Goal: Task Accomplishment & Management: Manage account settings

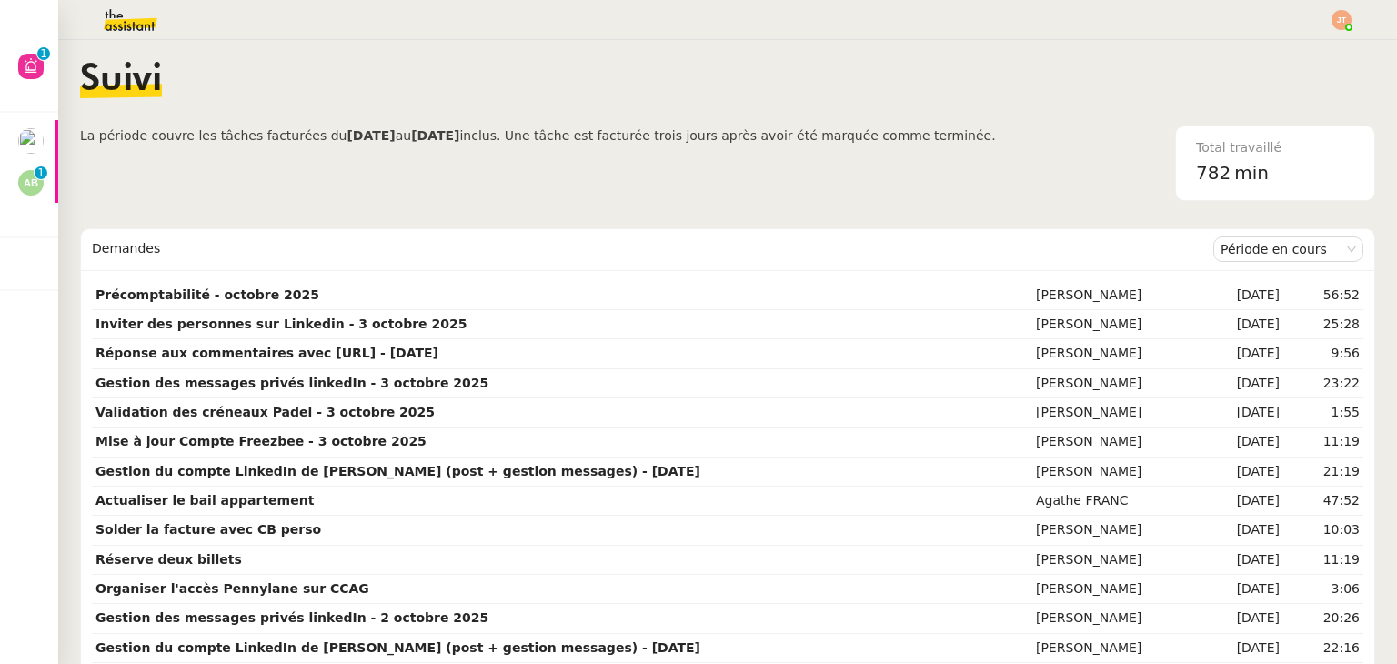
click at [314, 159] on span "La période couvre les tâches facturées du [DATE] au [DATE] inclus. Une tâche es…" at bounding box center [538, 163] width 916 height 75
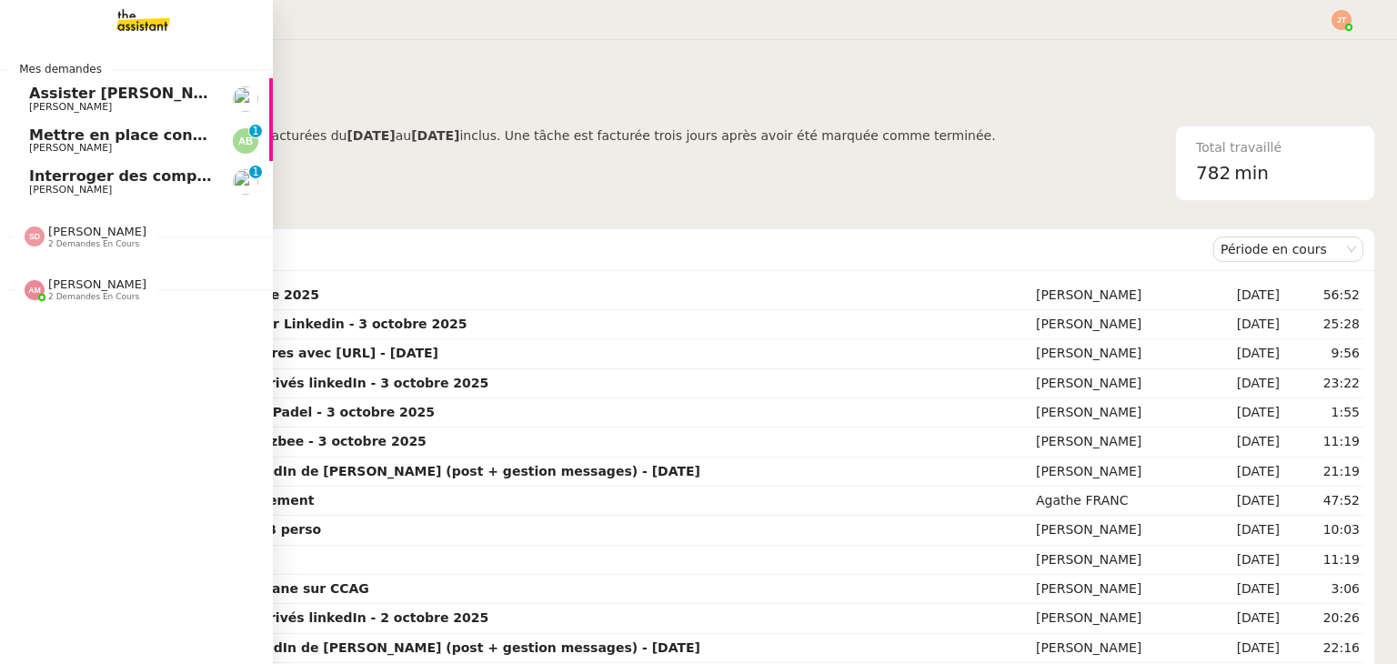
click at [72, 189] on span "[PERSON_NAME]" at bounding box center [70, 190] width 83 height 12
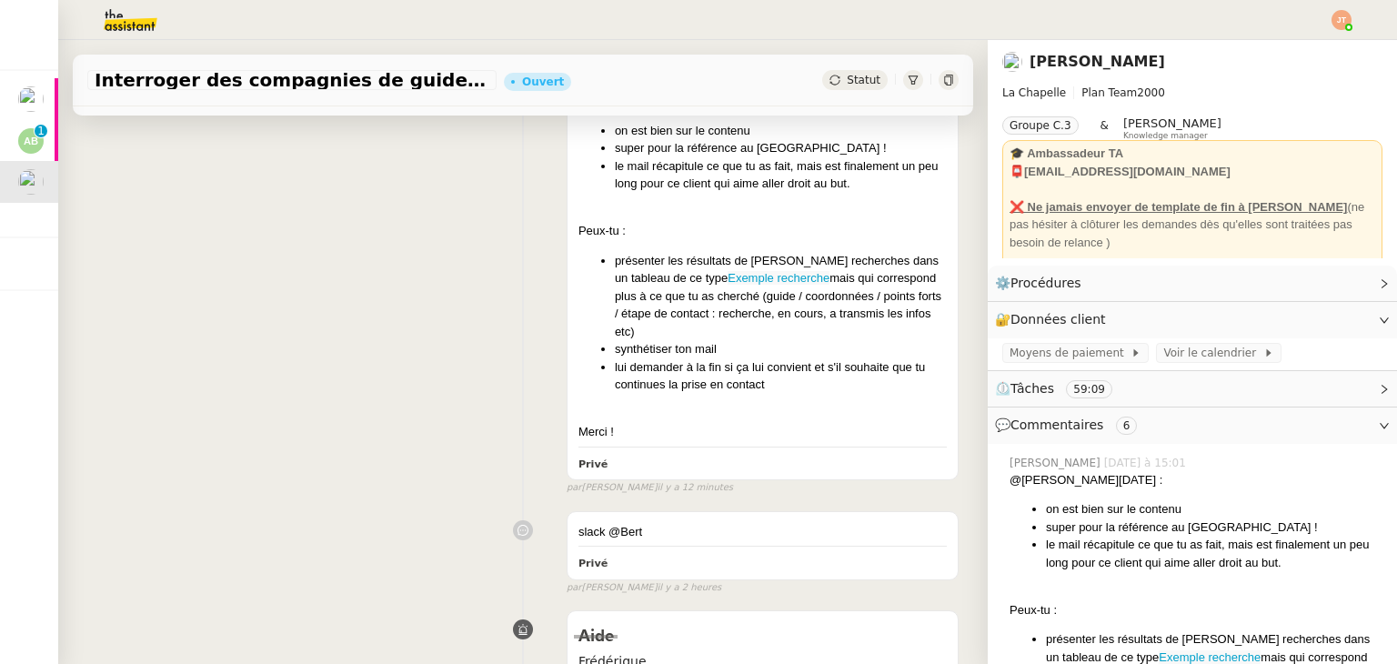
scroll to position [364, 0]
click at [728, 278] on link "Exemple recherche" at bounding box center [779, 276] width 102 height 14
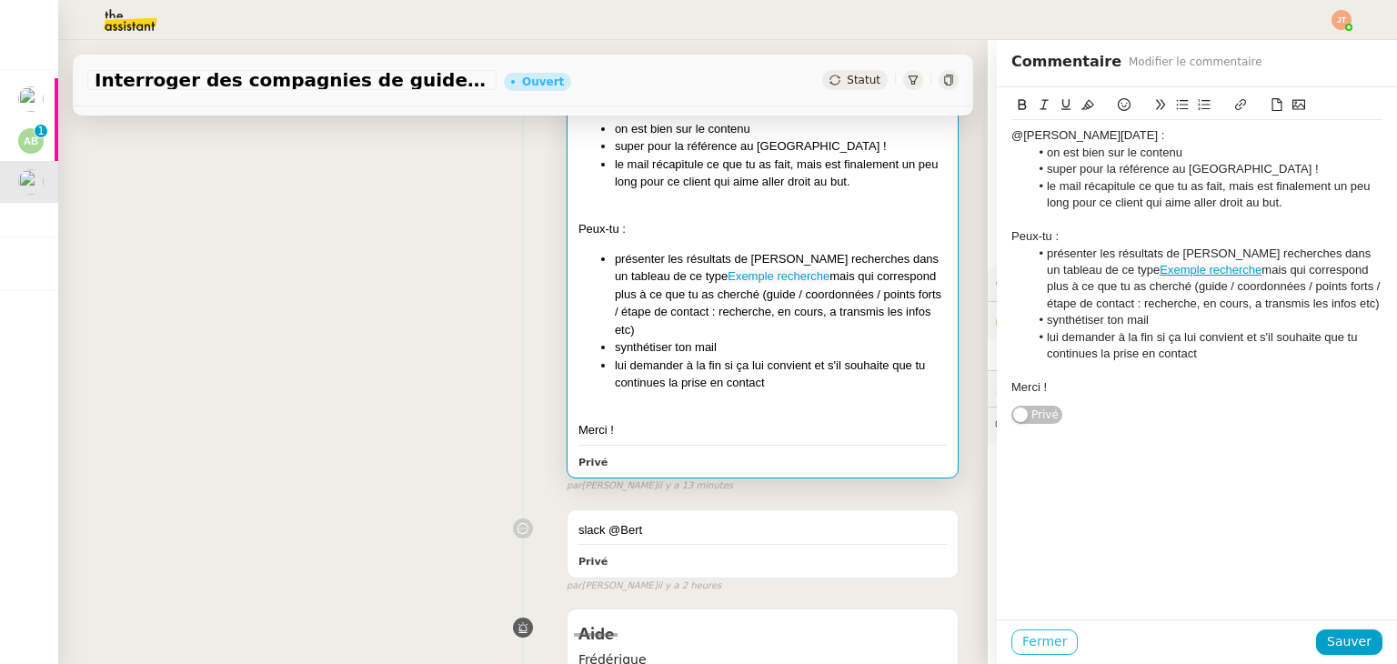
click at [1026, 631] on span "Fermer" at bounding box center [1044, 641] width 45 height 21
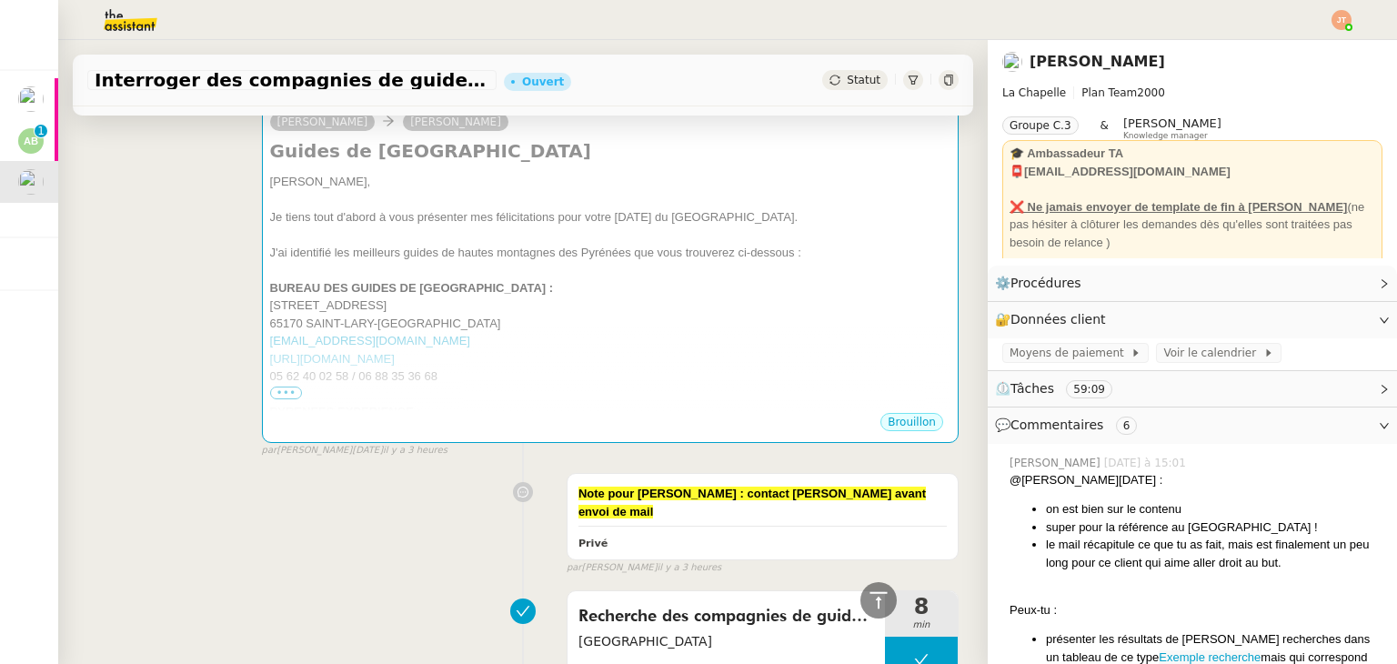
scroll to position [1364, 0]
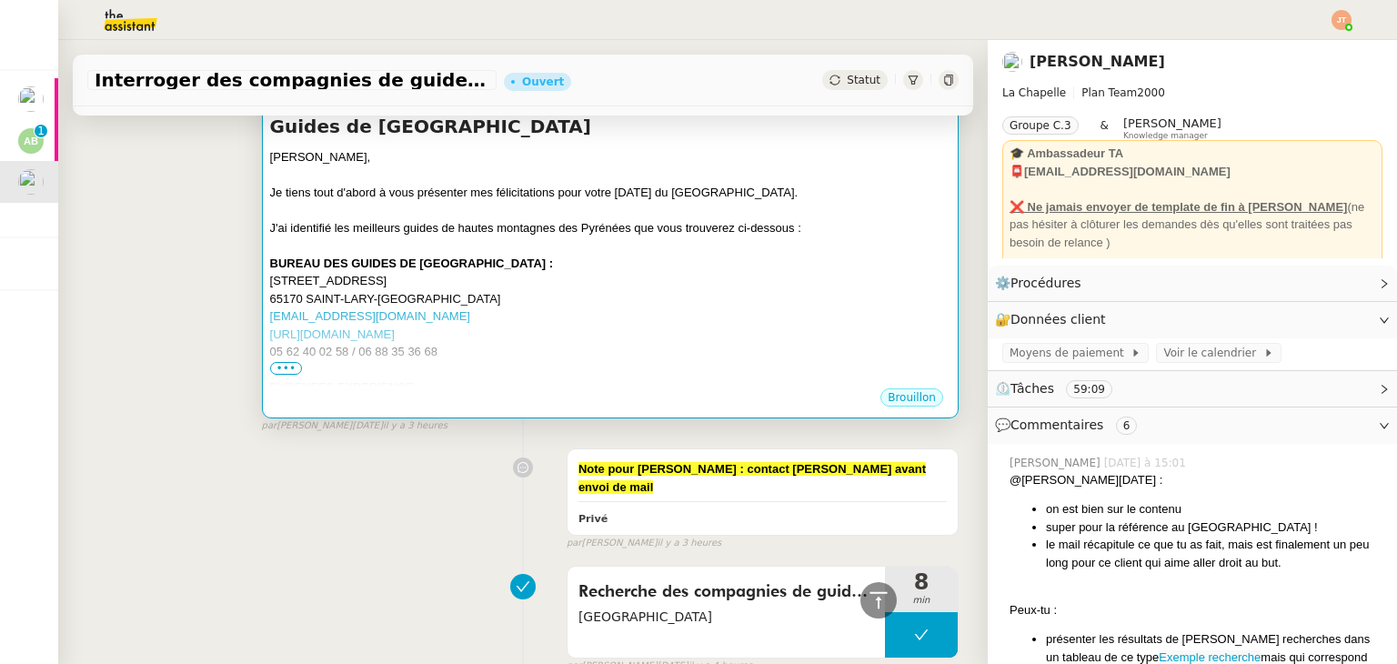
click at [284, 362] on span "•••" at bounding box center [286, 368] width 33 height 13
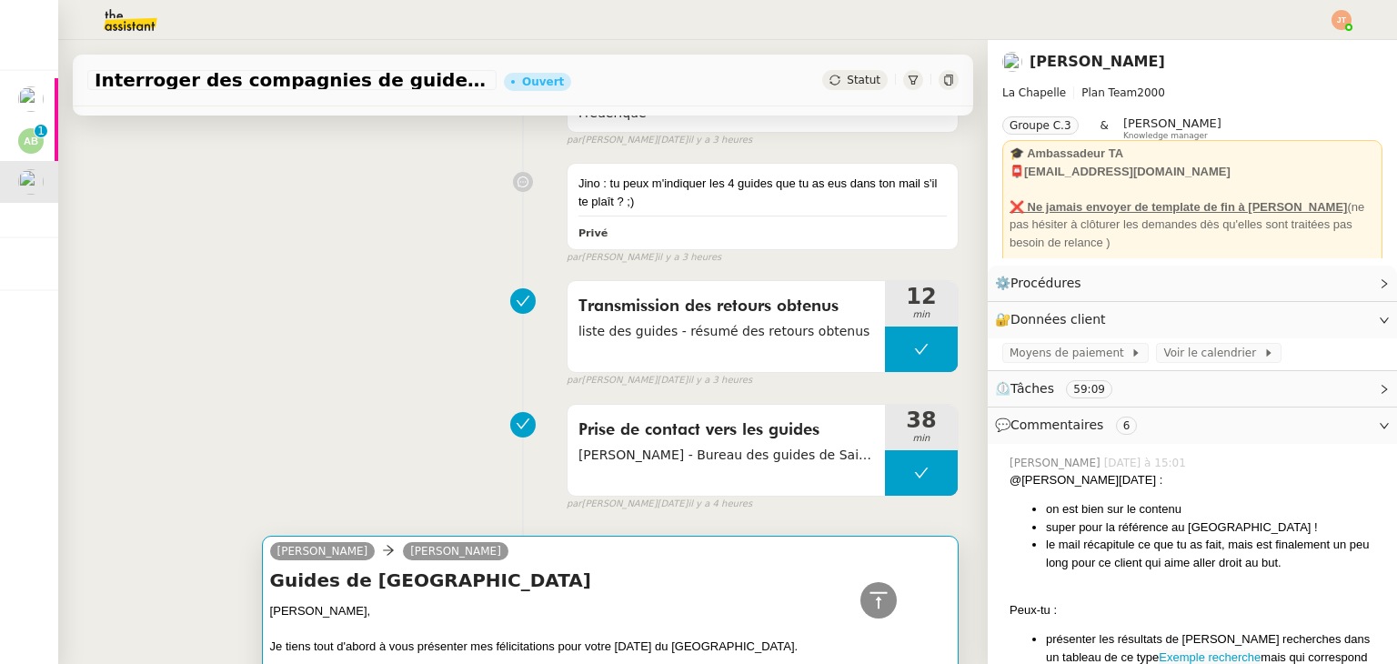
scroll to position [910, 0]
click at [351, 343] on div "Transmission des retours obtenus liste des guides - résumé des retours obtenus …" at bounding box center [522, 331] width 871 height 116
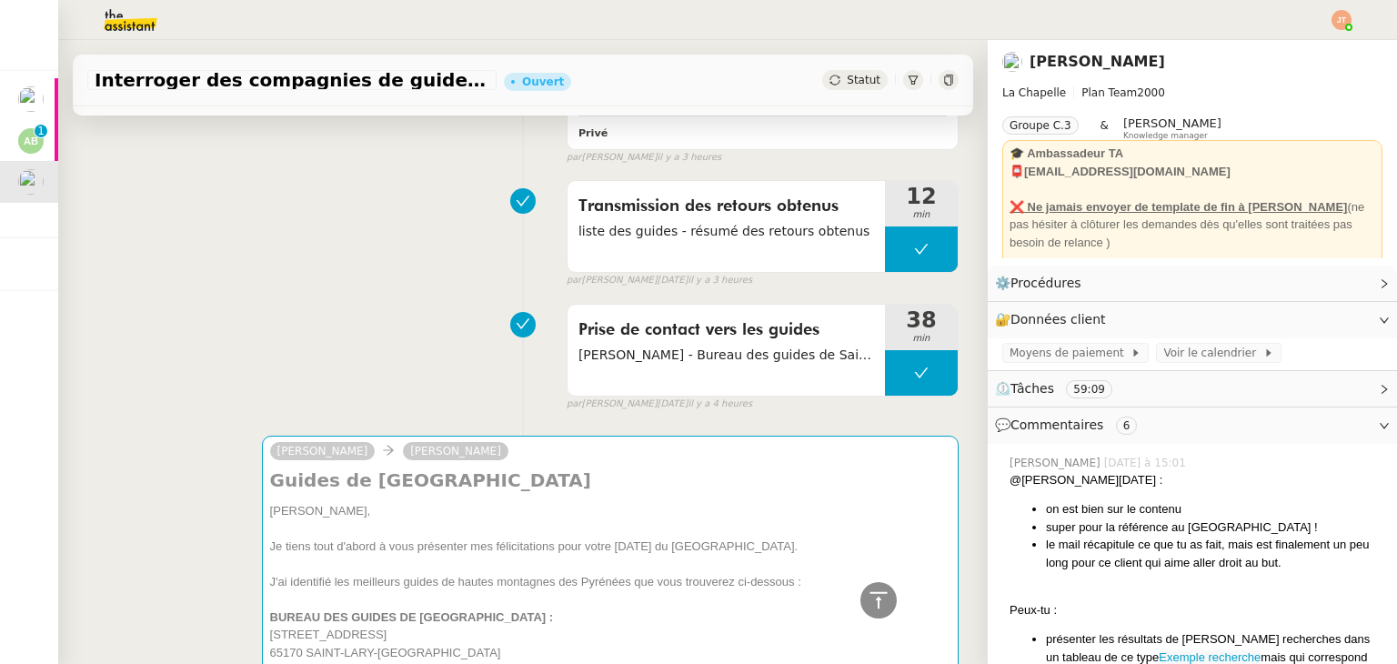
scroll to position [1273, 0]
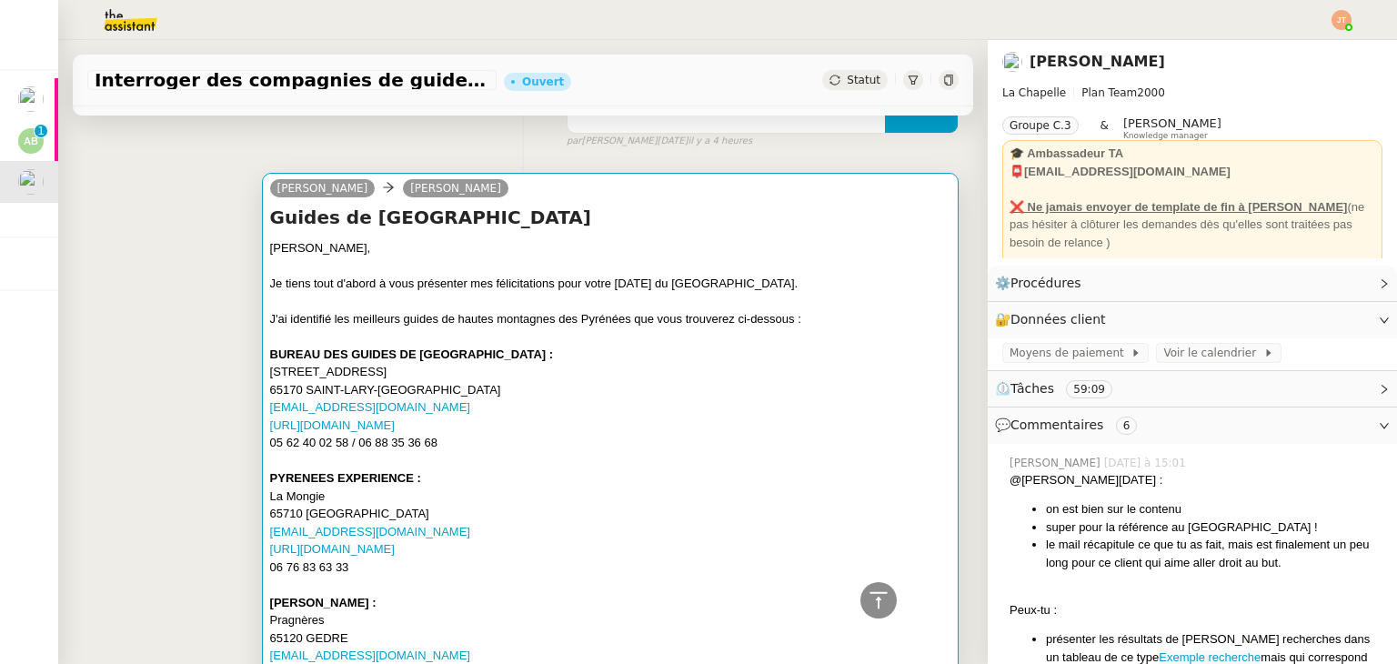
click at [459, 417] on div "[URL][DOMAIN_NAME]" at bounding box center [610, 426] width 680 height 18
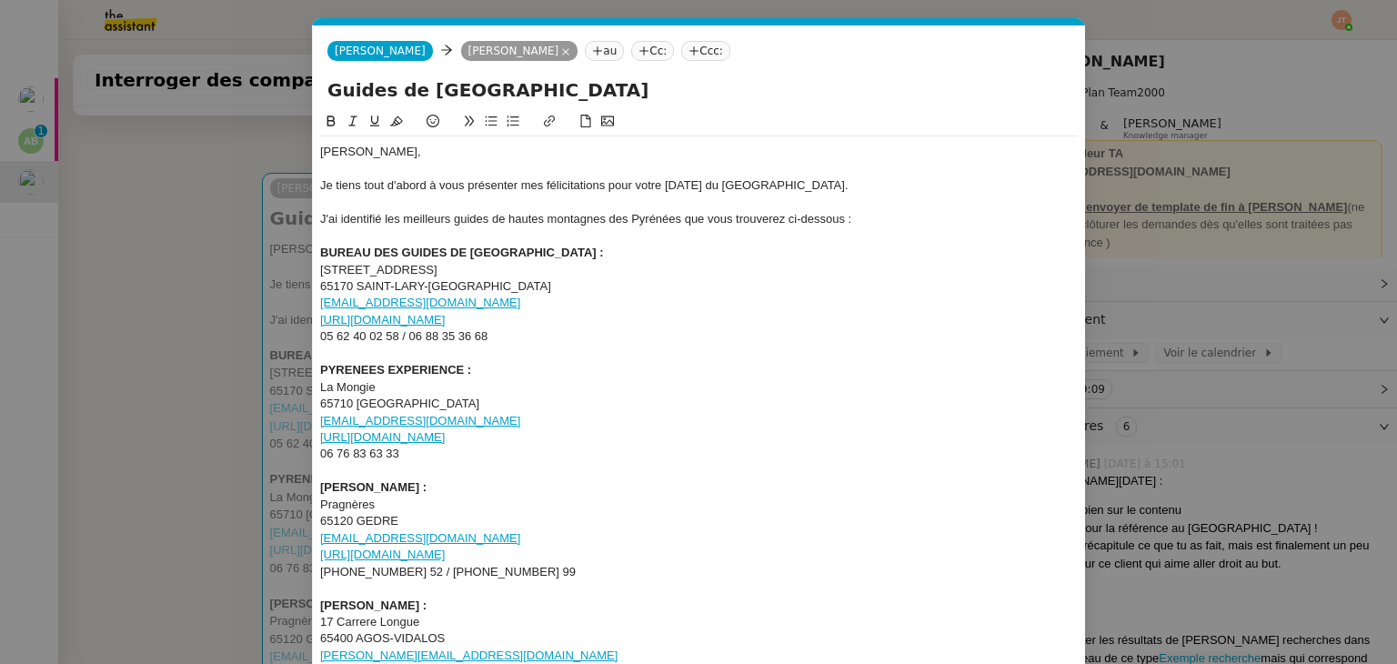
drag, startPoint x: 497, startPoint y: 323, endPoint x: 321, endPoint y: 323, distance: 175.6
click at [321, 323] on div "[URL][DOMAIN_NAME]" at bounding box center [699, 320] width 758 height 16
click at [134, 305] on nz-modal-container "Service TA - VOYAGE - PROPOSITION GLOBALE A utiliser dans le cadre de propositi…" at bounding box center [698, 332] width 1397 height 664
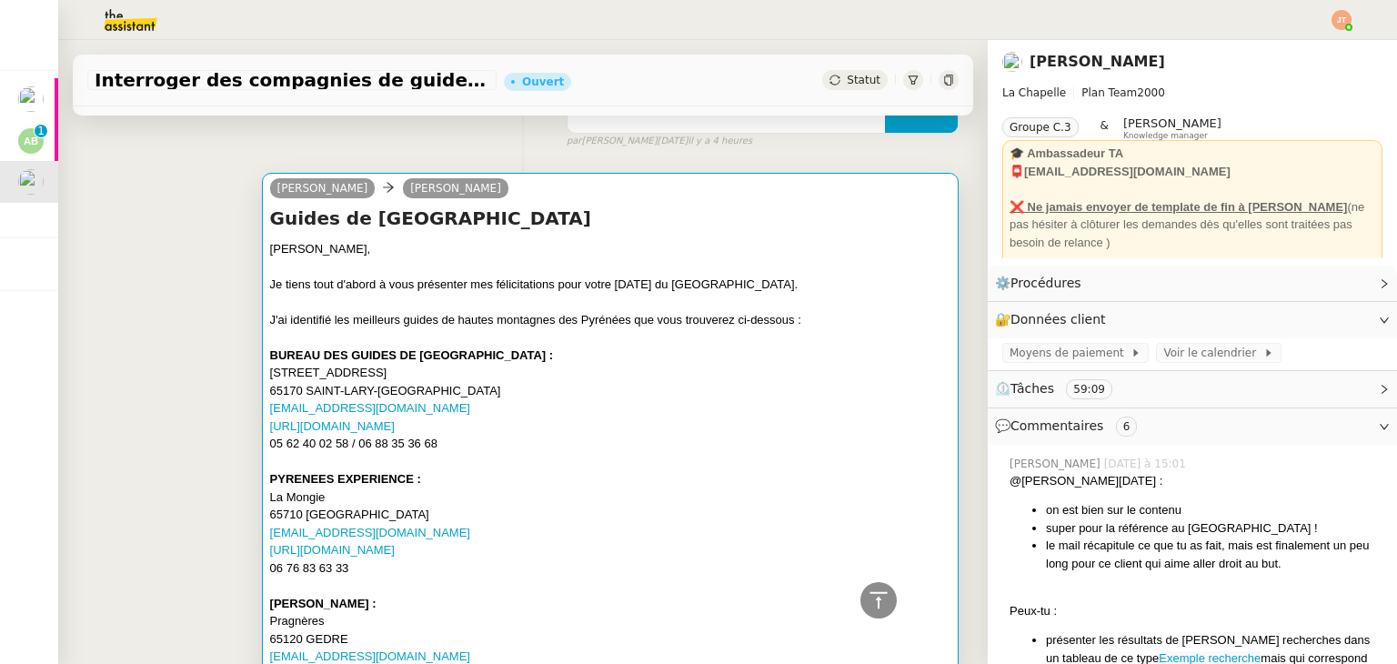
scroll to position [819, 0]
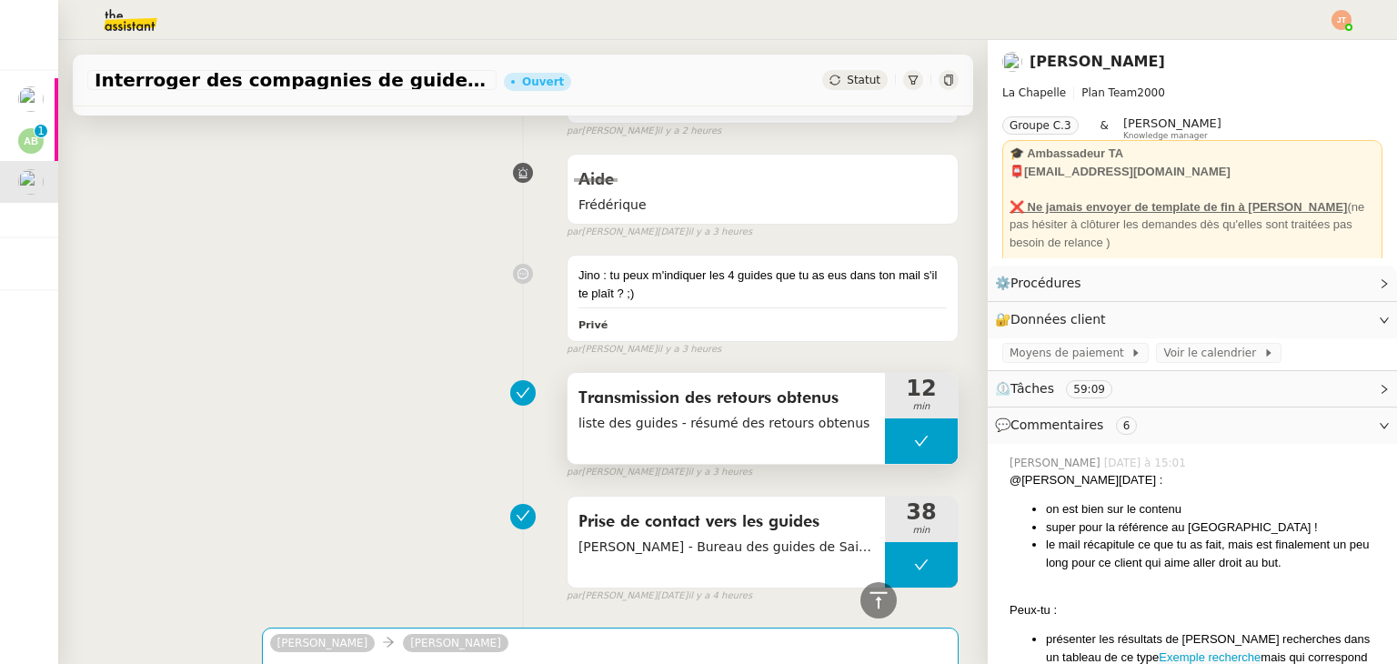
click at [885, 418] on button at bounding box center [921, 440] width 73 height 45
click at [885, 418] on div at bounding box center [903, 440] width 36 height 45
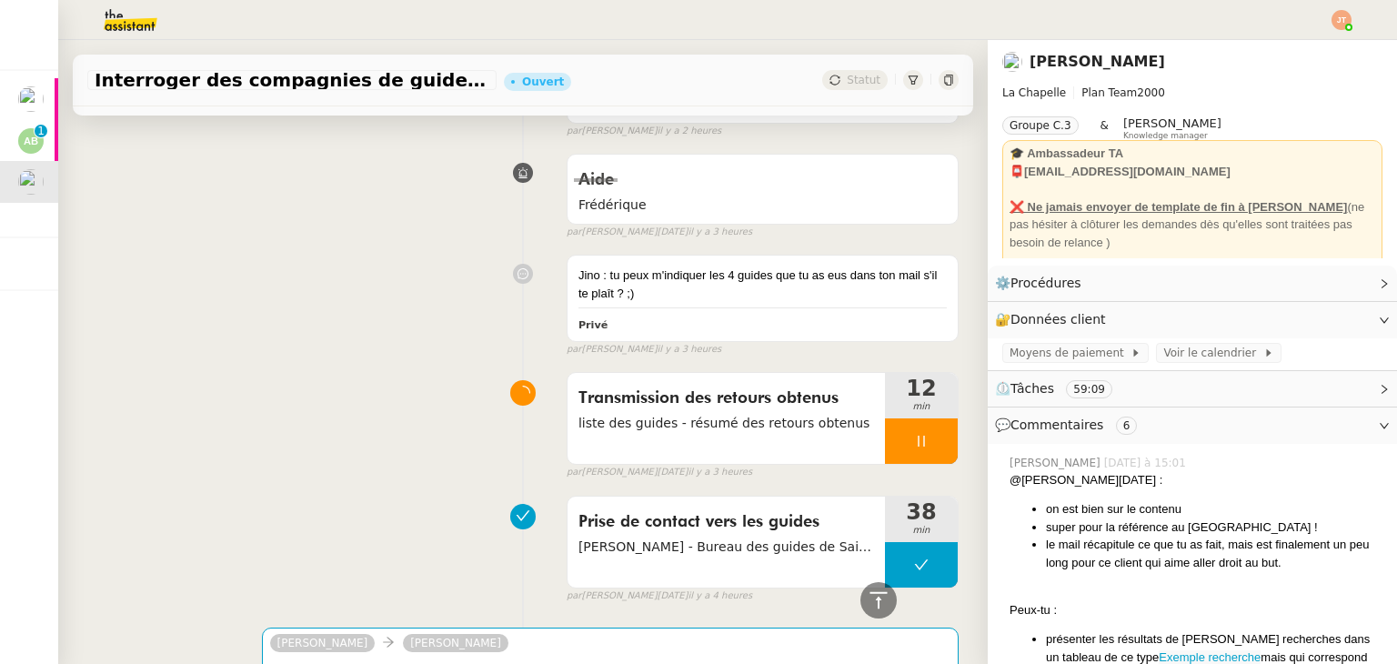
scroll to position [1001, 0]
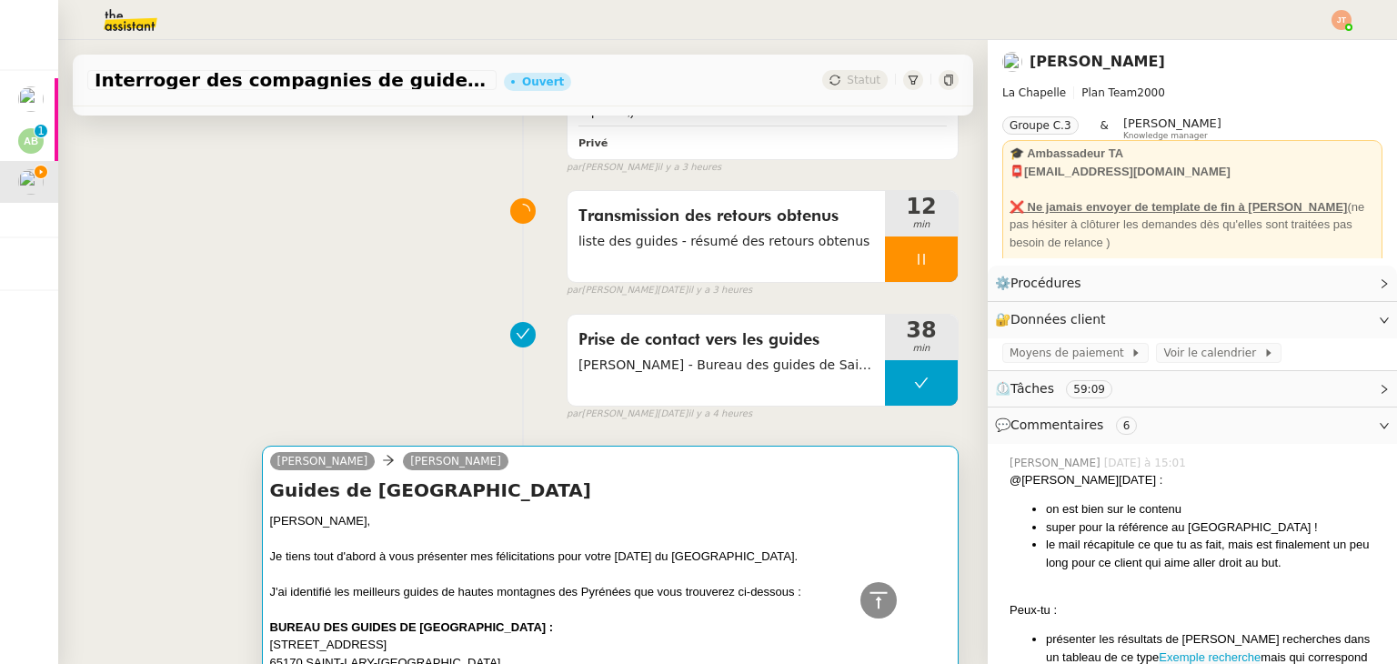
click at [397, 565] on div at bounding box center [610, 574] width 680 height 18
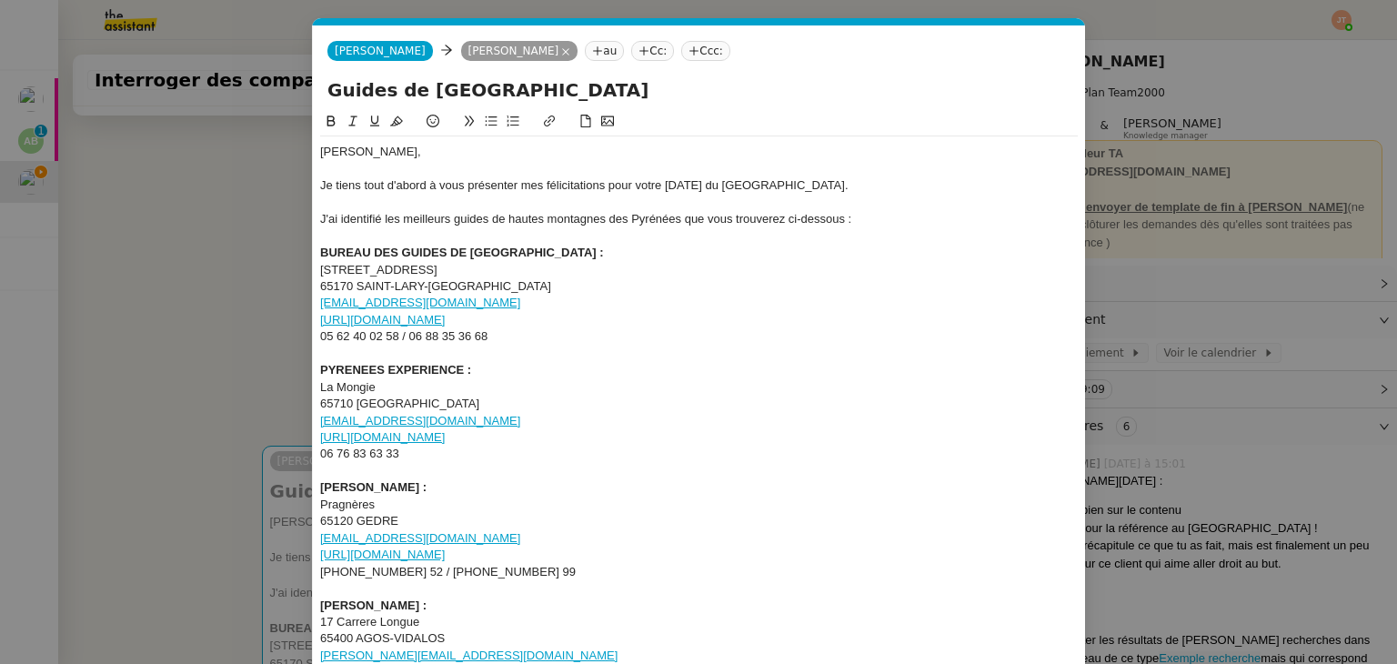
drag, startPoint x: 484, startPoint y: 321, endPoint x: 313, endPoint y: 325, distance: 171.0
copy link "[URL][DOMAIN_NAME]"
drag, startPoint x: 506, startPoint y: 438, endPoint x: 319, endPoint y: 438, distance: 186.5
click at [320, 438] on div "[URL][DOMAIN_NAME]" at bounding box center [699, 437] width 758 height 16
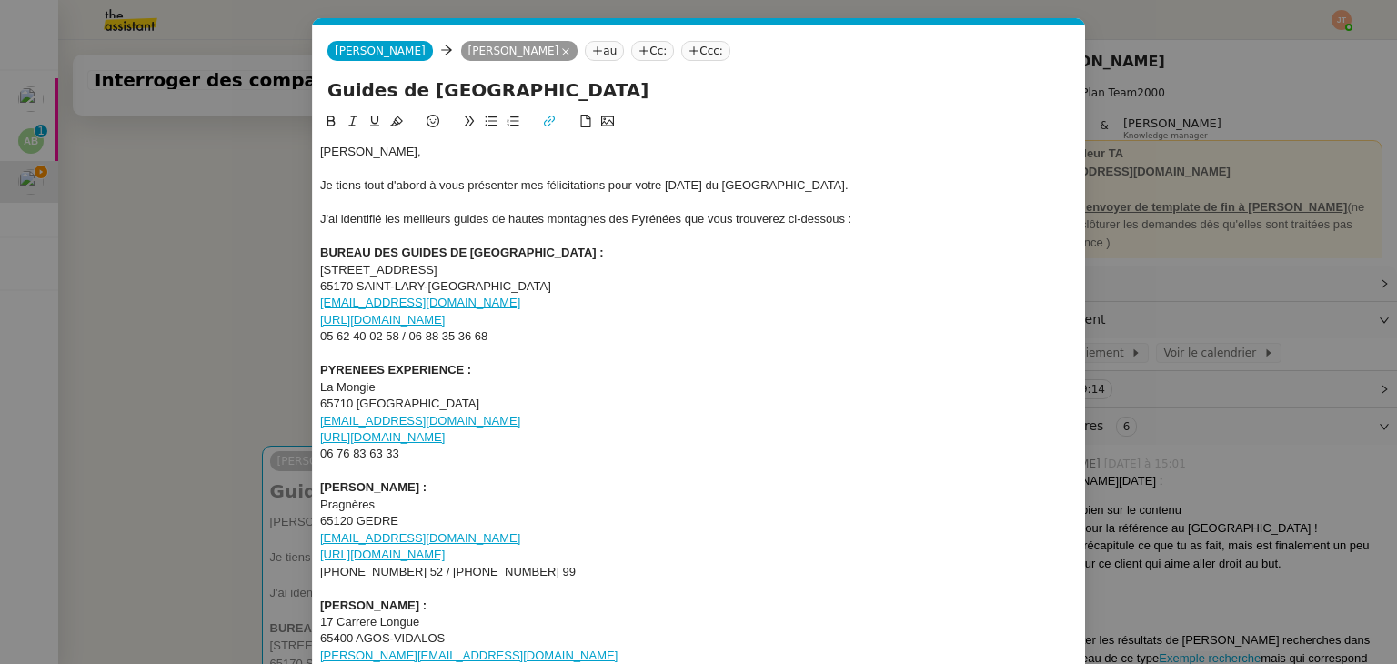
copy link "[URL][DOMAIN_NAME]"
drag, startPoint x: 433, startPoint y: 549, endPoint x: 319, endPoint y: 550, distance: 113.7
click at [320, 550] on div "[URL][DOMAIN_NAME]" at bounding box center [699, 555] width 758 height 16
copy link "[URL][DOMAIN_NAME]"
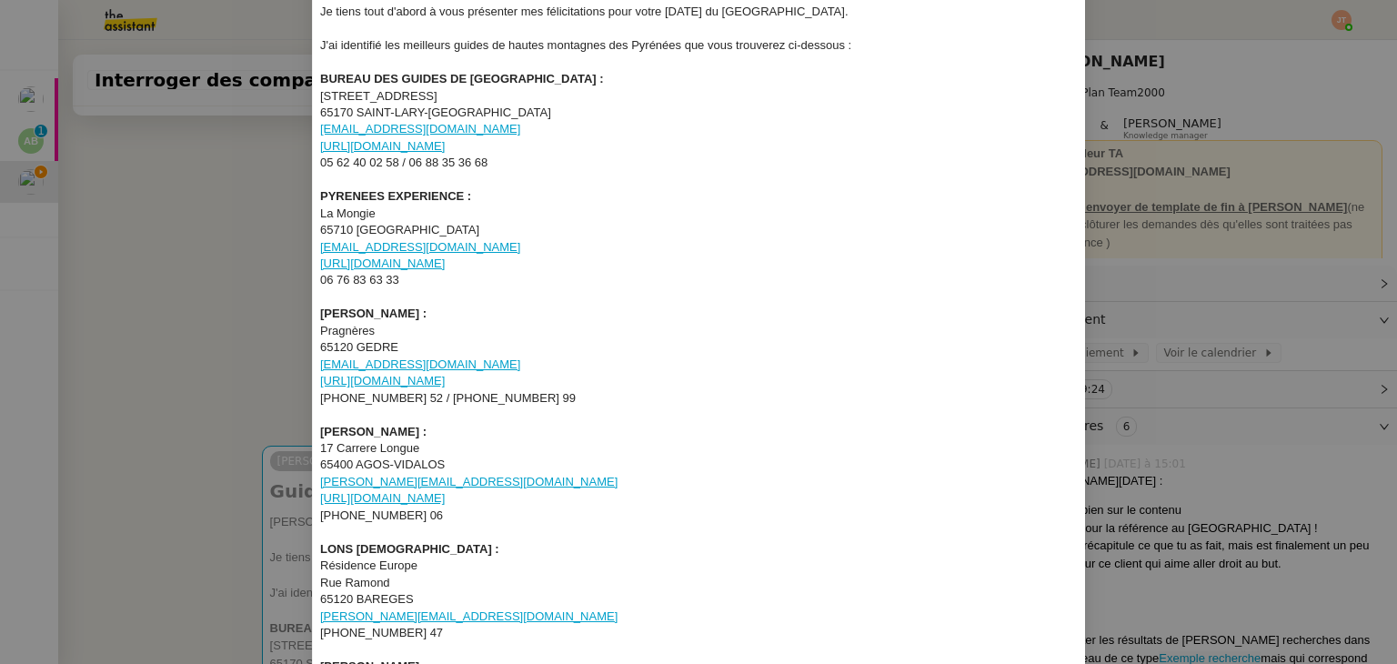
scroll to position [273, 0]
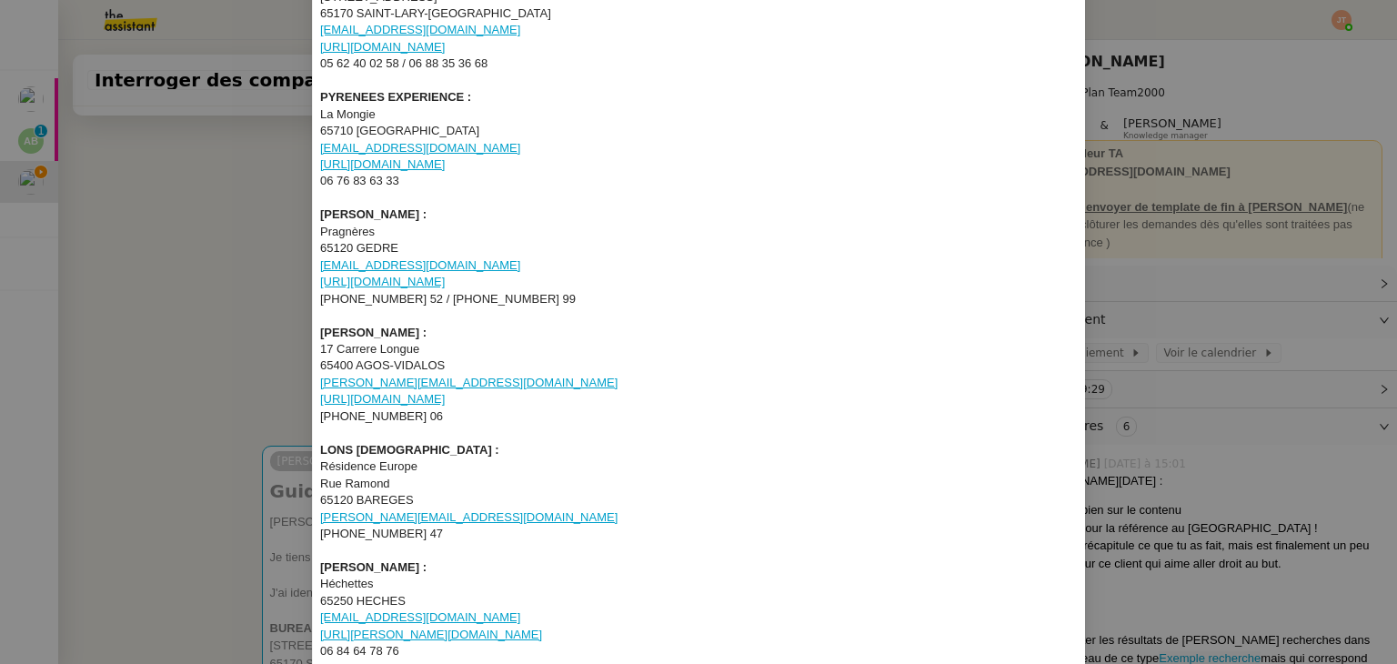
drag, startPoint x: 492, startPoint y: 402, endPoint x: 316, endPoint y: 402, distance: 176.5
click at [320, 402] on div "[URL][DOMAIN_NAME]" at bounding box center [699, 399] width 758 height 16
copy link "[URL][DOMAIN_NAME]"
drag, startPoint x: 453, startPoint y: 517, endPoint x: 314, endPoint y: 518, distance: 139.2
click at [314, 518] on nz-spin "[PERSON_NAME], Je tiens tout d'abord à vous présenter mes félicitations pour vo…" at bounding box center [699, 516] width 772 height 1357
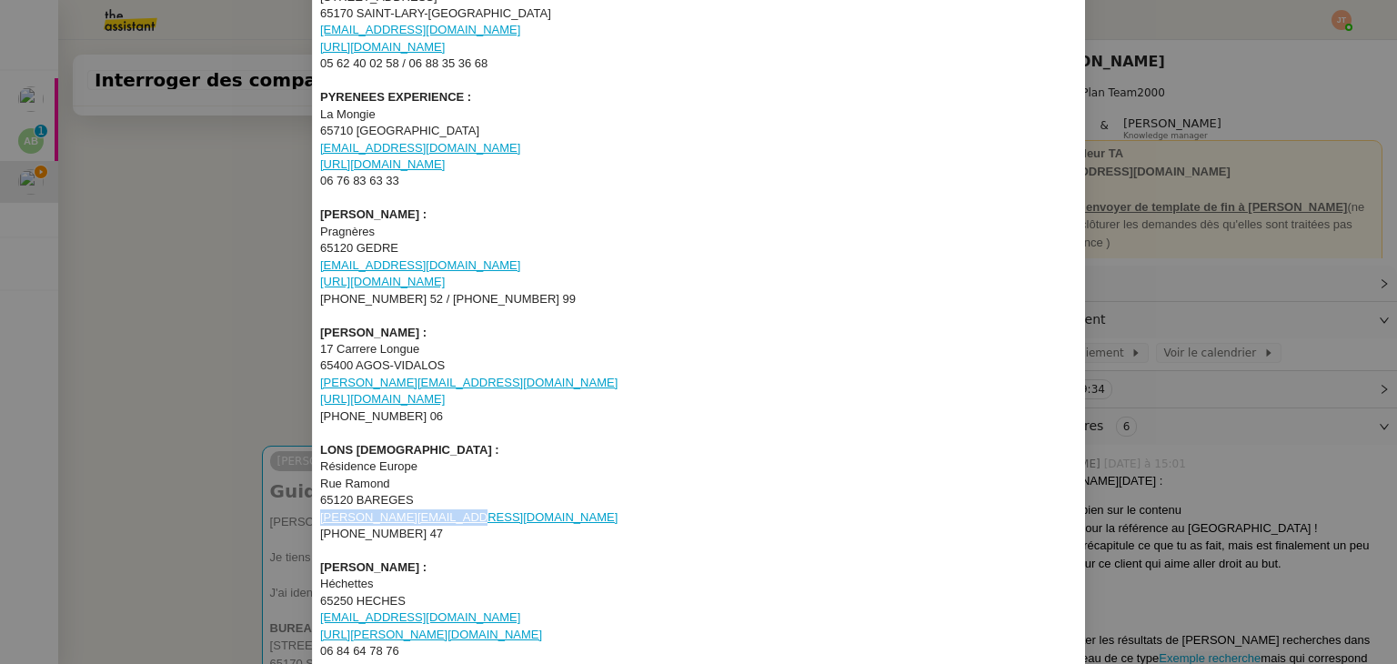
copy link "[PERSON_NAME][EMAIL_ADDRESS][DOMAIN_NAME]"
click at [556, 531] on div "[PHONE_NUMBER] 47" at bounding box center [699, 534] width 758 height 16
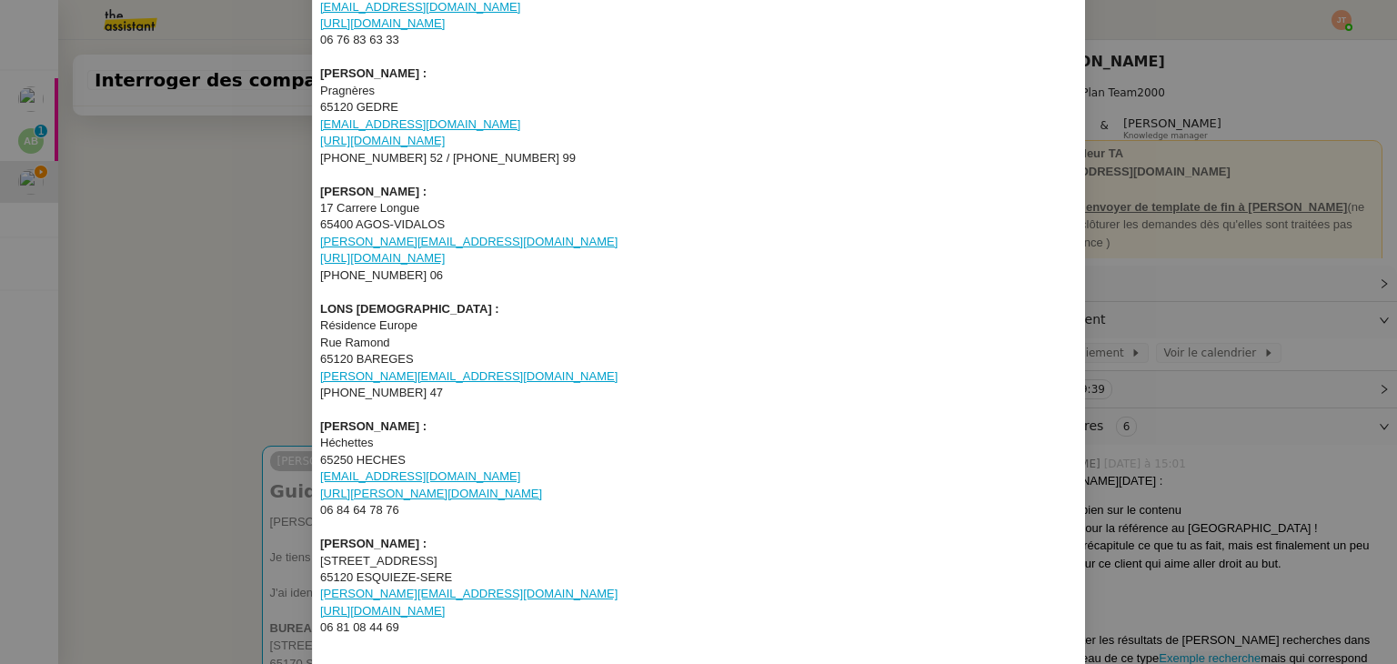
scroll to position [455, 0]
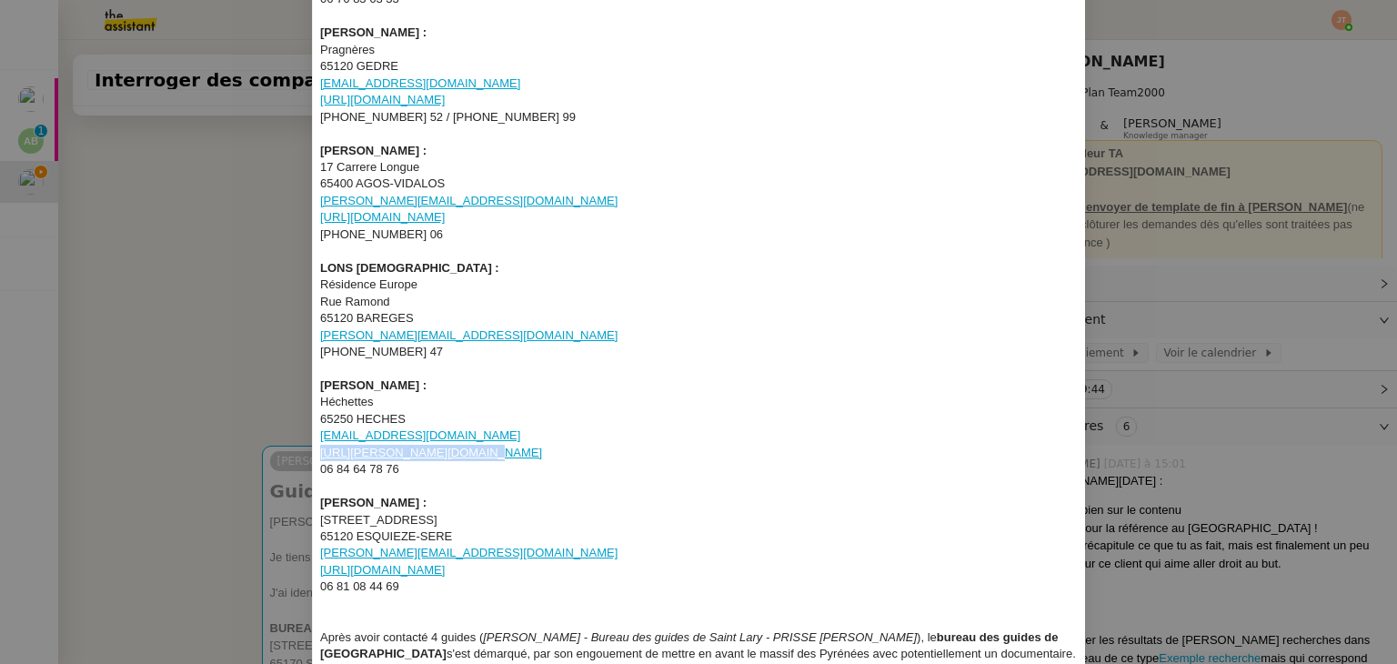
drag, startPoint x: 447, startPoint y: 454, endPoint x: 287, endPoint y: 454, distance: 159.2
click at [287, 454] on nz-modal-container "Service TA - VOYAGE - PROPOSITION GLOBALE A utiliser dans le cadre de propositi…" at bounding box center [698, 332] width 1397 height 664
copy link "[URL][PERSON_NAME][DOMAIN_NAME]"
drag, startPoint x: 445, startPoint y: 569, endPoint x: 315, endPoint y: 569, distance: 130.1
click at [320, 569] on div "[URL][DOMAIN_NAME]" at bounding box center [699, 570] width 758 height 16
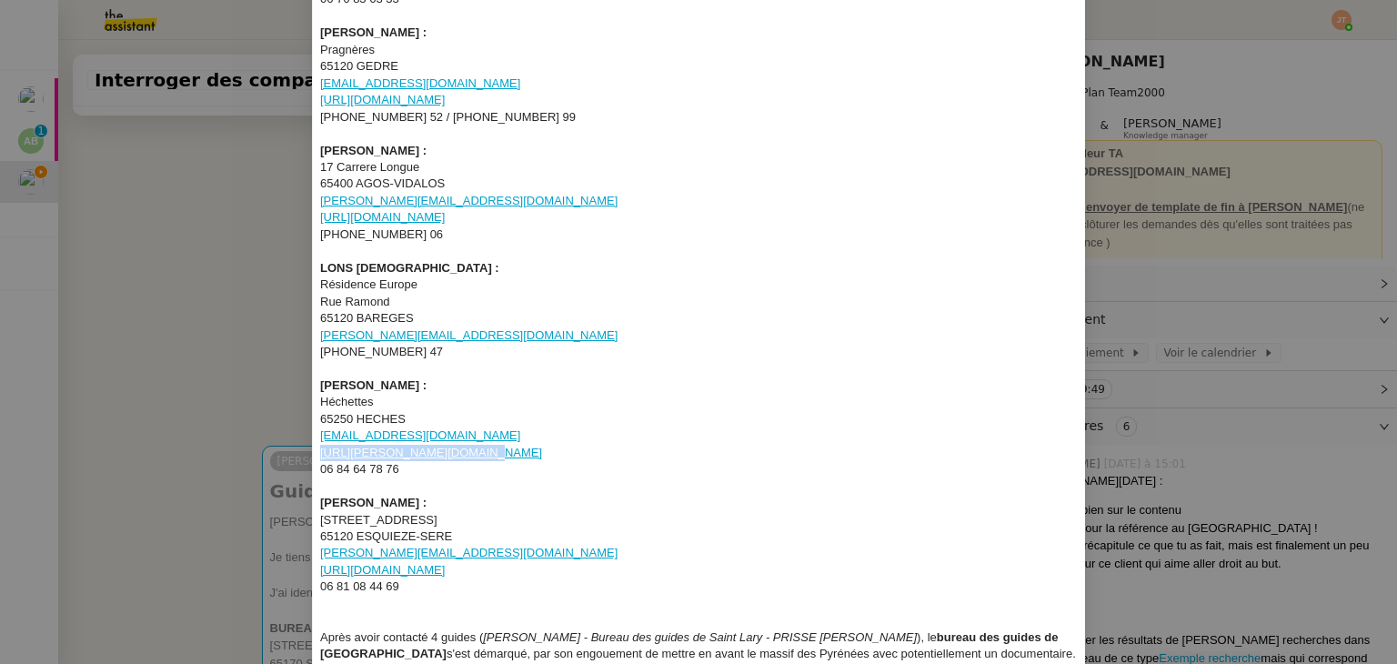
copy link "[URL][DOMAIN_NAME]"
drag, startPoint x: 408, startPoint y: 503, endPoint x: 317, endPoint y: 508, distance: 91.1
click at [320, 508] on strong "[PERSON_NAME] :" at bounding box center [373, 503] width 106 height 14
copy strong "[PERSON_NAME]"
drag, startPoint x: 426, startPoint y: 384, endPoint x: 313, endPoint y: 386, distance: 112.8
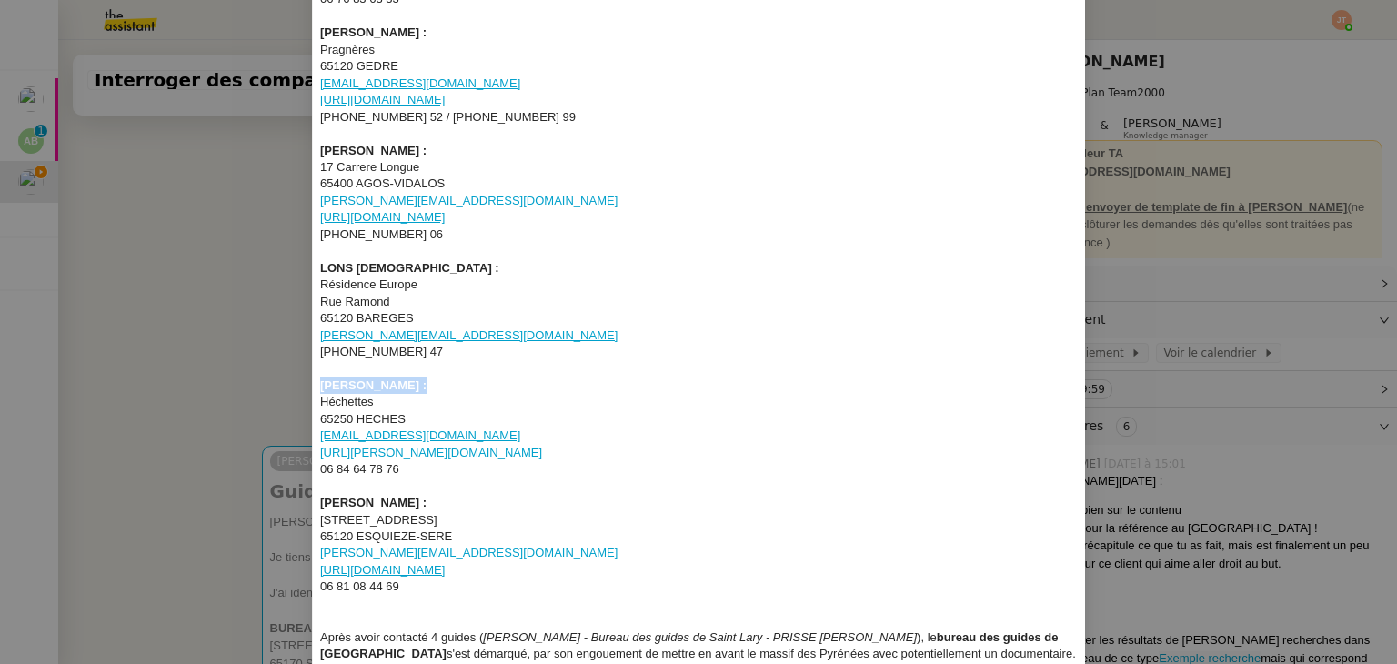
click at [313, 386] on nz-spin "[PERSON_NAME], Je tiens tout d'abord à vous présenter mes félicitations pour vo…" at bounding box center [699, 334] width 772 height 1357
copy strong "[PERSON_NAME]"
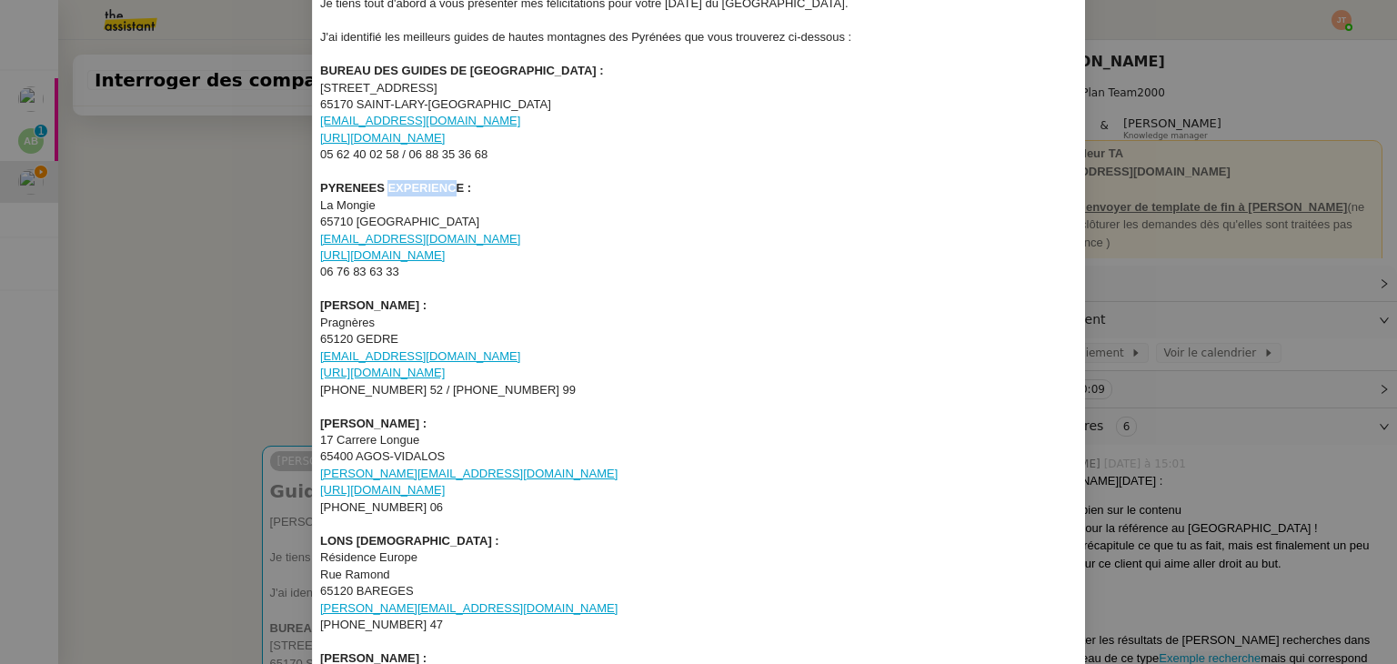
drag, startPoint x: 455, startPoint y: 183, endPoint x: 407, endPoint y: 192, distance: 49.1
click at [389, 192] on strong "PYRENEES EXPERIENCE :" at bounding box center [395, 188] width 151 height 14
drag, startPoint x: 458, startPoint y: 188, endPoint x: 297, endPoint y: 190, distance: 161.0
click at [297, 190] on nz-modal-container "Service TA - VOYAGE - PROPOSITION GLOBALE A utiliser dans le cadre de propositi…" at bounding box center [698, 332] width 1397 height 664
copy strong "PYRENEES EXPERIENCE"
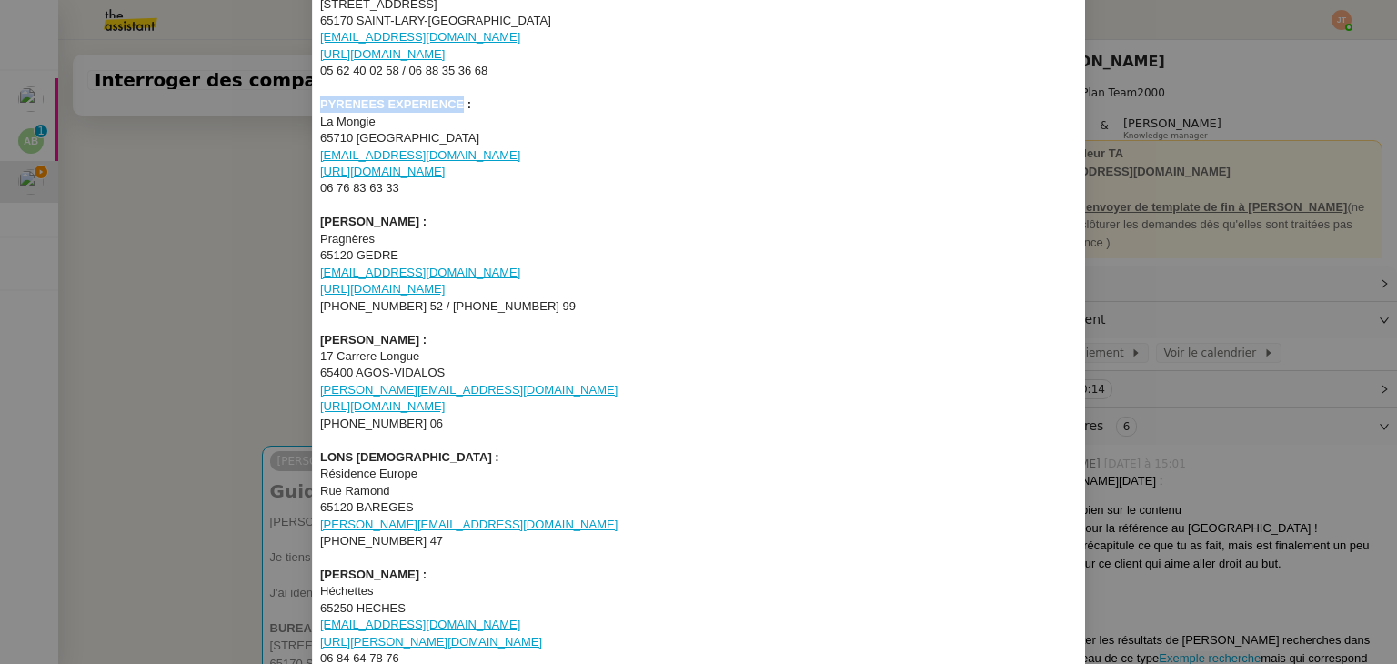
scroll to position [273, 0]
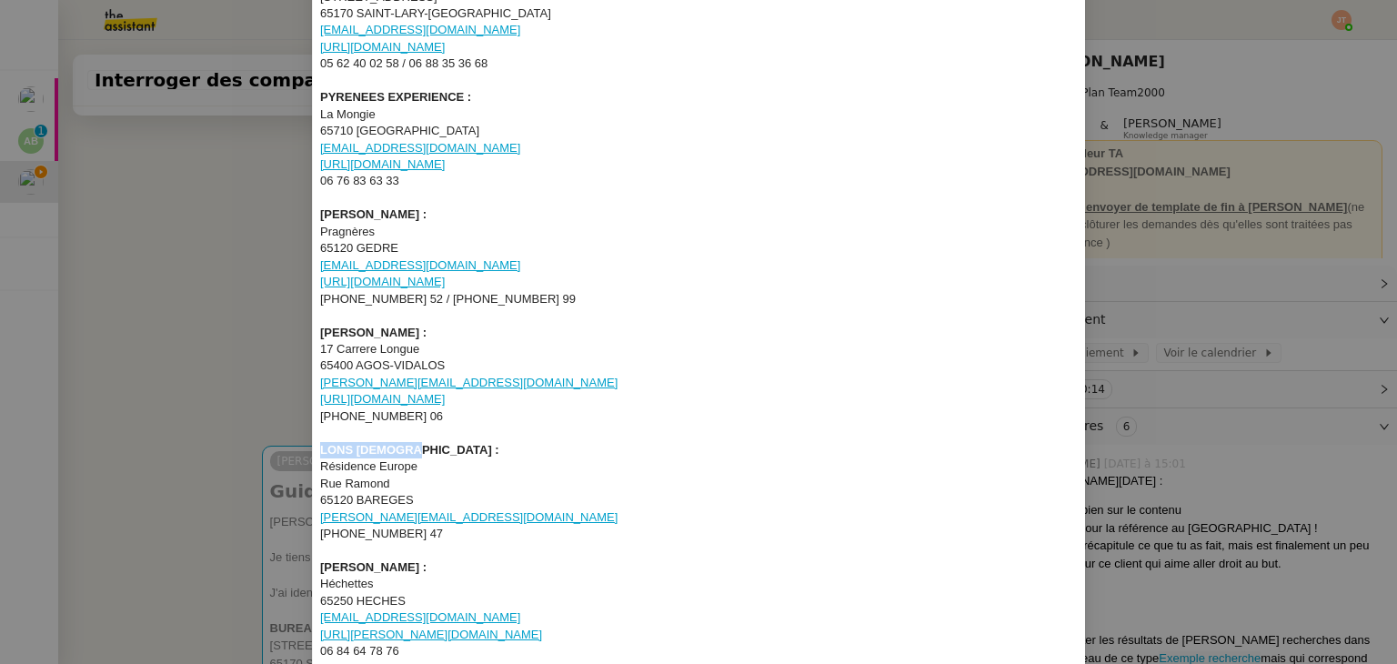
drag, startPoint x: 408, startPoint y: 451, endPoint x: 317, endPoint y: 451, distance: 90.1
click at [320, 451] on strong "LONS [DEMOGRAPHIC_DATA] :" at bounding box center [409, 450] width 179 height 14
drag, startPoint x: 412, startPoint y: 327, endPoint x: 317, endPoint y: 328, distance: 95.5
click at [320, 328] on strong "[PERSON_NAME] :" at bounding box center [373, 333] width 106 height 14
drag, startPoint x: 433, startPoint y: 211, endPoint x: 317, endPoint y: 212, distance: 115.5
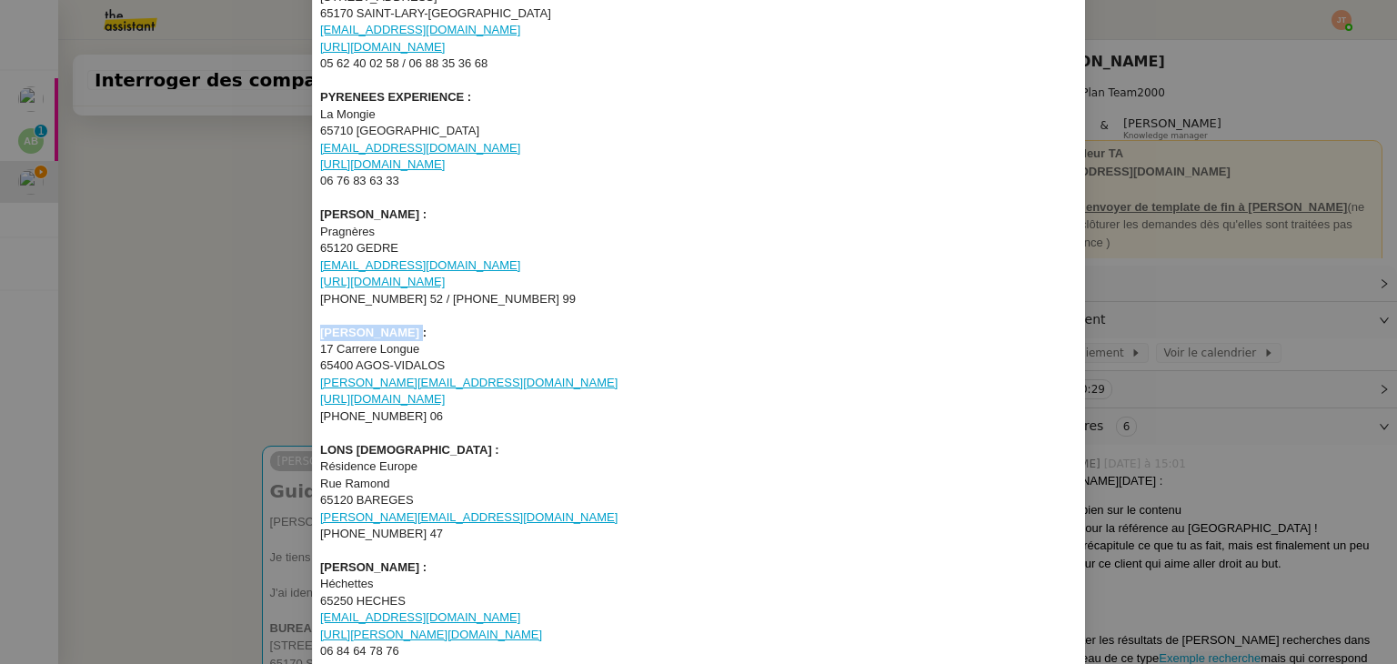
click at [320, 212] on strong "[PERSON_NAME] :" at bounding box center [373, 214] width 106 height 14
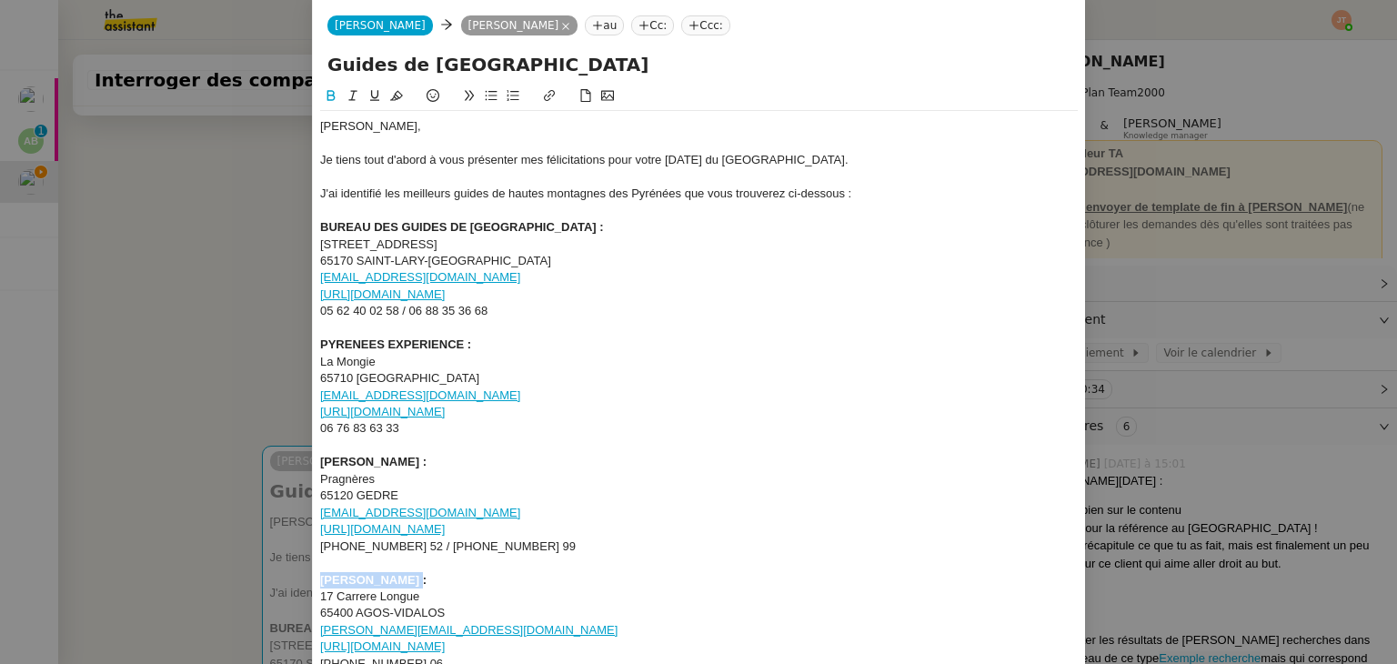
scroll to position [0, 0]
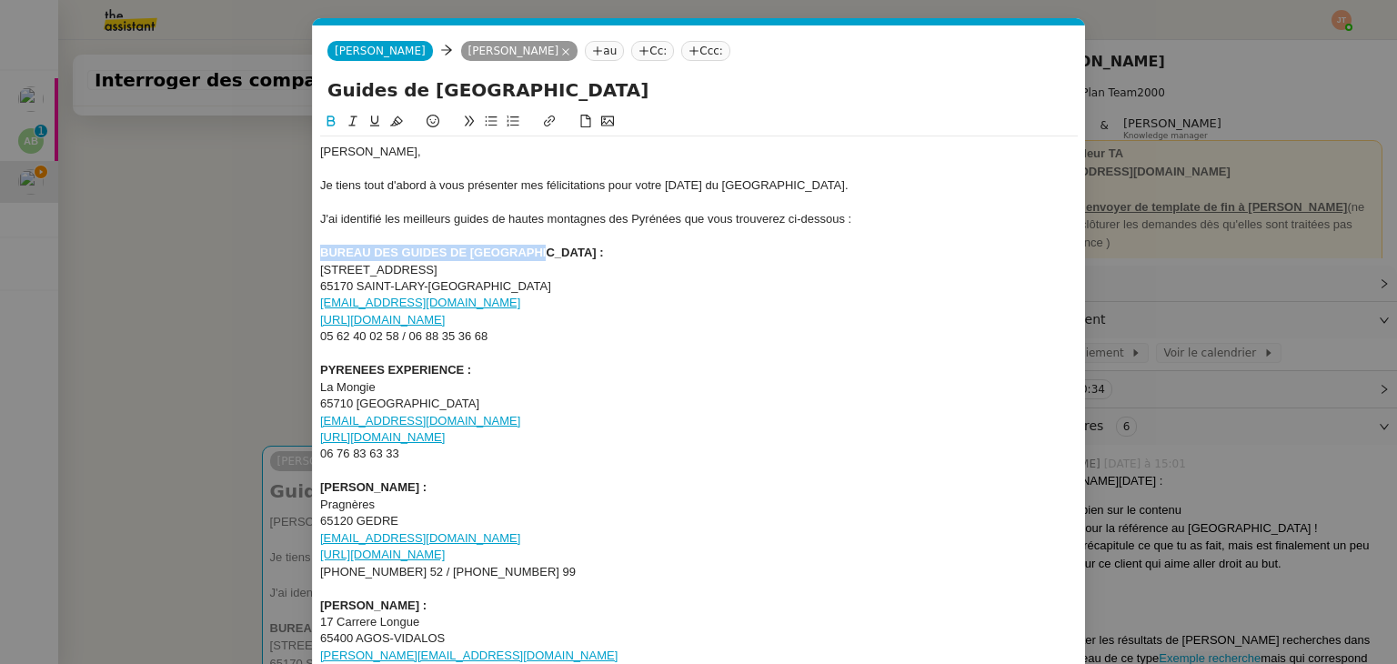
drag, startPoint x: 534, startPoint y: 252, endPoint x: 314, endPoint y: 252, distance: 220.1
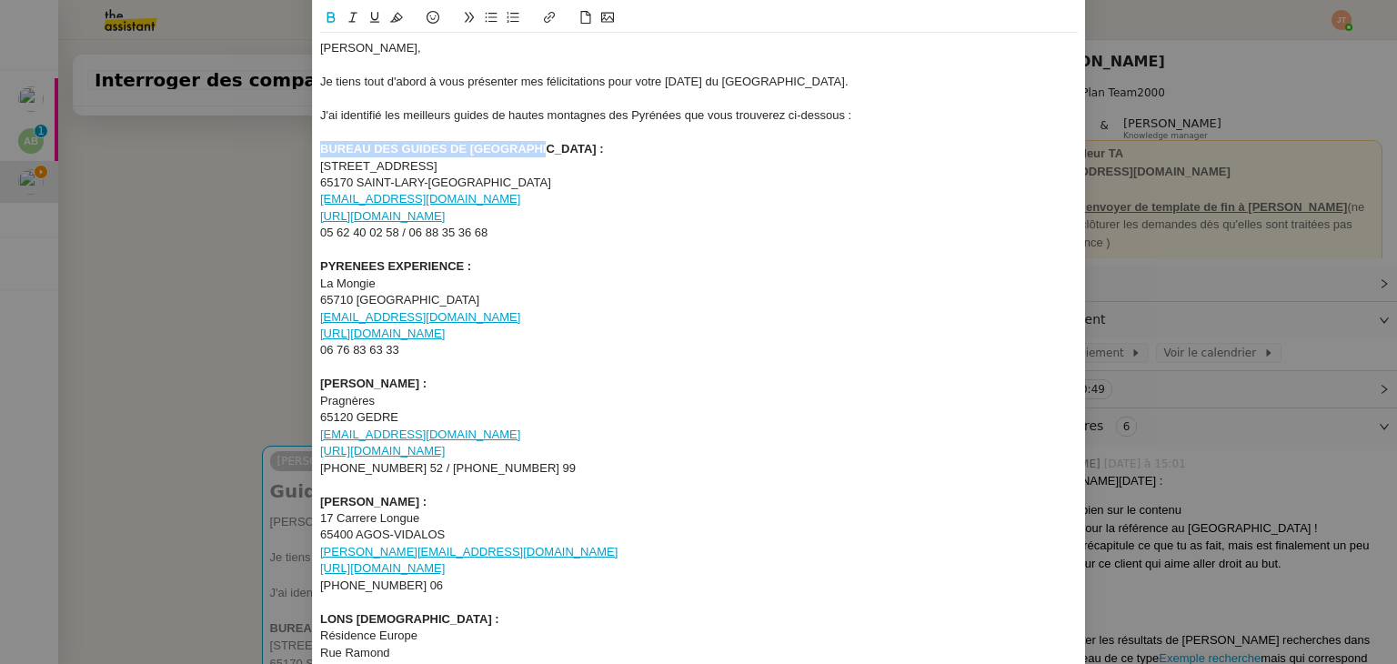
scroll to position [182, 0]
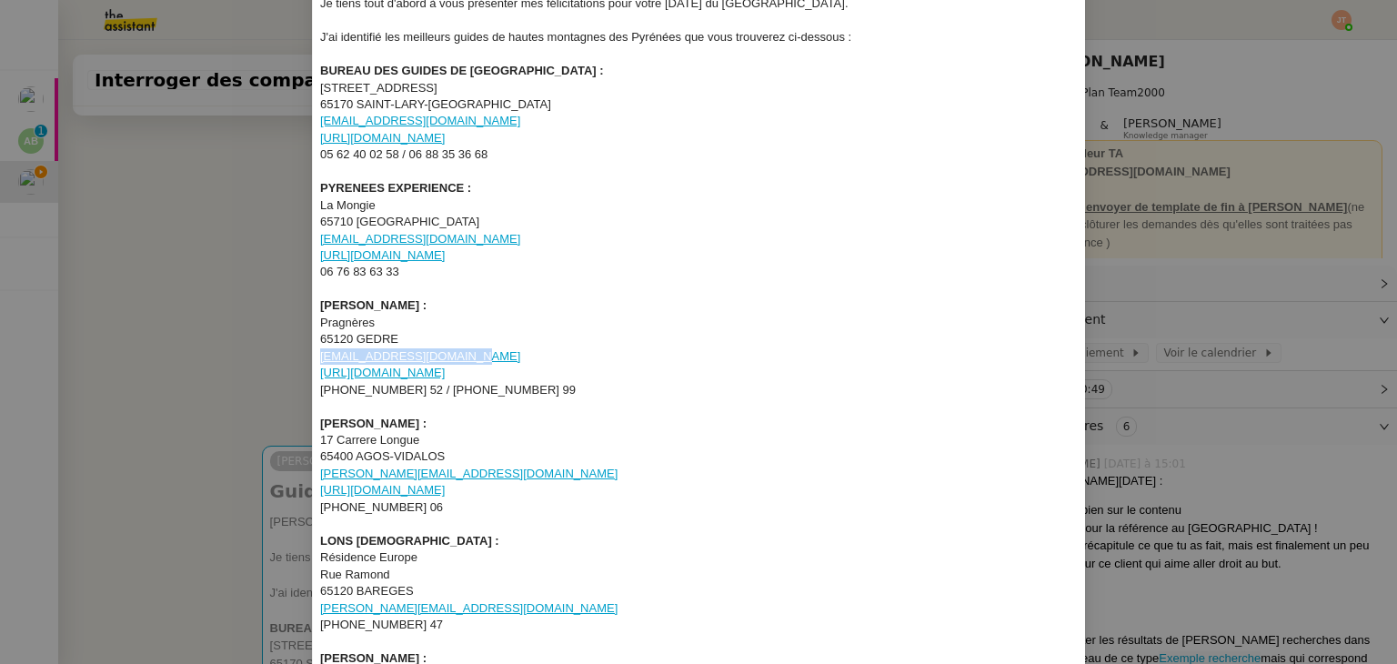
drag, startPoint x: 436, startPoint y: 357, endPoint x: 314, endPoint y: 360, distance: 121.9
click at [314, 360] on nz-spin "[PERSON_NAME], Je tiens tout d'abord à vous présenter mes félicitations pour vo…" at bounding box center [699, 607] width 772 height 1357
drag, startPoint x: 562, startPoint y: 393, endPoint x: 320, endPoint y: 396, distance: 242.0
click at [320, 396] on div "[PHONE_NUMBER] 52 / [PHONE_NUMBER] 99" at bounding box center [699, 390] width 758 height 16
drag, startPoint x: 447, startPoint y: 504, endPoint x: 359, endPoint y: 506, distance: 87.3
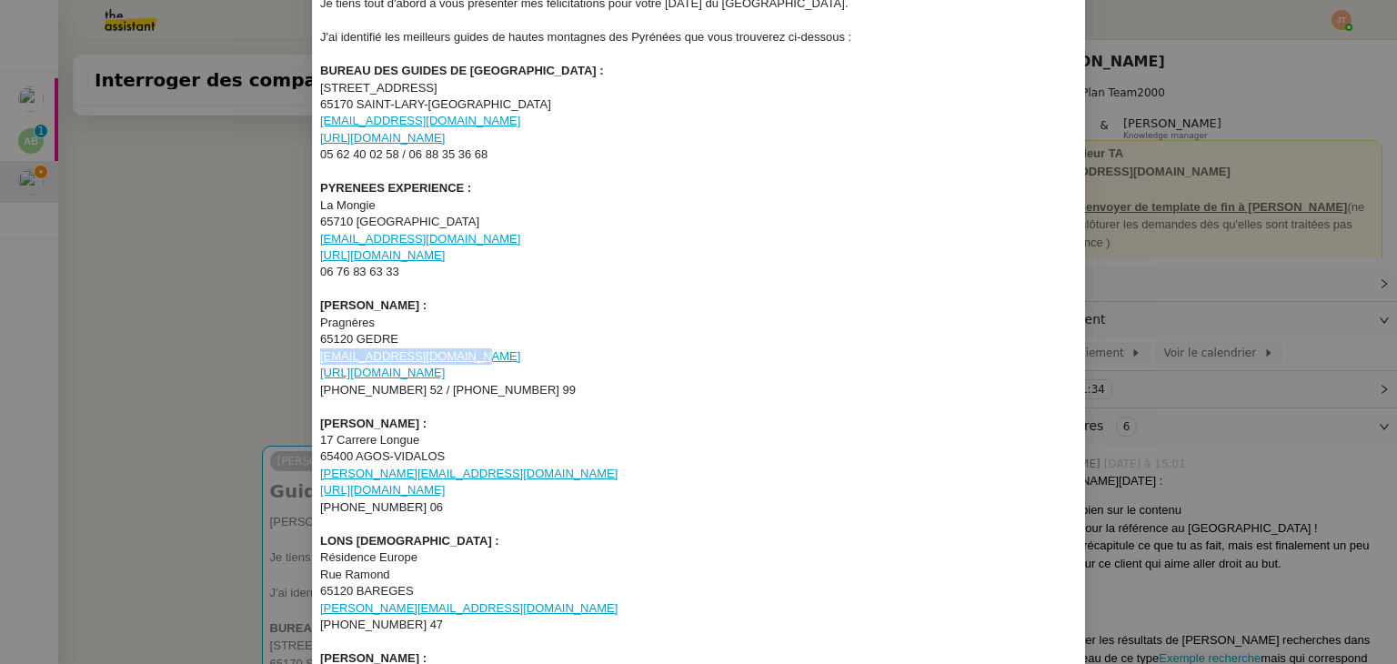
click at [359, 506] on div "[PHONE_NUMBER] 06" at bounding box center [699, 507] width 758 height 16
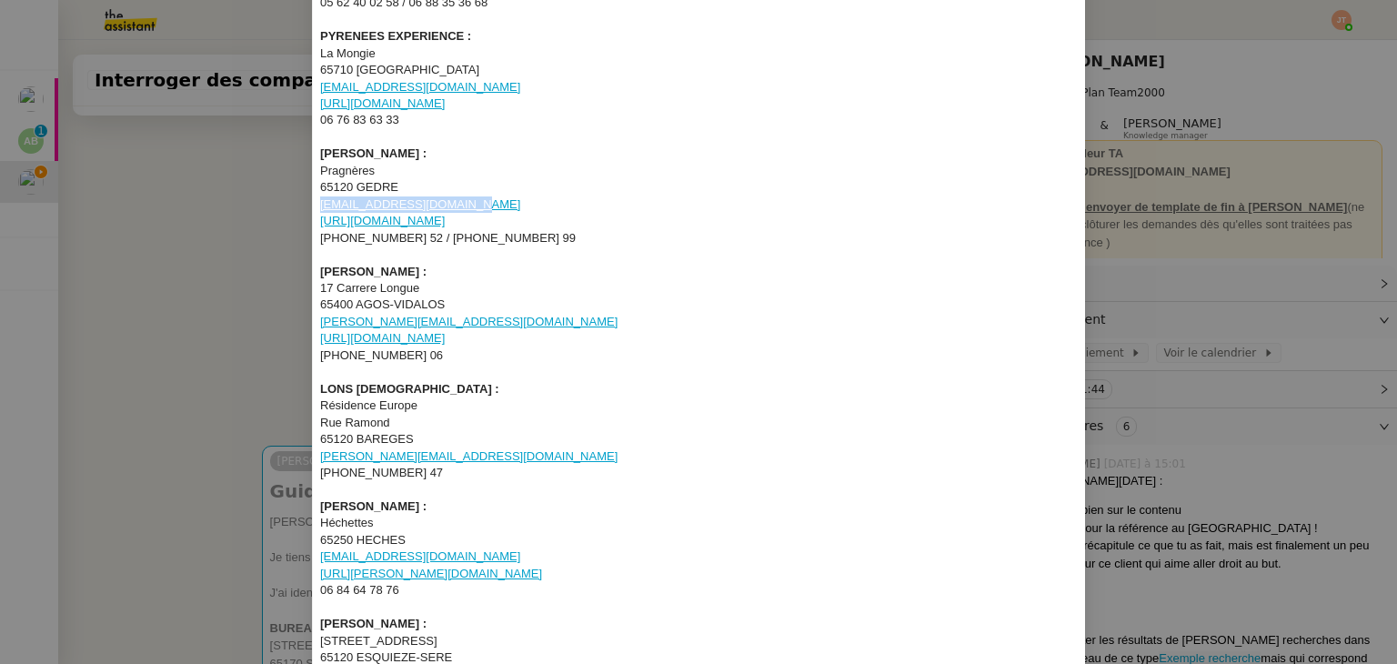
scroll to position [364, 0]
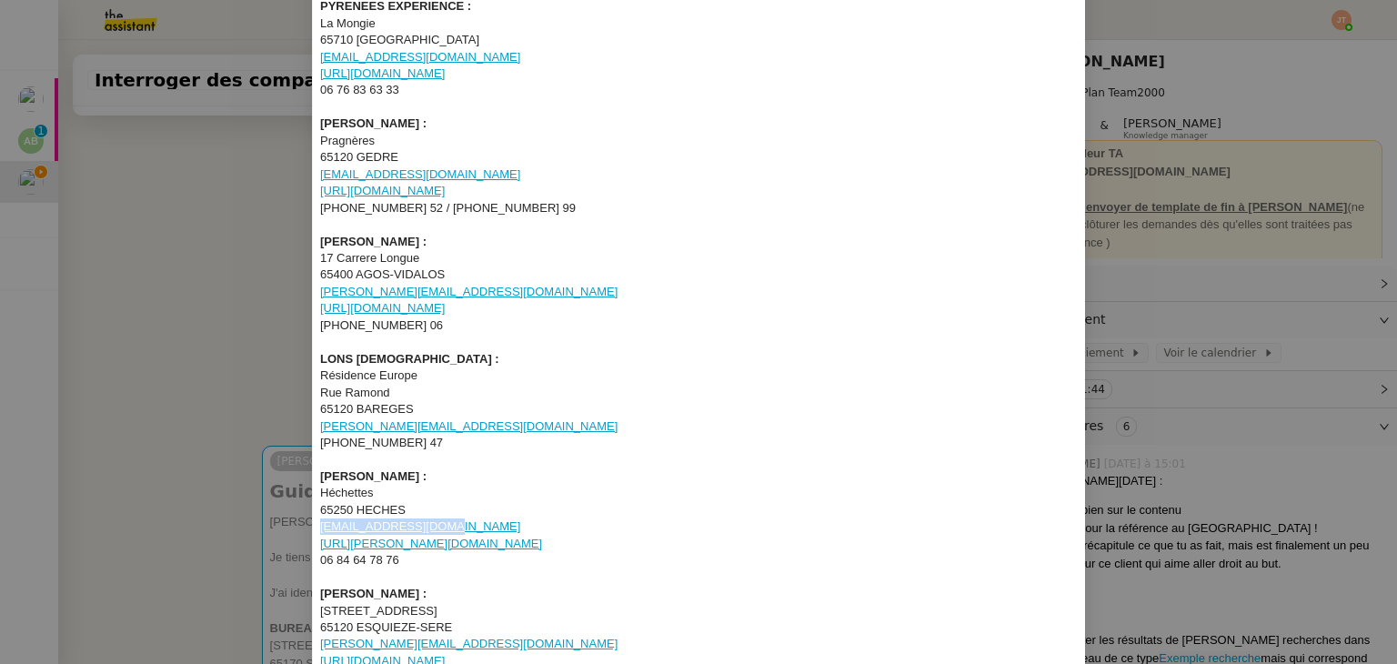
drag, startPoint x: 437, startPoint y: 526, endPoint x: 316, endPoint y: 529, distance: 121.0
click at [320, 529] on div "[EMAIL_ADDRESS][DOMAIN_NAME]" at bounding box center [699, 526] width 758 height 16
drag, startPoint x: 400, startPoint y: 563, endPoint x: 319, endPoint y: 558, distance: 81.1
click at [320, 558] on div "06 84 64 78 76" at bounding box center [699, 560] width 758 height 16
drag, startPoint x: 451, startPoint y: 427, endPoint x: 428, endPoint y: 427, distance: 23.6
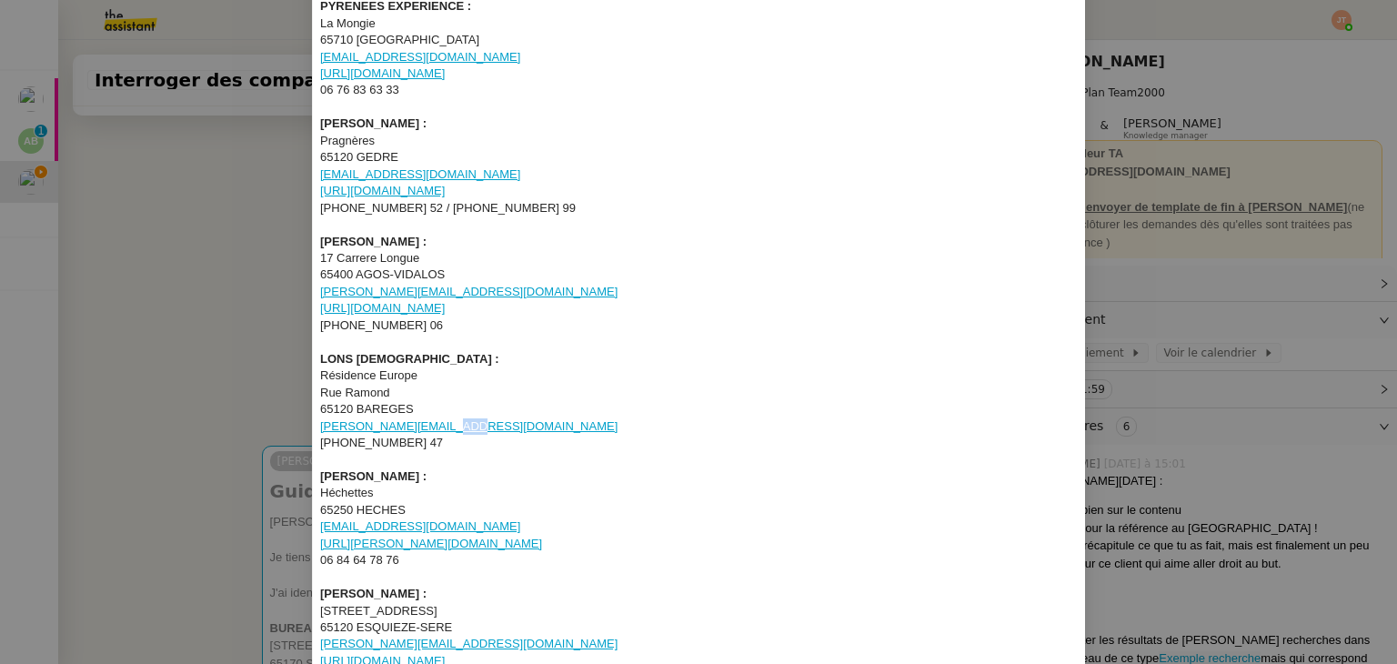
click at [428, 427] on div "[PERSON_NAME][EMAIL_ADDRESS][DOMAIN_NAME]" at bounding box center [699, 426] width 758 height 16
drag, startPoint x: 430, startPoint y: 443, endPoint x: 358, endPoint y: 446, distance: 71.9
click at [358, 446] on div "[PHONE_NUMBER] 47" at bounding box center [699, 443] width 758 height 16
drag, startPoint x: 433, startPoint y: 528, endPoint x: 315, endPoint y: 526, distance: 118.3
click at [320, 526] on div "[EMAIL_ADDRESS][DOMAIN_NAME]" at bounding box center [699, 526] width 758 height 16
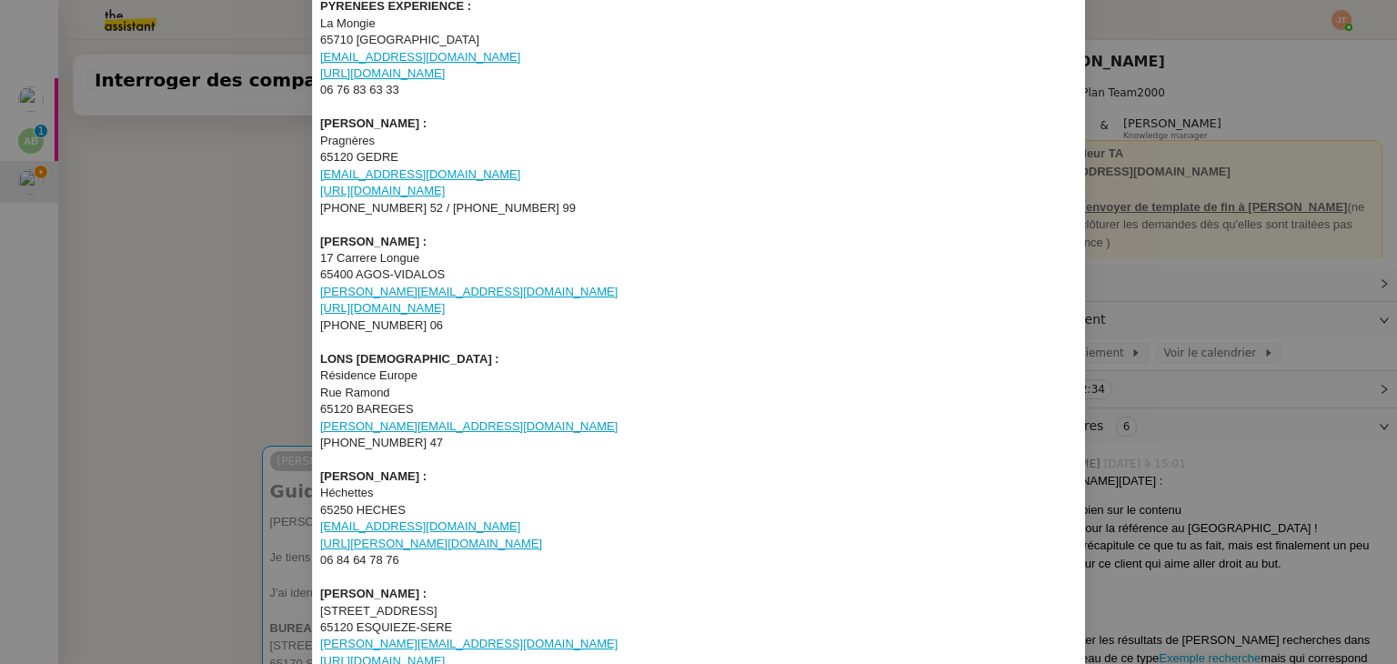
click at [500, 502] on div "65250 HECHES" at bounding box center [699, 510] width 758 height 16
drag, startPoint x: 446, startPoint y: 535, endPoint x: 313, endPoint y: 530, distance: 132.9
click at [313, 530] on nz-spin "[PERSON_NAME], Je tiens tout d'abord à vous présenter mes félicitations pour vo…" at bounding box center [699, 425] width 772 height 1357
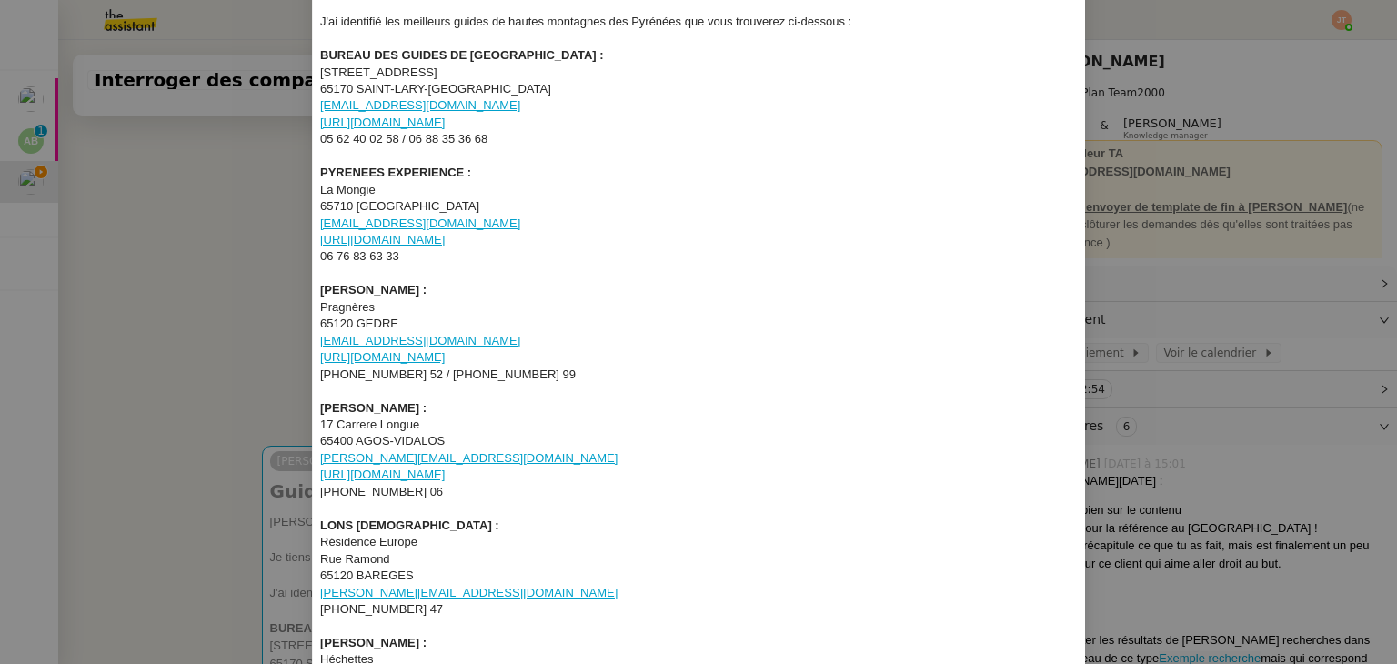
scroll to position [182, 0]
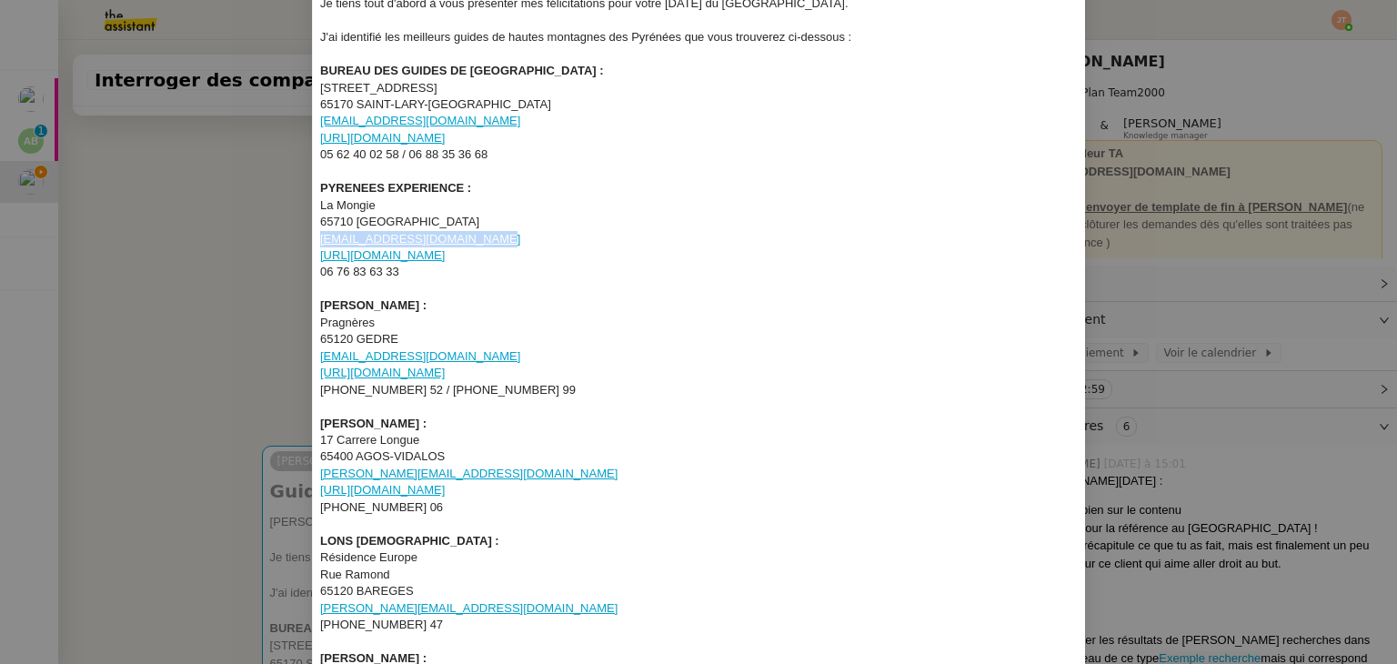
drag, startPoint x: 483, startPoint y: 236, endPoint x: 312, endPoint y: 240, distance: 171.0
click at [313, 240] on nz-spin "[PERSON_NAME], Je tiens tout d'abord à vous présenter mes félicitations pour vo…" at bounding box center [699, 607] width 772 height 1357
drag, startPoint x: 404, startPoint y: 280, endPoint x: 320, endPoint y: 275, distance: 83.9
click at [320, 275] on div "06 76 83 63 33" at bounding box center [699, 272] width 758 height 16
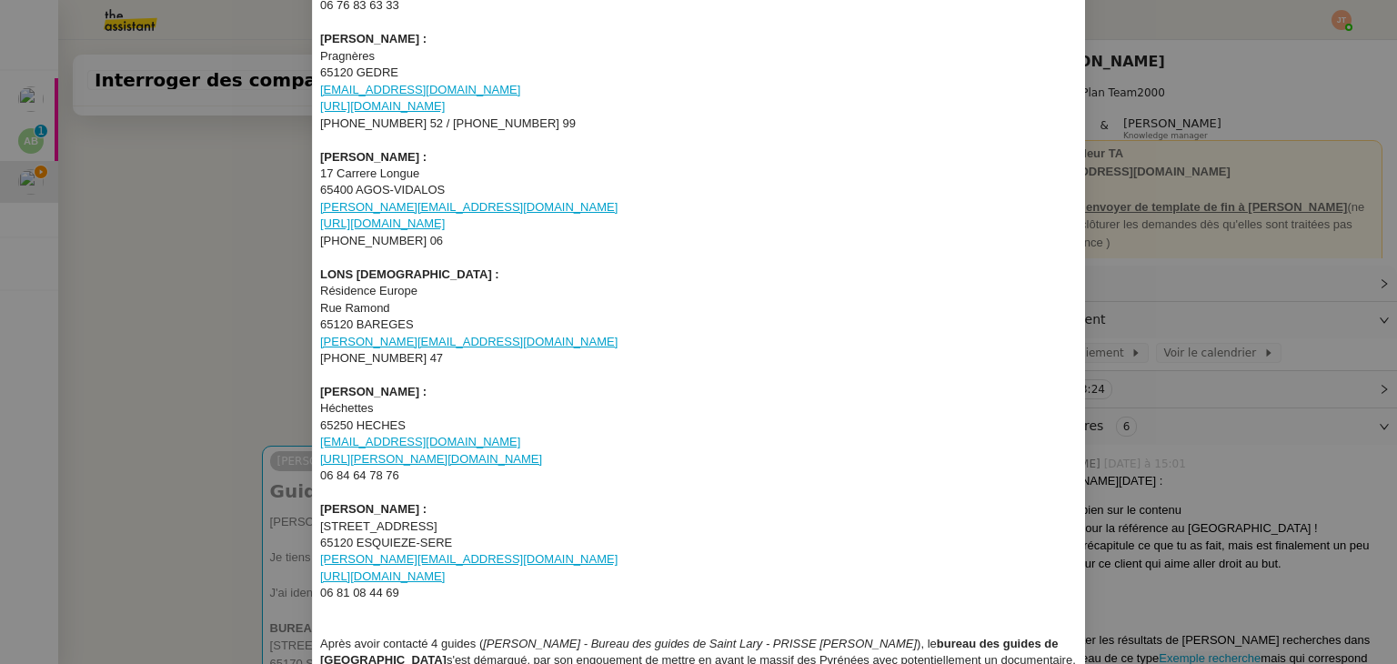
scroll to position [455, 0]
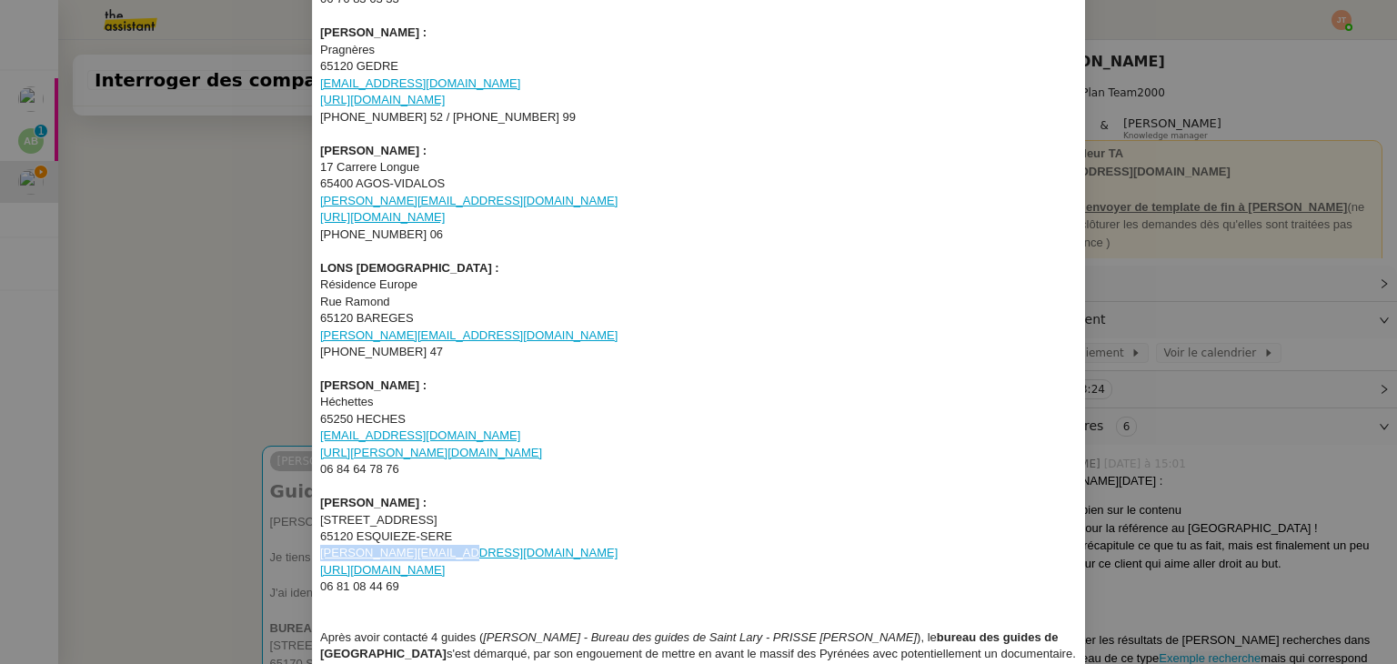
drag, startPoint x: 444, startPoint y: 554, endPoint x: 310, endPoint y: 553, distance: 133.7
click at [313, 553] on nz-spin "[PERSON_NAME], Je tiens tout d'abord à vous présenter mes félicitations pour vo…" at bounding box center [699, 334] width 772 height 1357
drag, startPoint x: 402, startPoint y: 587, endPoint x: 317, endPoint y: 588, distance: 85.5
click at [320, 588] on div "06 81 08 44 69" at bounding box center [699, 587] width 758 height 16
click at [420, 596] on div at bounding box center [699, 604] width 758 height 16
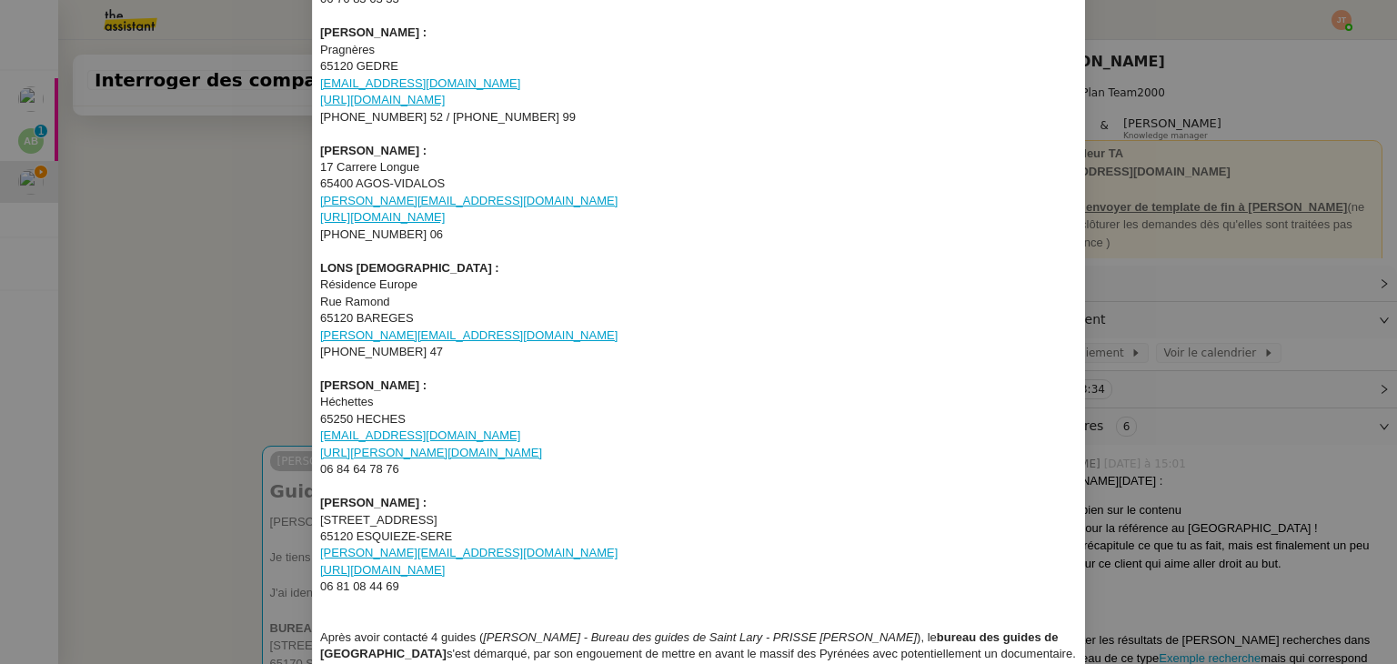
drag, startPoint x: 407, startPoint y: 586, endPoint x: 321, endPoint y: 582, distance: 85.6
click at [321, 582] on div "06 81 08 44 69" at bounding box center [699, 587] width 758 height 16
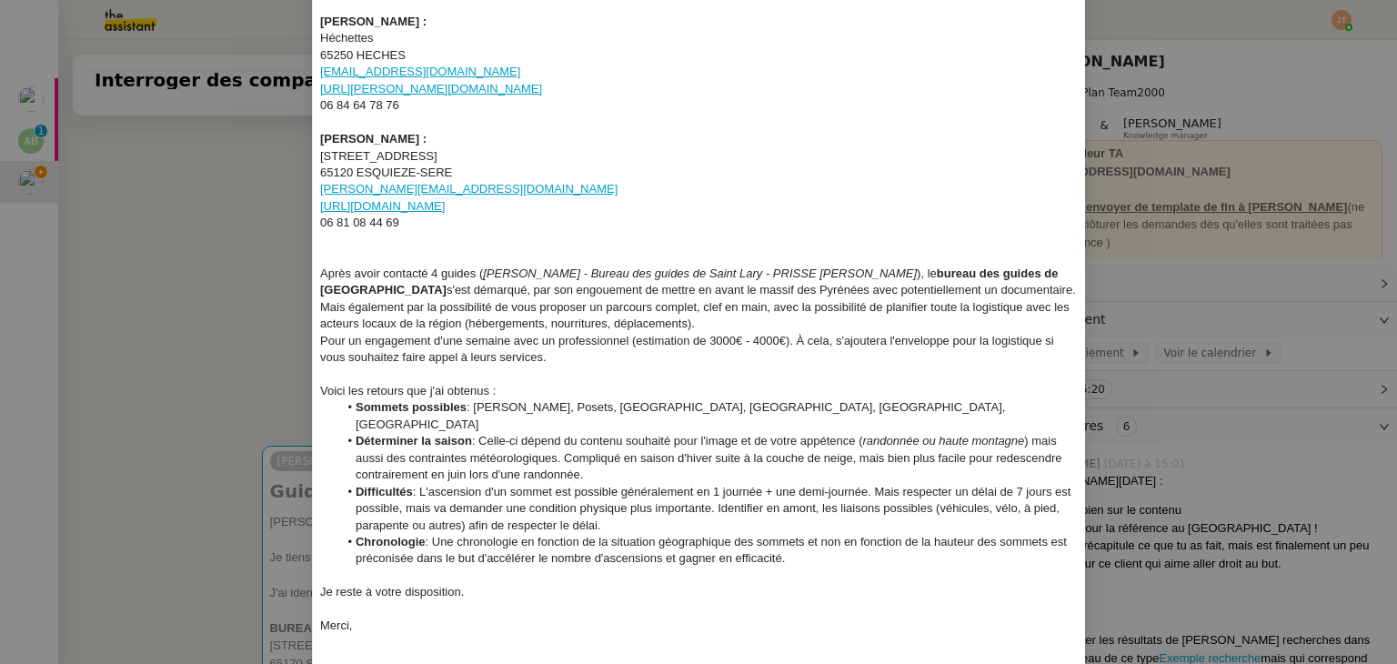
scroll to position [728, 0]
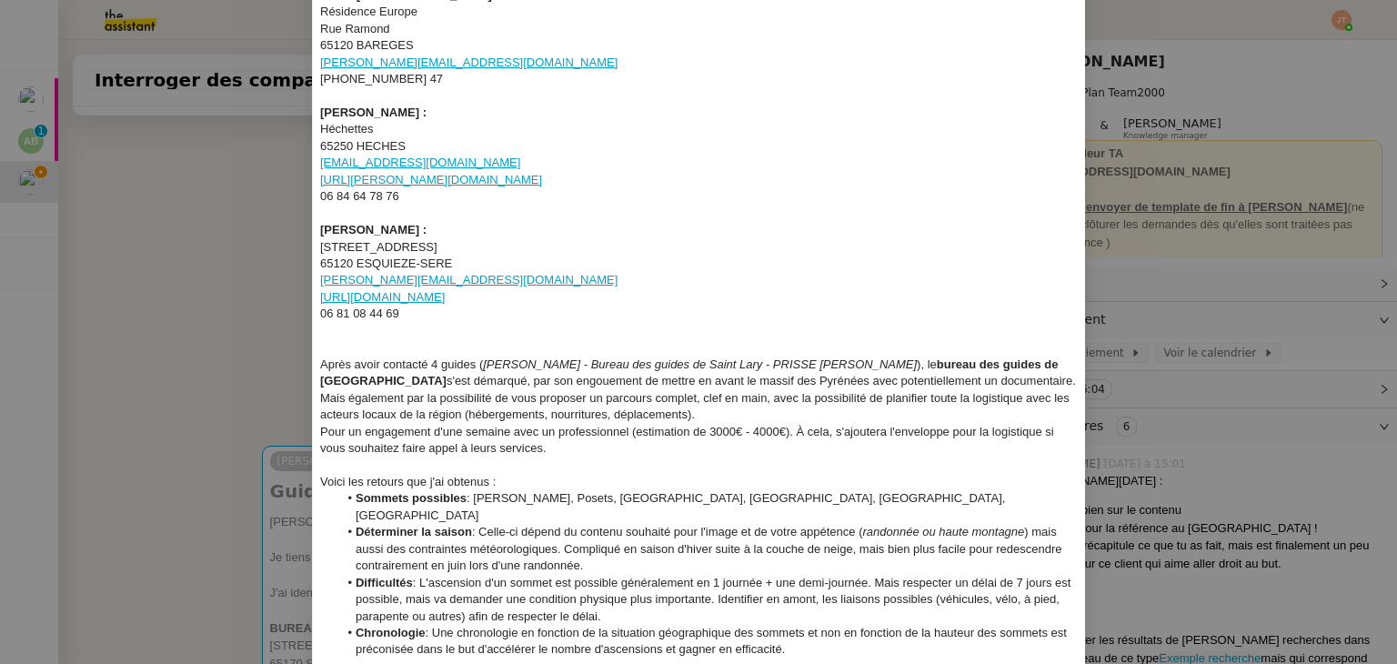
drag, startPoint x: 437, startPoint y: 379, endPoint x: 699, endPoint y: 410, distance: 264.7
click at [699, 410] on div "Après avoir contacté 4 guides ( [PERSON_NAME] - Bureau des guides de Saint Lary…" at bounding box center [699, 390] width 758 height 67
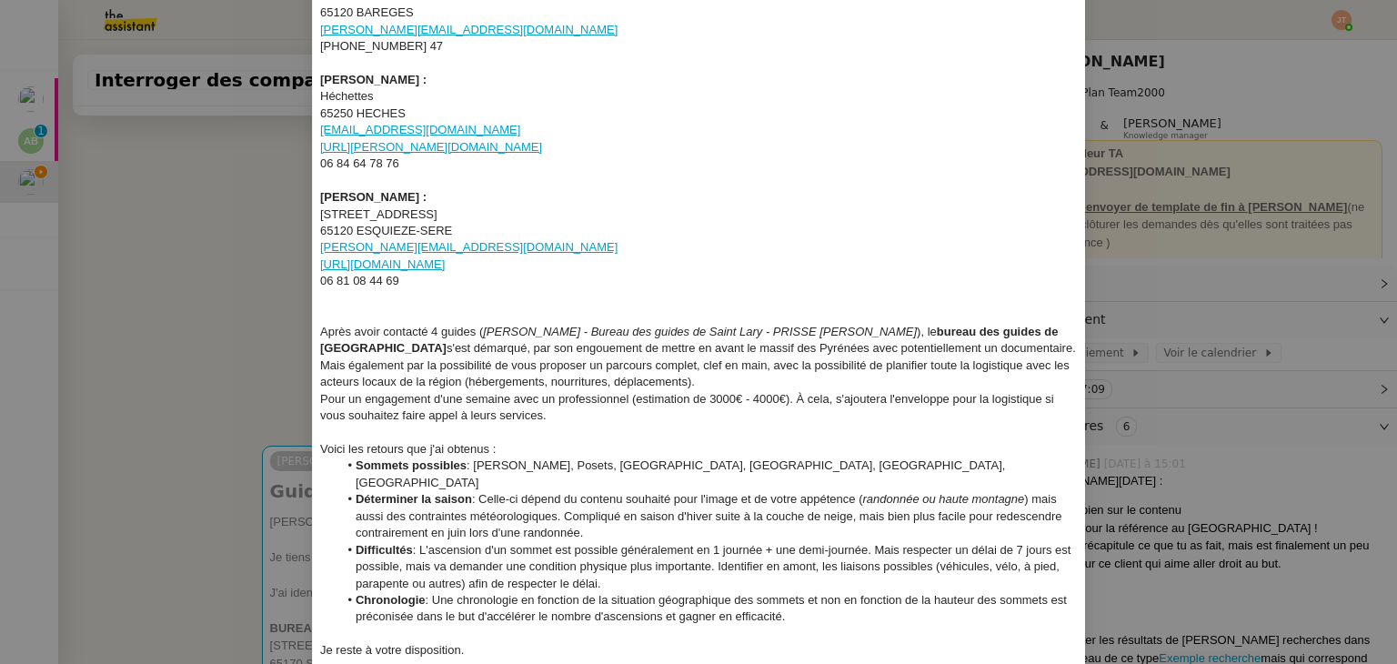
scroll to position [819, 0]
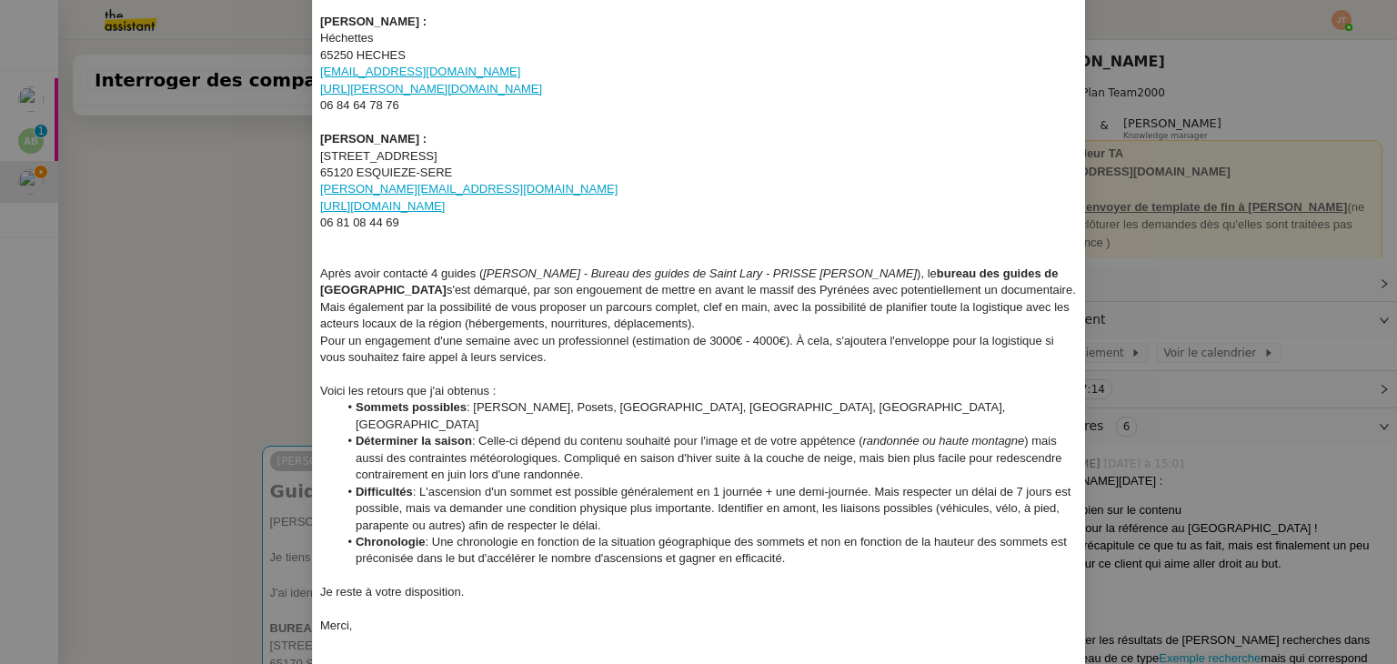
click at [238, 212] on nz-modal-container "Service TA - VOYAGE - PROPOSITION GLOBALE A utiliser dans le cadre de propositi…" at bounding box center [698, 332] width 1397 height 664
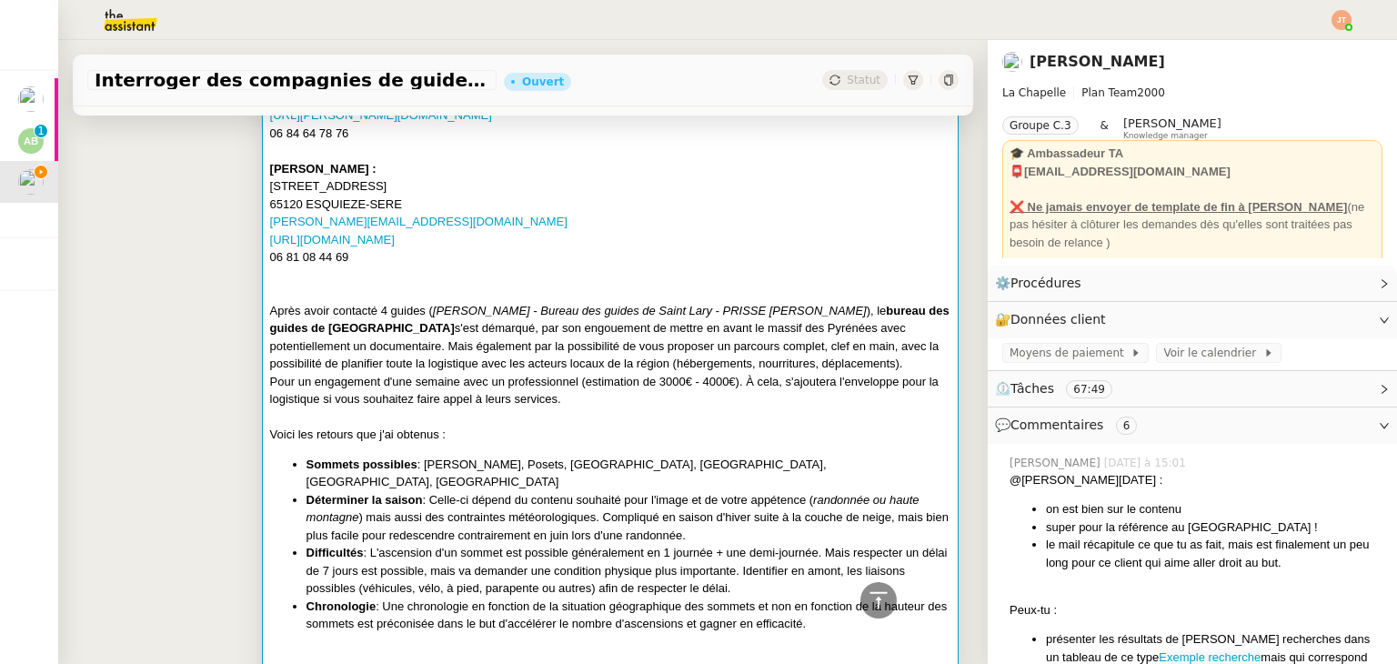
scroll to position [2274, 0]
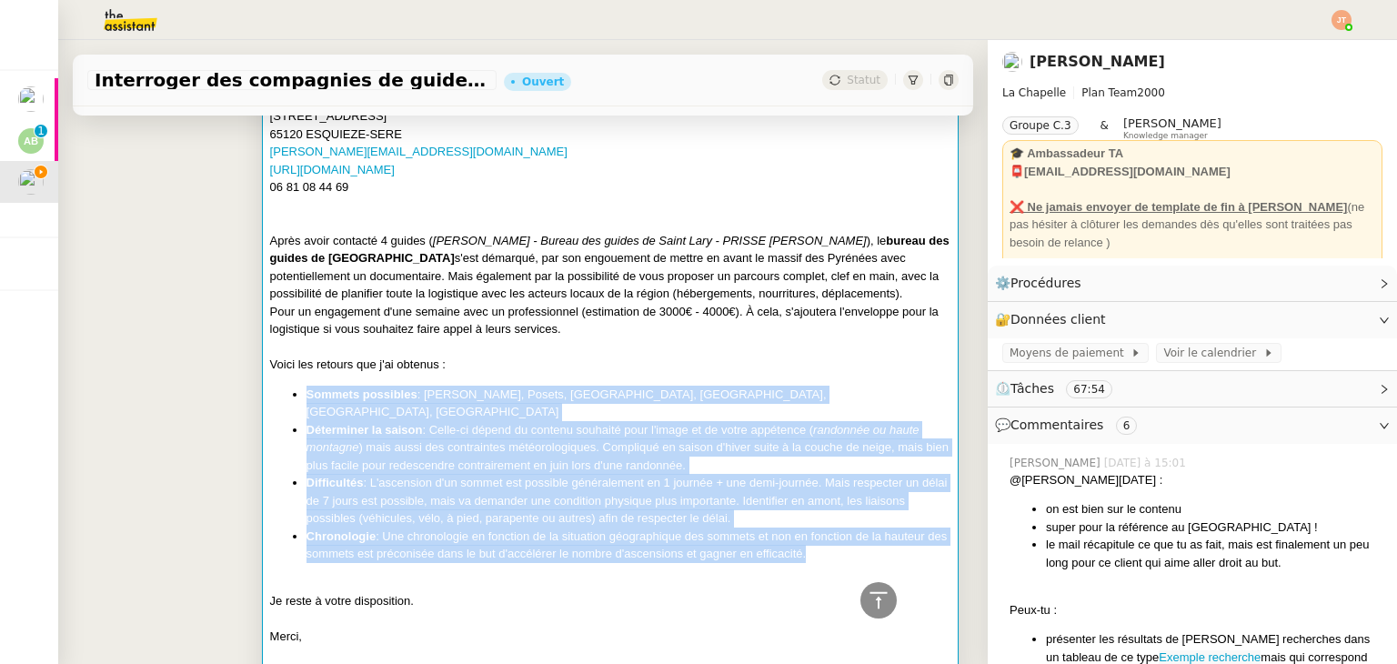
drag, startPoint x: 301, startPoint y: 376, endPoint x: 856, endPoint y: 517, distance: 572.5
click at [856, 517] on ul "Sommets possibles : Aneto, Posets, [GEOGRAPHIC_DATA], [GEOGRAPHIC_DATA], [GEOGR…" at bounding box center [610, 474] width 680 height 177
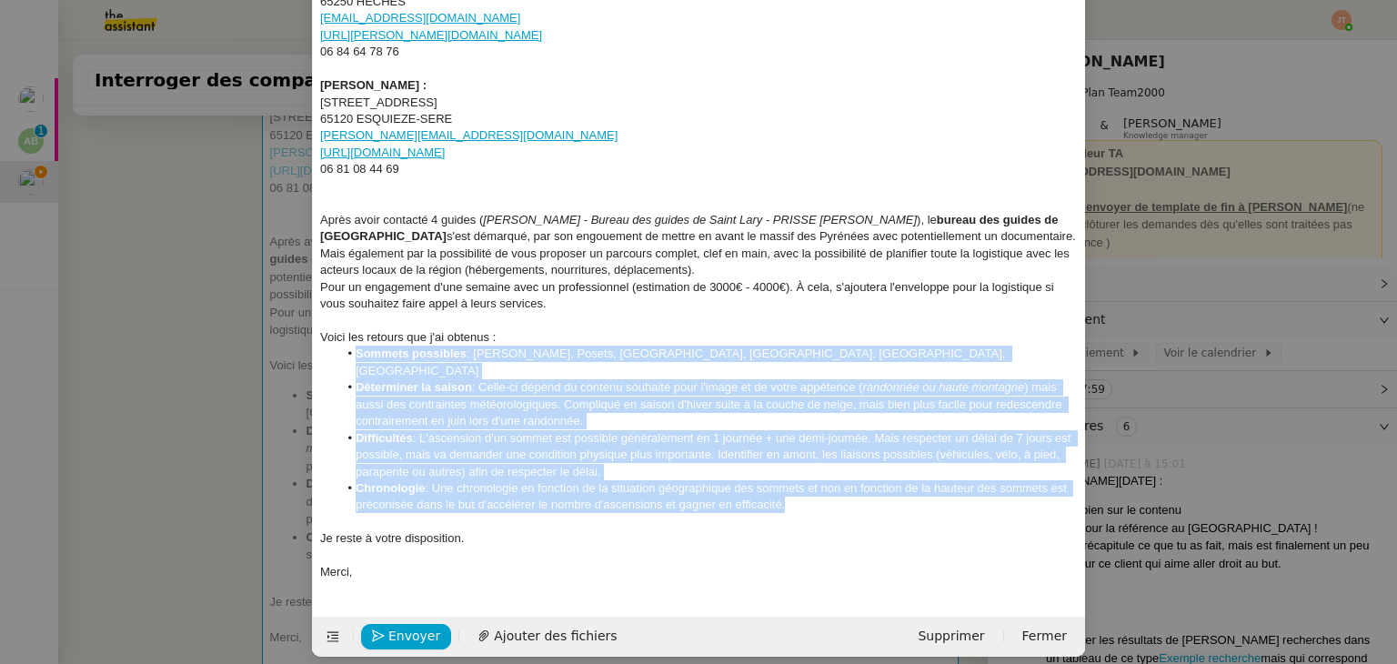
drag, startPoint x: 793, startPoint y: 489, endPoint x: 353, endPoint y: 357, distance: 459.8
click at [353, 357] on ul "Sommets possibles : Aneto, Posets, [GEOGRAPHIC_DATA], [GEOGRAPHIC_DATA], [GEOGR…" at bounding box center [699, 430] width 758 height 168
click at [438, 448] on li "Difficultés : L'ascension d'un sommet est possible généralement en 1 journée + …" at bounding box center [708, 455] width 740 height 50
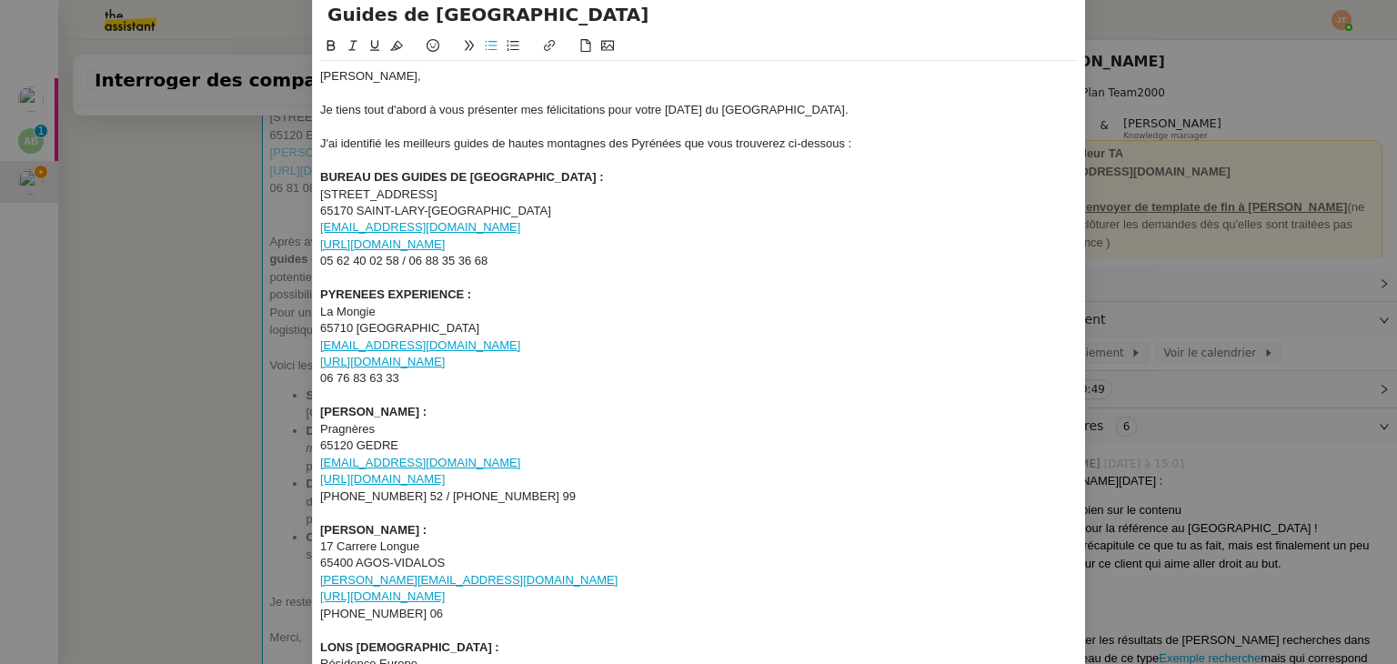
scroll to position [54, 0]
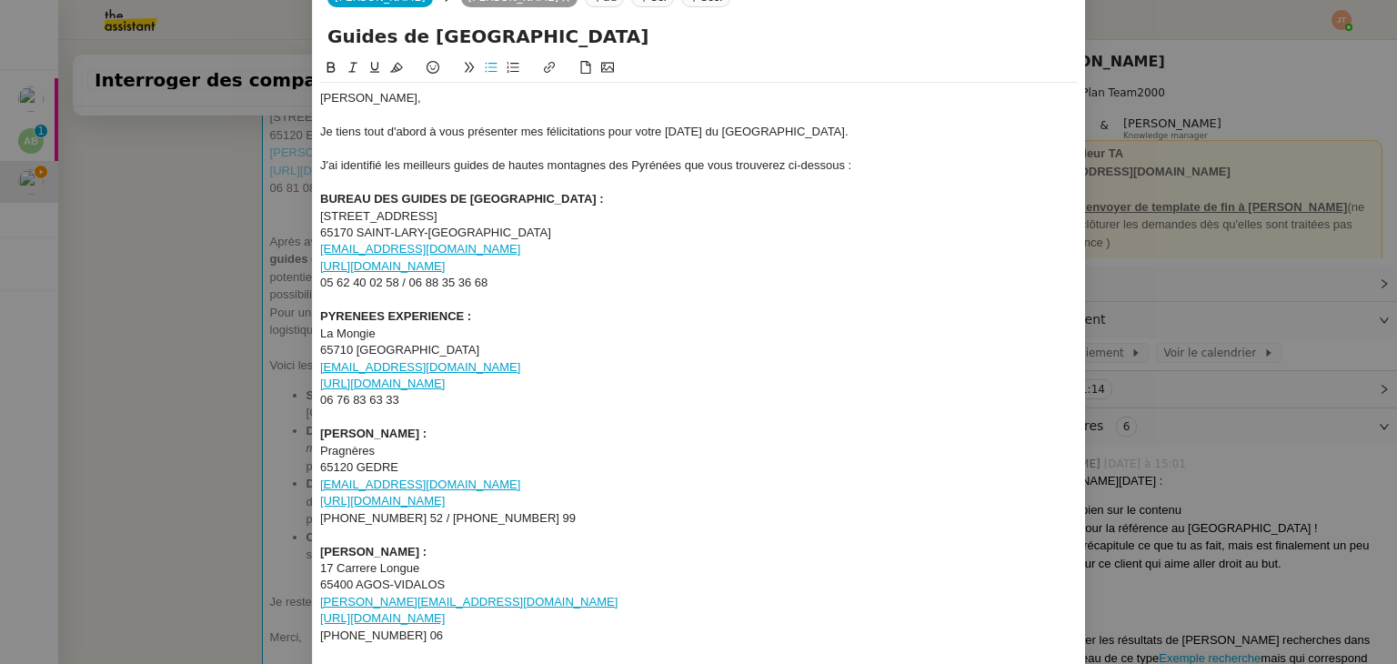
drag, startPoint x: 324, startPoint y: 34, endPoint x: 664, endPoint y: 37, distance: 340.2
click at [664, 37] on input "Guides de [GEOGRAPHIC_DATA]" at bounding box center [698, 36] width 743 height 27
click at [219, 216] on nz-modal-container "Service TA - VOYAGE - PROPOSITION GLOBALE A utiliser dans le cadre de propositi…" at bounding box center [698, 332] width 1397 height 664
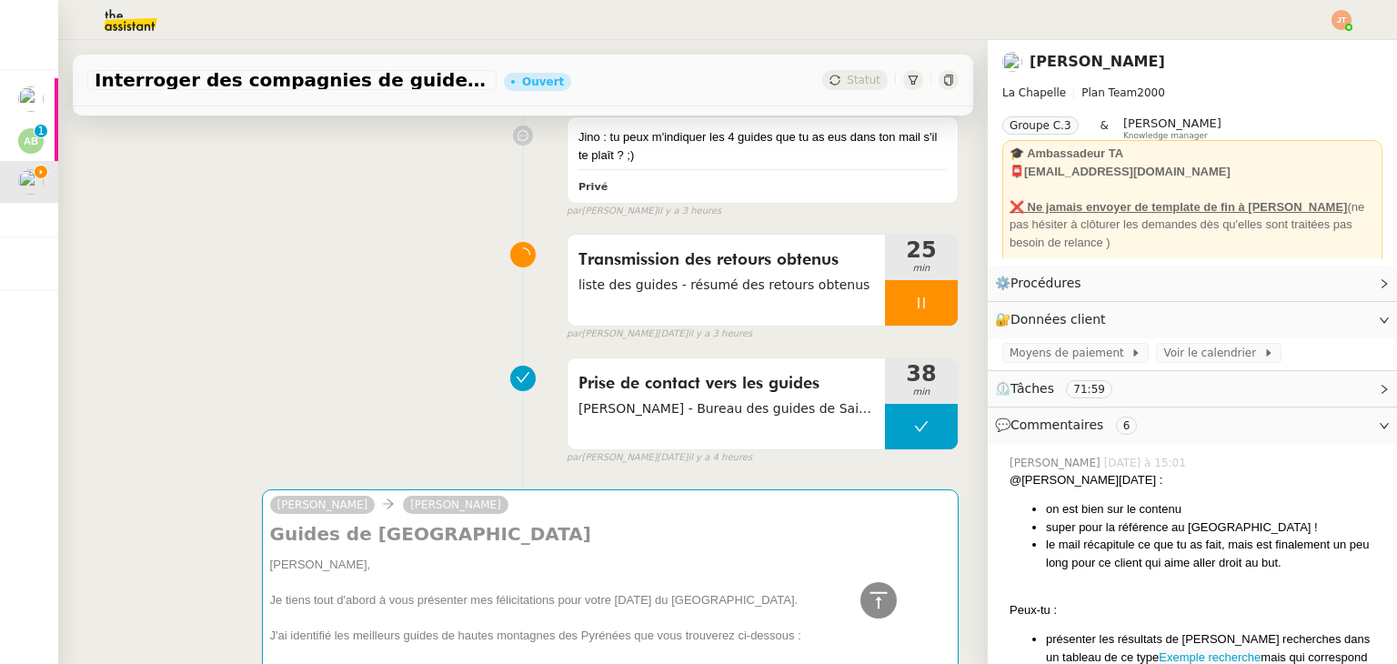
scroll to position [1182, 0]
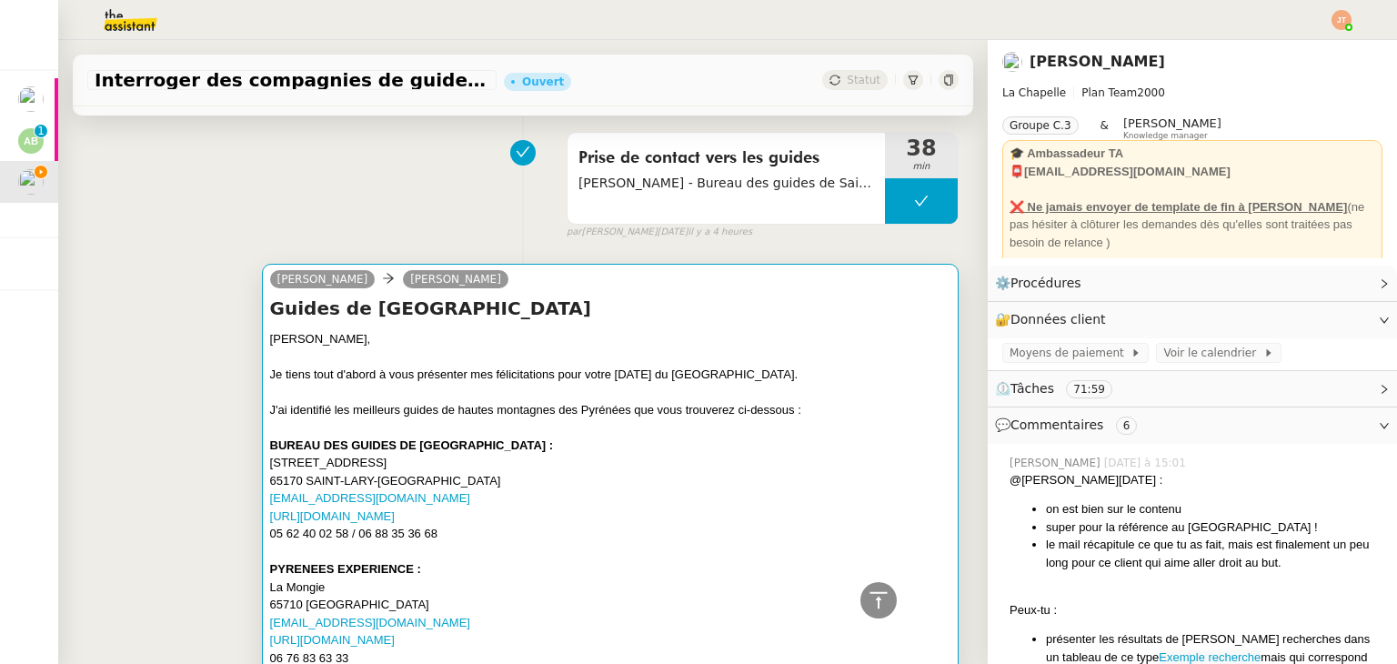
click at [457, 418] on div at bounding box center [610, 427] width 680 height 18
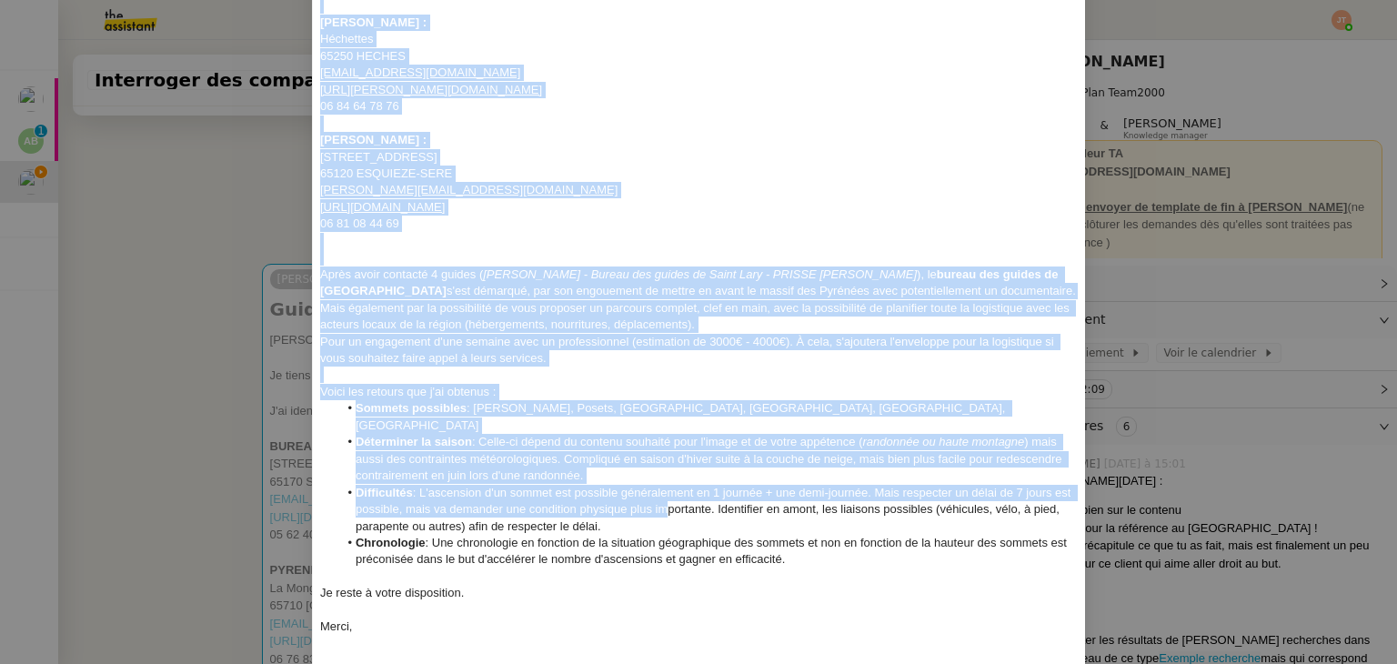
scroll to position [819, 0]
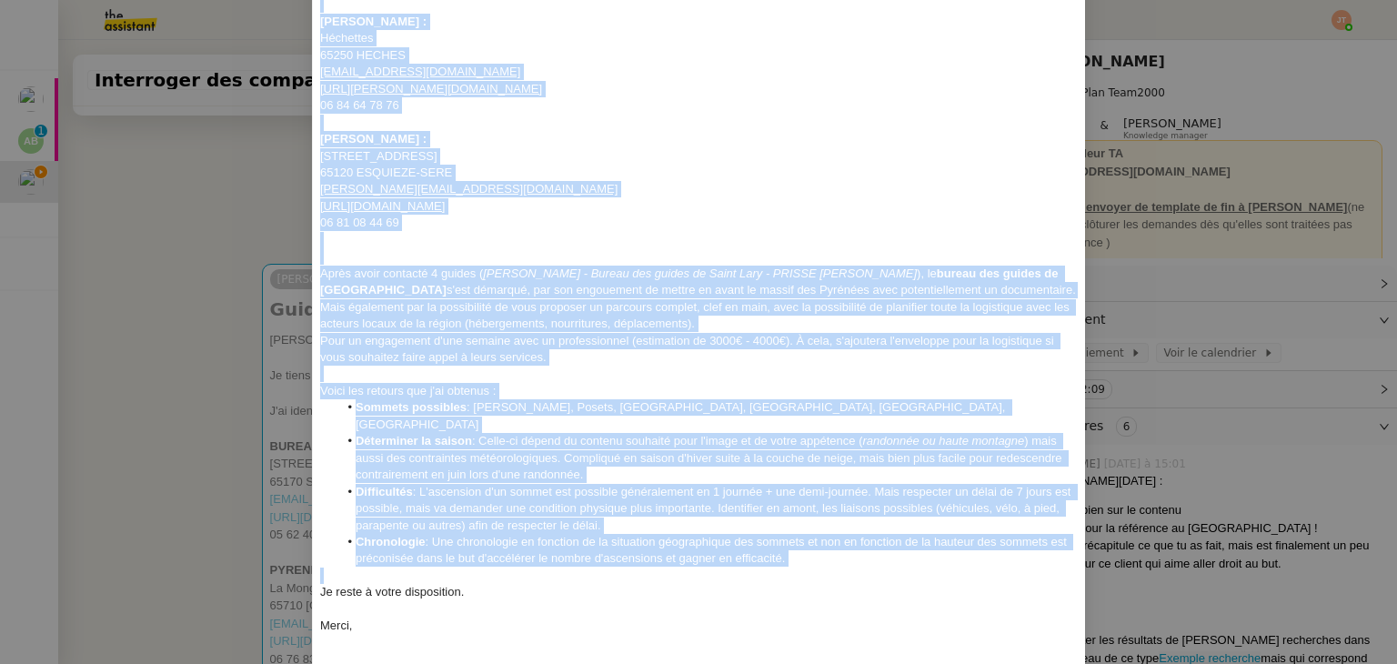
drag, startPoint x: 320, startPoint y: 217, endPoint x: 782, endPoint y: 551, distance: 570.1
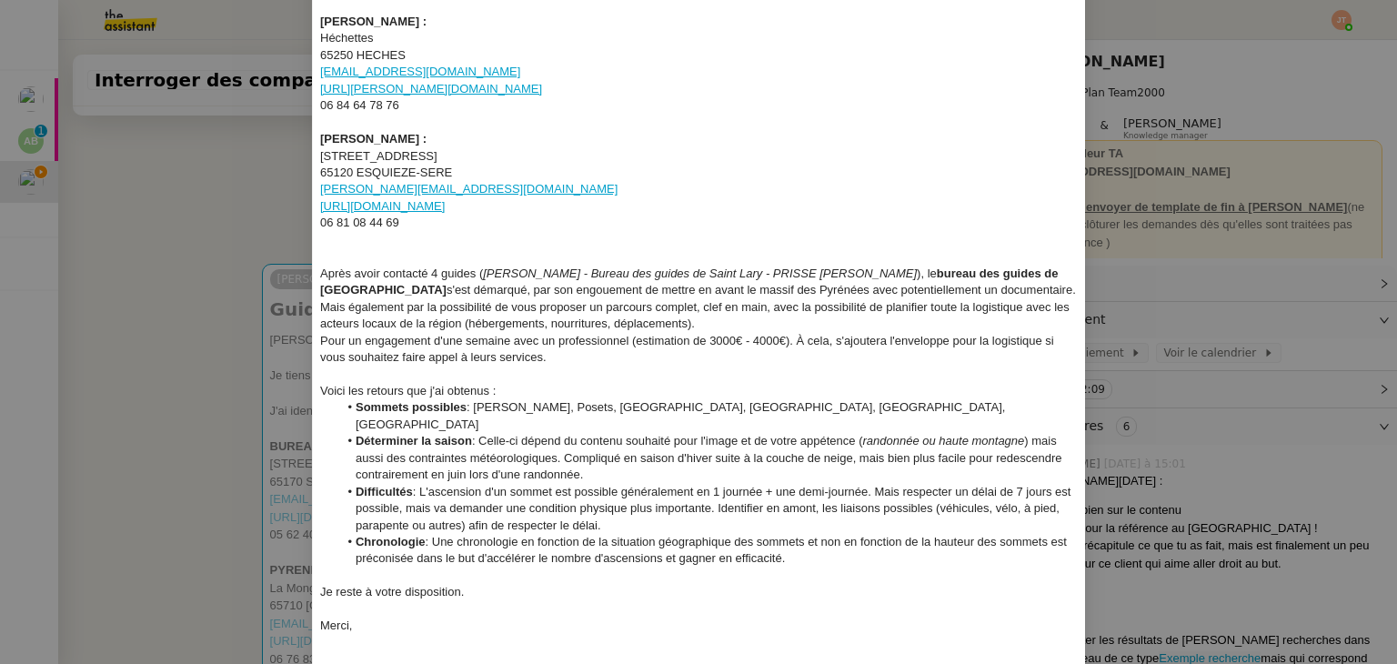
scroll to position [0, 0]
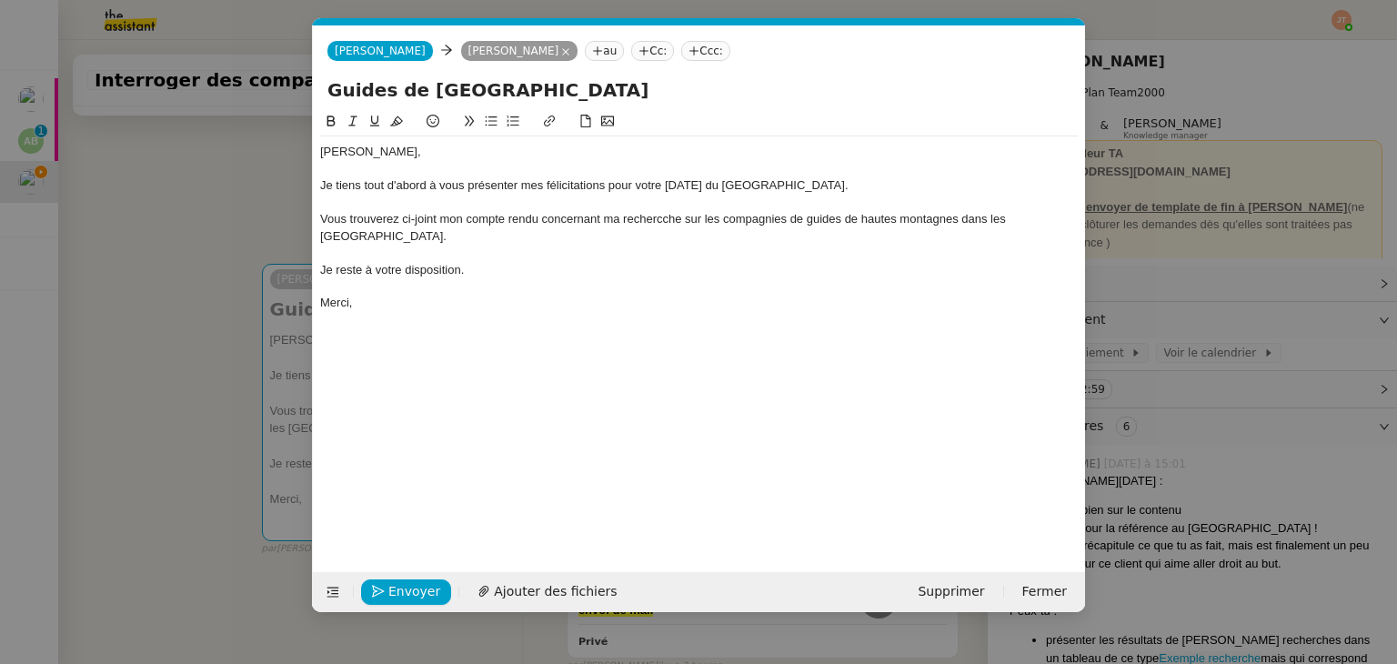
click at [647, 212] on div "Vous trouverez ci-joint mon compte rendu concernant ma rechercche sur les compa…" at bounding box center [699, 228] width 758 height 34
drag, startPoint x: 652, startPoint y: 222, endPoint x: 641, endPoint y: 225, distance: 11.3
click at [644, 226] on div "Vous trouverez ci-joint mon compte rendu concernant ma rechercche sur les compa…" at bounding box center [699, 228] width 758 height 34
click at [640, 224] on div "Vous trouverez ci-joint mon compte rendu concernant ma rechercche sur les compa…" at bounding box center [699, 228] width 758 height 34
drag, startPoint x: 615, startPoint y: 263, endPoint x: 640, endPoint y: 226, distance: 44.4
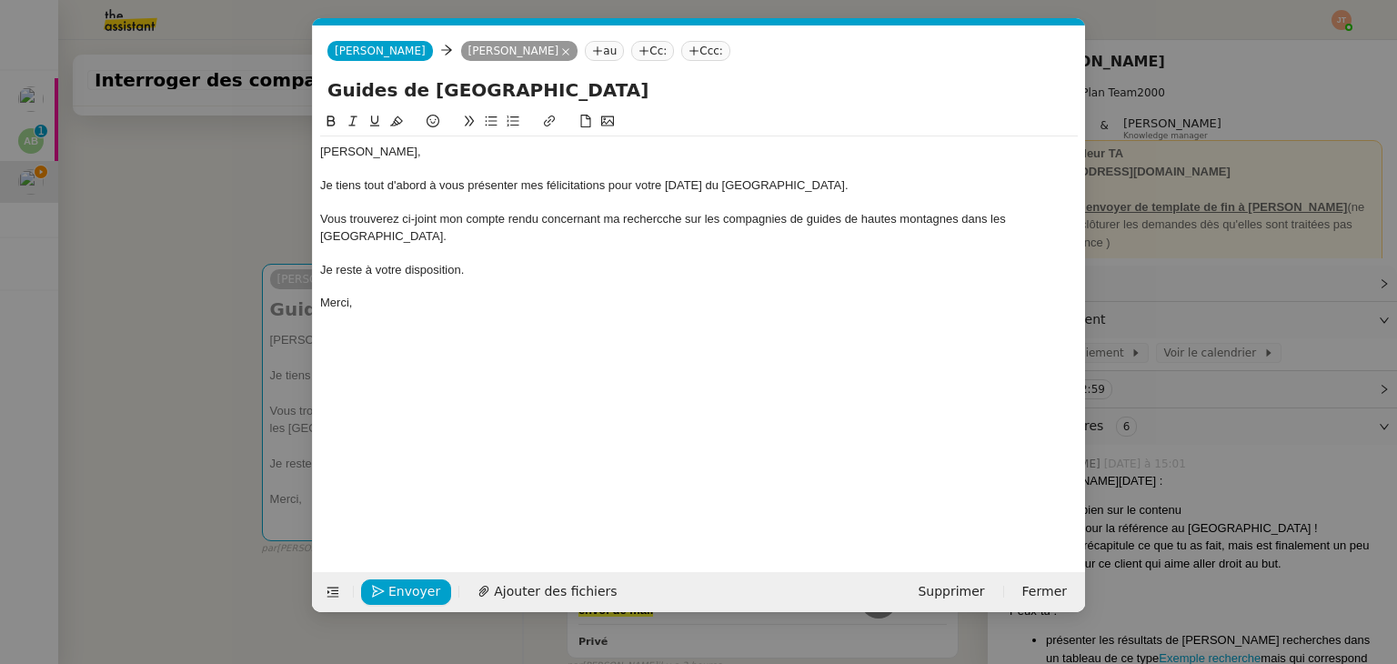
click at [615, 260] on div "[PERSON_NAME], Je tiens tout d'abord à vous présenter mes félicitations pour vo…" at bounding box center [699, 227] width 758 height 183
click at [641, 223] on div "Vous trouverez ci-joint mon compte rendu concernant ma rechercche sur les compa…" at bounding box center [699, 228] width 758 height 34
click at [0, 0] on lt-span "recherche" at bounding box center [0, 0] width 0 height 0
click at [416, 245] on div at bounding box center [699, 253] width 758 height 16
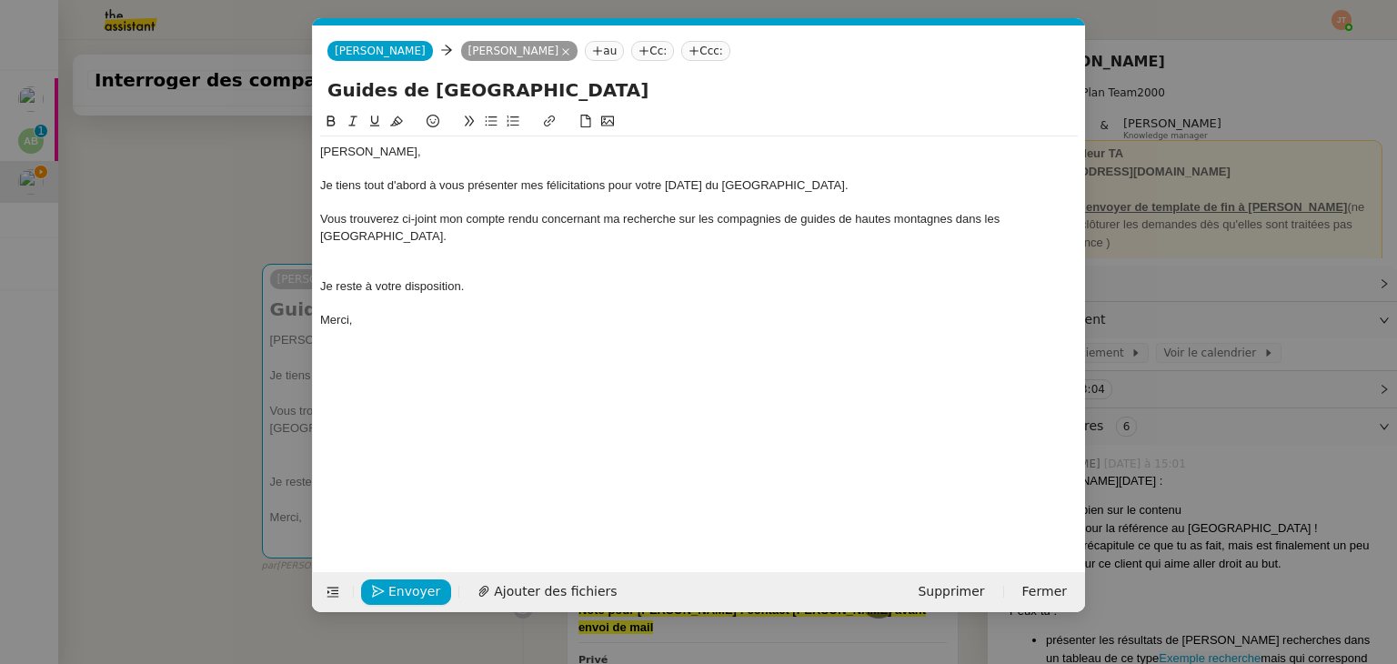
click at [226, 286] on nz-modal-container "Service TA - VOYAGE - PROPOSITION GLOBALE A utiliser dans le cadre de propositi…" at bounding box center [698, 332] width 1397 height 664
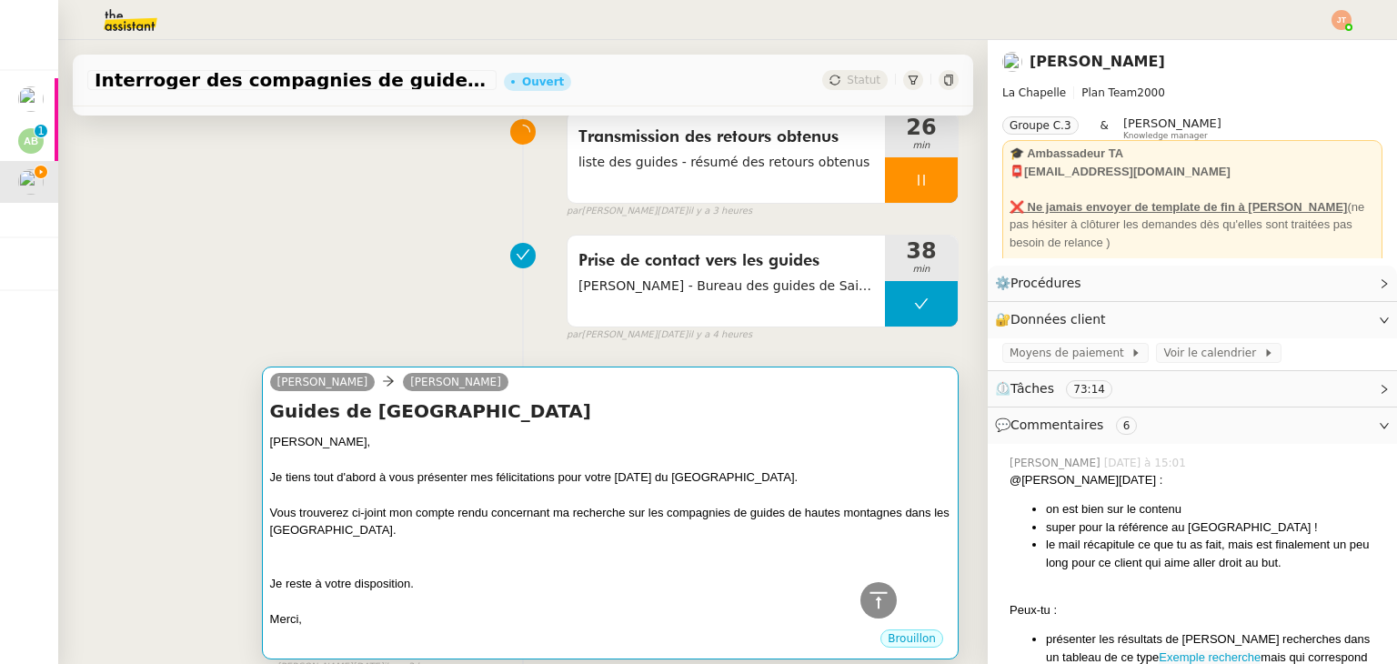
scroll to position [1092, 0]
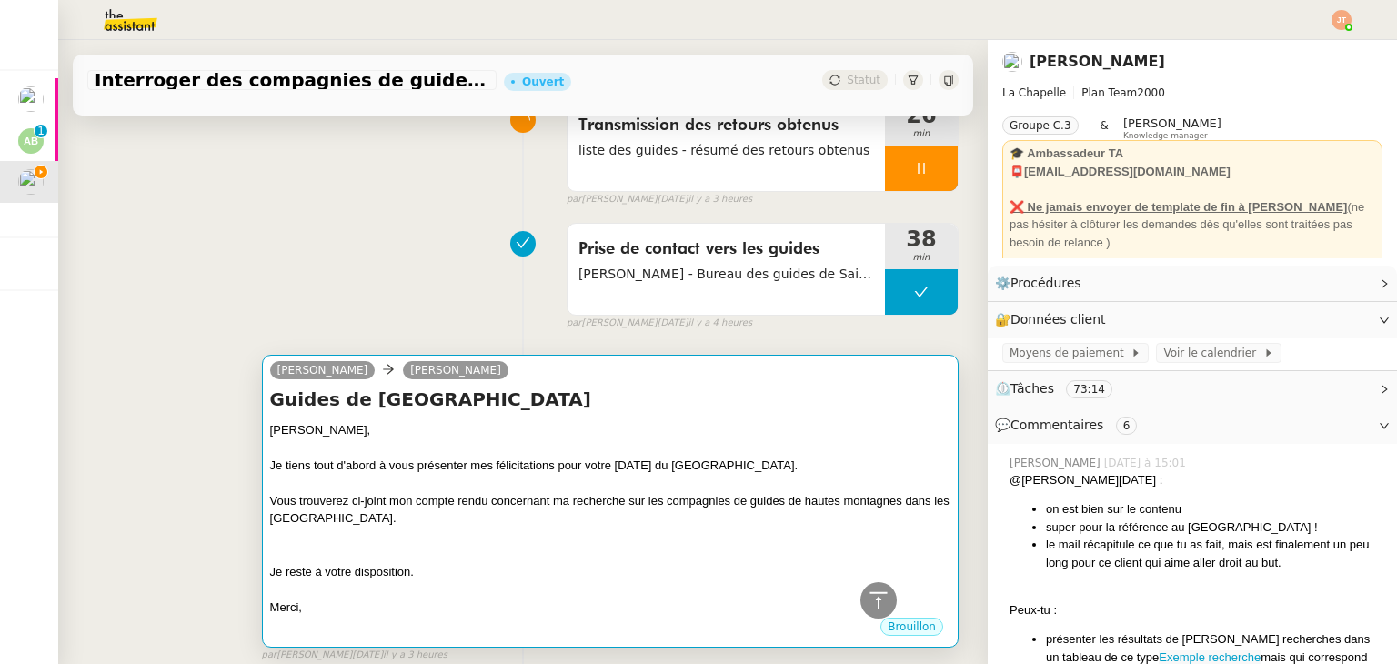
click at [493, 457] on div "Je tiens tout d'abord à vous présenter mes félicitations pour votre [DATE] du […" at bounding box center [610, 466] width 680 height 18
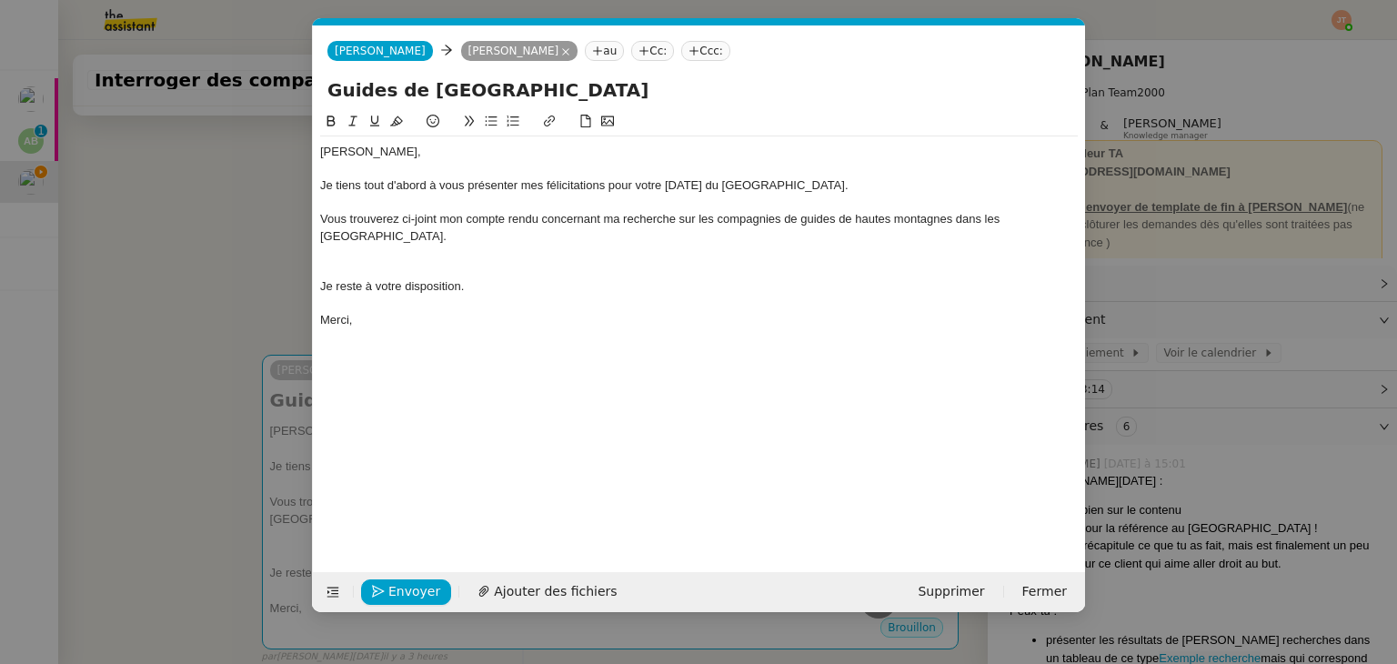
scroll to position [0, 38]
click at [477, 278] on div "Je reste à votre disposition." at bounding box center [699, 286] width 758 height 16
click at [183, 265] on nz-modal-container "Service TA - VOYAGE - PROPOSITION GLOBALE A utiliser dans le cadre de propositi…" at bounding box center [698, 332] width 1397 height 664
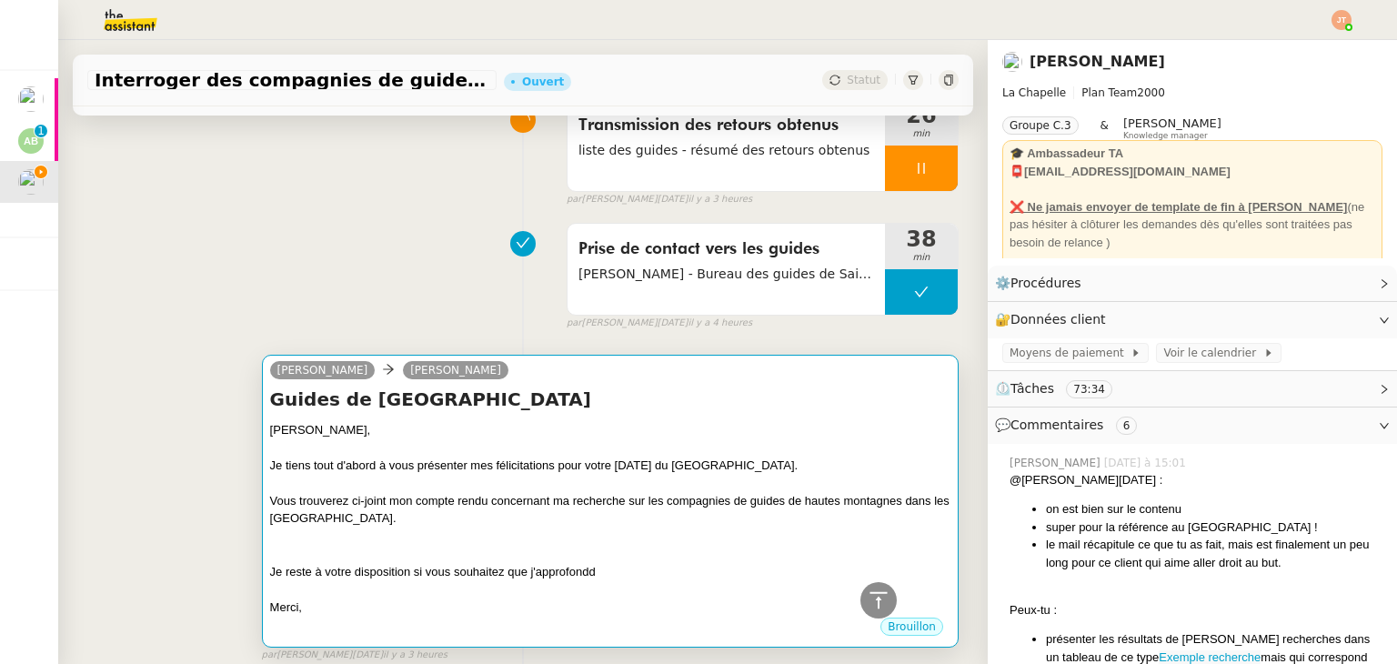
click at [535, 474] on div at bounding box center [610, 483] width 680 height 18
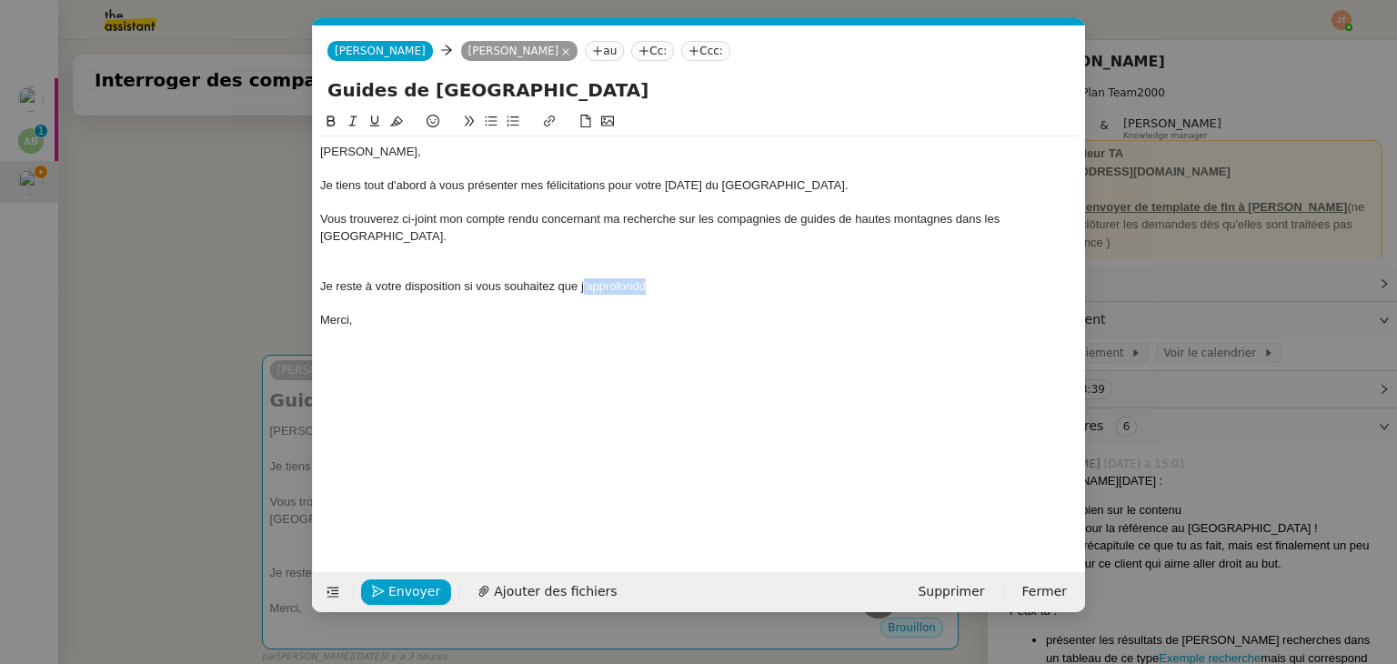
drag, startPoint x: 675, startPoint y: 267, endPoint x: 582, endPoint y: 271, distance: 92.9
click at [582, 278] on div "Je reste à votre disposition si vous souhaitez que j'approfondd" at bounding box center [699, 286] width 758 height 16
click at [676, 278] on div "Je reste à votre disposition si vous souhaitez que j'approfondd" at bounding box center [699, 286] width 758 height 16
click at [367, 245] on div at bounding box center [699, 253] width 758 height 16
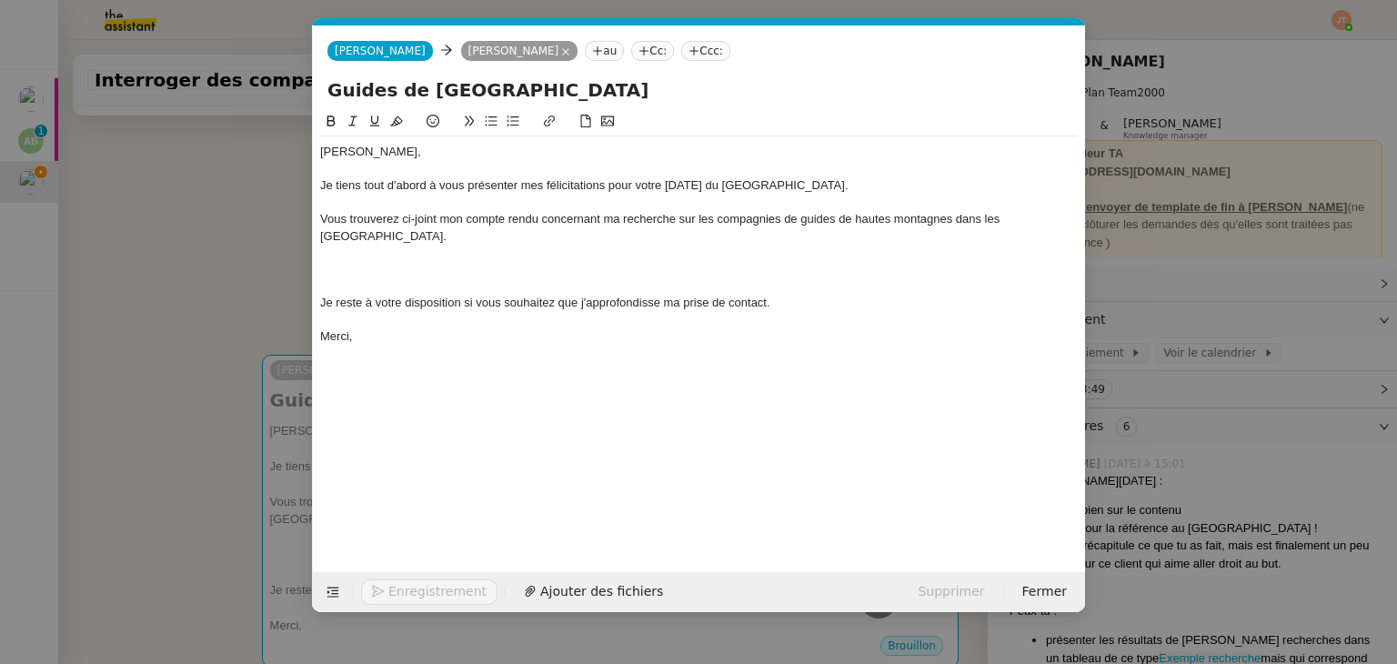
click at [493, 124] on icon at bounding box center [491, 121] width 13 height 13
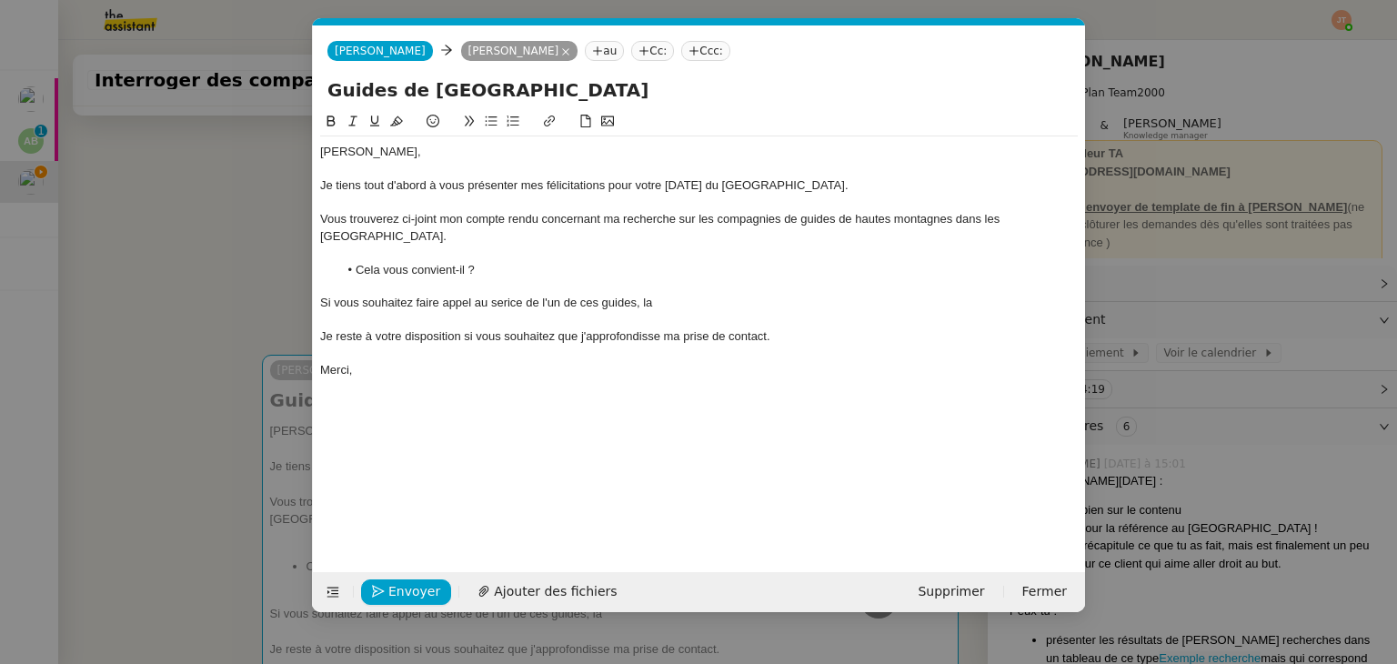
click at [507, 295] on div "Si vous souhaitez faire appel au serice de l'un de ces guides, la" at bounding box center [699, 303] width 758 height 16
click at [484, 295] on div "Si vous souhaitez faire appel au serice de l'un de ces guides, la" at bounding box center [699, 303] width 758 height 16
click at [520, 295] on div "Si vous souhaitez faire appel aux serice de l'un de ces guides, la" at bounding box center [699, 303] width 758 height 16
click at [0, 0] on lt-span "service" at bounding box center [0, 0] width 0 height 0
click at [524, 295] on div "Si vous souhaitez faire appel aux service de l'un de ces guides, la" at bounding box center [699, 303] width 758 height 16
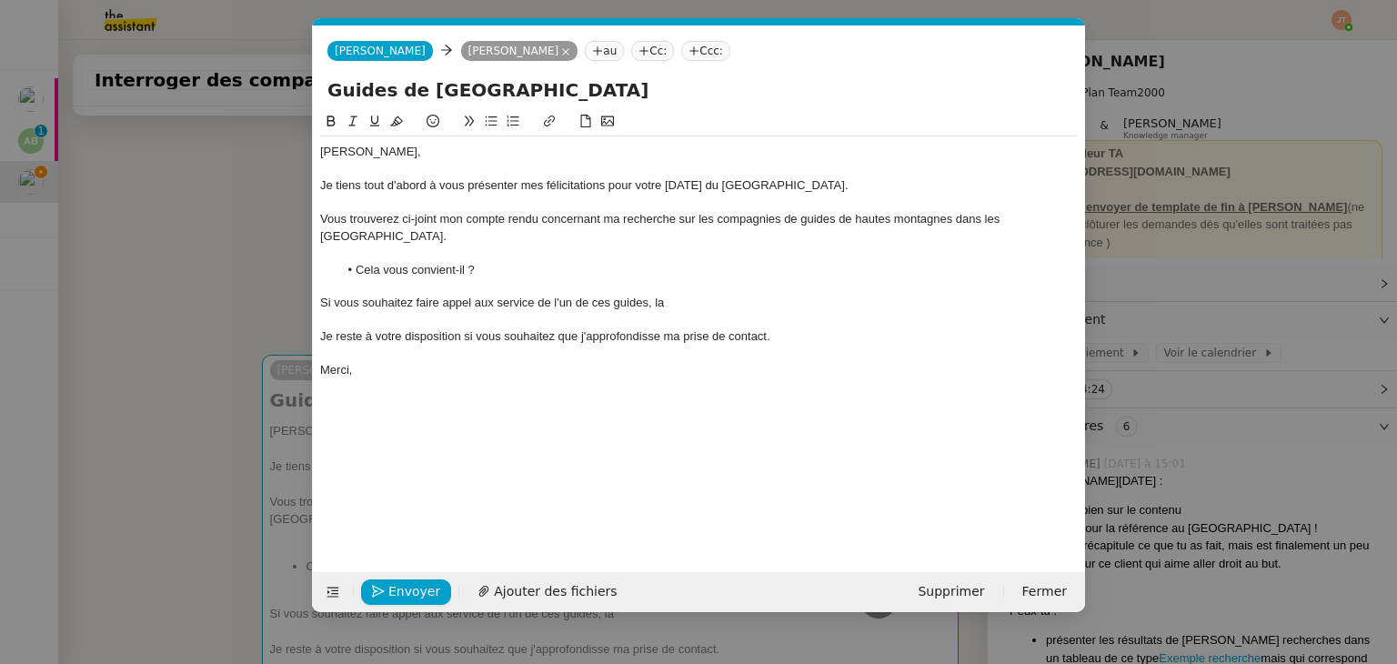
click at [0, 0] on lt-span "aux service s" at bounding box center [0, 0] width 0 height 0
click at [691, 295] on div "Si vous souhaitez faire appel aux services de l'un de ces guides, la" at bounding box center [699, 303] width 758 height 16
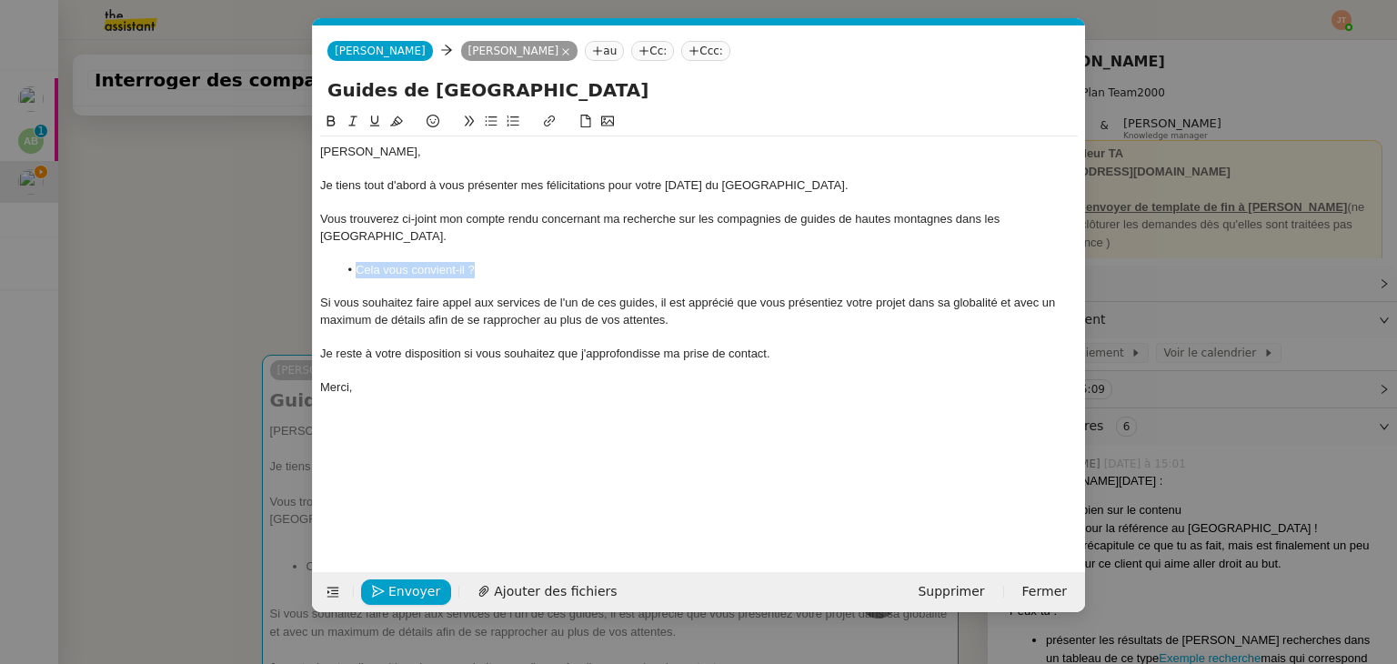
drag, startPoint x: 490, startPoint y: 249, endPoint x: 357, endPoint y: 248, distance: 133.7
click at [357, 262] on li "Cela vous convient-il ?" at bounding box center [708, 270] width 740 height 16
click at [336, 123] on icon at bounding box center [331, 121] width 13 height 13
click at [443, 263] on strong "Cela vous convient-il ?" at bounding box center [420, 270] width 129 height 14
drag, startPoint x: 476, startPoint y: 251, endPoint x: 357, endPoint y: 248, distance: 119.2
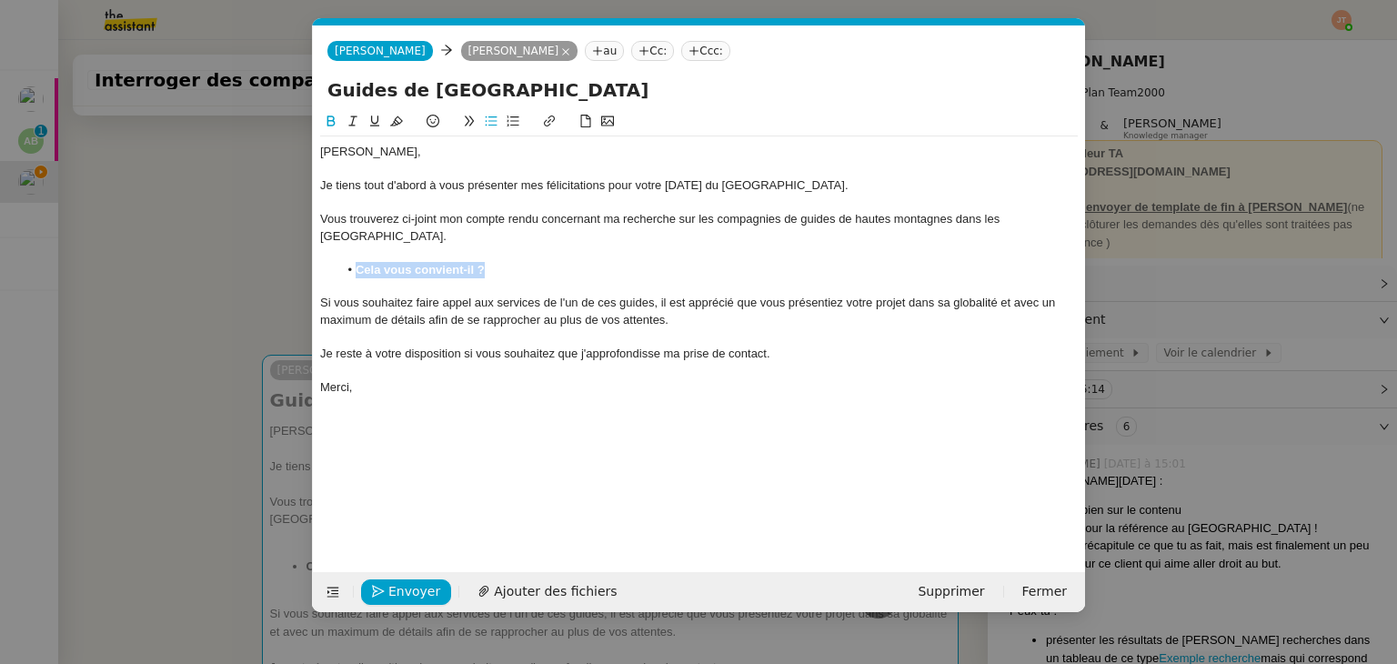
click at [357, 262] on li "Cela vous convient-il ?" at bounding box center [708, 270] width 740 height 16
click at [329, 121] on icon at bounding box center [331, 121] width 13 height 13
click at [441, 262] on li "Cela vous convient-il ?" at bounding box center [708, 270] width 740 height 16
click at [441, 295] on div "Si vous souhaitez faire appel aux services de l'un de ces guides, il est appréc…" at bounding box center [699, 312] width 758 height 34
click at [816, 183] on div "Je tiens tout d'abord à vous présenter mes félicitations pour votre [DATE] du […" at bounding box center [699, 185] width 758 height 16
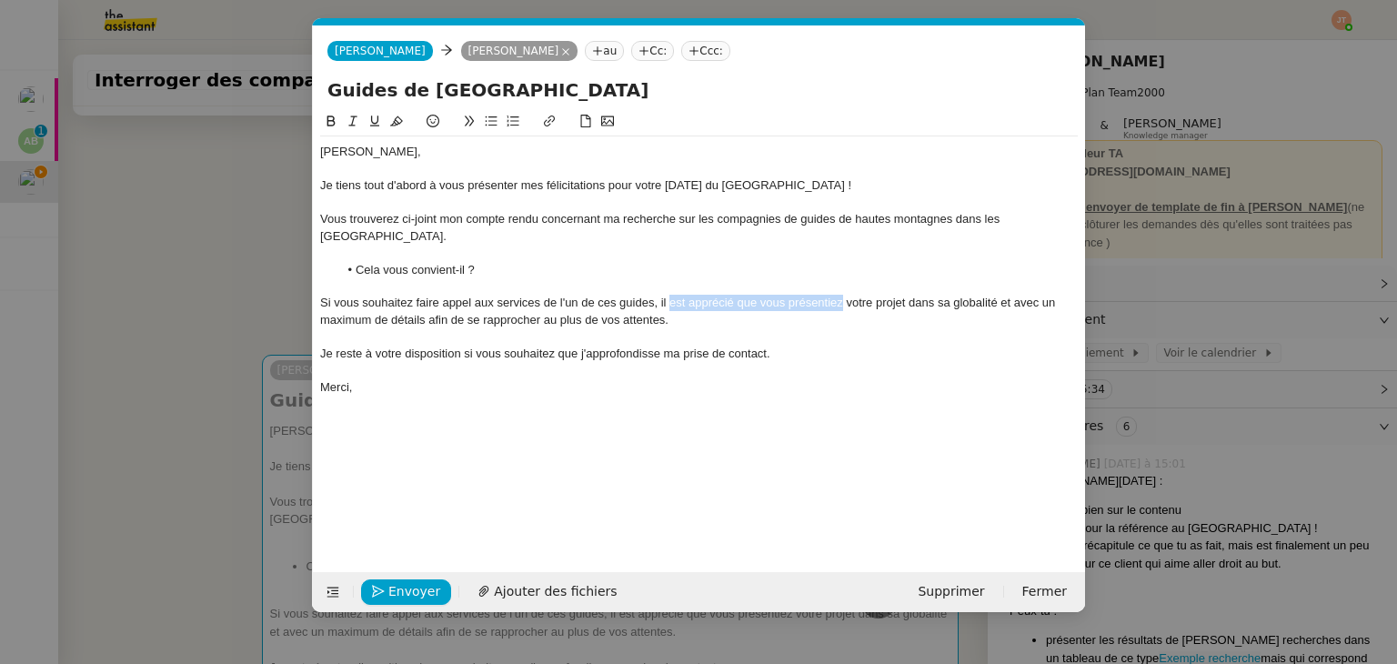
drag, startPoint x: 782, startPoint y: 286, endPoint x: 669, endPoint y: 285, distance: 112.8
click at [669, 295] on div "Si vous souhaitez faire appel aux services de l'un de ces guides, il est appréc…" at bounding box center [699, 312] width 758 height 34
click at [697, 295] on div "Si vous souhaitez faire appel aux services de l'un de ces guides, il vous prése…" at bounding box center [699, 312] width 758 height 34
click at [800, 362] on div at bounding box center [699, 370] width 758 height 16
click at [618, 302] on div "Si vous souhaitez faire appel aux services de l'un de ces guides, il vous faut …" at bounding box center [699, 312] width 758 height 34
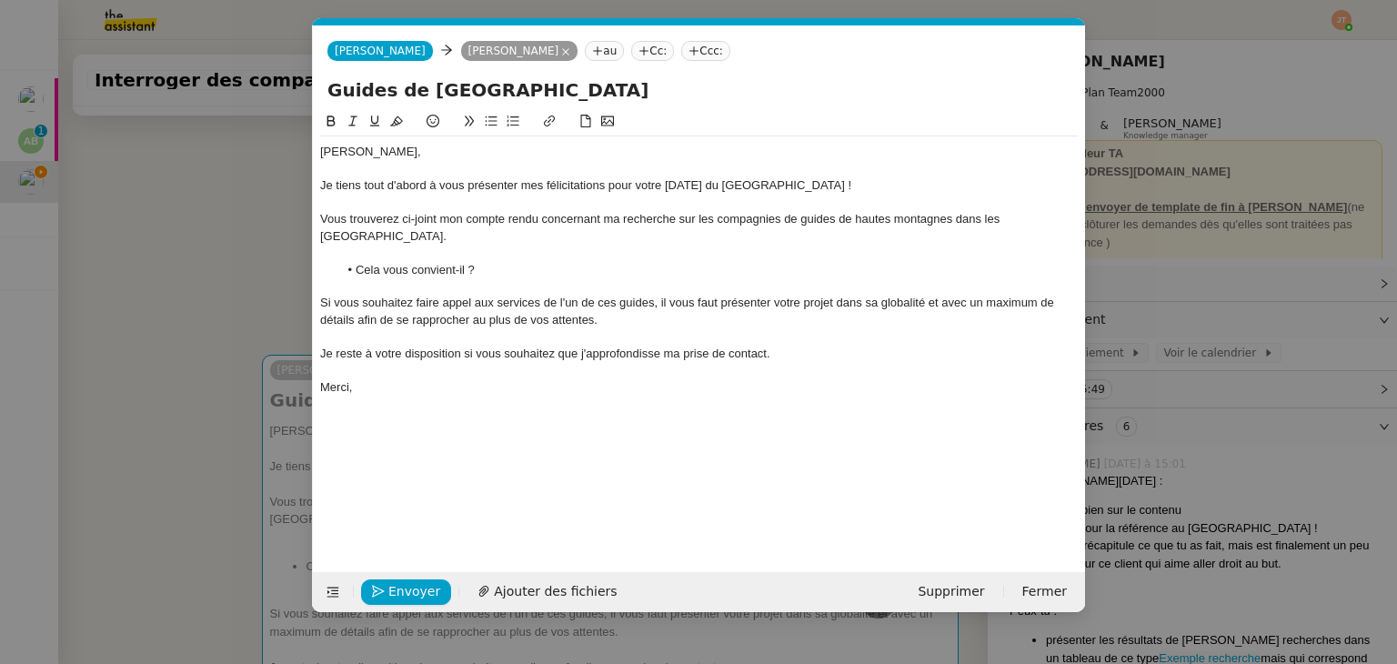
click at [400, 379] on div "Merci," at bounding box center [699, 387] width 758 height 16
click at [281, 203] on nz-modal-container "Service TA - VOYAGE - PROPOSITION GLOBALE A utiliser dans le cadre de propositi…" at bounding box center [698, 332] width 1397 height 664
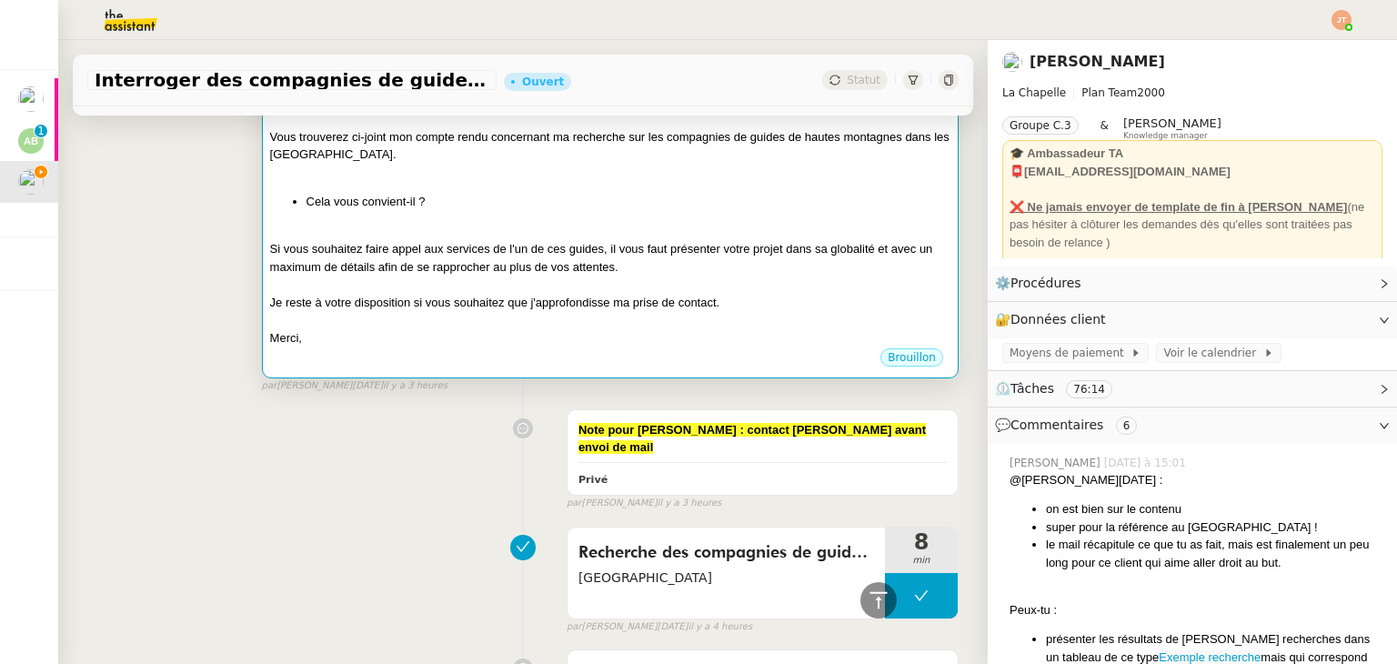
click at [464, 311] on div at bounding box center [610, 320] width 680 height 18
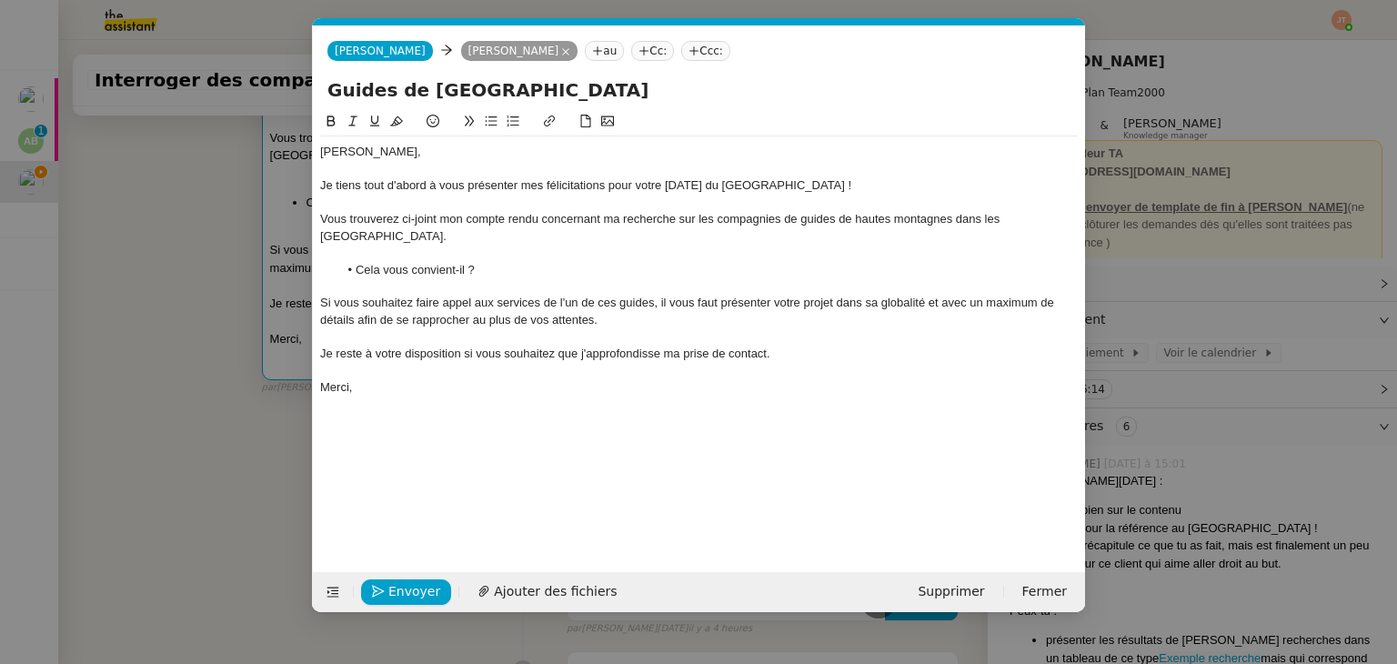
scroll to position [0, 38]
click at [240, 297] on nz-modal-container "Service TA - VOYAGE - PROPOSITION GLOBALE A utiliser dans le cadre de propositi…" at bounding box center [698, 332] width 1397 height 664
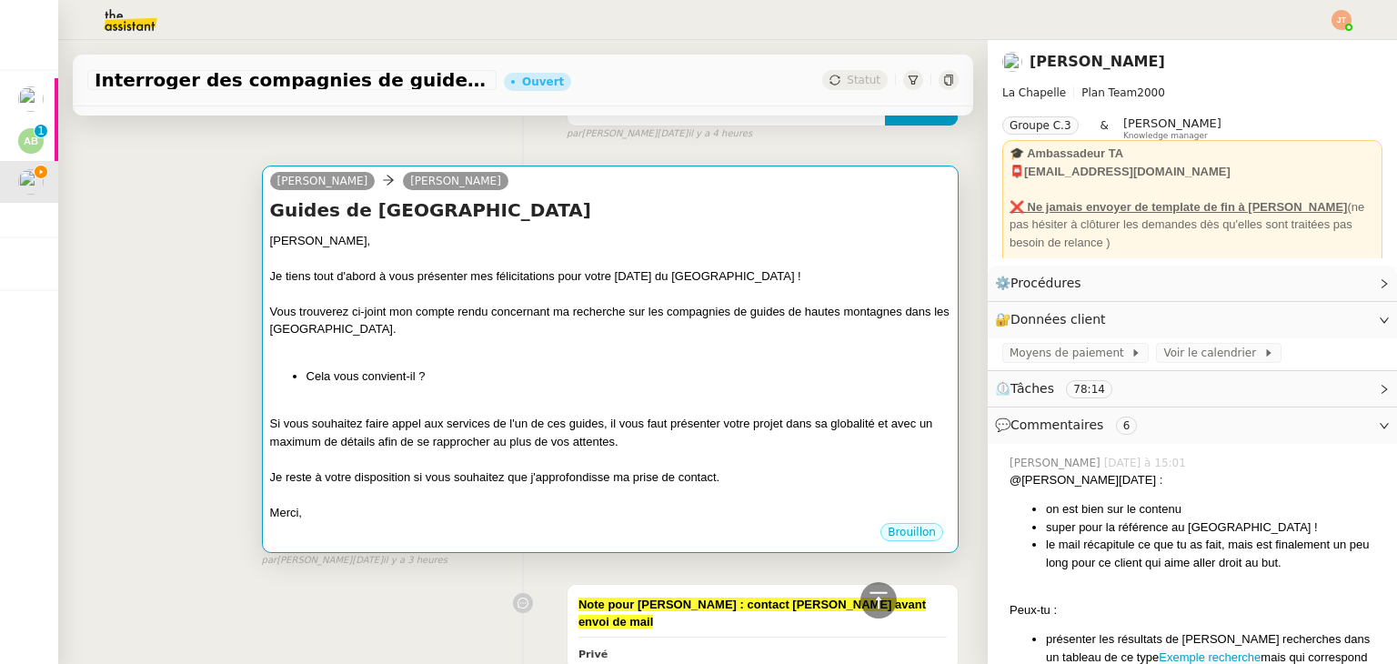
scroll to position [1273, 0]
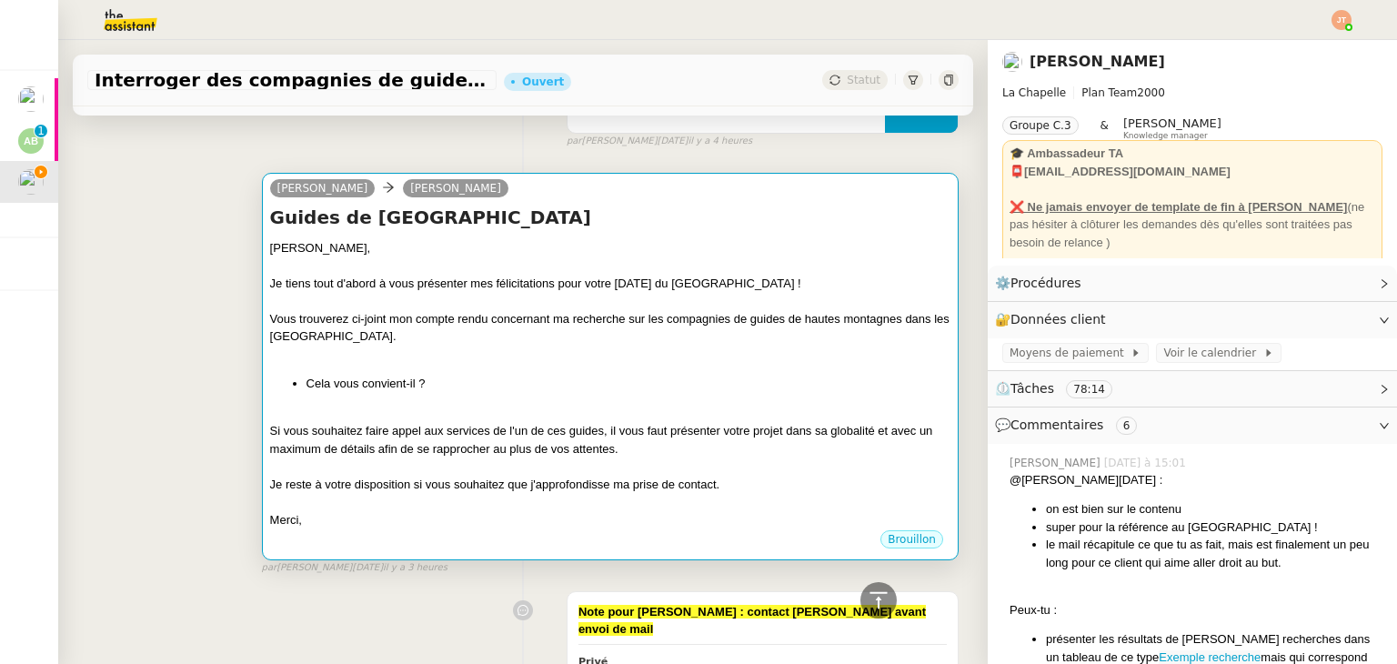
click at [529, 405] on div at bounding box center [610, 414] width 680 height 18
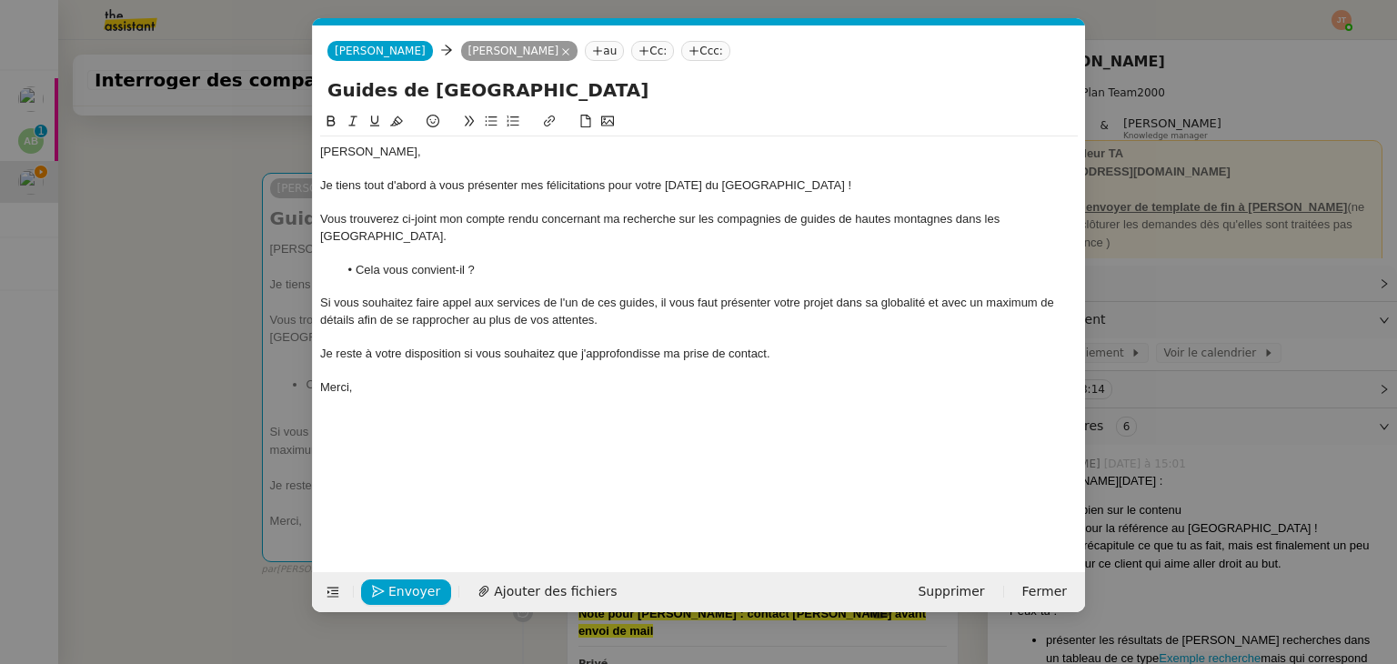
scroll to position [0, 38]
click at [506, 586] on span "Ajouter des fichiers" at bounding box center [555, 591] width 123 height 21
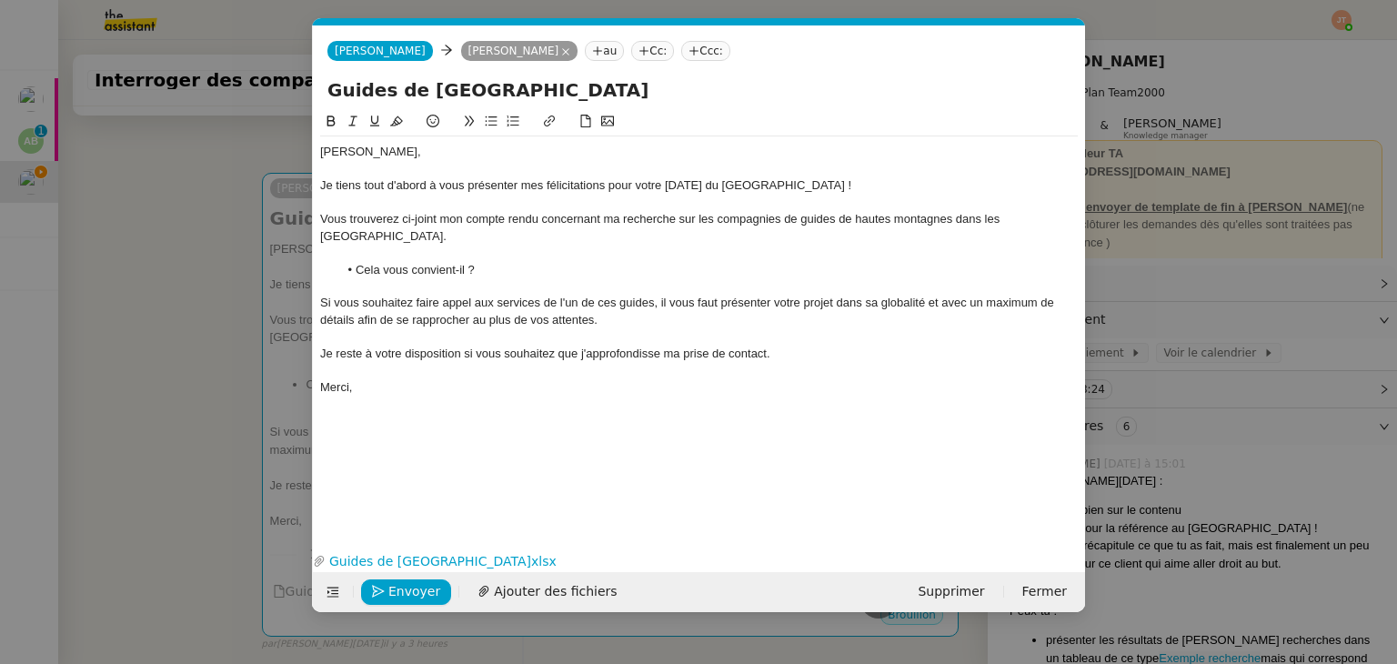
click at [30, 310] on nz-modal-container "Service TA - VOYAGE - PROPOSITION GLOBALE A utiliser dans le cadre de propositi…" at bounding box center [698, 332] width 1397 height 664
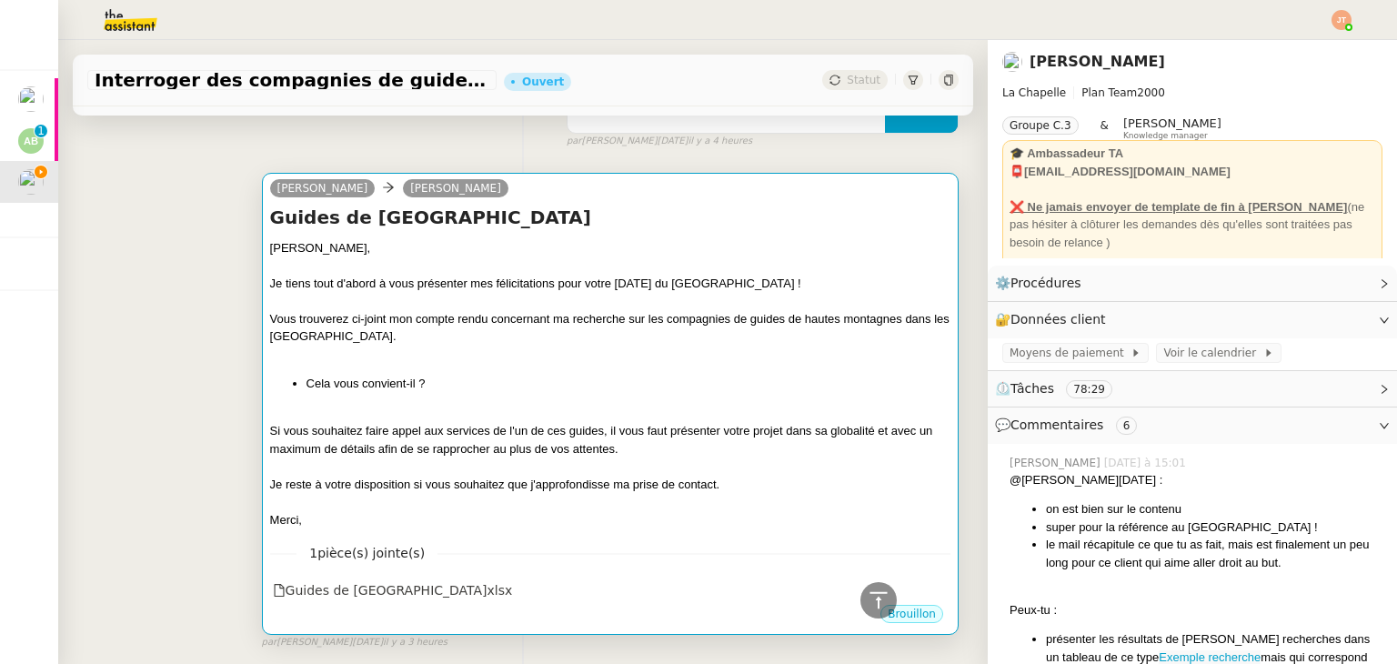
click at [480, 375] on li "Cela vous convient-il ?" at bounding box center [629, 384] width 644 height 18
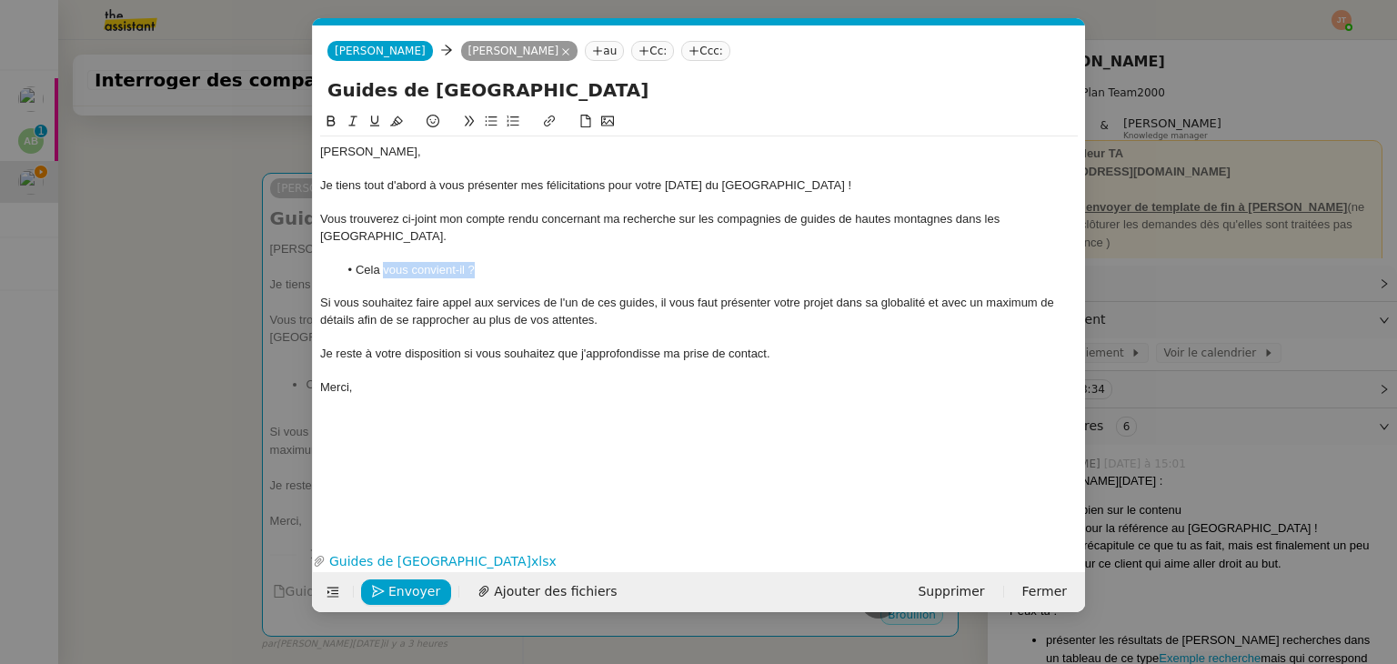
scroll to position [1273, 0]
drag, startPoint x: 484, startPoint y: 252, endPoint x: 353, endPoint y: 253, distance: 131.0
click at [353, 262] on li "Cela vous convient-il ?" at bounding box center [708, 270] width 740 height 16
click at [335, 127] on icon at bounding box center [331, 121] width 13 height 13
click at [424, 346] on div "Je reste à votre disposition si vous souhaitez que j'approfondisse ma prise de …" at bounding box center [699, 354] width 758 height 16
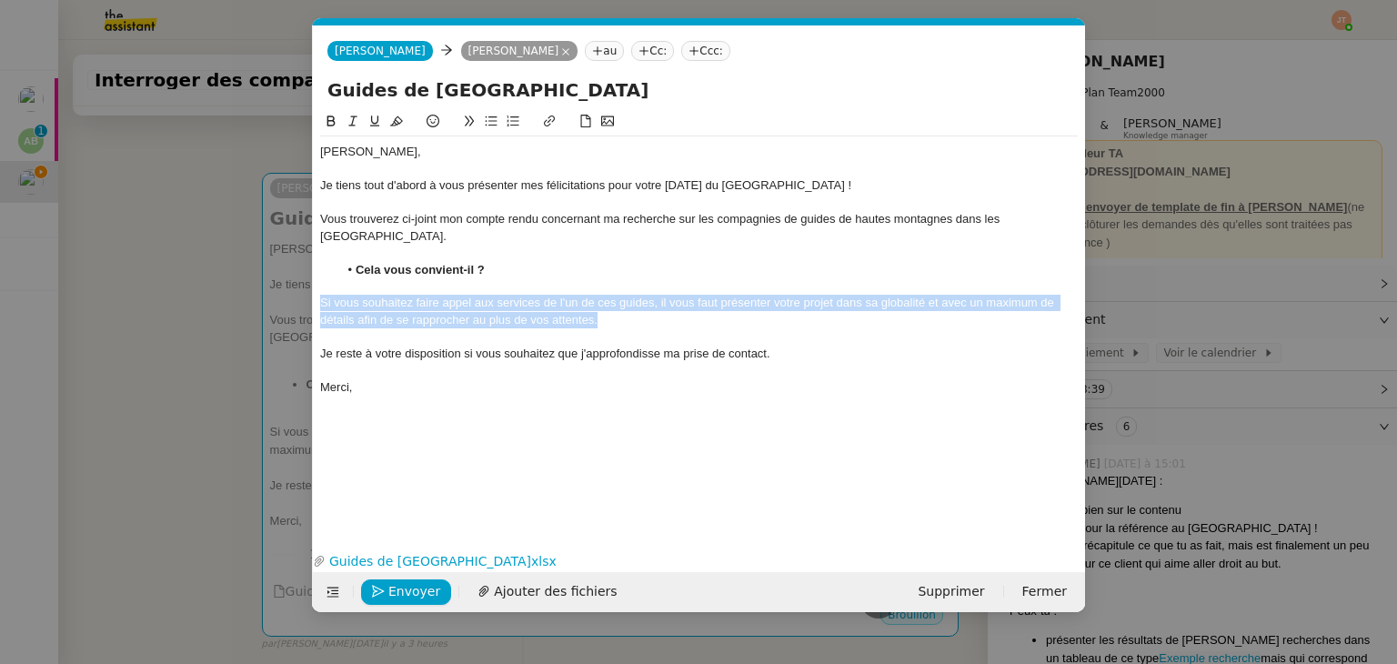
drag, startPoint x: 624, startPoint y: 306, endPoint x: 309, endPoint y: 293, distance: 315.0
click at [309, 293] on nz-modal-container "Service TA - VOYAGE - PROPOSITION GLOBALE A utiliser dans le cadre de propositi…" at bounding box center [698, 332] width 1397 height 664
click at [356, 126] on icon at bounding box center [353, 121] width 13 height 13
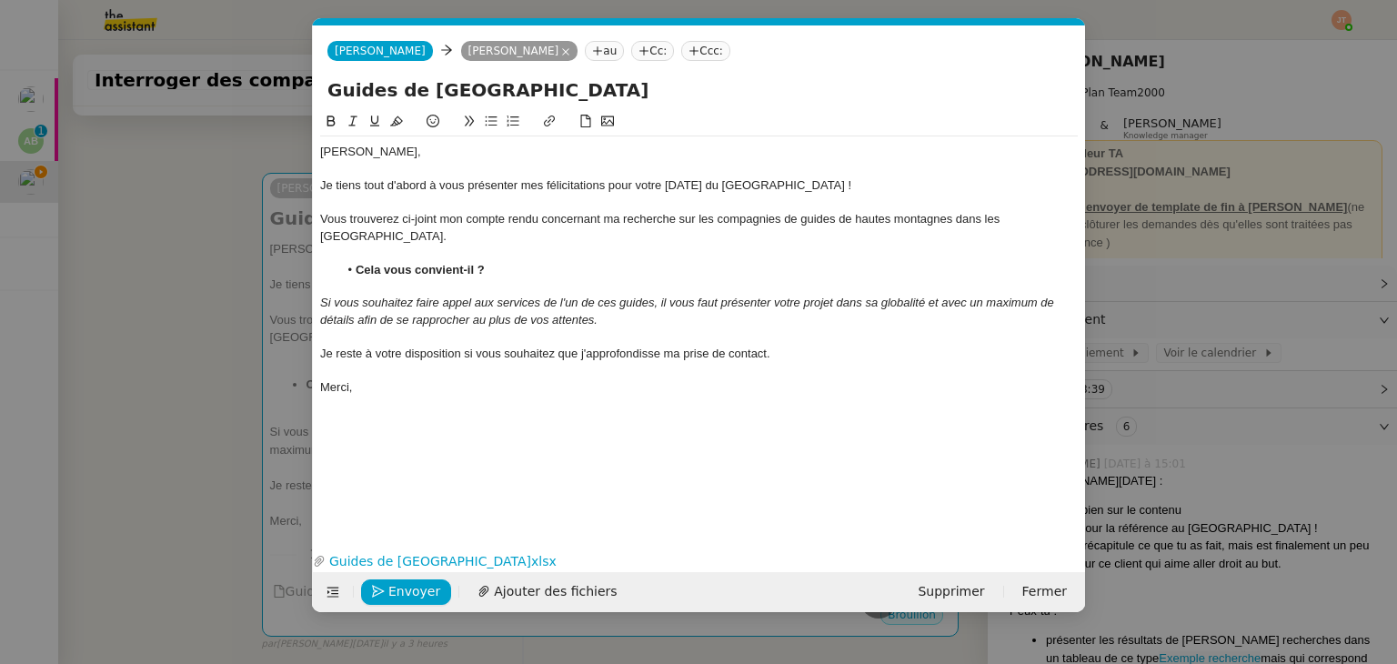
click at [459, 362] on div at bounding box center [699, 370] width 758 height 16
click at [415, 379] on div "Merci," at bounding box center [699, 387] width 758 height 16
click at [414, 598] on span "Envoyer" at bounding box center [414, 591] width 52 height 21
click at [414, 598] on span "Confirmer l'envoi" at bounding box center [442, 591] width 109 height 21
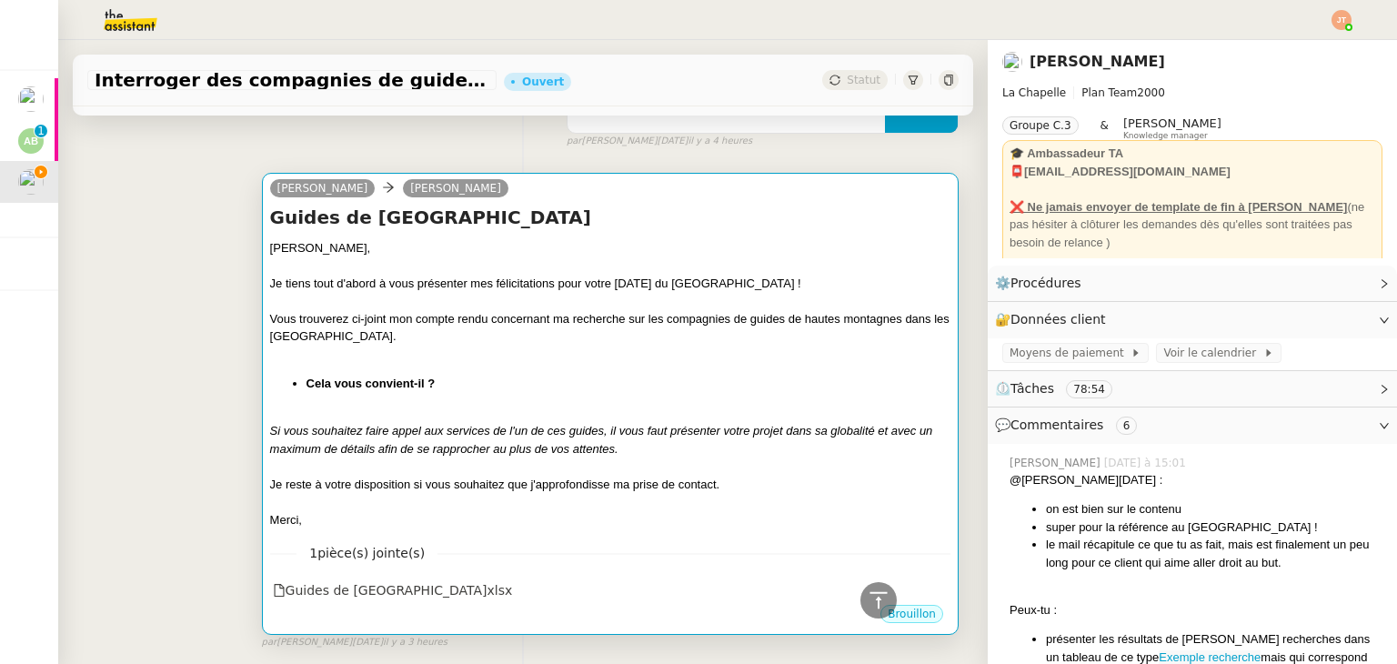
scroll to position [910, 0]
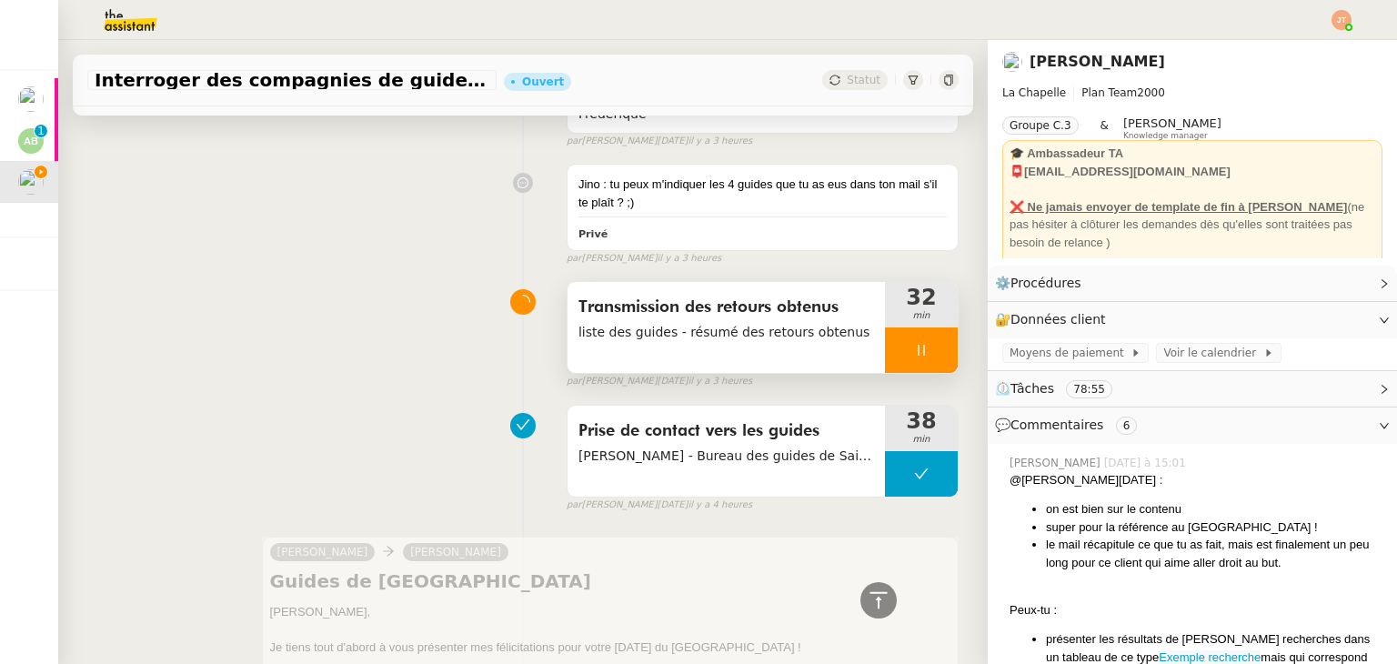
click at [885, 350] on div at bounding box center [921, 349] width 73 height 45
click at [921, 342] on button at bounding box center [939, 349] width 36 height 45
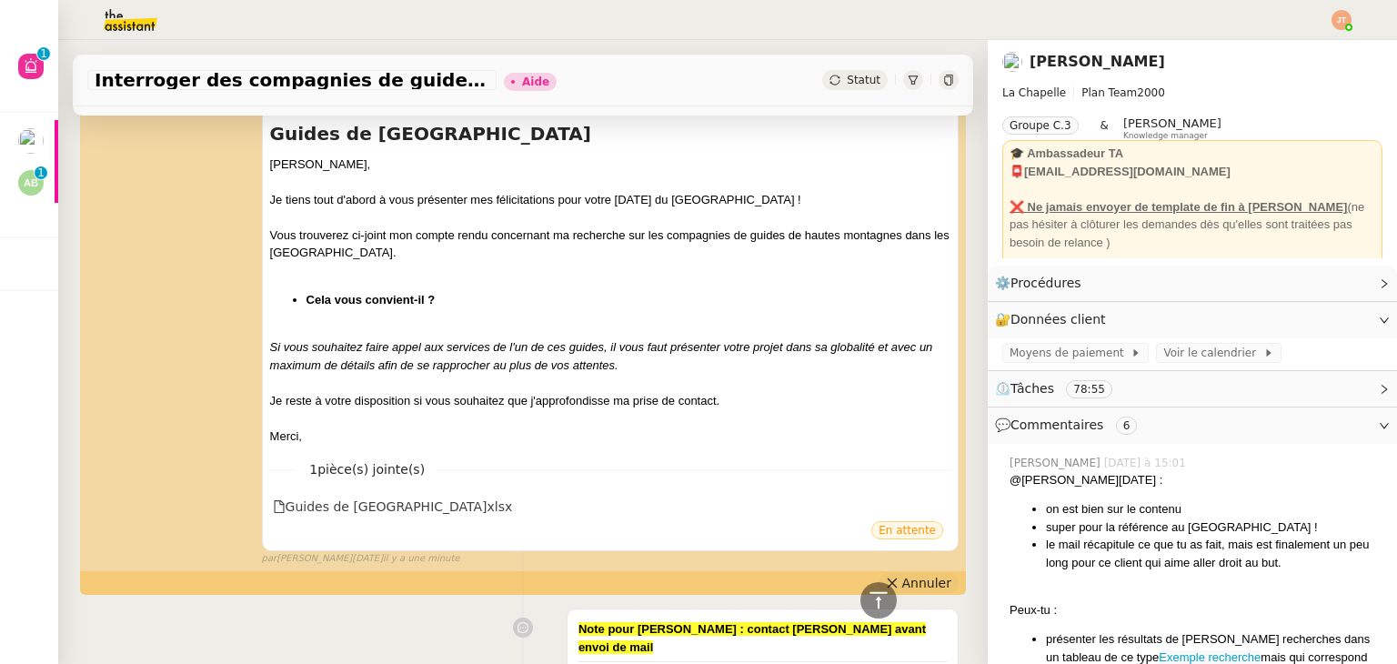
scroll to position [1364, 0]
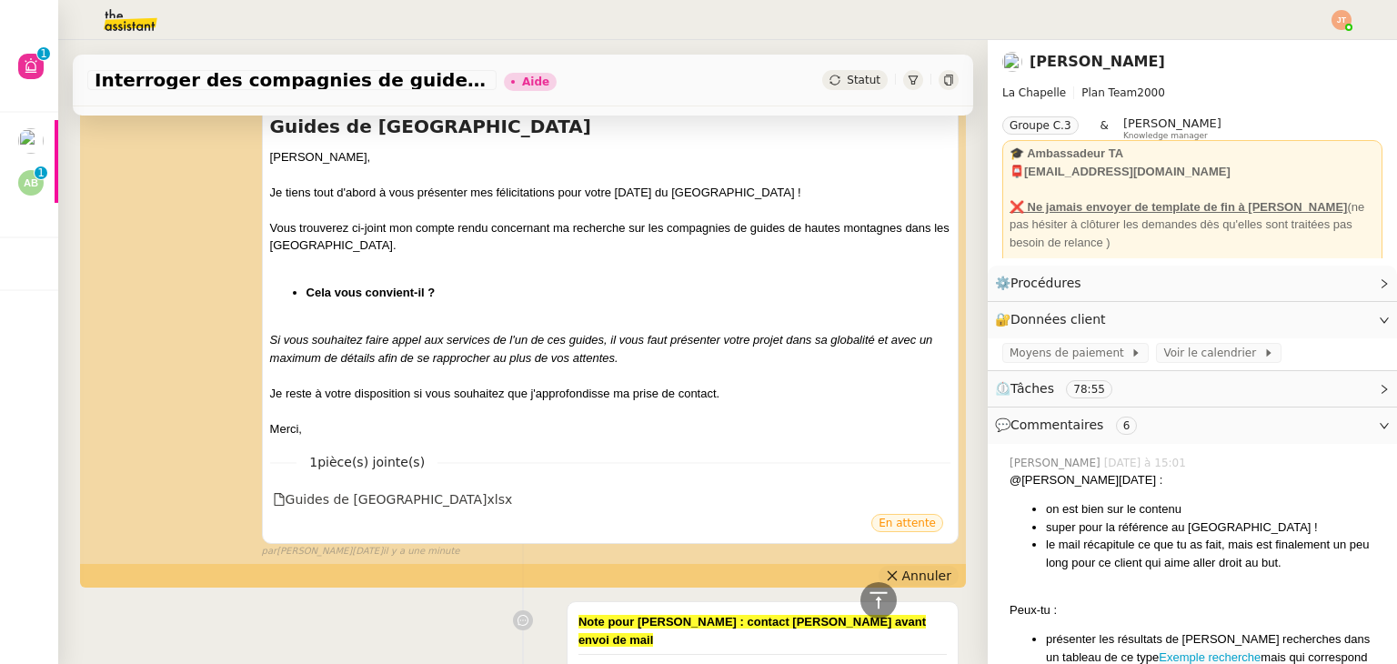
click at [906, 567] on span "Annuler" at bounding box center [926, 576] width 49 height 18
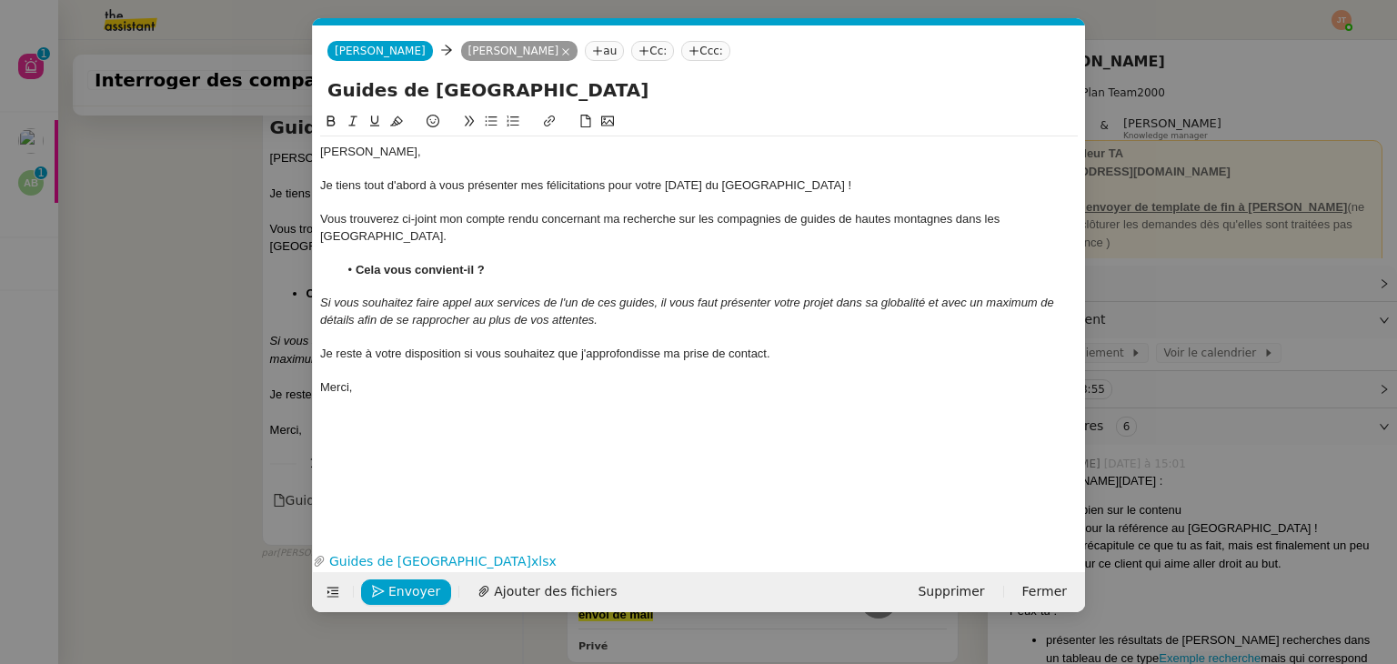
scroll to position [1444, 0]
click at [517, 299] on em "Si vous souhaitez faire appel aux services de l'un de ces guides, il vous faut …" at bounding box center [688, 311] width 737 height 30
click at [425, 589] on span "Envoyer" at bounding box center [414, 591] width 52 height 21
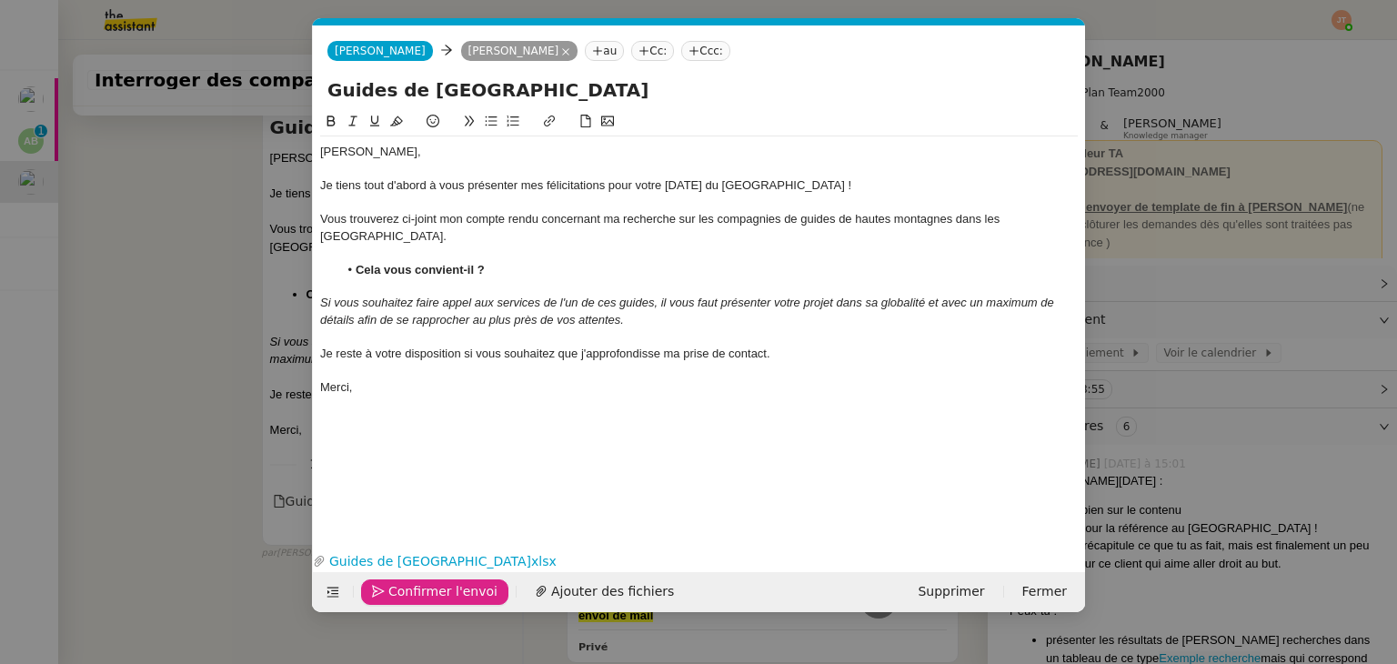
click at [425, 589] on span "Confirmer l'envoi" at bounding box center [442, 591] width 109 height 21
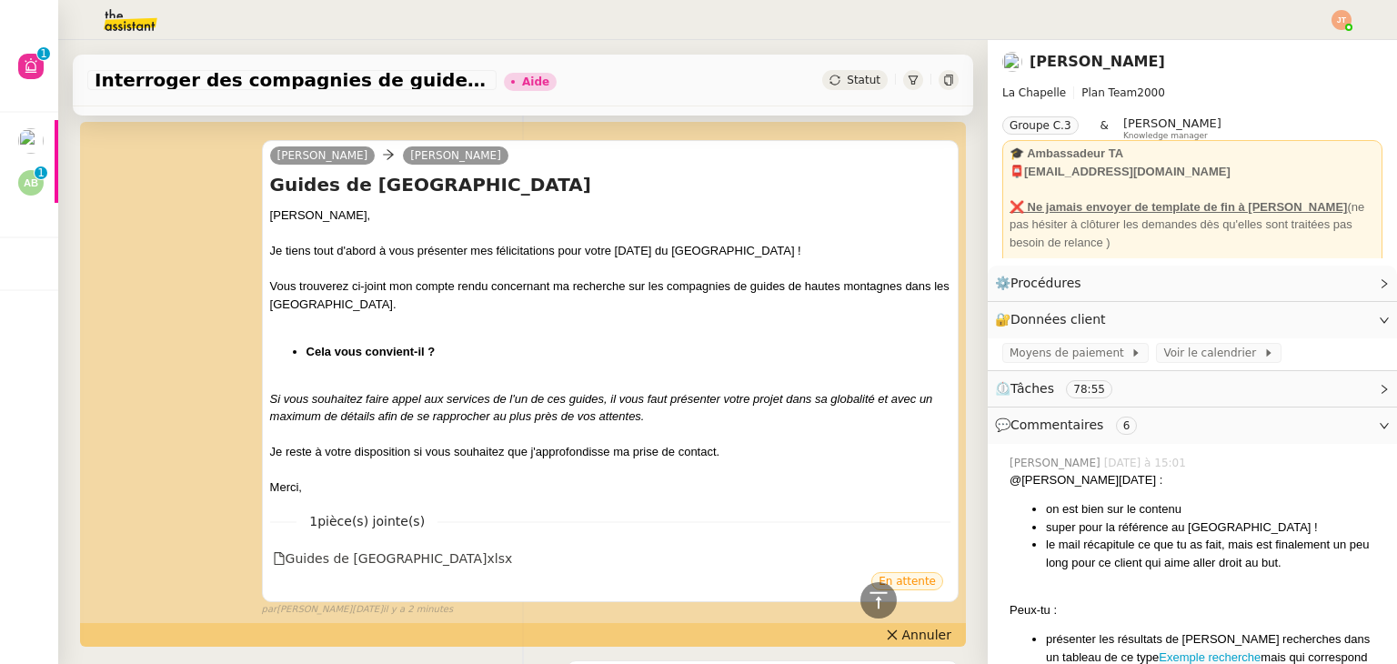
scroll to position [1390, 0]
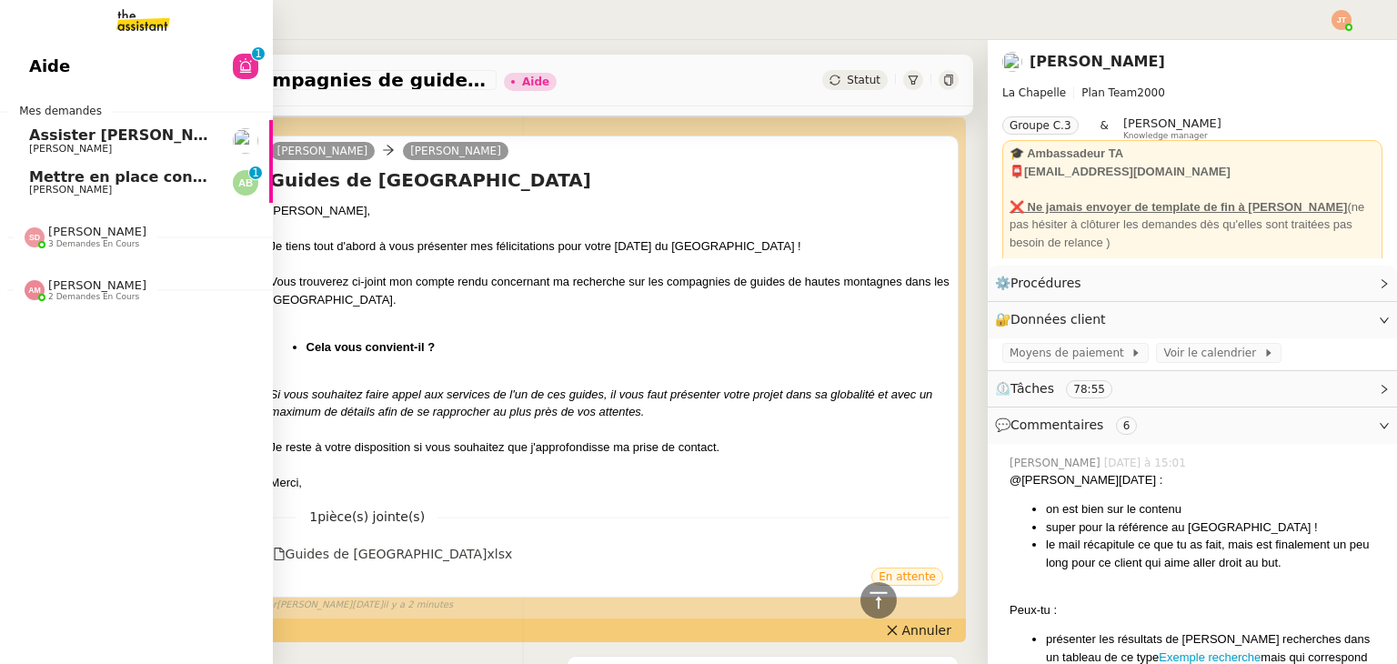
click at [78, 290] on span "[PERSON_NAME]" at bounding box center [97, 285] width 98 height 14
click at [87, 241] on span "3 demandes en cours" at bounding box center [93, 244] width 91 height 10
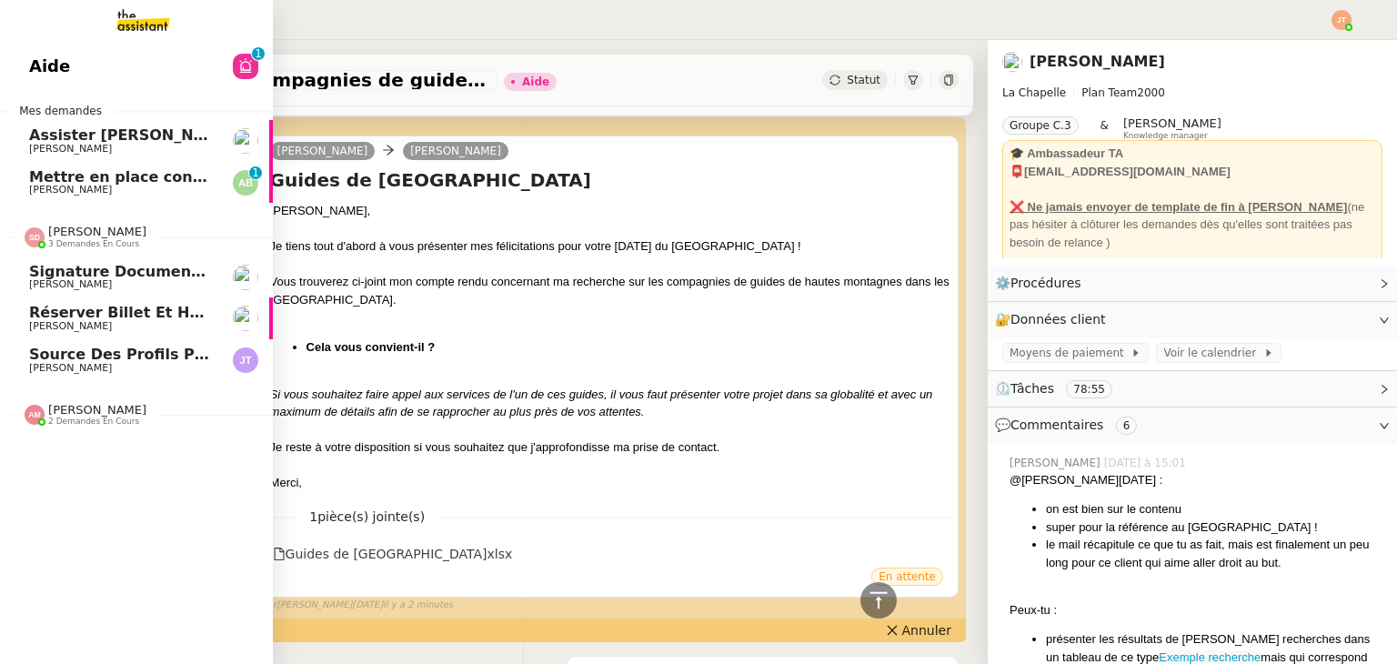
click at [87, 241] on span "3 demandes en cours" at bounding box center [93, 244] width 91 height 10
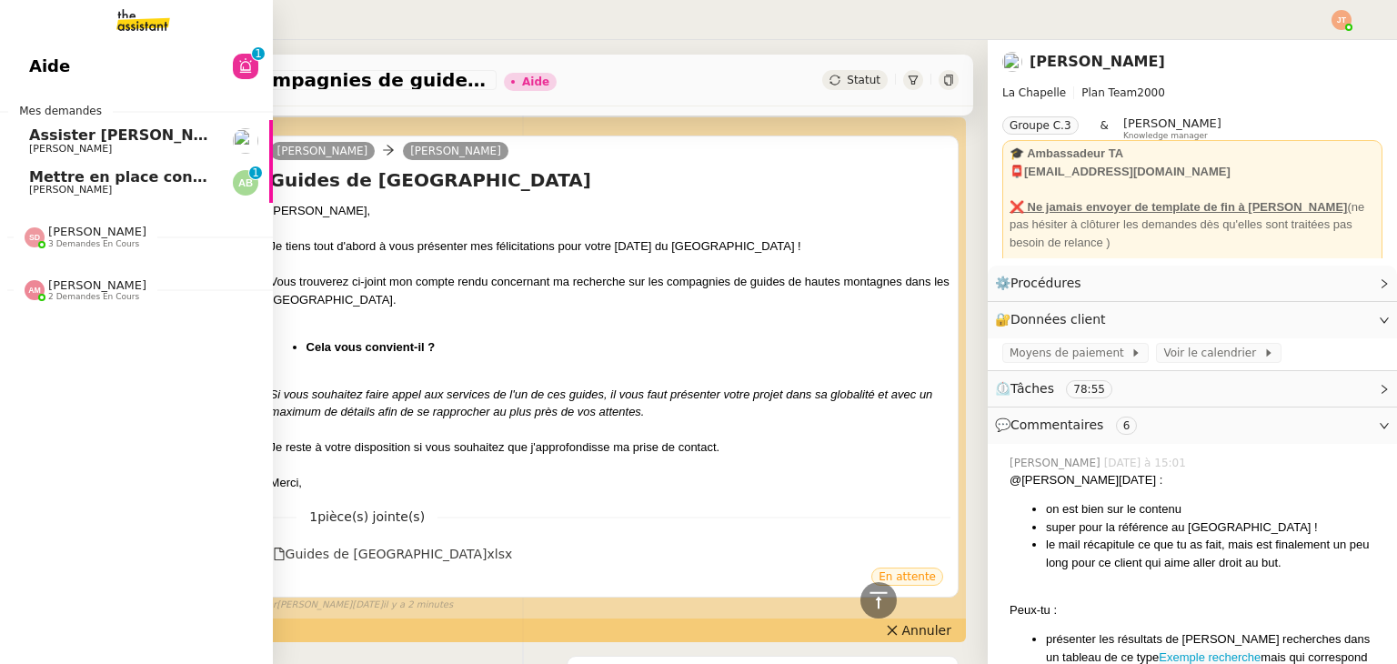
click at [91, 295] on span "2 demandes en cours" at bounding box center [93, 297] width 91 height 10
click at [110, 333] on span "[PERSON_NAME]" at bounding box center [121, 338] width 184 height 11
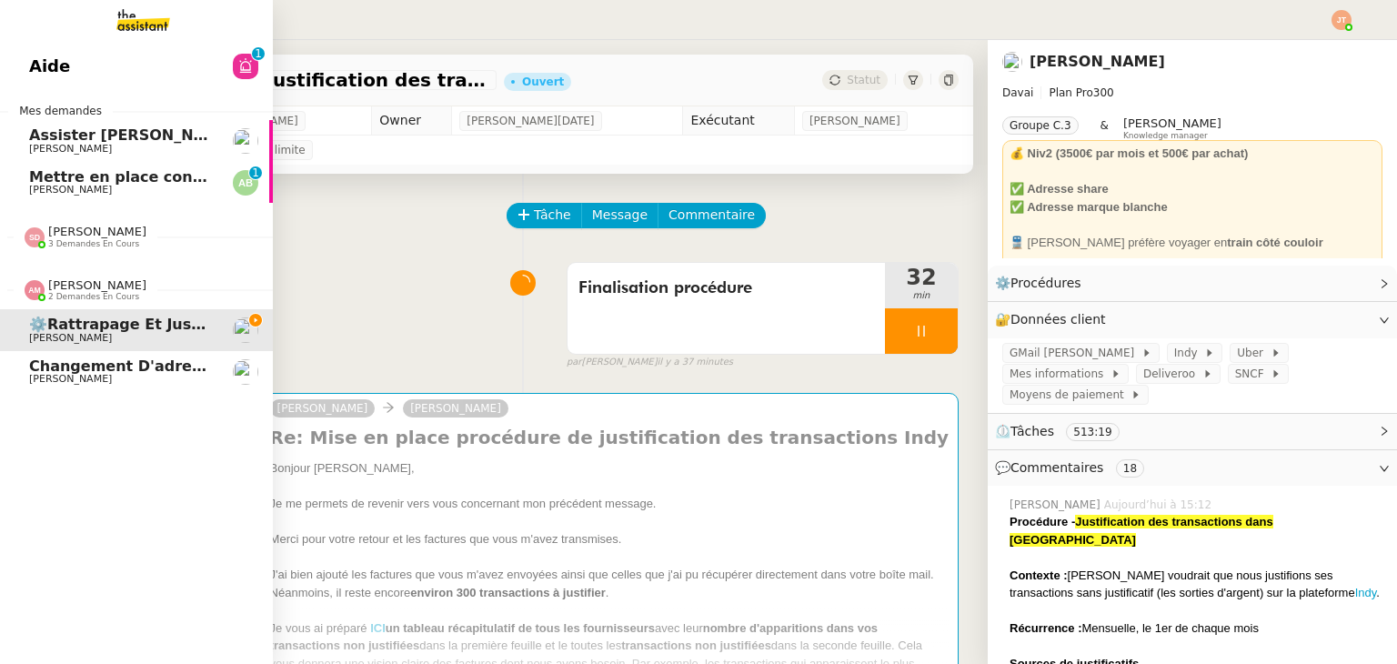
click at [81, 289] on span "[PERSON_NAME]" at bounding box center [97, 285] width 98 height 14
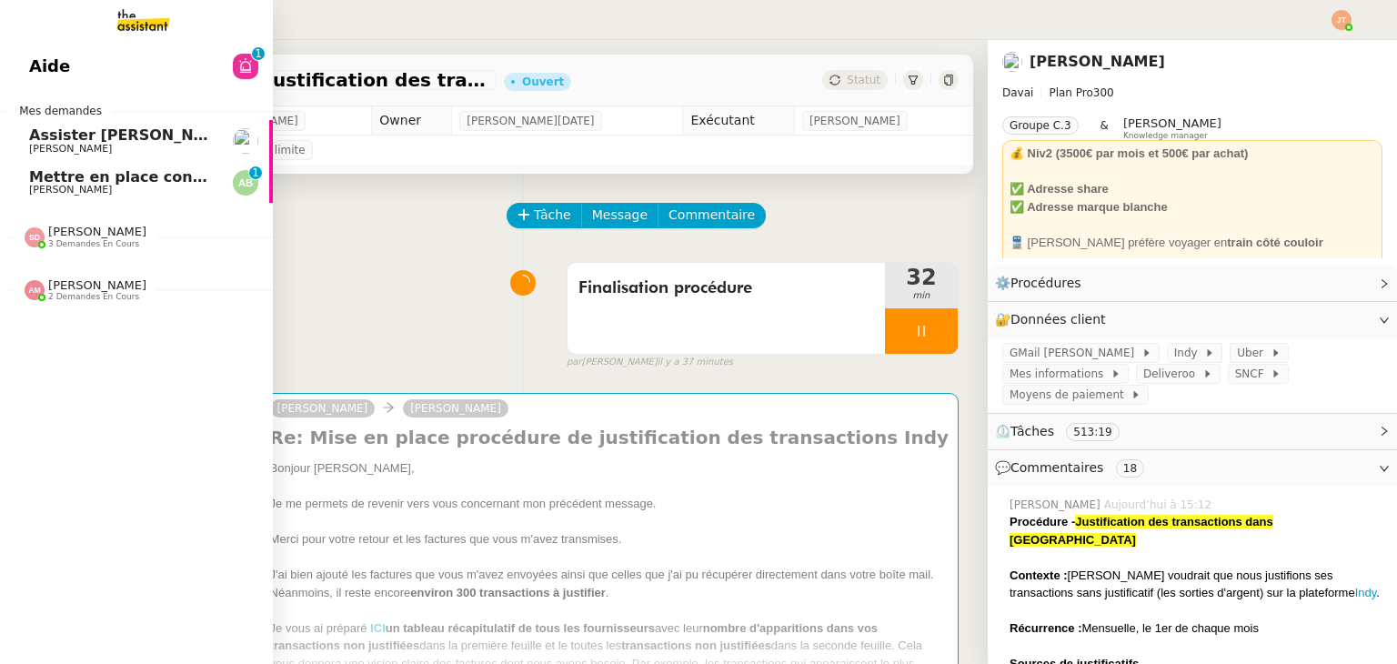
click at [80, 237] on span "[PERSON_NAME]" at bounding box center [97, 232] width 98 height 14
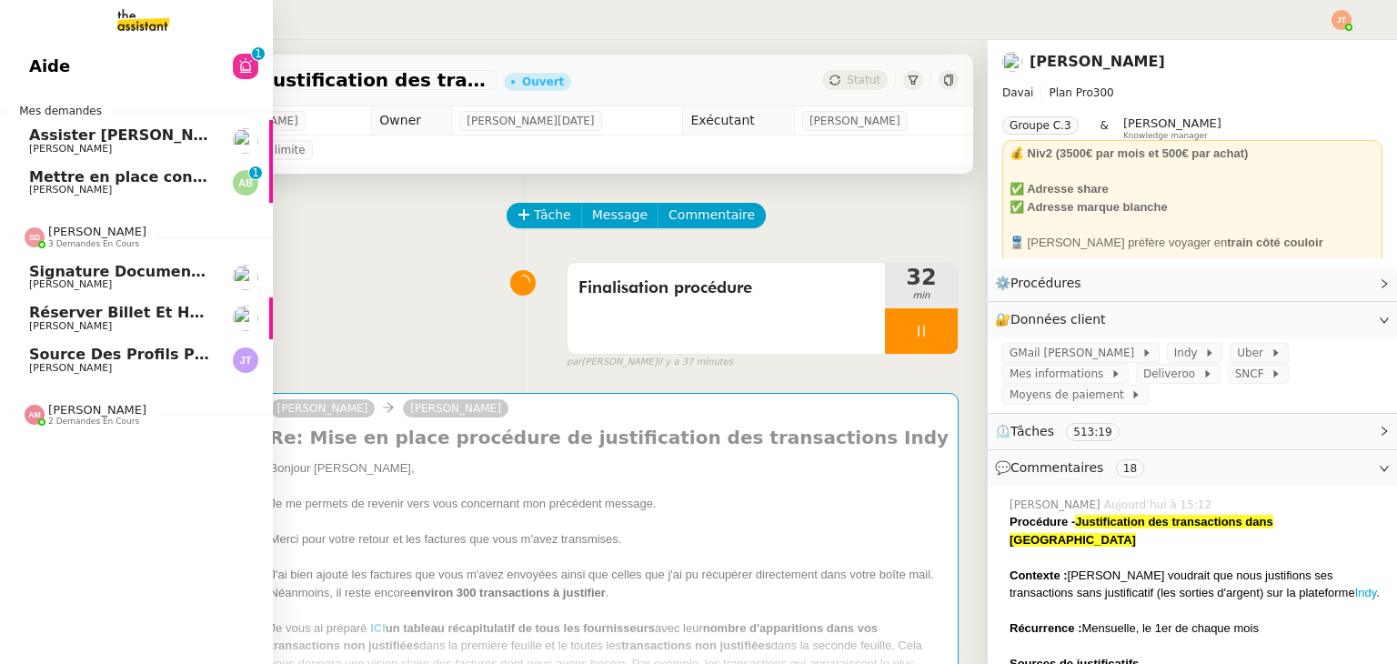
click at [80, 237] on span "[PERSON_NAME]" at bounding box center [97, 232] width 98 height 14
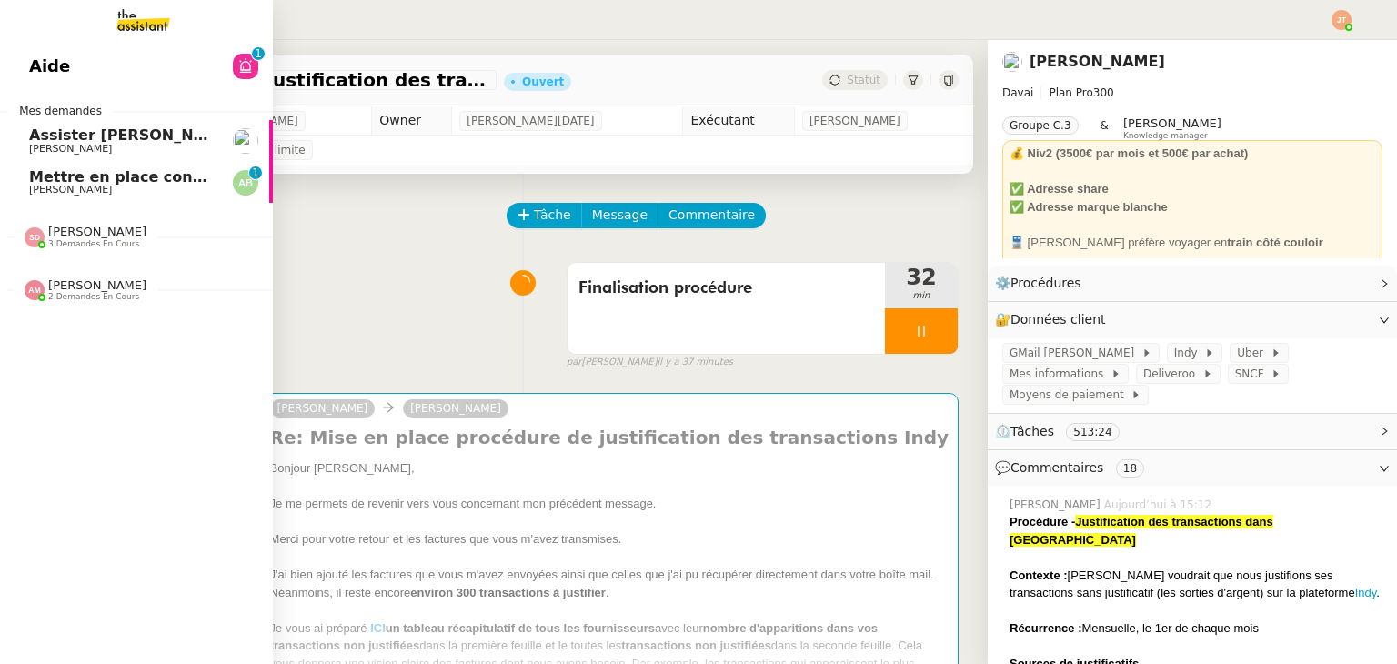
click at [164, 82] on link "Aide 0 1 2 3 4 5 6 7 8 9" at bounding box center [136, 66] width 273 height 42
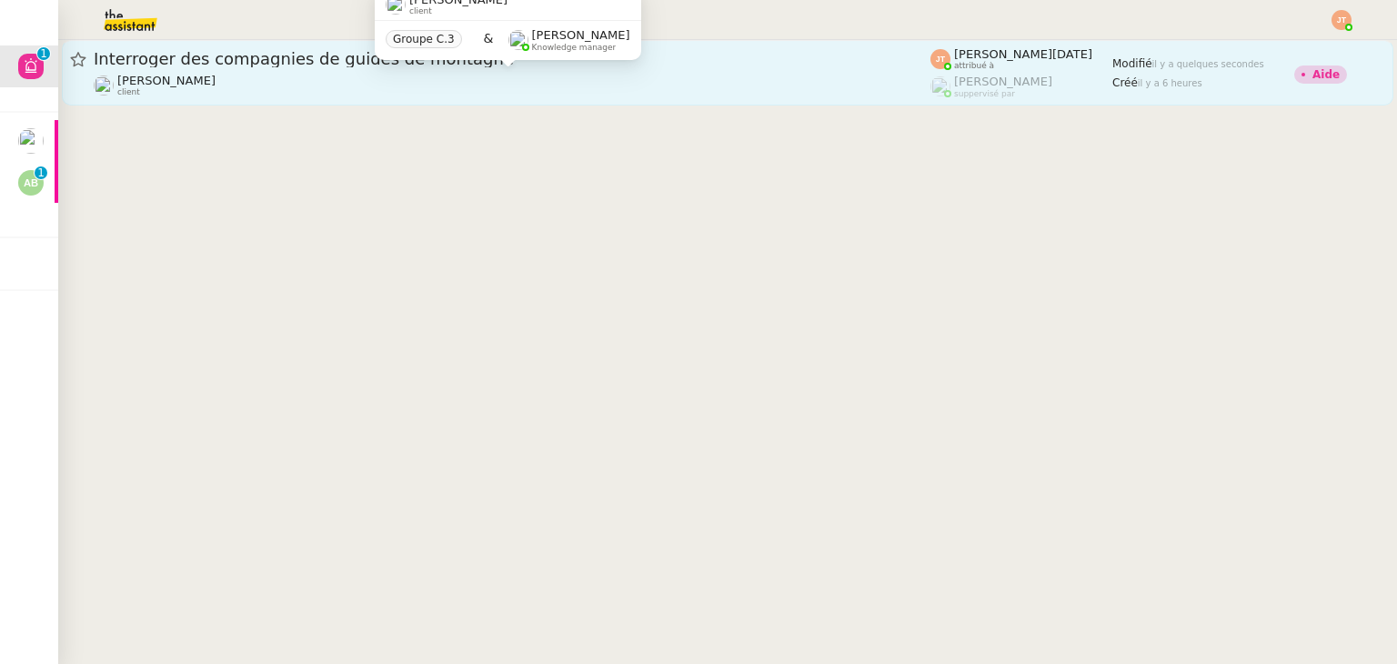
click at [386, 86] on div "[PERSON_NAME] client" at bounding box center [512, 86] width 837 height 24
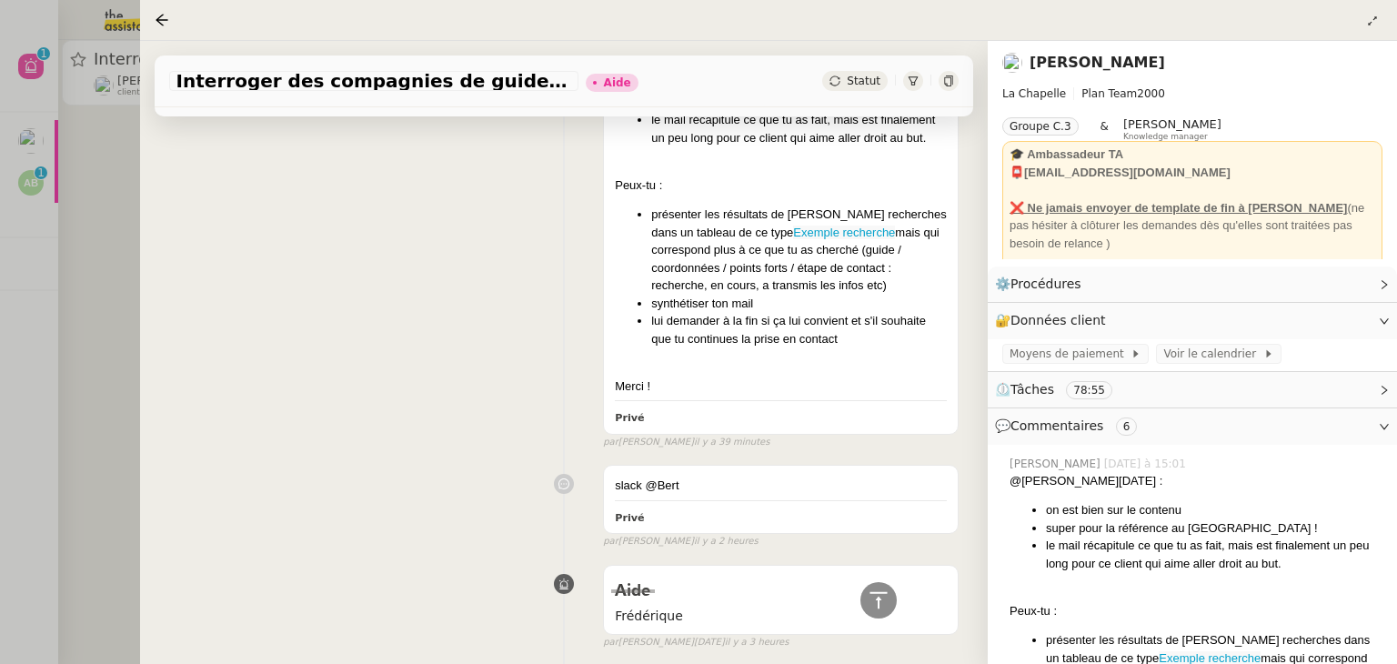
scroll to position [34, 0]
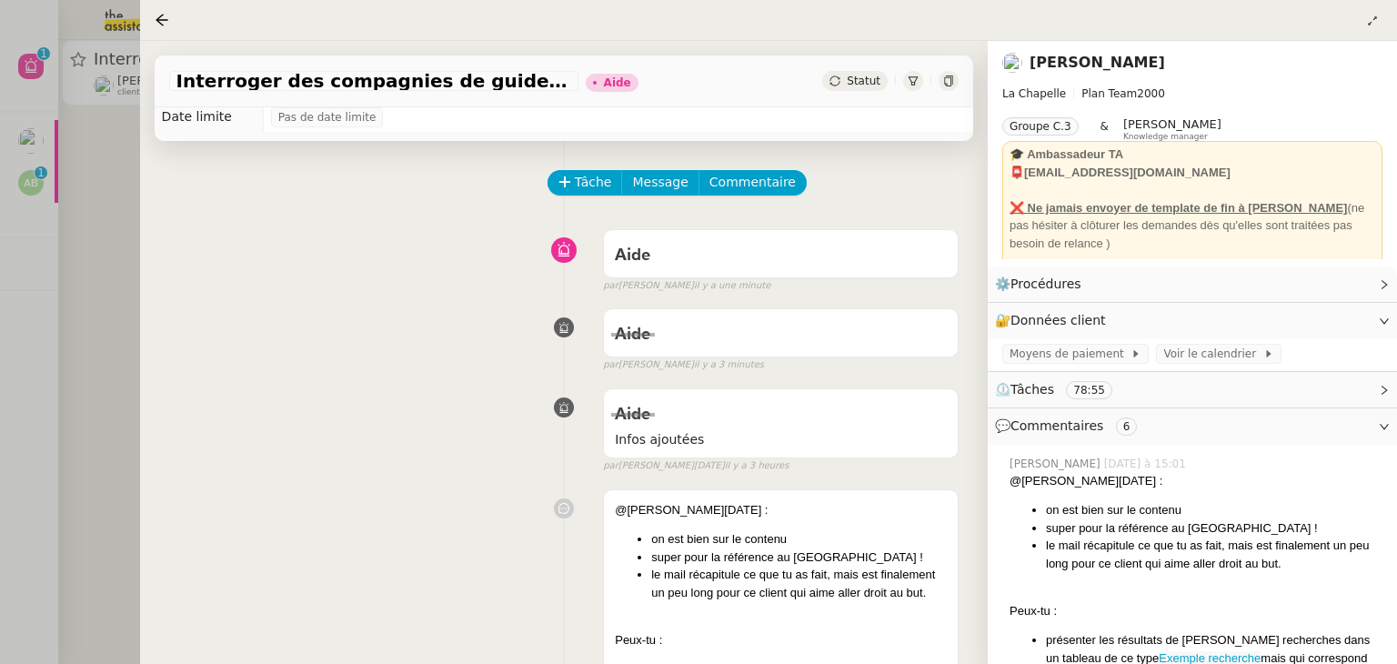
click at [113, 235] on div at bounding box center [698, 332] width 1397 height 664
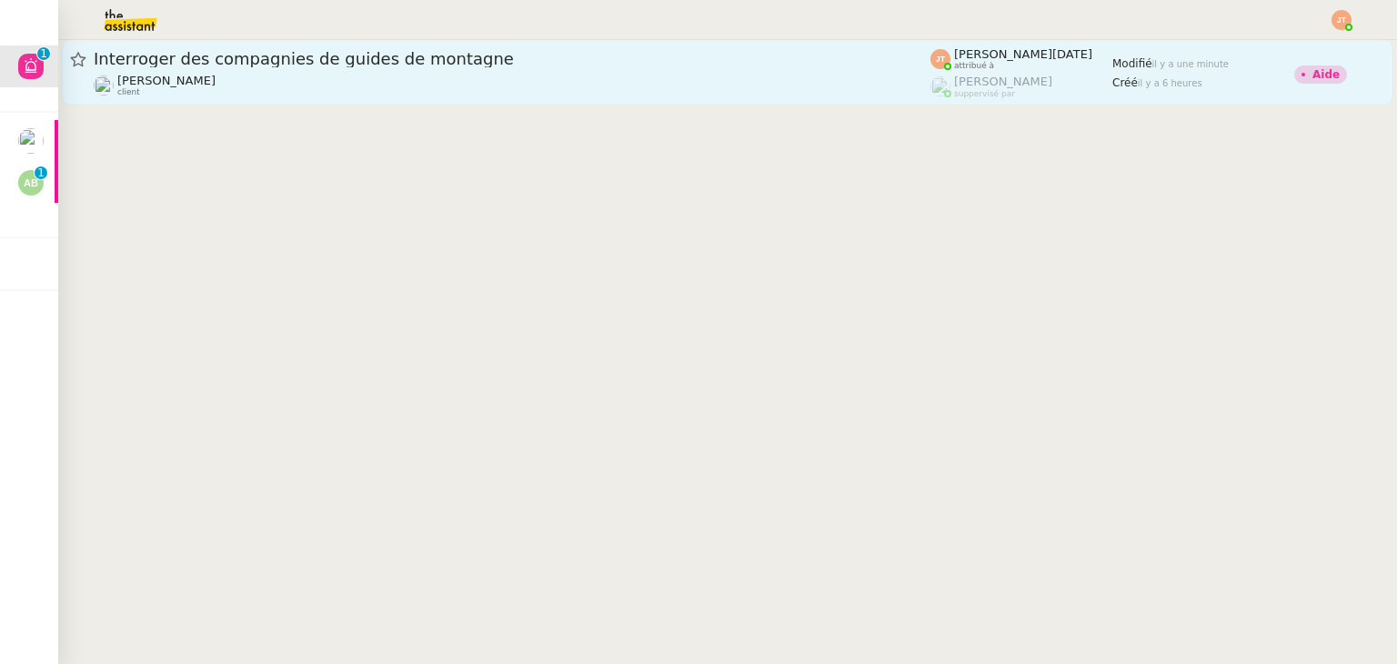
click at [290, 86] on div "[PERSON_NAME] client" at bounding box center [512, 86] width 837 height 24
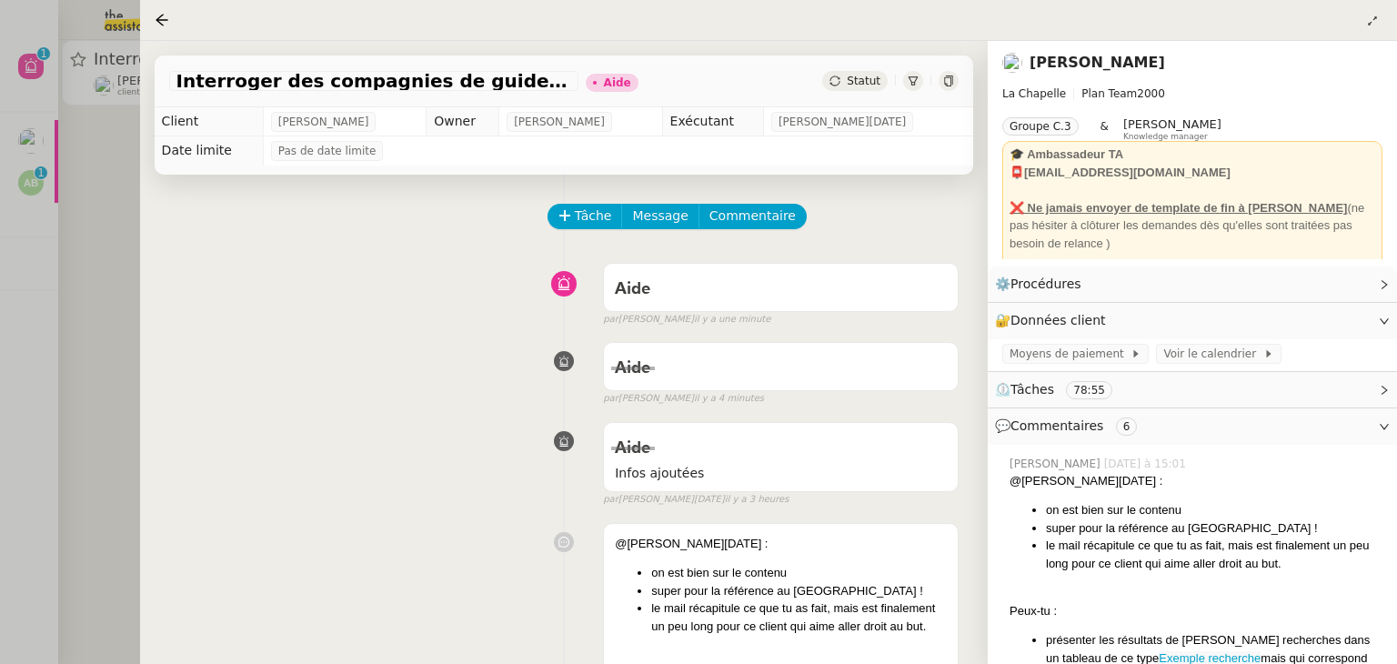
click at [106, 205] on div at bounding box center [698, 332] width 1397 height 664
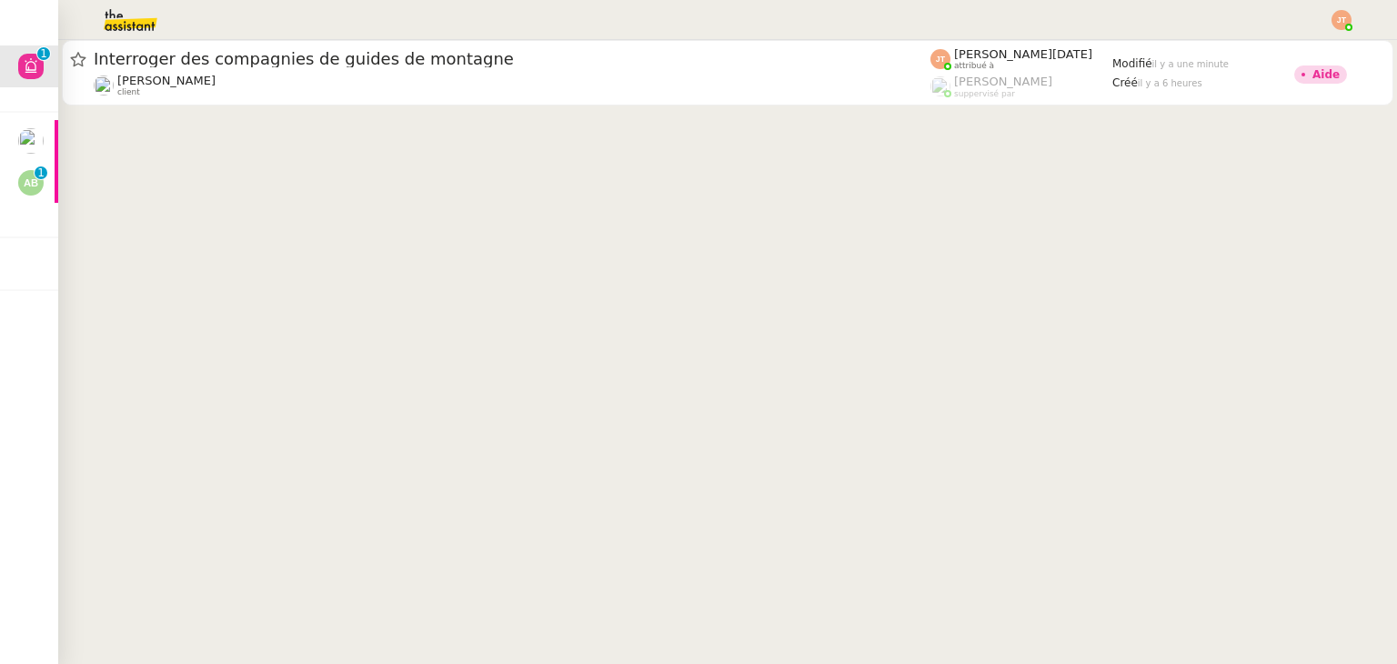
click at [140, 27] on img at bounding box center [115, 20] width 141 height 40
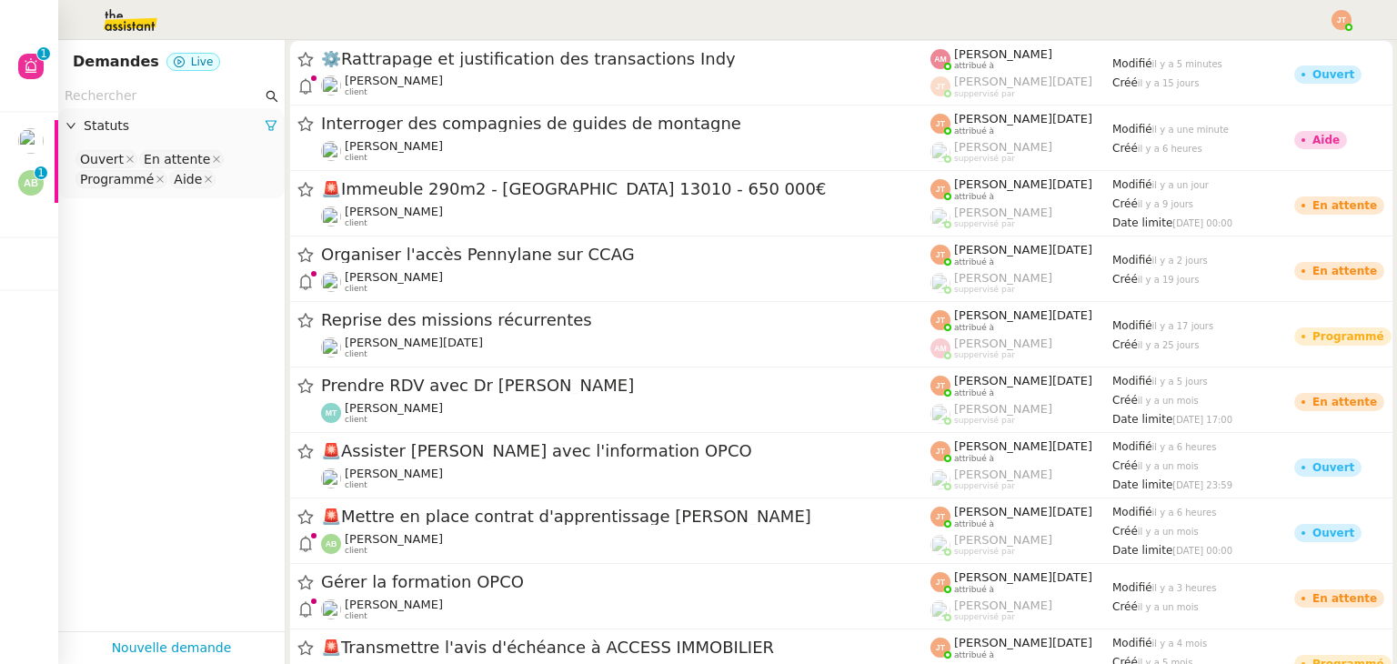
click at [138, 27] on img at bounding box center [115, 20] width 141 height 40
click at [123, 23] on img at bounding box center [115, 20] width 141 height 40
click at [287, 138] on div "Interroger des compagnies de guides de montagne [PERSON_NAME] client [PERSON_NA…" at bounding box center [842, 138] width 1112 height 65
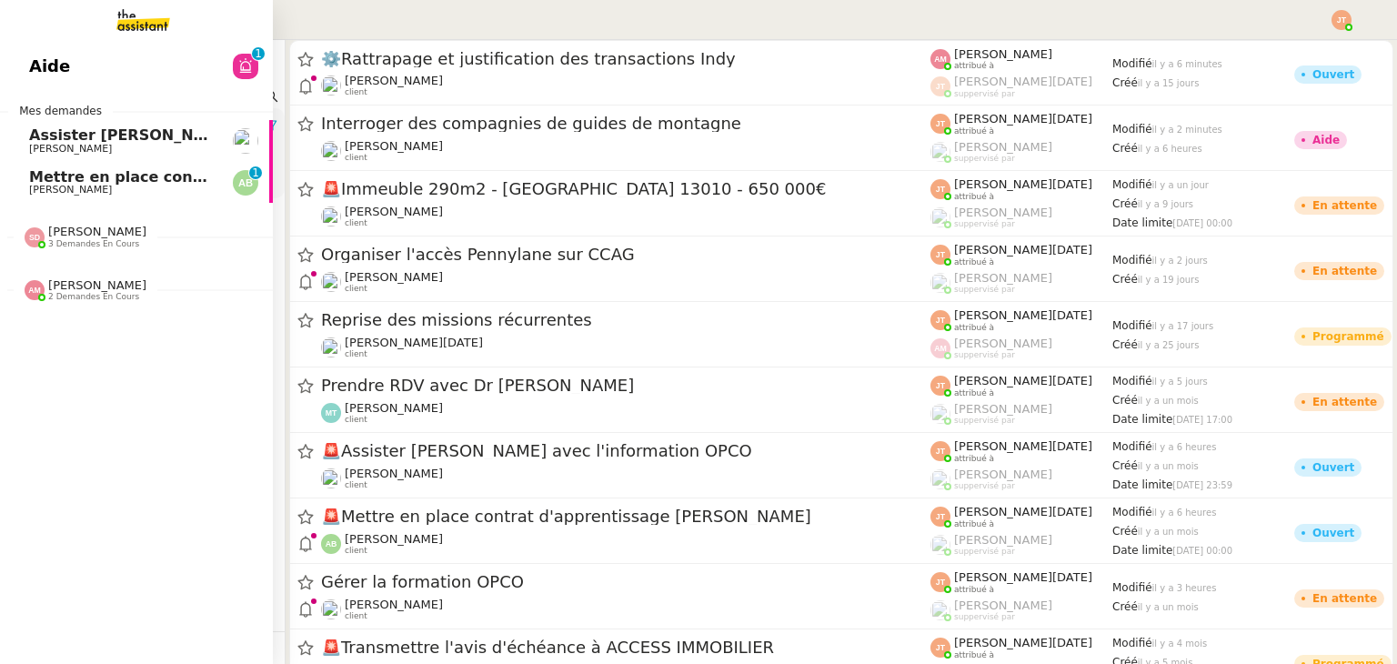
click at [47, 62] on span "Aide" at bounding box center [49, 66] width 41 height 27
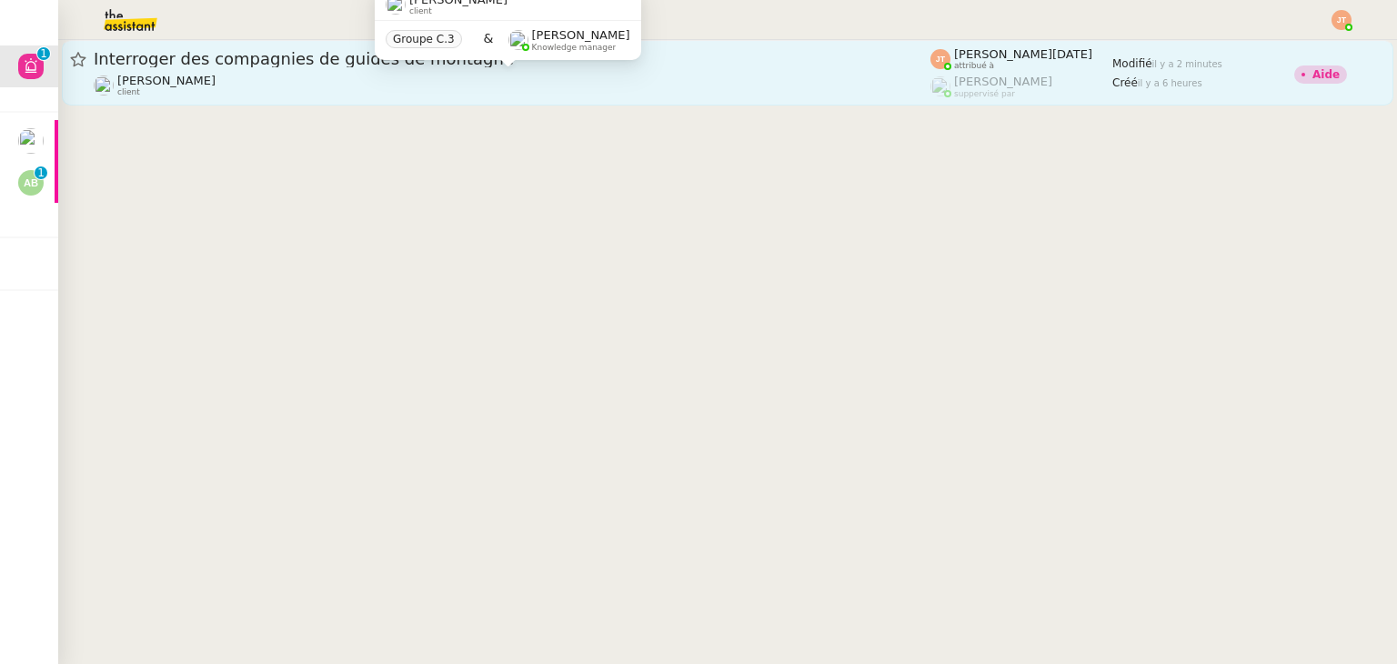
click at [490, 86] on div "[PERSON_NAME] client" at bounding box center [512, 86] width 837 height 24
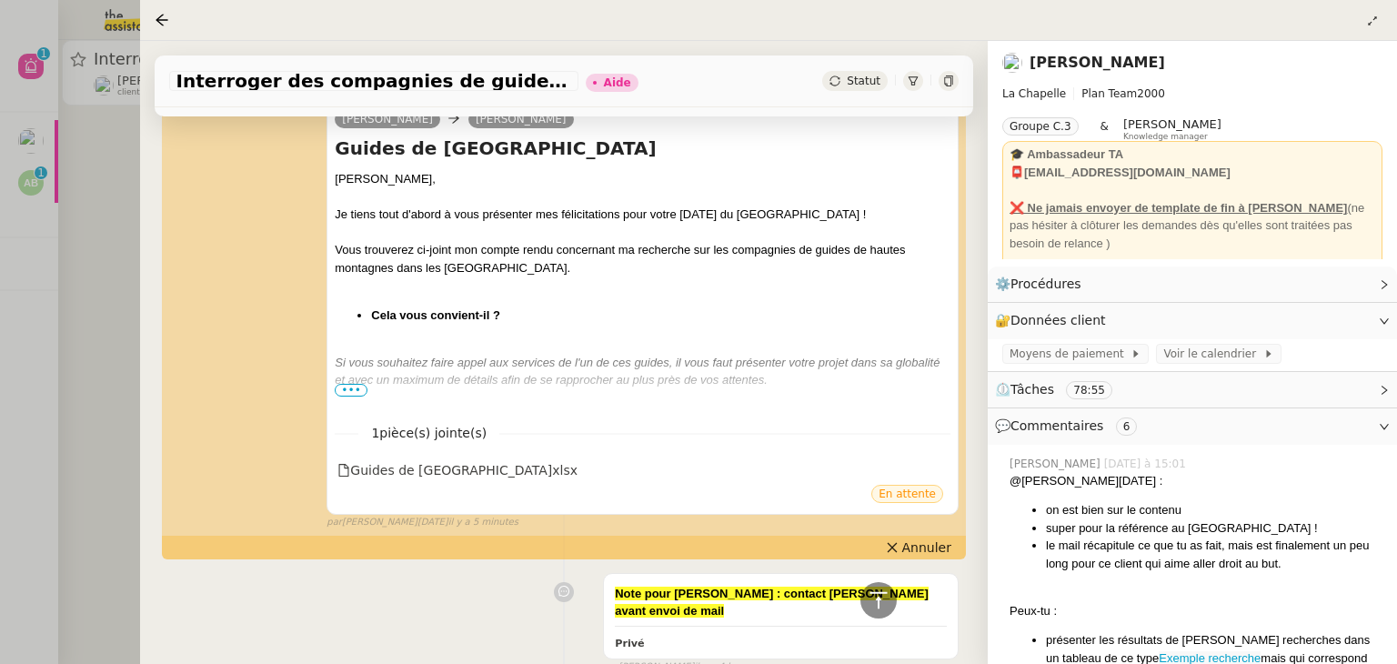
scroll to position [1414, 0]
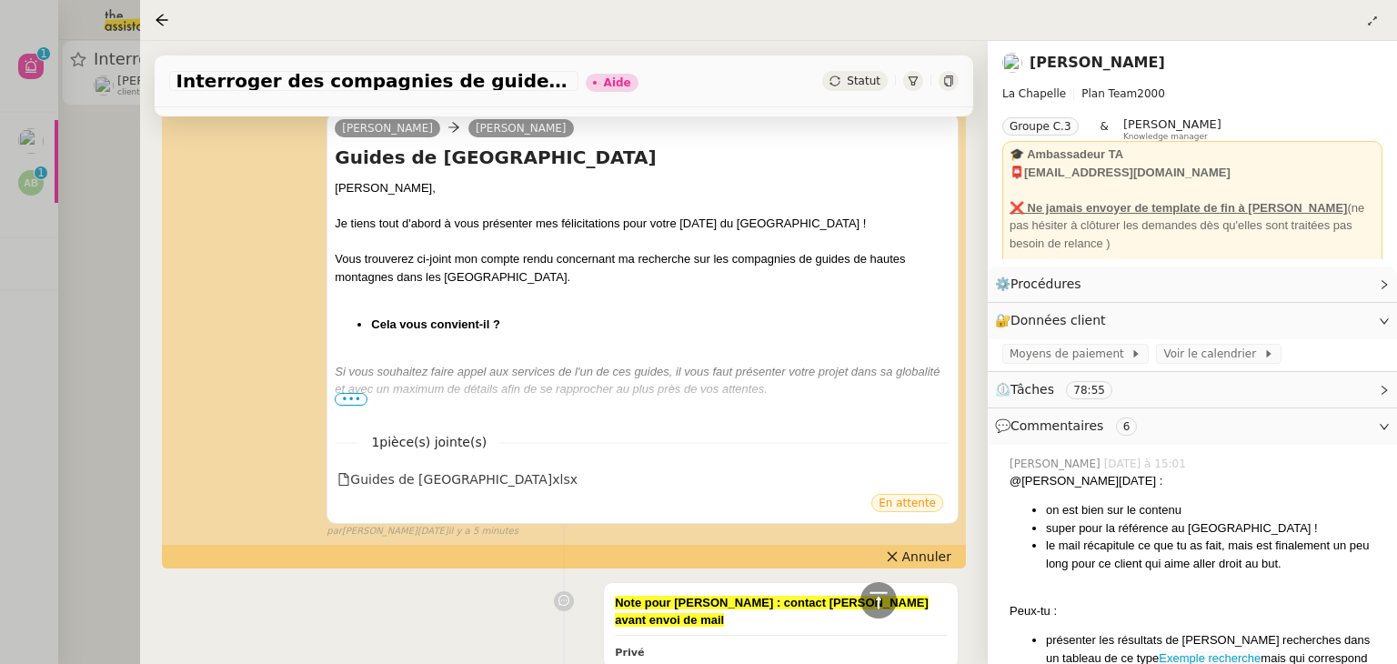
click at [88, 153] on div at bounding box center [698, 332] width 1397 height 664
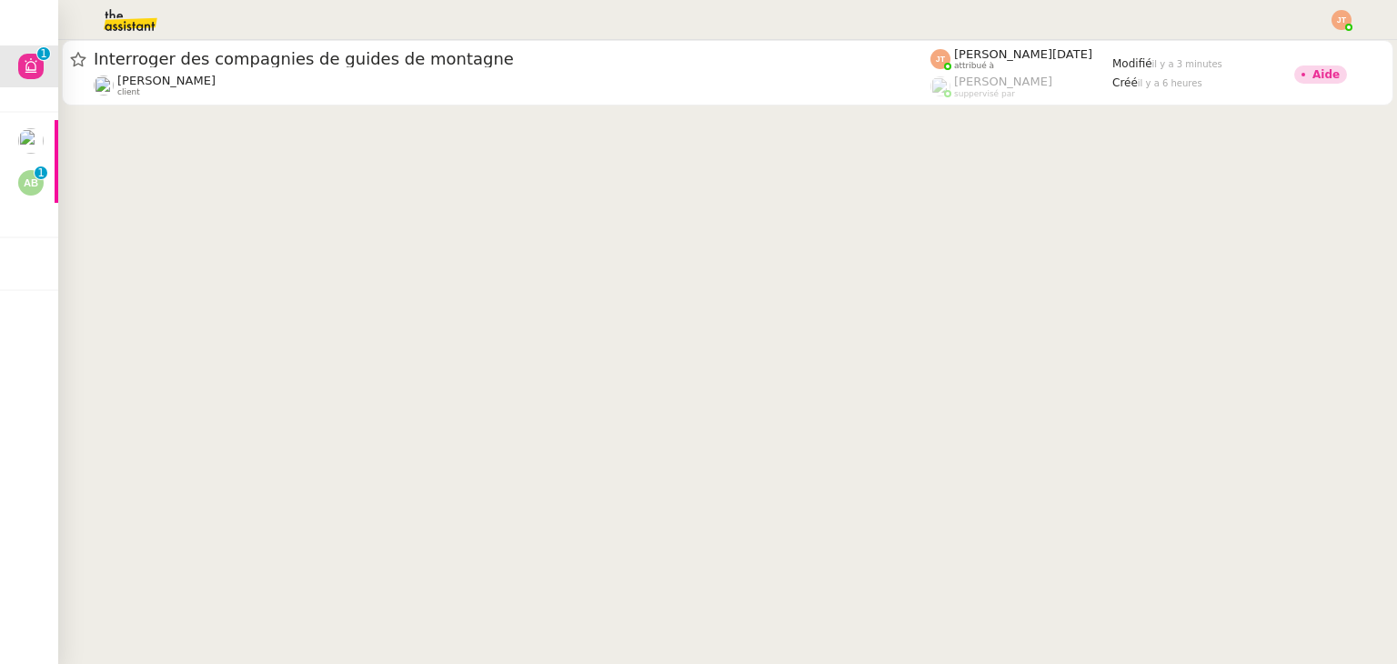
click at [132, 23] on img at bounding box center [115, 20] width 141 height 40
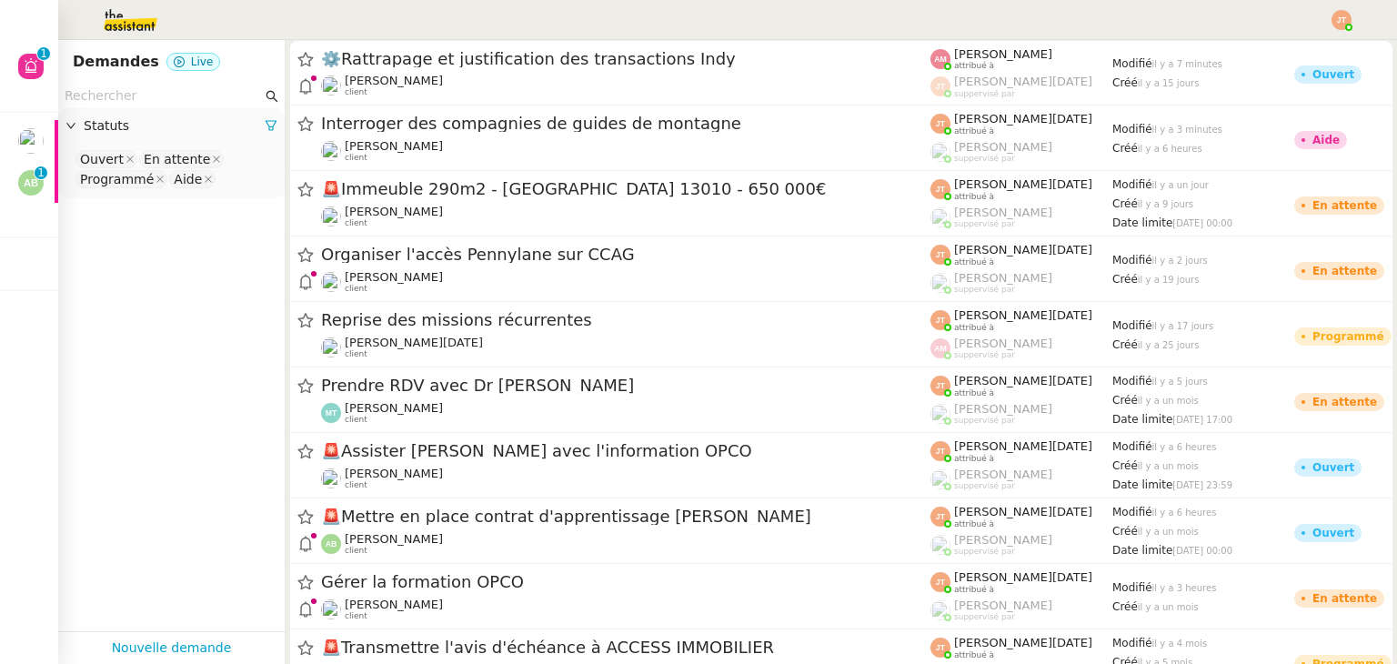
click at [287, 151] on div "Interroger des compagnies de guides de montagne [PERSON_NAME] client [PERSON_NA…" at bounding box center [842, 138] width 1112 height 65
click at [134, 34] on img at bounding box center [115, 20] width 141 height 40
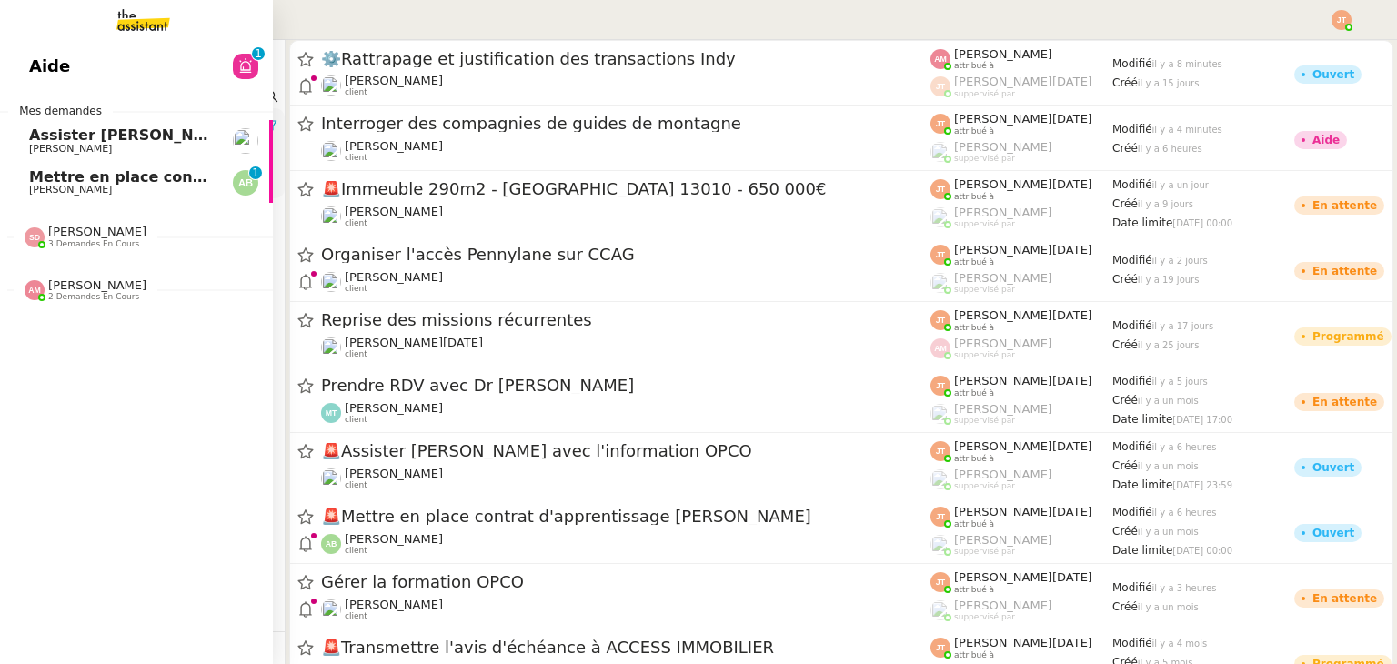
click at [72, 66] on link "Aide 0 1 2 3 4 5 6 7 8 9" at bounding box center [136, 66] width 273 height 42
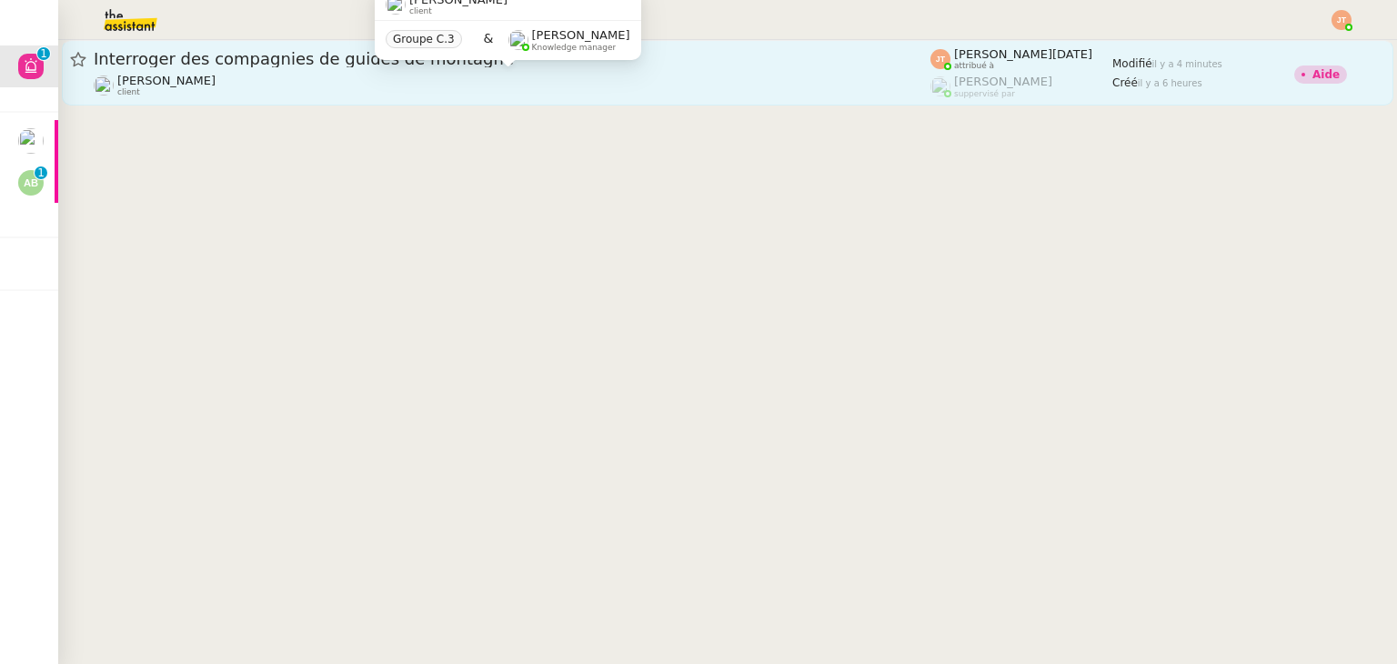
click at [357, 81] on div "[PERSON_NAME] client" at bounding box center [512, 86] width 837 height 24
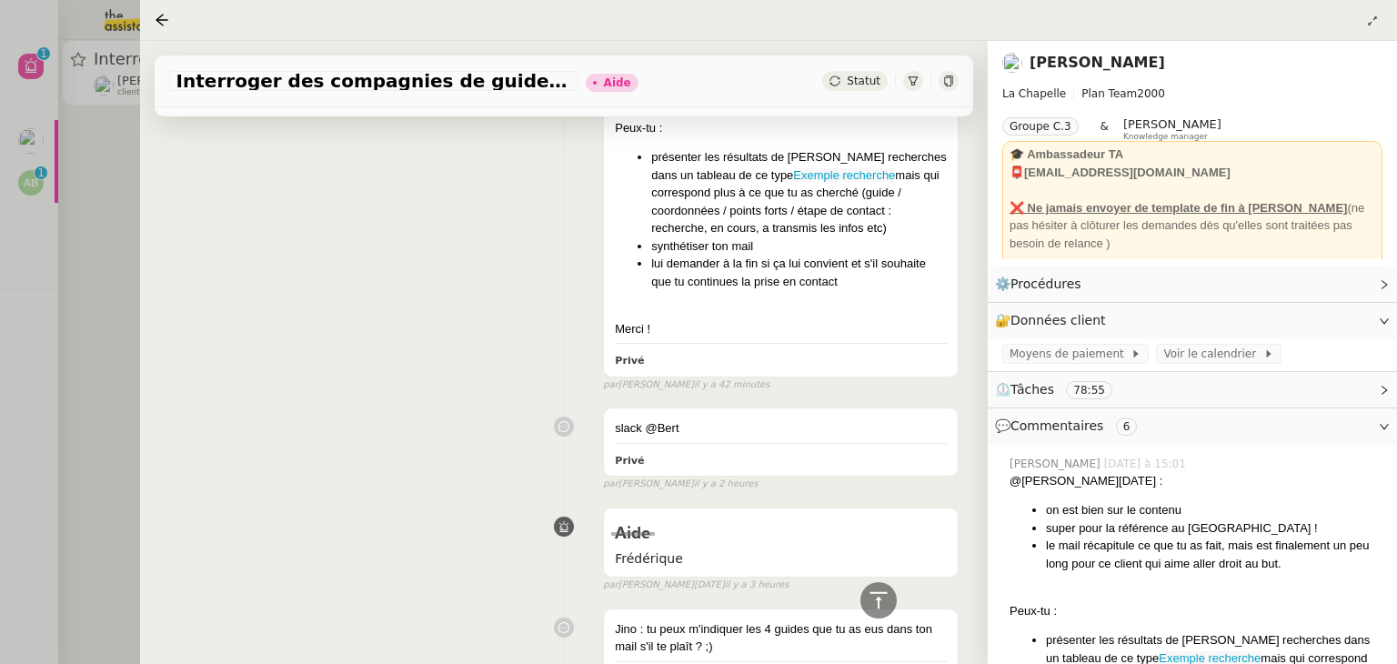
scroll to position [91, 0]
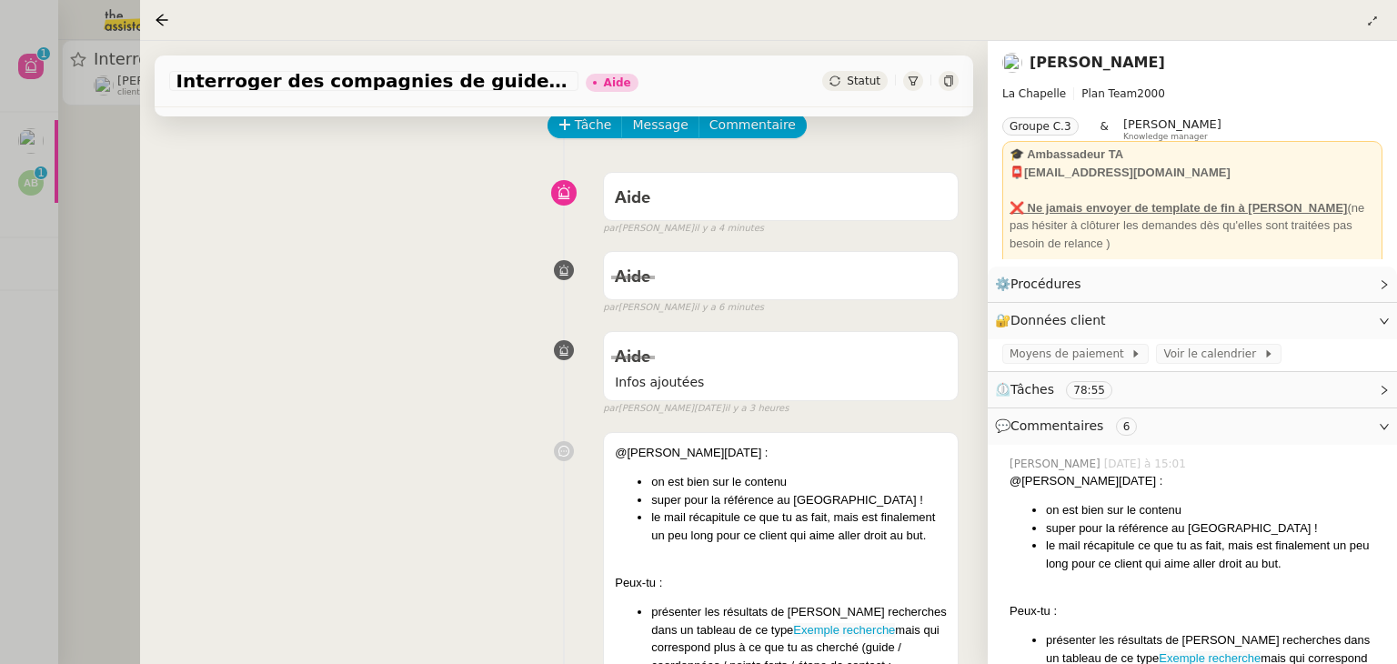
click at [112, 249] on div at bounding box center [698, 332] width 1397 height 664
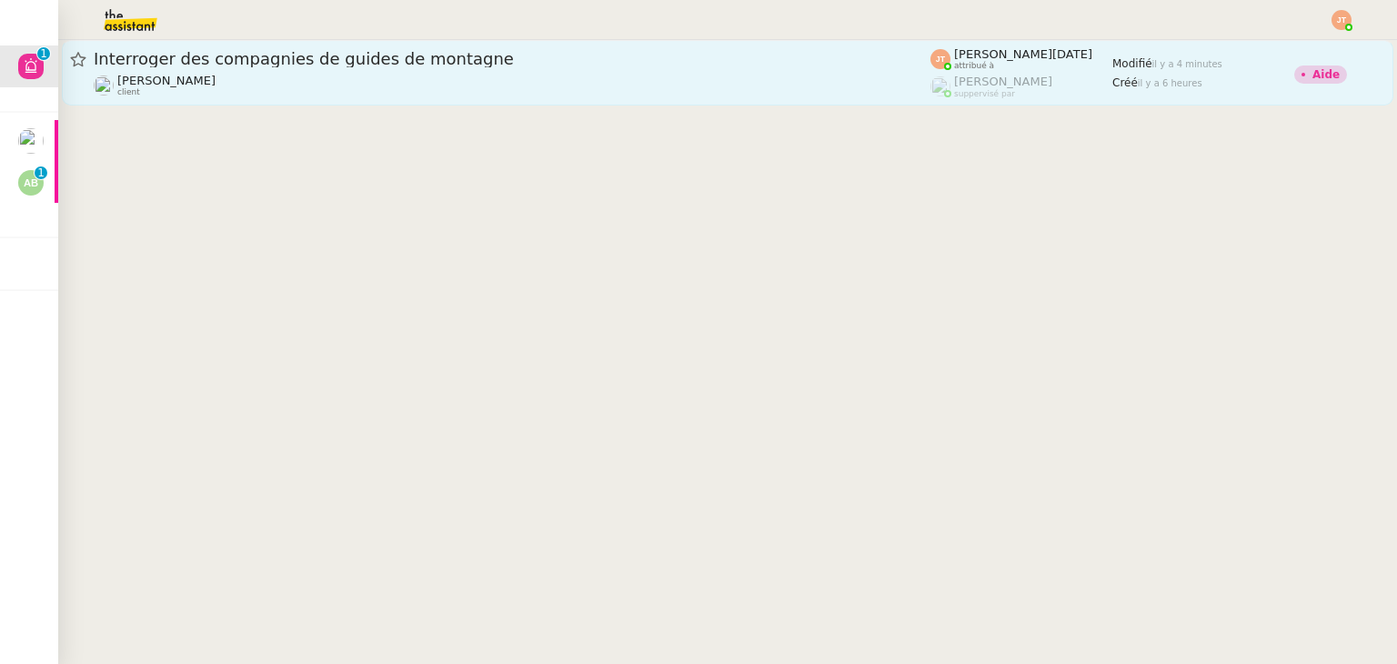
click at [208, 75] on div "[PERSON_NAME] client" at bounding box center [512, 86] width 837 height 24
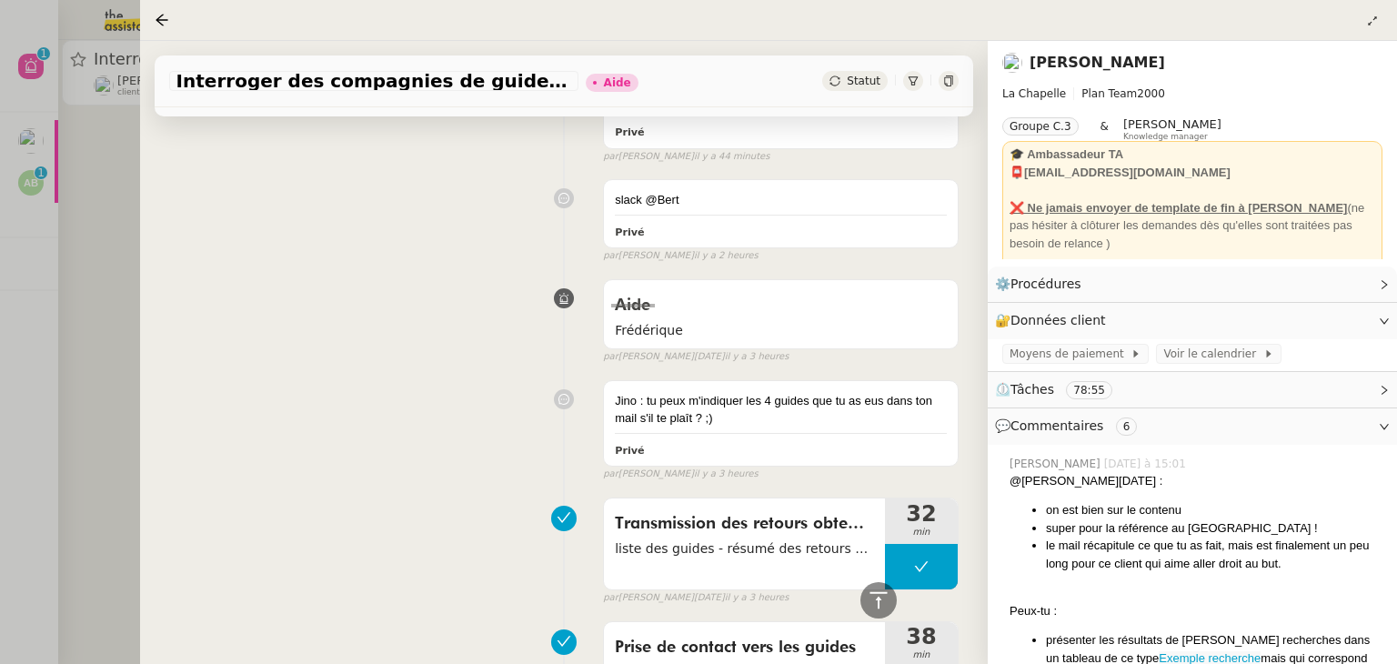
scroll to position [1182, 0]
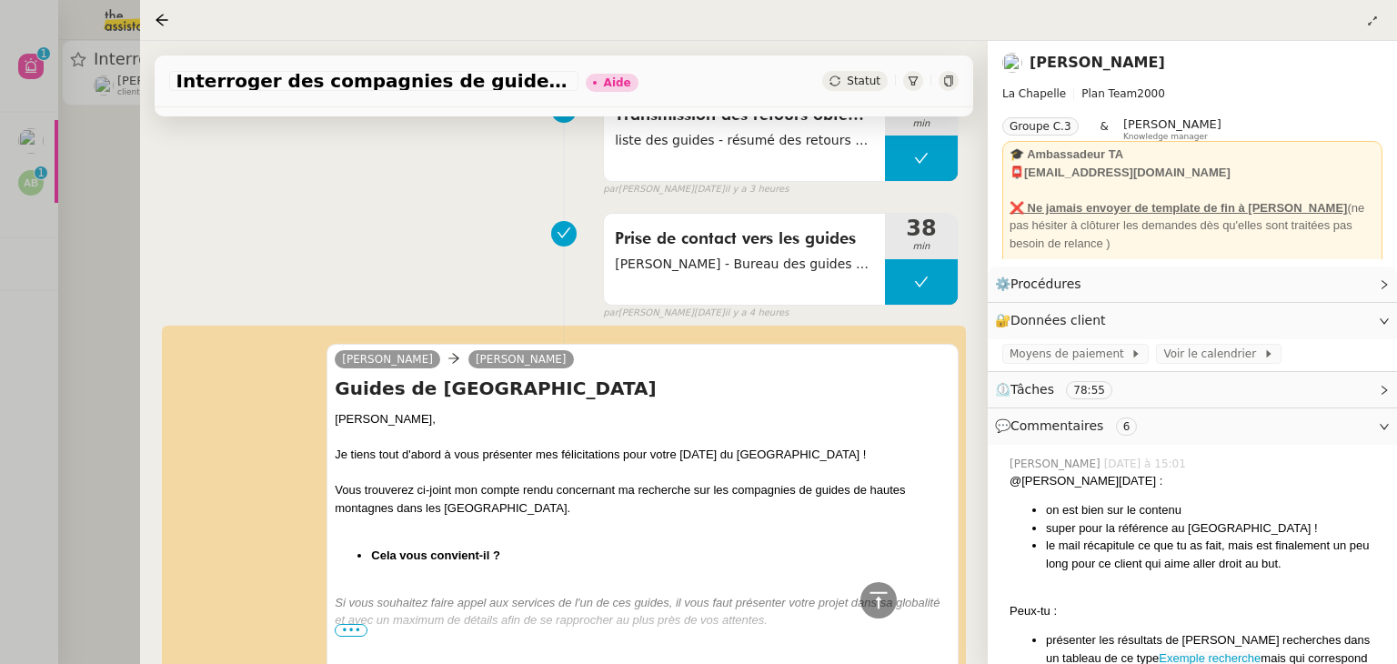
drag, startPoint x: 105, startPoint y: 264, endPoint x: 103, endPoint y: 222, distance: 41.9
click at [105, 262] on div at bounding box center [698, 332] width 1397 height 664
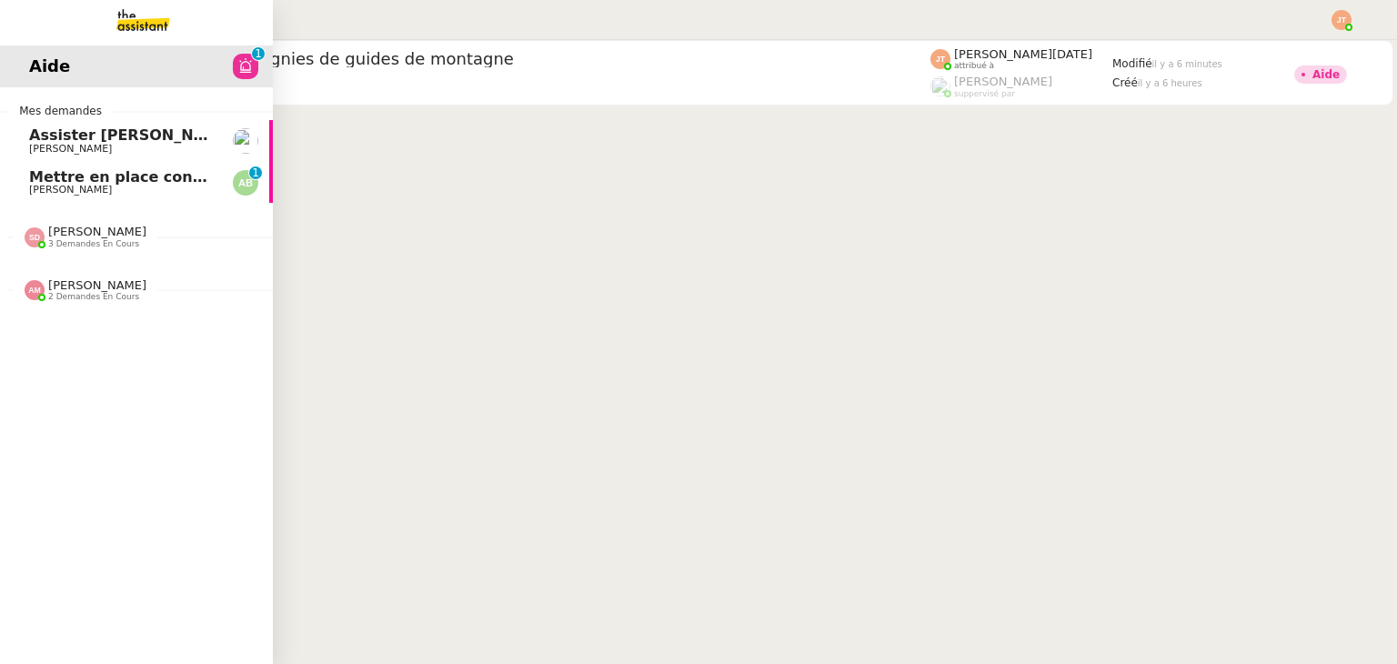
click at [33, 65] on span "Aide" at bounding box center [49, 66] width 41 height 27
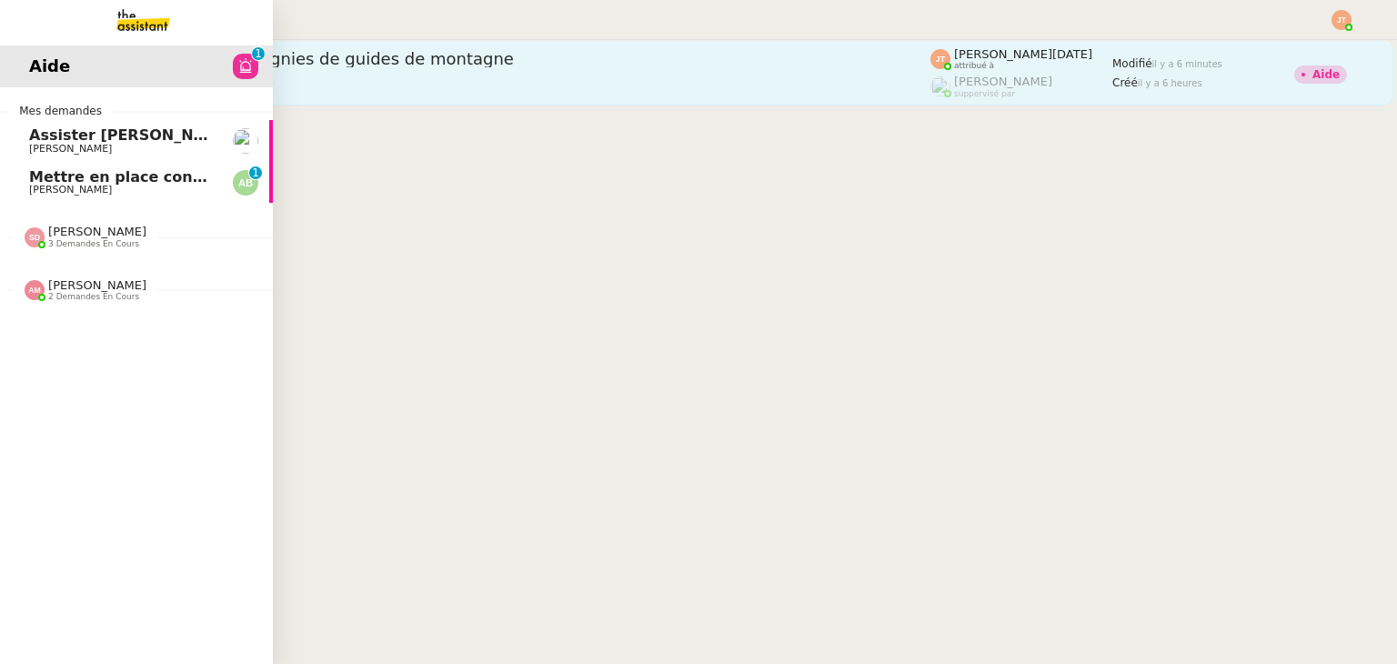
click at [350, 64] on span "Interroger des compagnies de guides de montagne" at bounding box center [512, 59] width 837 height 16
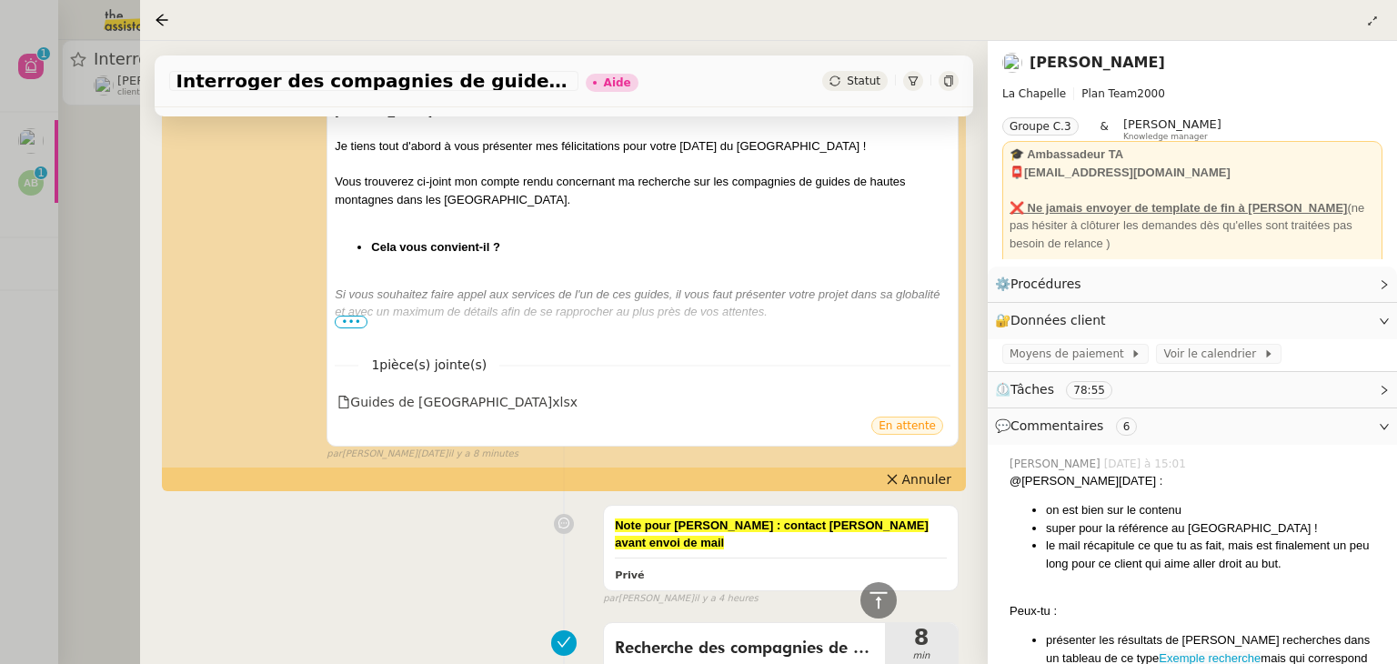
scroll to position [1483, 0]
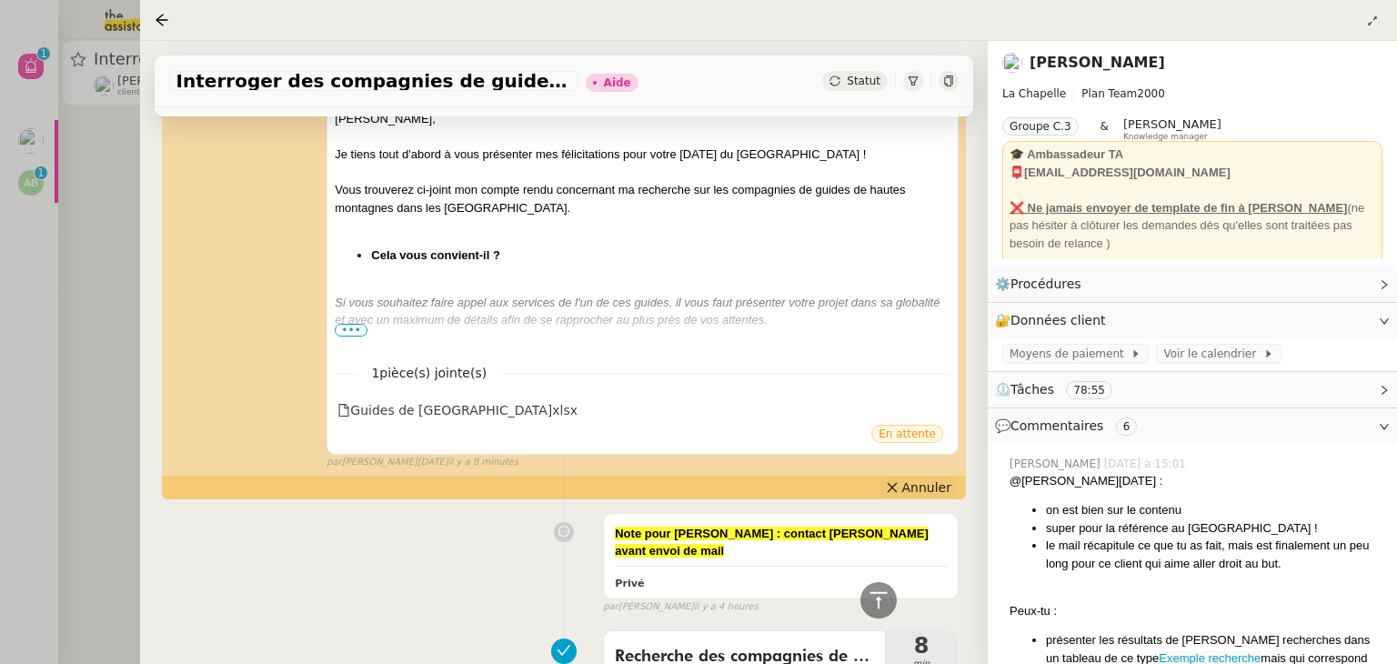
click at [909, 484] on span "Annuler" at bounding box center [926, 487] width 49 height 18
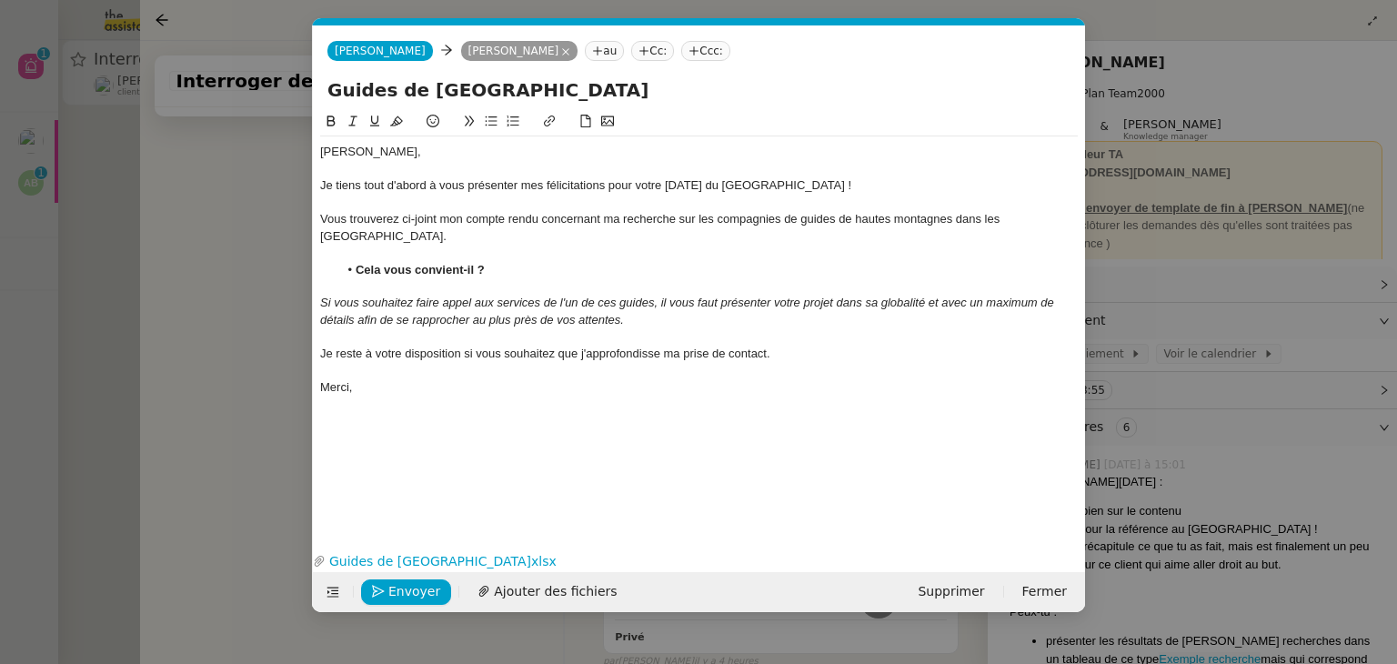
scroll to position [1562, 0]
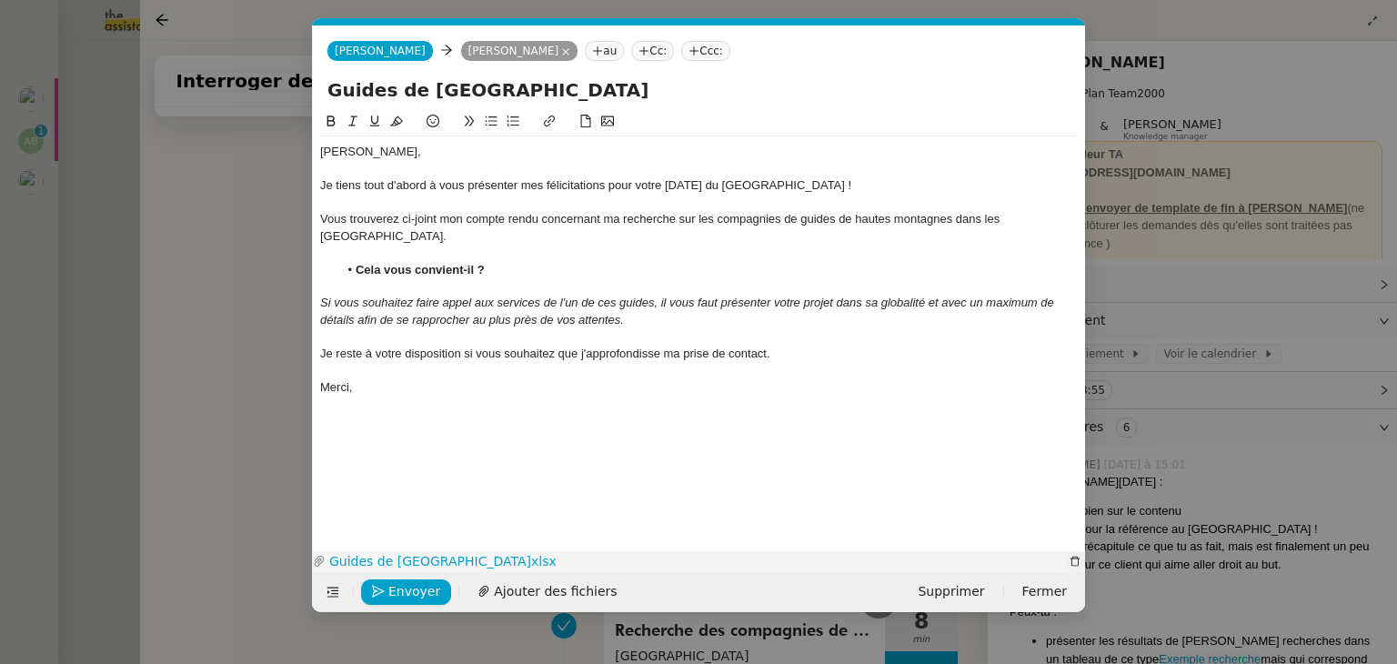
click at [1074, 562] on icon "button" at bounding box center [1075, 561] width 11 height 11
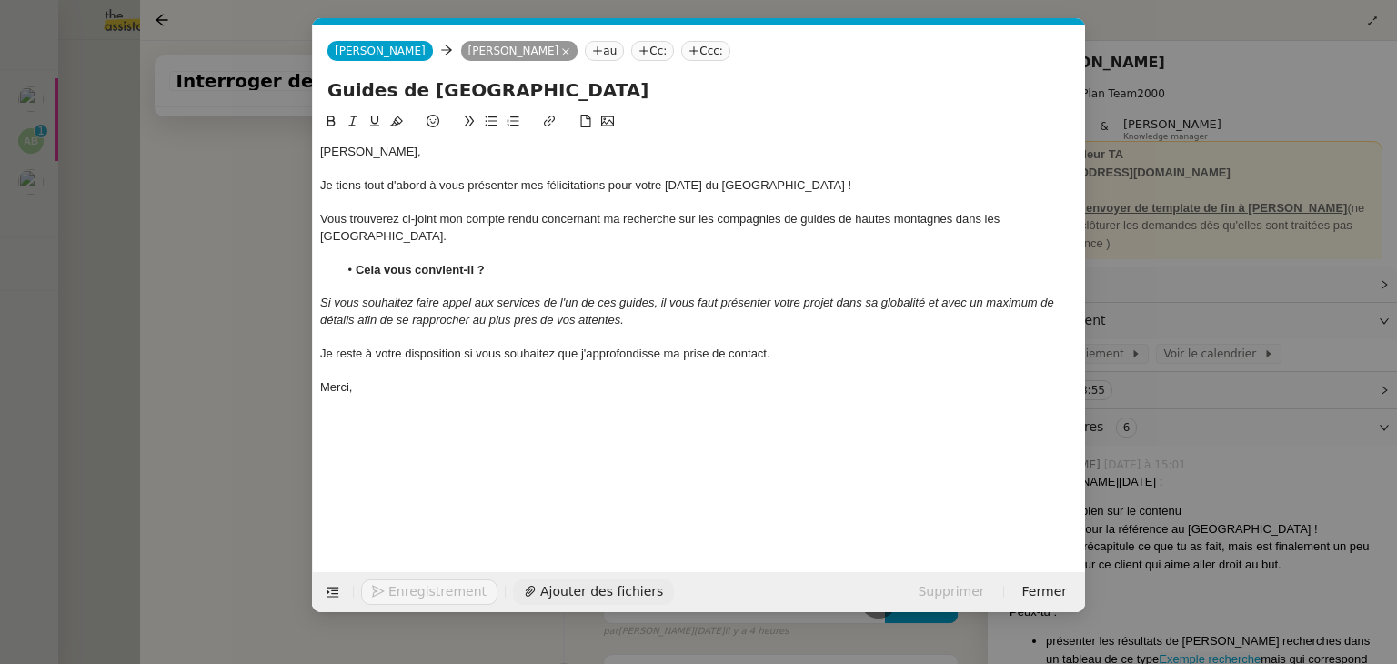
click at [540, 587] on span "Ajouter des fichiers" at bounding box center [601, 591] width 123 height 21
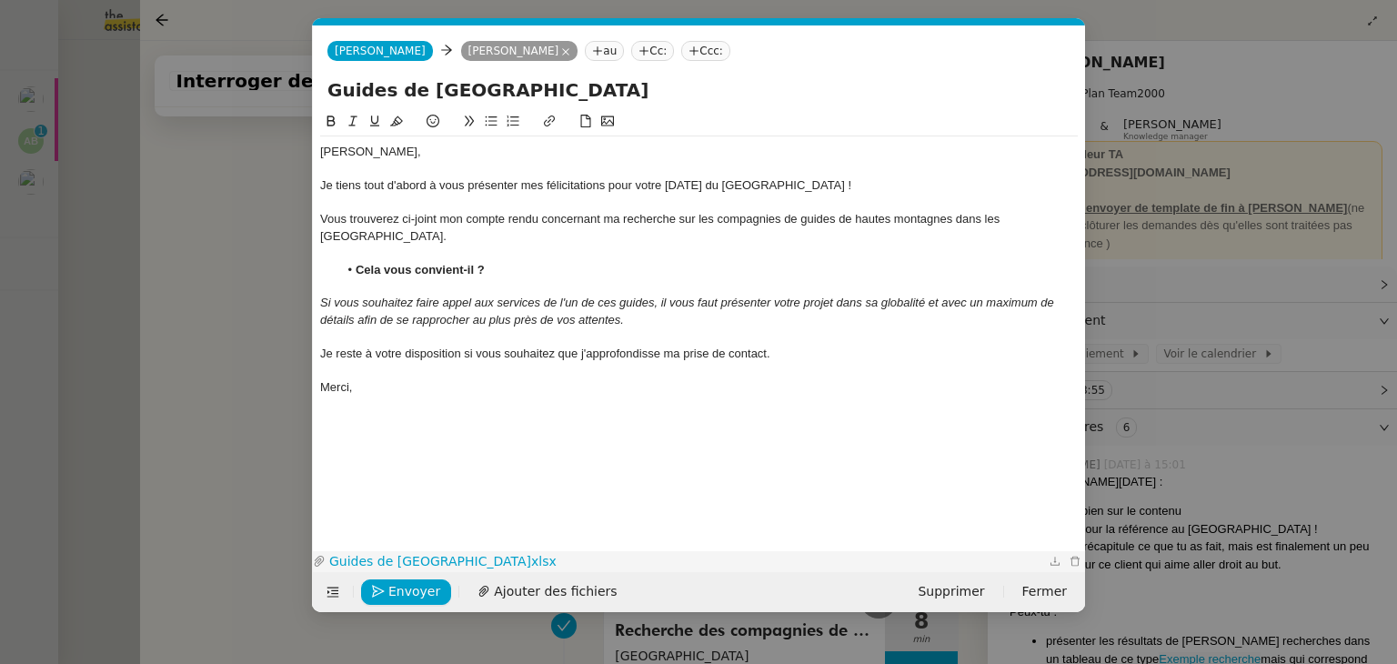
click at [457, 562] on link "Guides de [GEOGRAPHIC_DATA]xlsx" at bounding box center [685, 561] width 719 height 21
click at [418, 593] on span "Envoyer" at bounding box center [414, 591] width 52 height 21
click at [418, 593] on span "Confirmer l'envoi" at bounding box center [442, 591] width 109 height 21
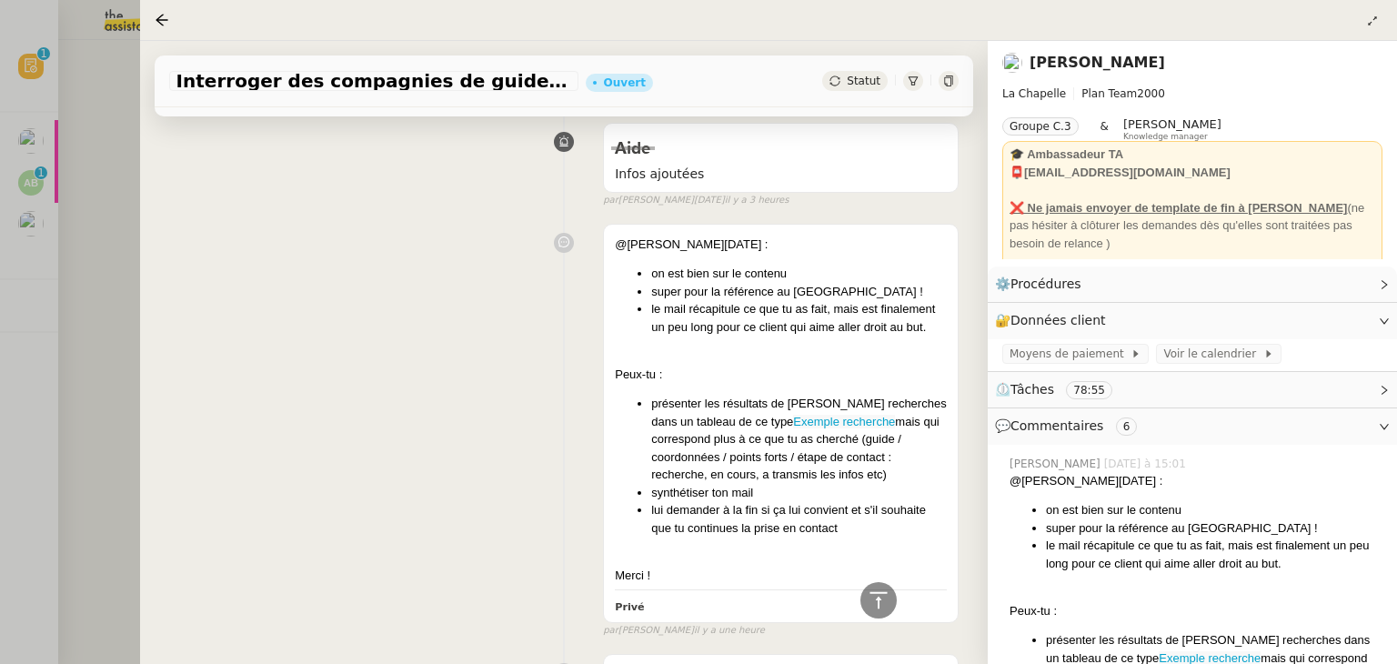
scroll to position [0, 0]
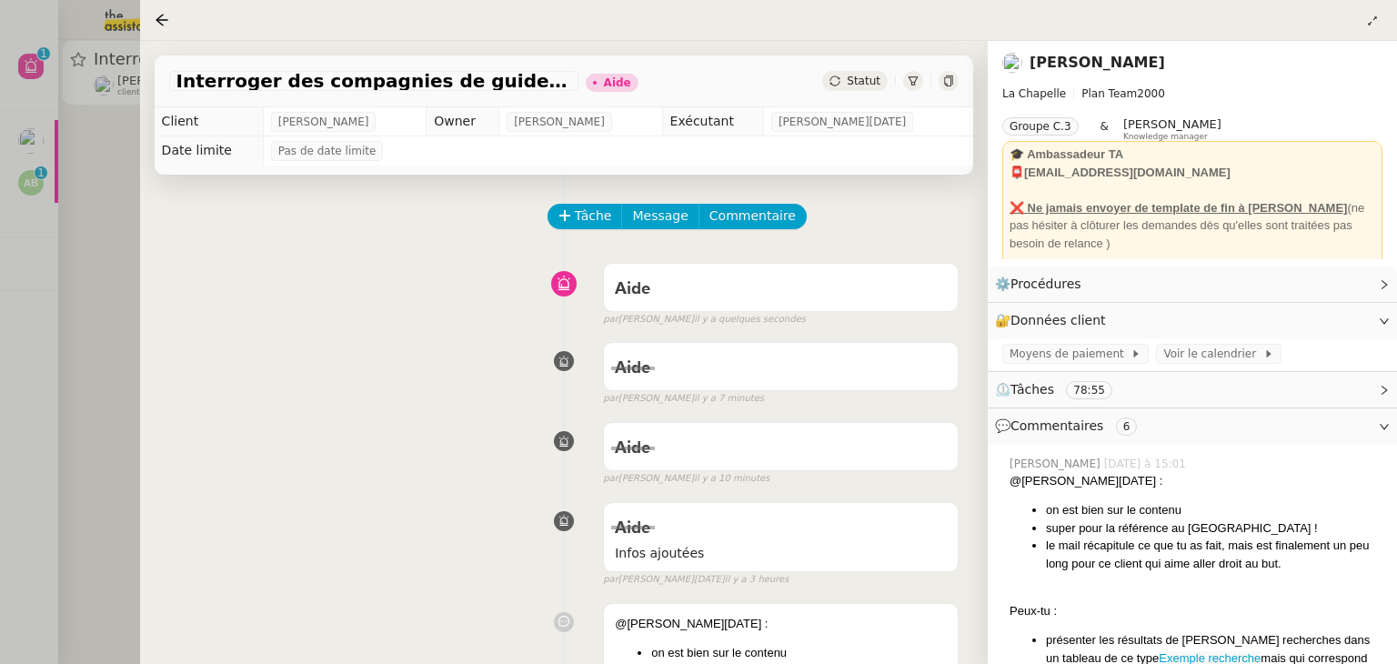
click at [109, 325] on div at bounding box center [698, 332] width 1397 height 664
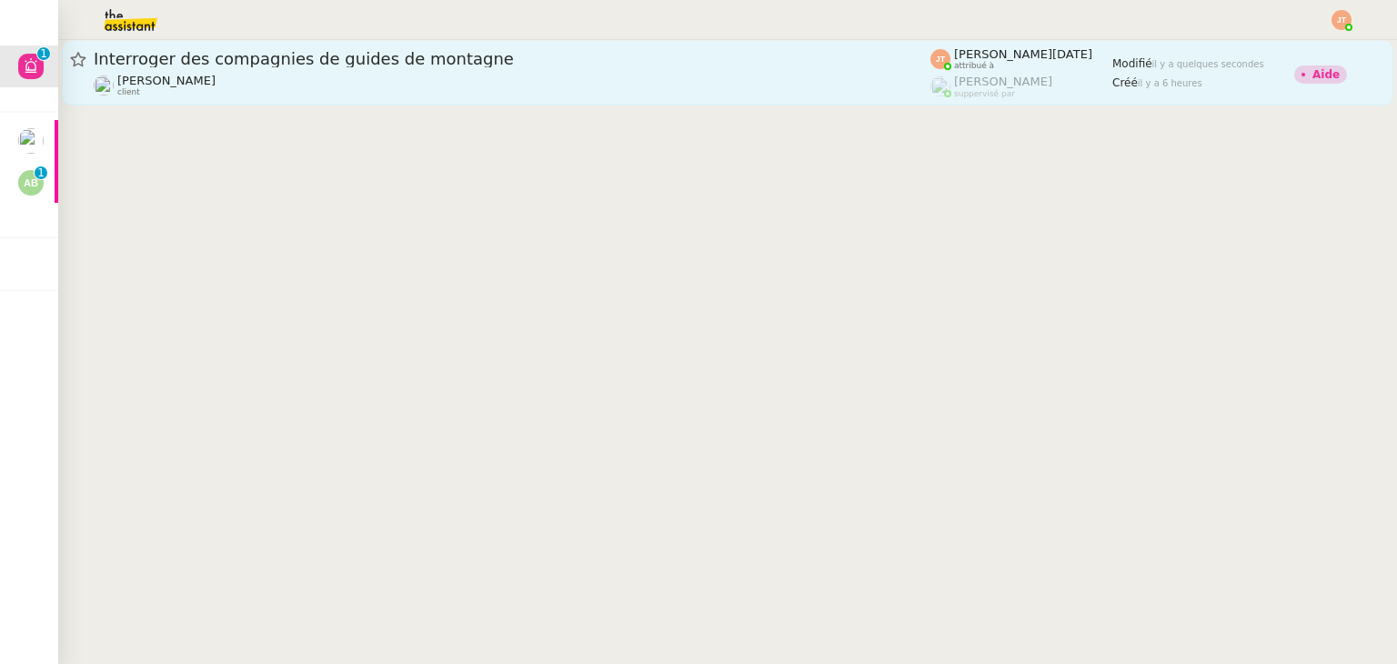
click at [368, 96] on div "[PERSON_NAME] client" at bounding box center [512, 86] width 837 height 24
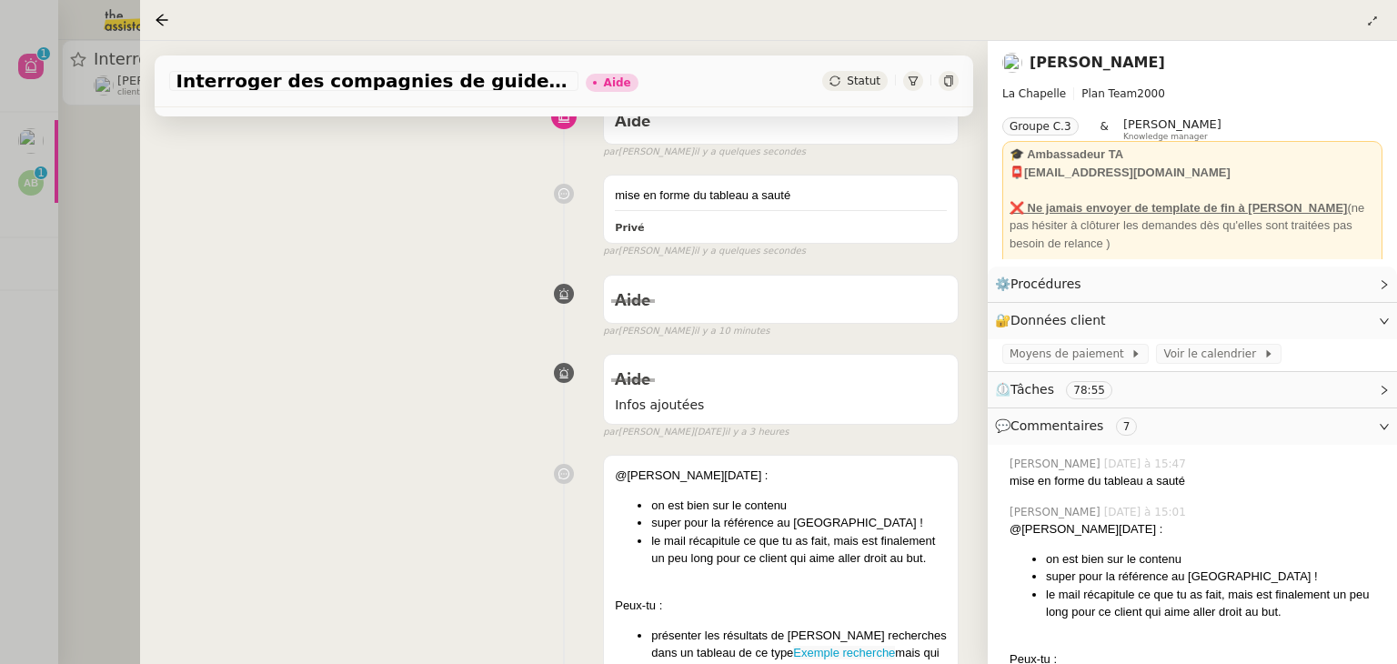
scroll to position [364, 0]
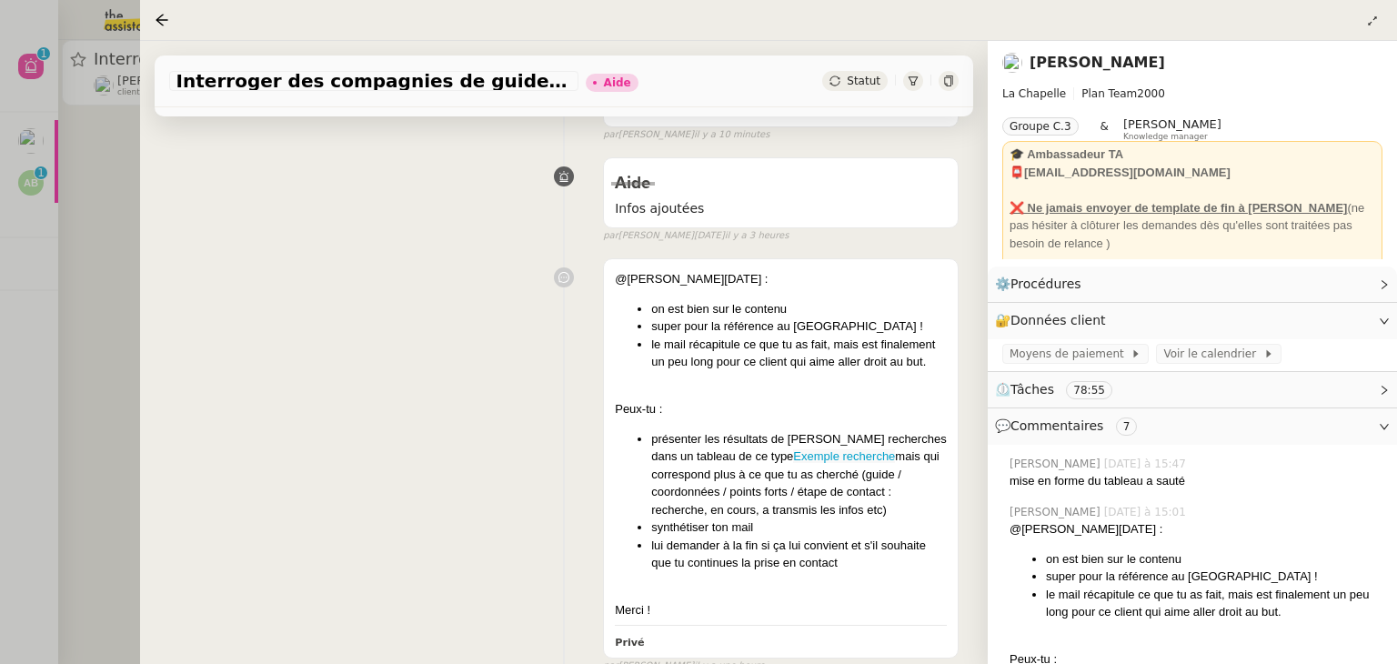
click at [109, 264] on div at bounding box center [698, 332] width 1397 height 664
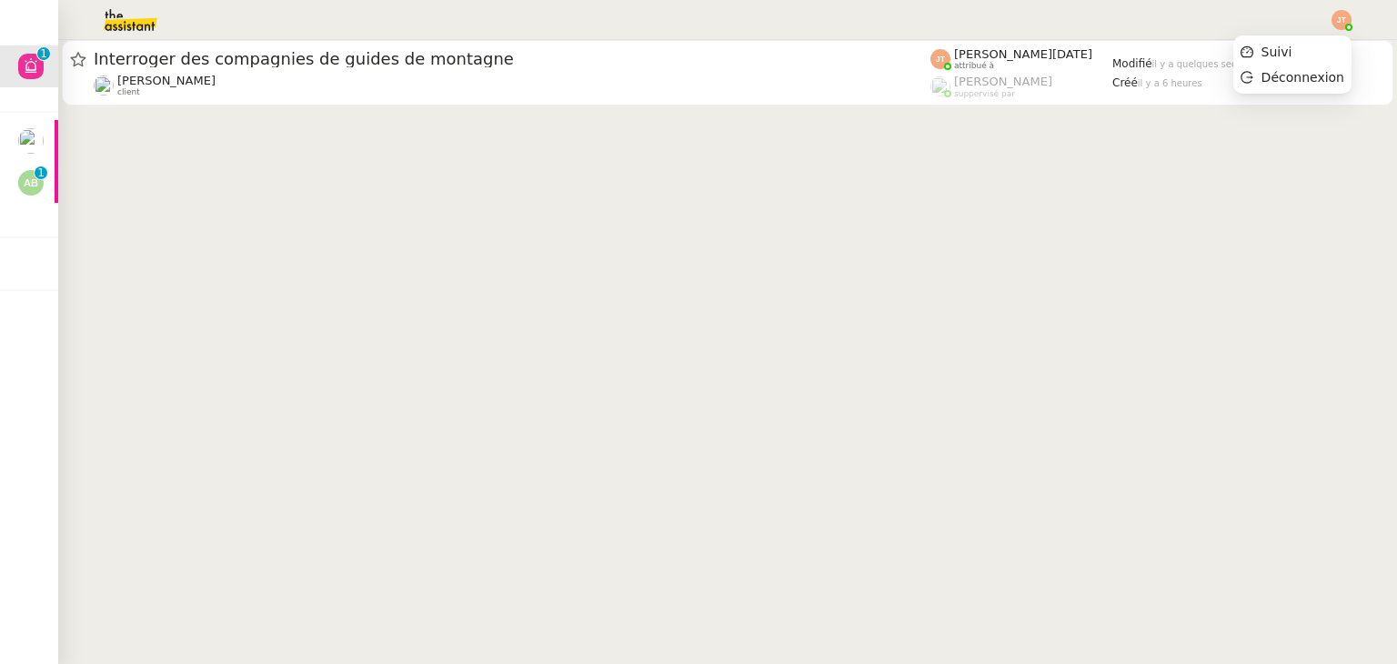
click at [1339, 21] on img at bounding box center [1342, 20] width 20 height 20
click at [1288, 48] on span "Suivi" at bounding box center [1277, 52] width 31 height 15
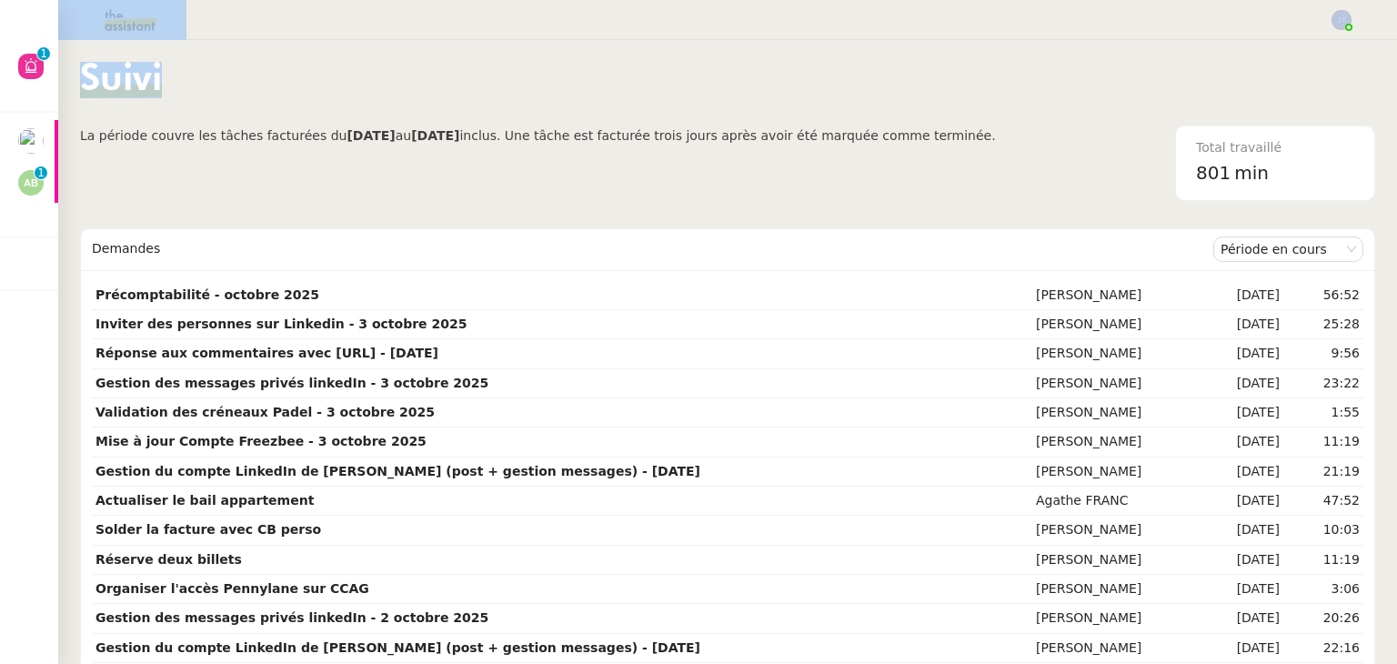
drag, startPoint x: 707, startPoint y: 24, endPoint x: 708, endPoint y: 66, distance: 42.8
click at [708, 66] on nz-layout "Suivi La période couvre les tâches facturées du [DATE] au [DATE] inclus. Une tâ…" at bounding box center [698, 332] width 1397 height 664
click at [713, 70] on div "Suivi" at bounding box center [727, 94] width 1295 height 64
drag, startPoint x: 706, startPoint y: 70, endPoint x: 689, endPoint y: 10, distance: 62.5
click at [689, 10] on nz-layout "Suivi La période couvre les tâches facturées du [DATE] au [DATE] inclus. Une tâ…" at bounding box center [698, 332] width 1397 height 664
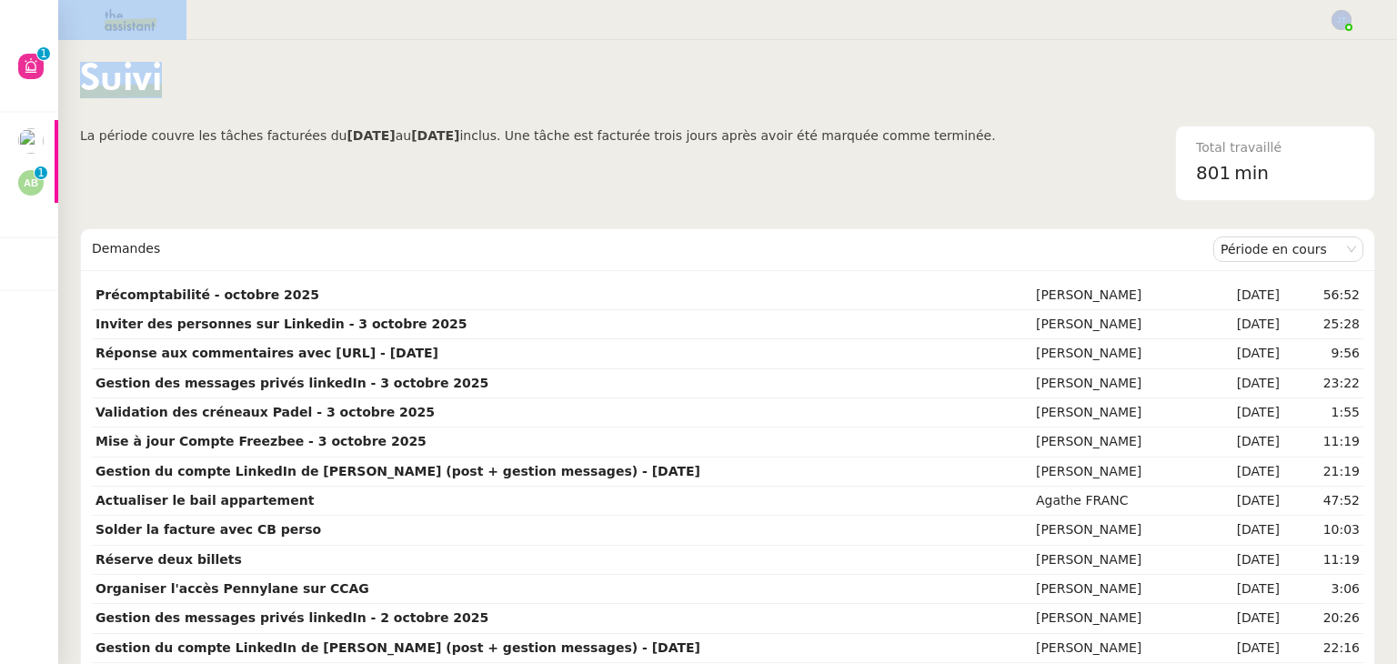
click at [680, 67] on div "Suivi" at bounding box center [727, 94] width 1295 height 64
drag, startPoint x: 695, startPoint y: 20, endPoint x: 691, endPoint y: 61, distance: 41.1
click at [691, 61] on nz-layout "Suivi La période couvre les tâches facturées du [DATE] au [DATE] inclus. Une tâ…" at bounding box center [698, 332] width 1397 height 664
click at [689, 66] on div "Suivi" at bounding box center [727, 94] width 1295 height 64
drag, startPoint x: 688, startPoint y: 23, endPoint x: 685, endPoint y: 58, distance: 35.6
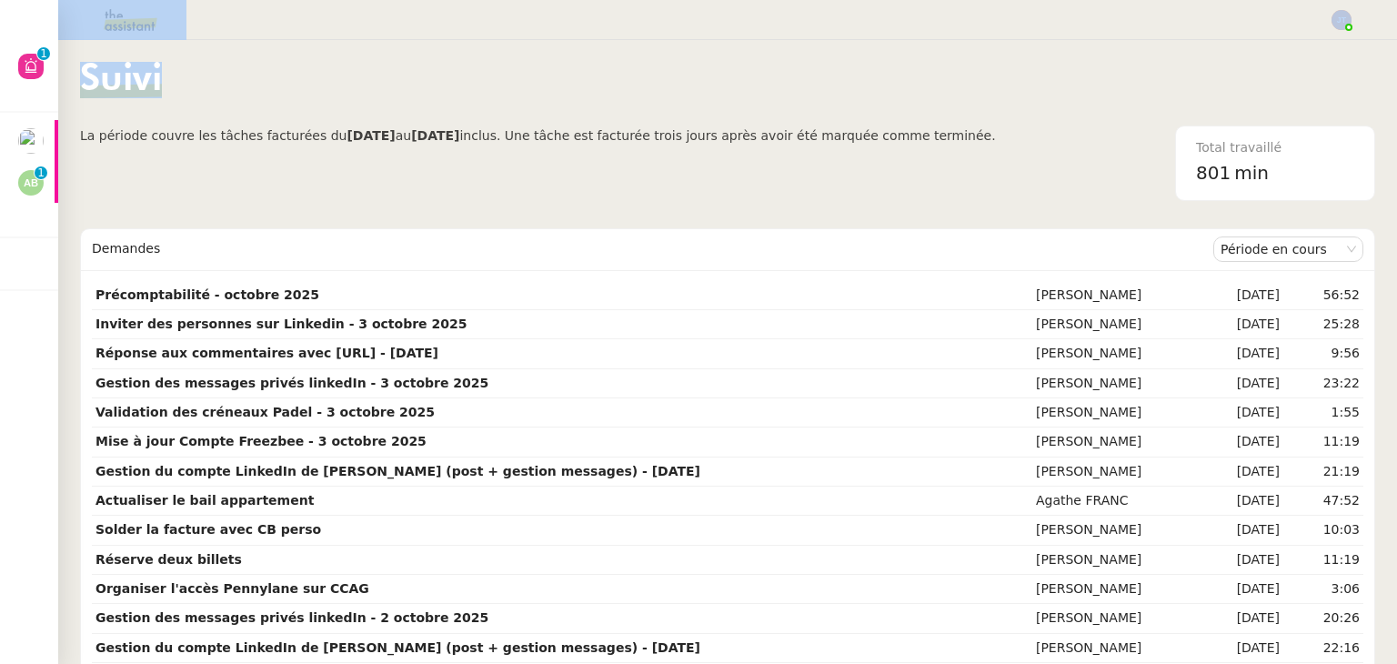
click at [685, 58] on nz-layout "Suivi La période couvre les tâches facturées du [DATE] au [DATE] inclus. Une tâ…" at bounding box center [698, 332] width 1397 height 664
click at [687, 62] on div "Suivi" at bounding box center [727, 94] width 1295 height 64
drag, startPoint x: 687, startPoint y: 61, endPoint x: 684, endPoint y: 20, distance: 41.0
click at [684, 20] on nz-layout "Suivi La période couvre les tâches facturées du [DATE] au [DATE] inclus. Une tâ…" at bounding box center [698, 332] width 1397 height 664
click at [684, 26] on div at bounding box center [698, 20] width 1306 height 40
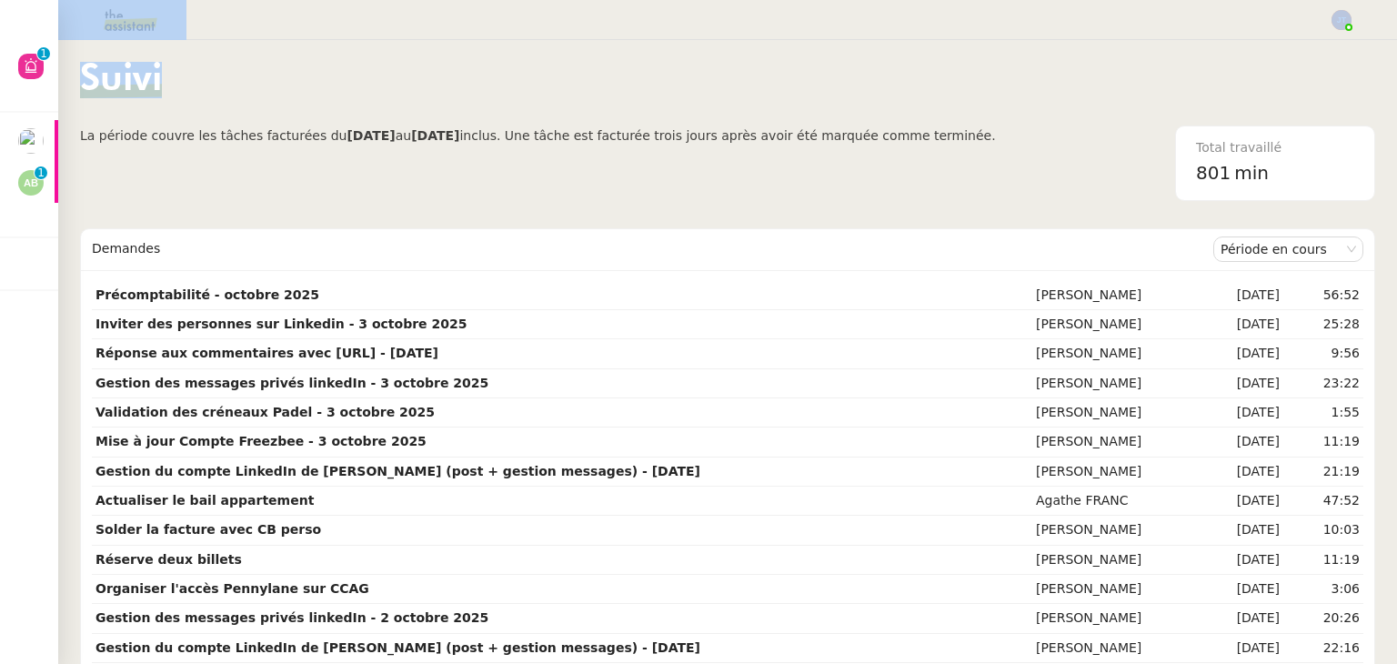
drag, startPoint x: 685, startPoint y: 59, endPoint x: 684, endPoint y: 15, distance: 43.7
click at [684, 15] on nz-layout "Suivi La période couvre les tâches facturées du [DATE] au [DATE] inclus. Une tâ…" at bounding box center [698, 332] width 1397 height 664
click at [685, 19] on div at bounding box center [698, 20] width 1306 height 40
drag, startPoint x: 684, startPoint y: 65, endPoint x: 671, endPoint y: 27, distance: 40.3
click at [671, 27] on nz-layout "Suivi La période couvre les tâches facturées du [DATE] au [DATE] inclus. Une tâ…" at bounding box center [698, 332] width 1397 height 664
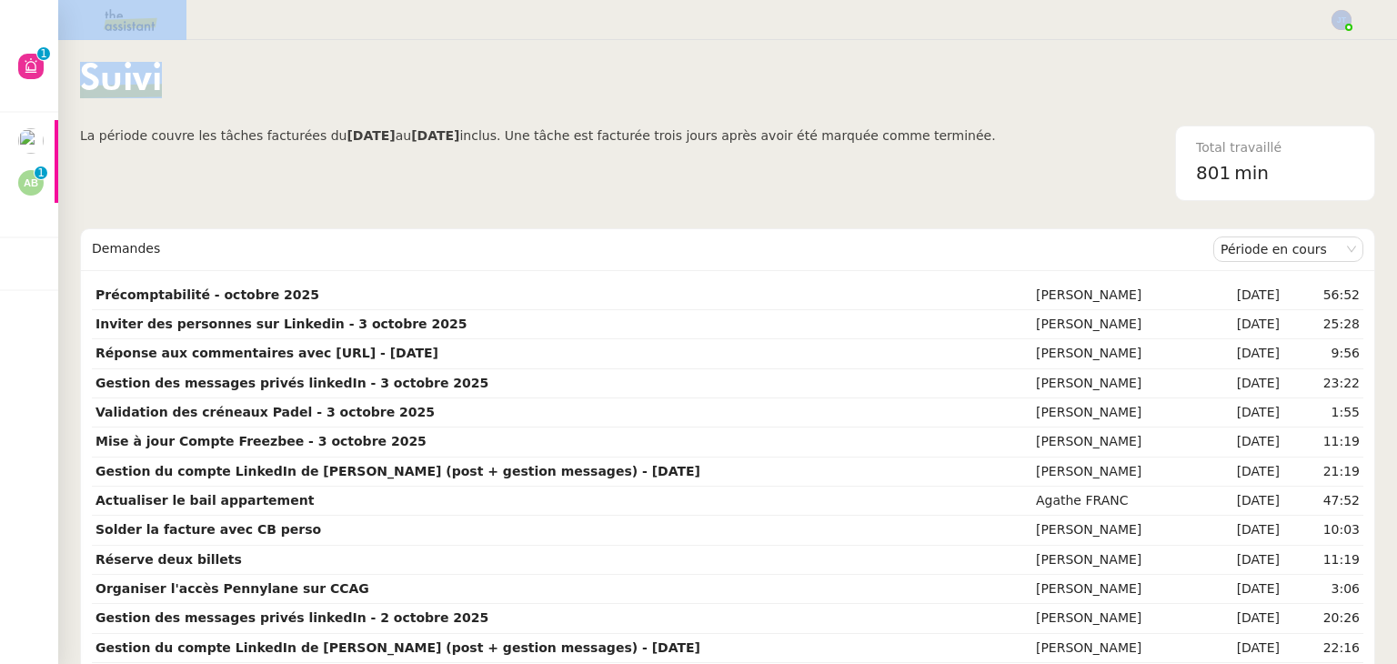
click at [669, 67] on div "Suivi" at bounding box center [727, 94] width 1295 height 64
drag, startPoint x: 675, startPoint y: 78, endPoint x: 678, endPoint y: -1, distance: 79.2
click at [678, 0] on nz-layout "Suivi La période couvre les tâches facturées du [DATE] au [DATE] inclus. Une tâ…" at bounding box center [698, 332] width 1397 height 664
click at [677, 22] on div at bounding box center [698, 20] width 1306 height 40
drag, startPoint x: 674, startPoint y: 63, endPoint x: 655, endPoint y: -2, distance: 67.3
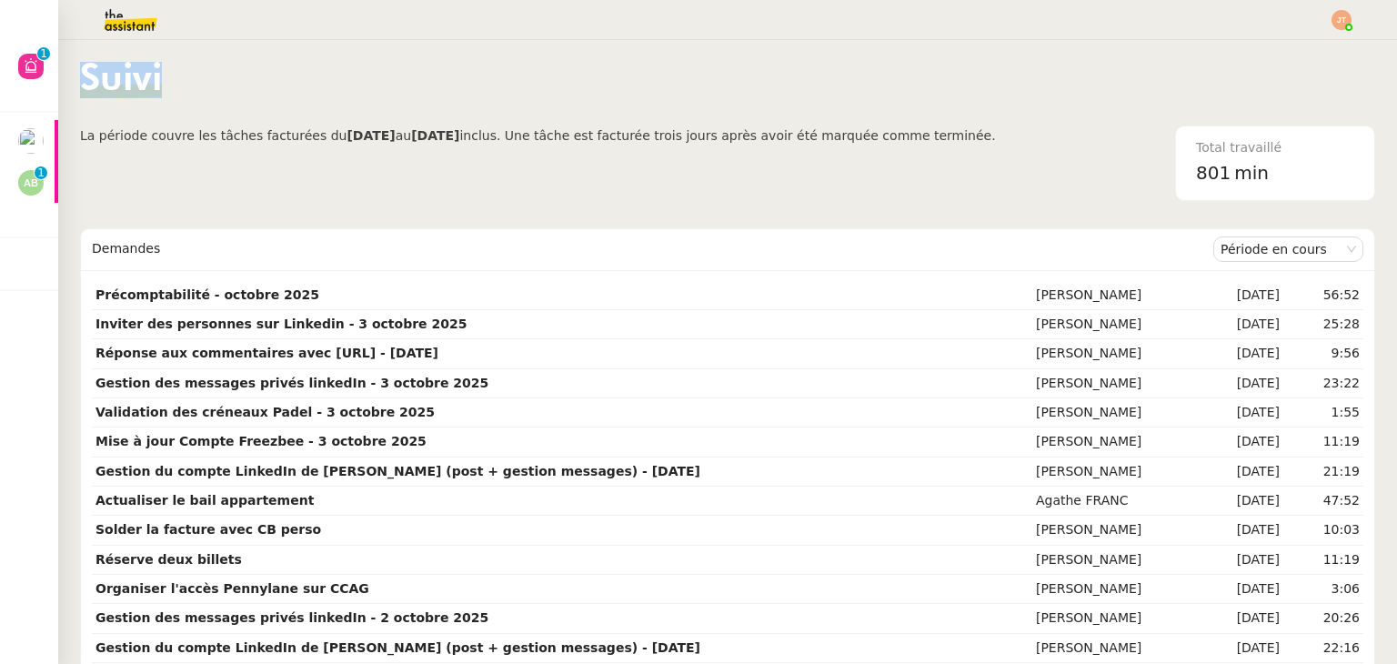
click at [655, 0] on html "Aide 0 1 2 3 4 5 6 7 8 9 Mes demandes Assister [PERSON_NAME] avec l'information…" at bounding box center [698, 332] width 1397 height 664
click at [666, 59] on nz-content "Suivi La période couvre les tâches facturées du [DATE] au [DATE] inclus. Une tâ…" at bounding box center [727, 352] width 1295 height 624
drag, startPoint x: 691, startPoint y: 103, endPoint x: 694, endPoint y: 1, distance: 101.9
click at [694, 1] on nz-layout "Suivi La période couvre les tâches facturées du [DATE] au [DATE] inclus. Une tâ…" at bounding box center [698, 332] width 1397 height 664
click at [684, 75] on div "Suivi" at bounding box center [727, 94] width 1295 height 64
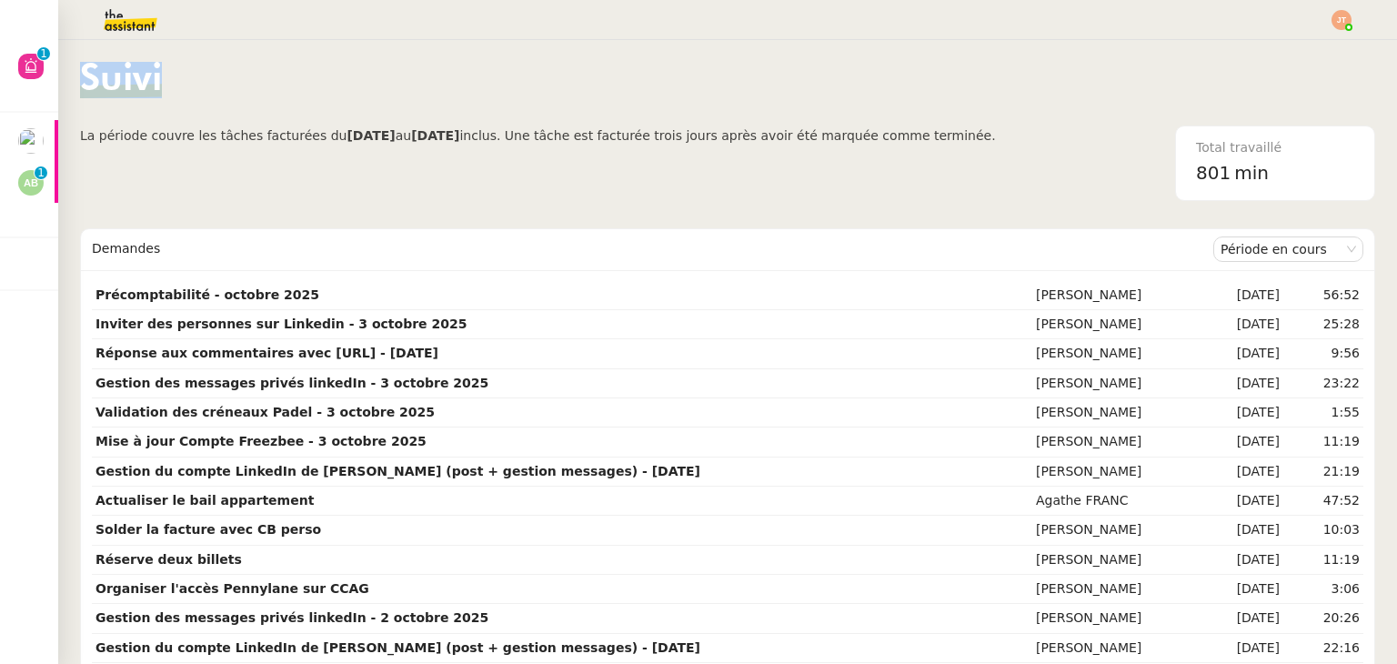
drag, startPoint x: 691, startPoint y: 103, endPoint x: 691, endPoint y: -6, distance: 109.2
click at [691, 0] on html "Aide 0 1 2 3 4 5 6 7 8 9 Mes demandes Assister [PERSON_NAME] avec l'information…" at bounding box center [698, 332] width 1397 height 664
click at [680, 72] on div "Suivi" at bounding box center [727, 94] width 1295 height 64
drag, startPoint x: 674, startPoint y: 83, endPoint x: 688, endPoint y: -1, distance: 84.8
click at [688, 0] on nz-layout "Suivi La période couvre les tâches facturées du [DATE] au [DATE] inclus. Une tâ…" at bounding box center [698, 332] width 1397 height 664
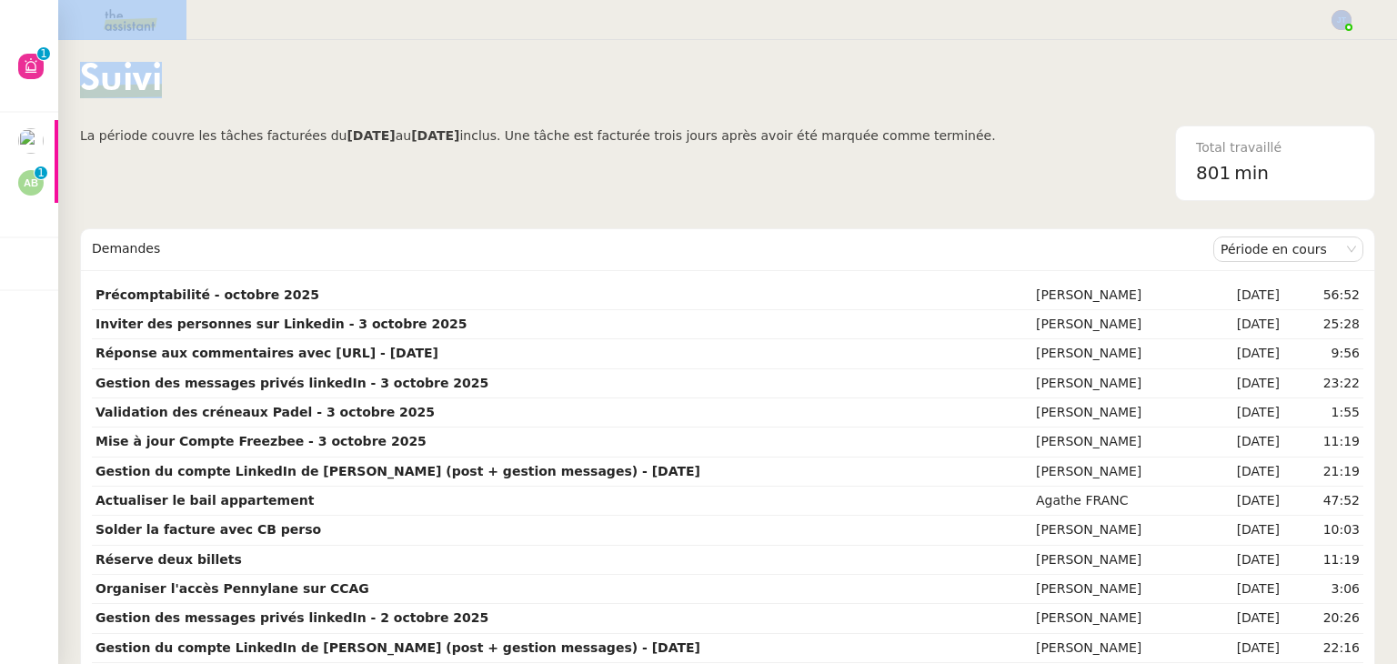
click at [654, 92] on div "Suivi" at bounding box center [727, 94] width 1295 height 64
drag, startPoint x: 669, startPoint y: 81, endPoint x: 682, endPoint y: -1, distance: 83.0
click at [682, 0] on nz-layout "Suivi La période couvre les tâches facturées du [DATE] au [DATE] inclus. Une tâ…" at bounding box center [698, 332] width 1397 height 664
click at [677, 65] on div "Suivi" at bounding box center [727, 94] width 1295 height 64
drag, startPoint x: 682, startPoint y: 77, endPoint x: 703, endPoint y: -1, distance: 81.0
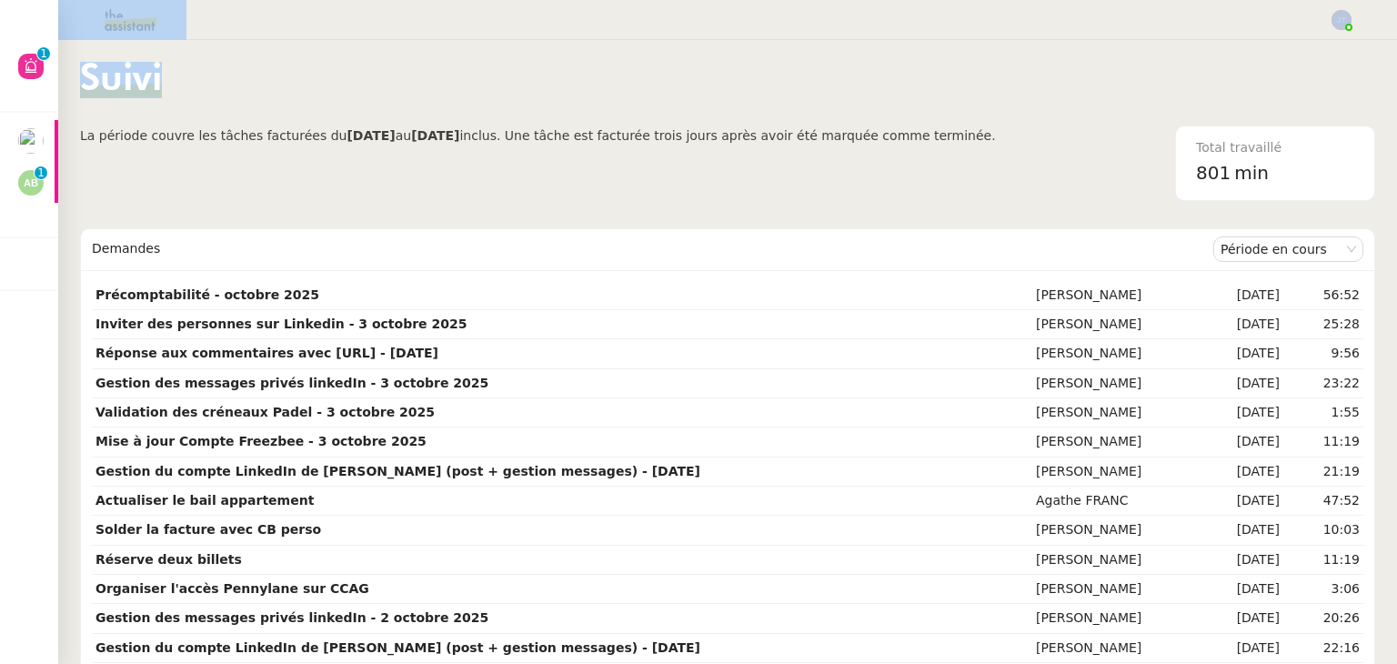
click at [703, 0] on nz-layout "Suivi La période couvre les tâches facturées du [DATE] au [DATE] inclus. Une tâ…" at bounding box center [698, 332] width 1397 height 664
click at [702, 19] on div at bounding box center [698, 20] width 1306 height 40
click at [719, 116] on div "Suivi" at bounding box center [727, 94] width 1295 height 64
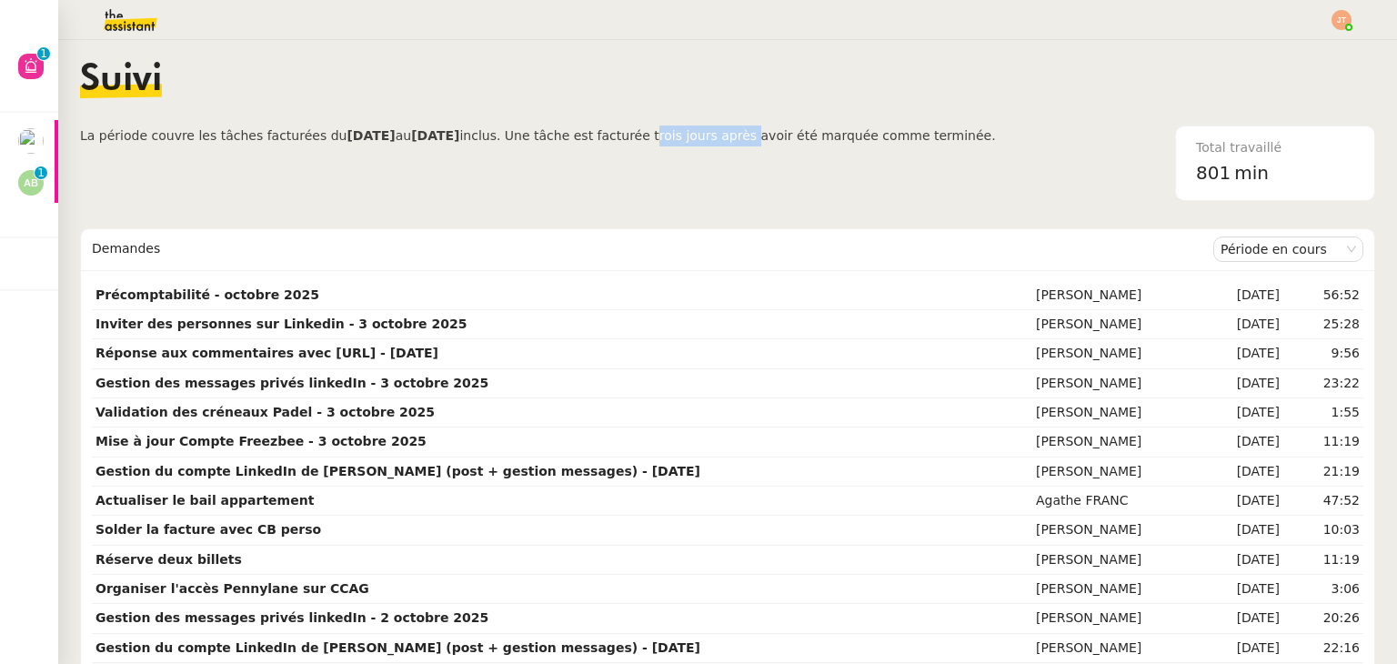
drag, startPoint x: 645, startPoint y: 136, endPoint x: 737, endPoint y: 136, distance: 91.9
click at [737, 136] on span "inclus. Une tâche est facturée trois jours après avoir été marquée comme termin…" at bounding box center [727, 135] width 536 height 15
click at [702, 142] on span "inclus. Une tâche est facturée trois jours après avoir été marquée comme termin…" at bounding box center [727, 135] width 536 height 15
drag, startPoint x: 647, startPoint y: 136, endPoint x: 734, endPoint y: 136, distance: 87.3
click at [734, 136] on span "inclus. Une tâche est facturée trois jours après avoir été marquée comme termin…" at bounding box center [727, 135] width 536 height 15
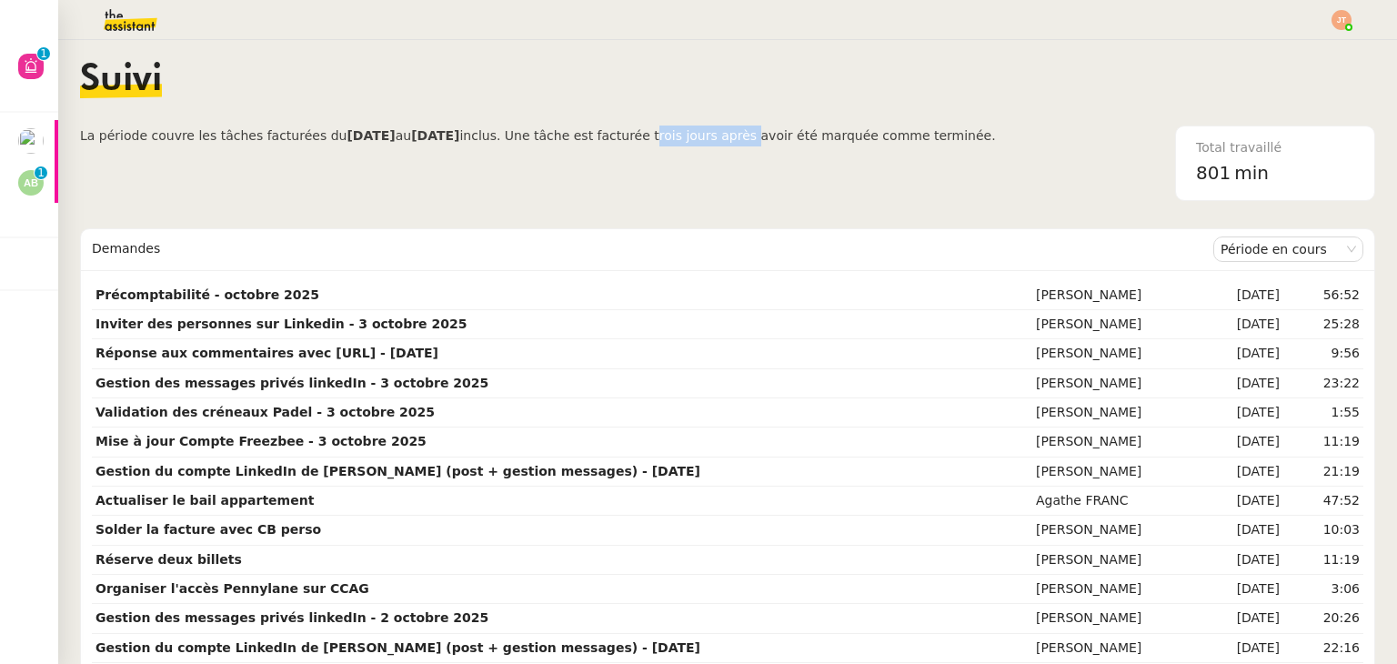
click at [734, 136] on span "inclus. Une tâche est facturée trois jours après avoir été marquée comme termin…" at bounding box center [727, 135] width 536 height 15
drag, startPoint x: 734, startPoint y: 136, endPoint x: 647, endPoint y: 136, distance: 87.3
click at [647, 136] on span "inclus. Une tâche est facturée trois jours après avoir été marquée comme termin…" at bounding box center [727, 135] width 536 height 15
drag, startPoint x: 647, startPoint y: 136, endPoint x: 733, endPoint y: 136, distance: 86.4
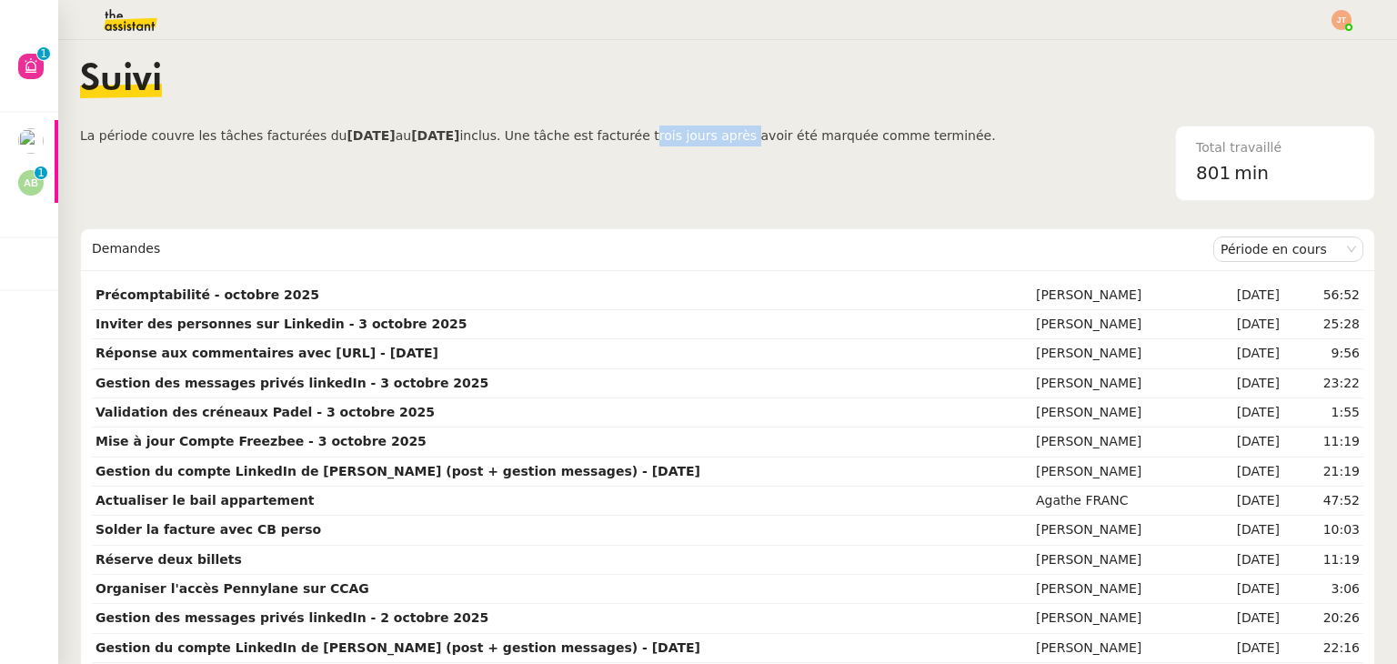
click at [733, 136] on span "inclus. Une tâche est facturée trois jours après avoir été marquée comme termin…" at bounding box center [727, 135] width 536 height 15
drag, startPoint x: 733, startPoint y: 136, endPoint x: 646, endPoint y: 137, distance: 87.3
click at [646, 137] on span "inclus. Une tâche est facturée trois jours après avoir été marquée comme termin…" at bounding box center [727, 135] width 536 height 15
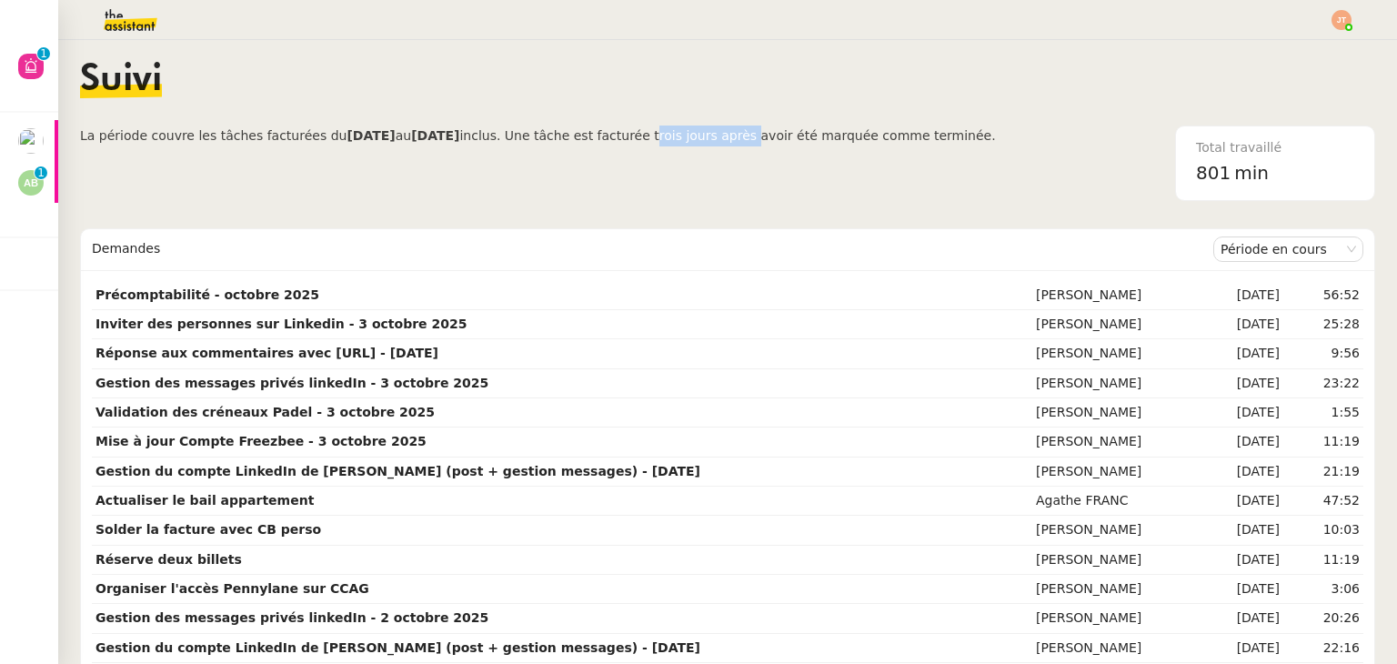
drag, startPoint x: 646, startPoint y: 137, endPoint x: 735, endPoint y: 136, distance: 89.1
click at [735, 136] on span "inclus. Une tâche est facturée trois jours après avoir été marquée comme termin…" at bounding box center [727, 135] width 536 height 15
click at [709, 84] on div "Suivi" at bounding box center [727, 94] width 1295 height 64
drag, startPoint x: 647, startPoint y: 134, endPoint x: 735, endPoint y: 132, distance: 88.3
click at [735, 132] on span "inclus. Une tâche est facturée trois jours après avoir été marquée comme termin…" at bounding box center [727, 135] width 536 height 15
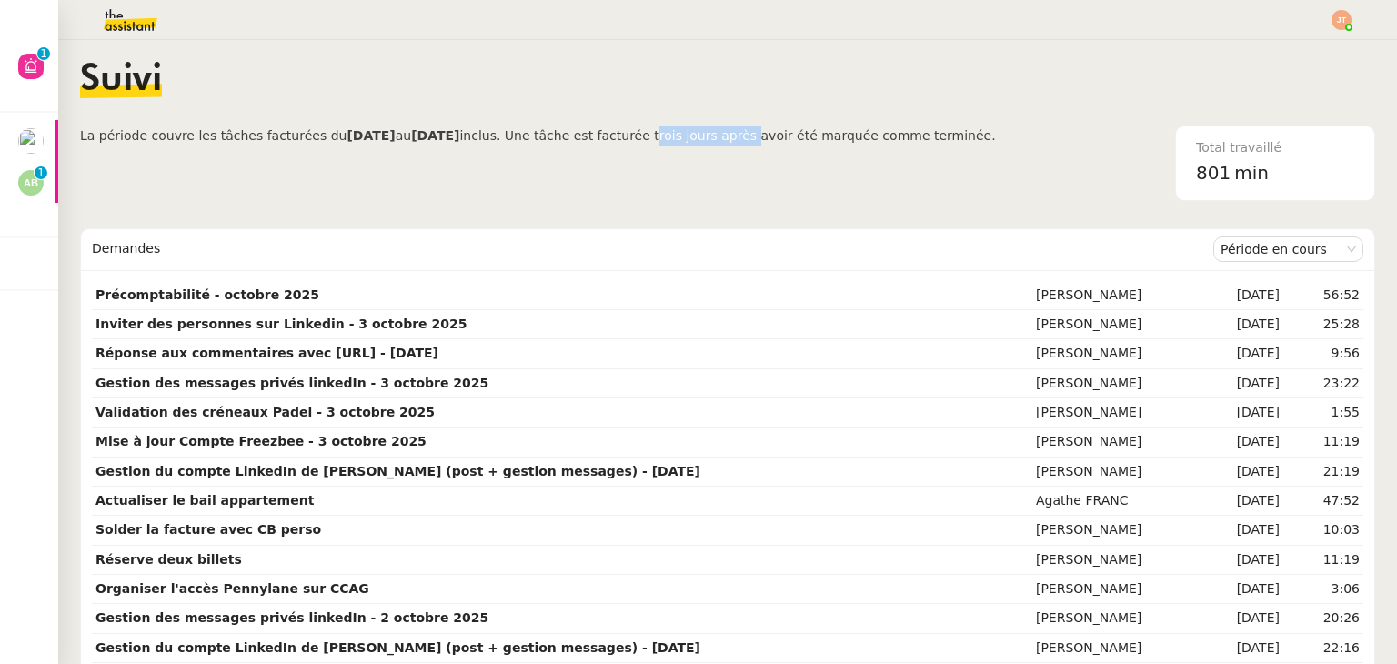
click at [731, 132] on span "inclus. Une tâche est facturée trois jours après avoir été marquée comme termin…" at bounding box center [727, 135] width 536 height 15
drag, startPoint x: 733, startPoint y: 135, endPoint x: 644, endPoint y: 143, distance: 89.5
click at [644, 143] on span "inclus. Une tâche est facturée trois jours après avoir été marquée comme termin…" at bounding box center [727, 135] width 536 height 15
click at [645, 139] on span "inclus. Une tâche est facturée trois jours après avoir été marquée comme termin…" at bounding box center [727, 135] width 536 height 15
drag, startPoint x: 645, startPoint y: 139, endPoint x: 735, endPoint y: 136, distance: 90.1
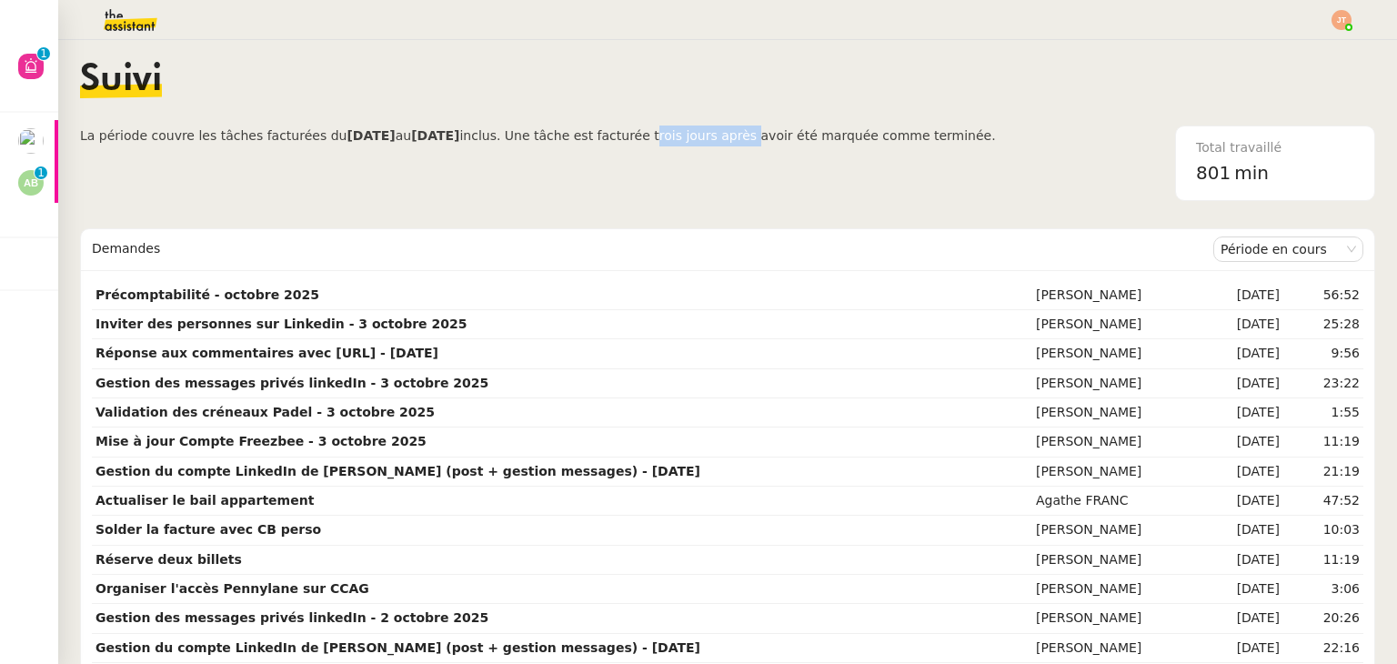
click at [735, 136] on span "inclus. Une tâche est facturée trois jours après avoir été marquée comme termin…" at bounding box center [727, 135] width 536 height 15
drag, startPoint x: 733, startPoint y: 136, endPoint x: 648, endPoint y: 142, distance: 85.7
click at [648, 142] on span "inclus. Une tâche est facturée trois jours après avoir été marquée comme termin…" at bounding box center [727, 135] width 536 height 15
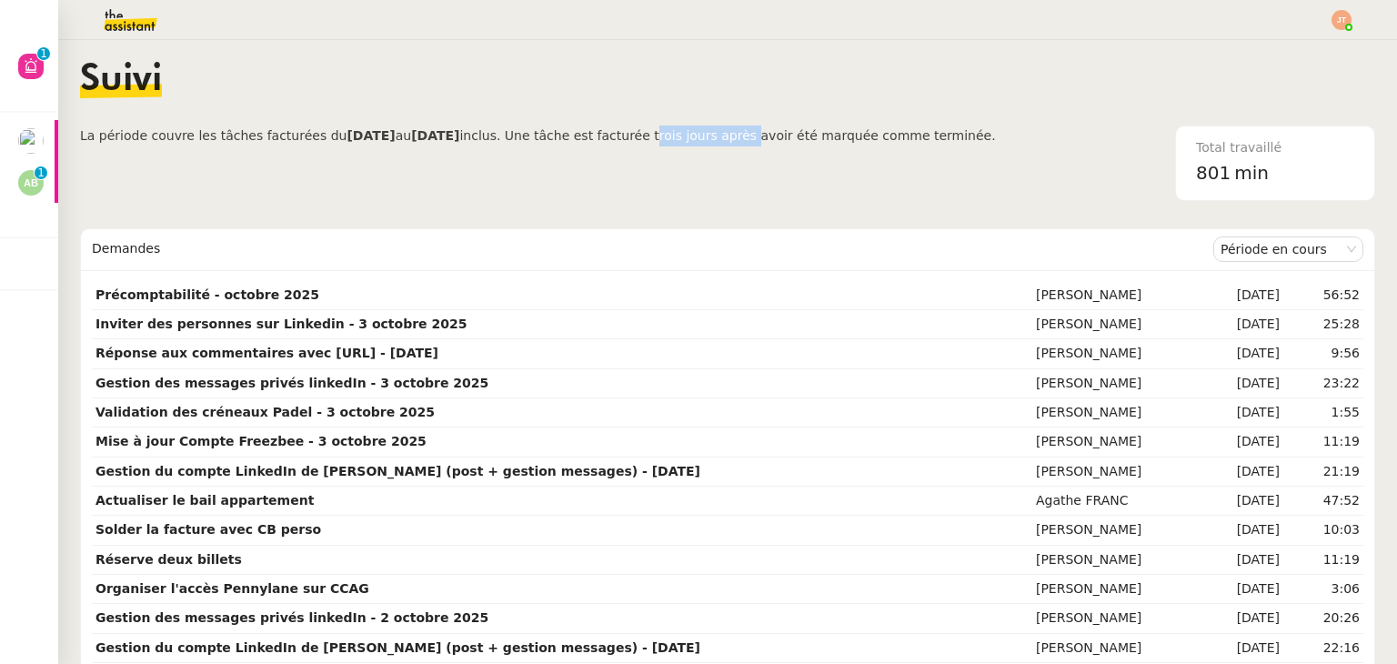
click at [646, 139] on span "inclus. Une tâche est facturée trois jours après avoir été marquée comme termin…" at bounding box center [727, 135] width 536 height 15
drag, startPoint x: 647, startPoint y: 139, endPoint x: 734, endPoint y: 134, distance: 87.5
click at [734, 134] on span "inclus. Une tâche est facturée trois jours après avoir été marquée comme termin…" at bounding box center [727, 135] width 536 height 15
drag, startPoint x: 732, startPoint y: 134, endPoint x: 648, endPoint y: 134, distance: 84.6
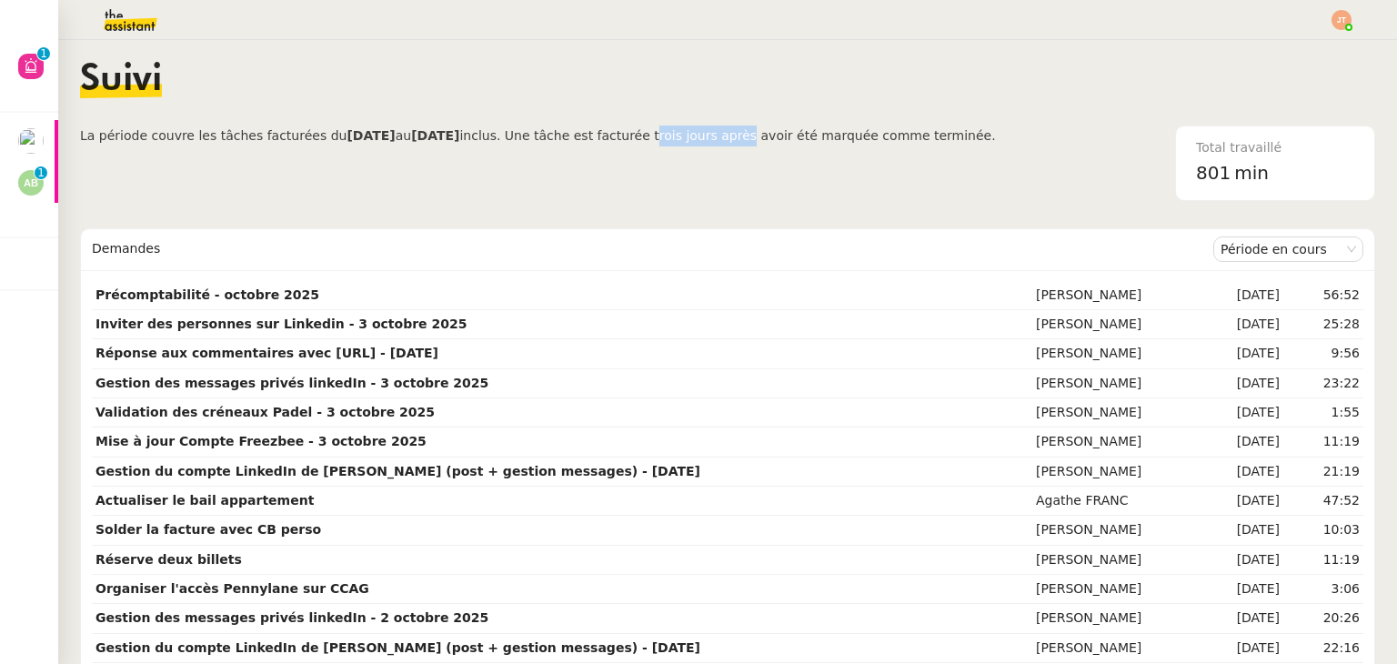
click at [648, 134] on span "inclus. Une tâche est facturée trois jours après avoir été marquée comme termin…" at bounding box center [727, 135] width 536 height 15
drag, startPoint x: 647, startPoint y: 134, endPoint x: 734, endPoint y: 136, distance: 87.4
click at [734, 136] on span "inclus. Une tâche est facturée trois jours après avoir été marquée comme termin…" at bounding box center [727, 135] width 536 height 15
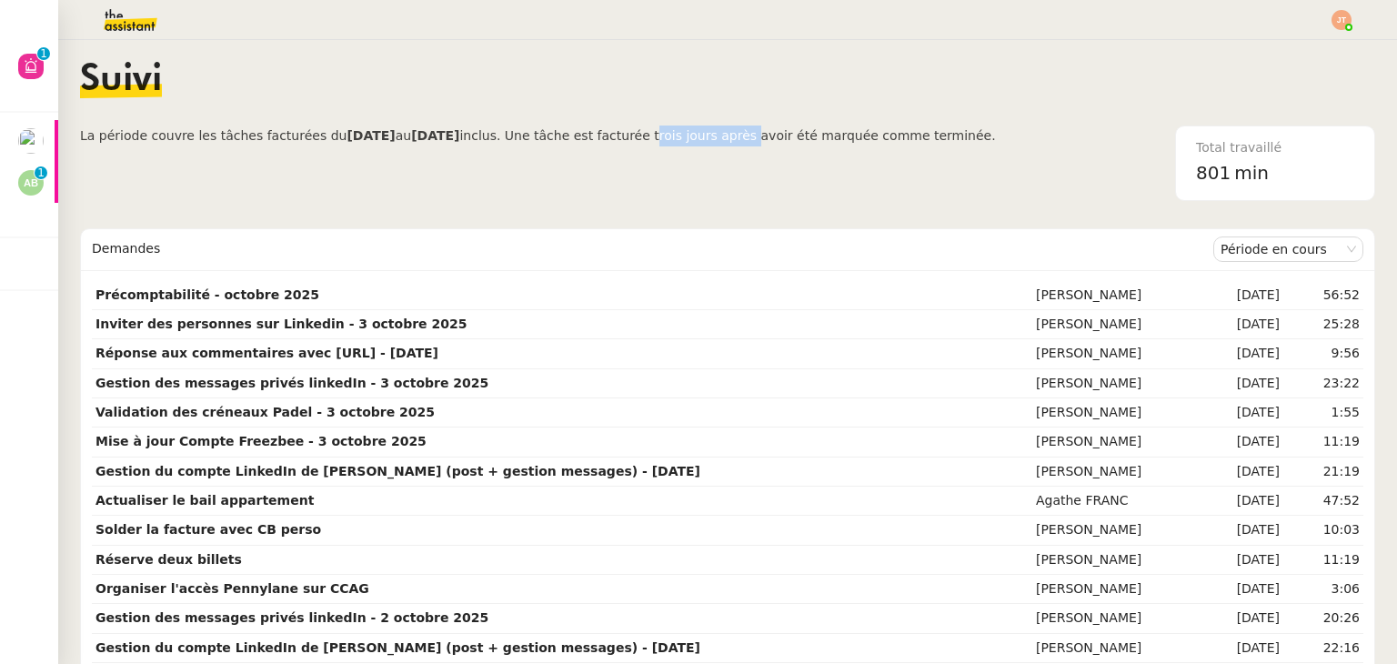
drag, startPoint x: 735, startPoint y: 136, endPoint x: 648, endPoint y: 136, distance: 87.3
click at [648, 136] on span "inclus. Une tâche est facturée trois jours après avoir été marquée comme termin…" at bounding box center [727, 135] width 536 height 15
drag, startPoint x: 645, startPoint y: 136, endPoint x: 733, endPoint y: 136, distance: 88.2
click at [733, 136] on span "inclus. Une tâche est facturée trois jours après avoir été marquée comme termin…" at bounding box center [727, 135] width 536 height 15
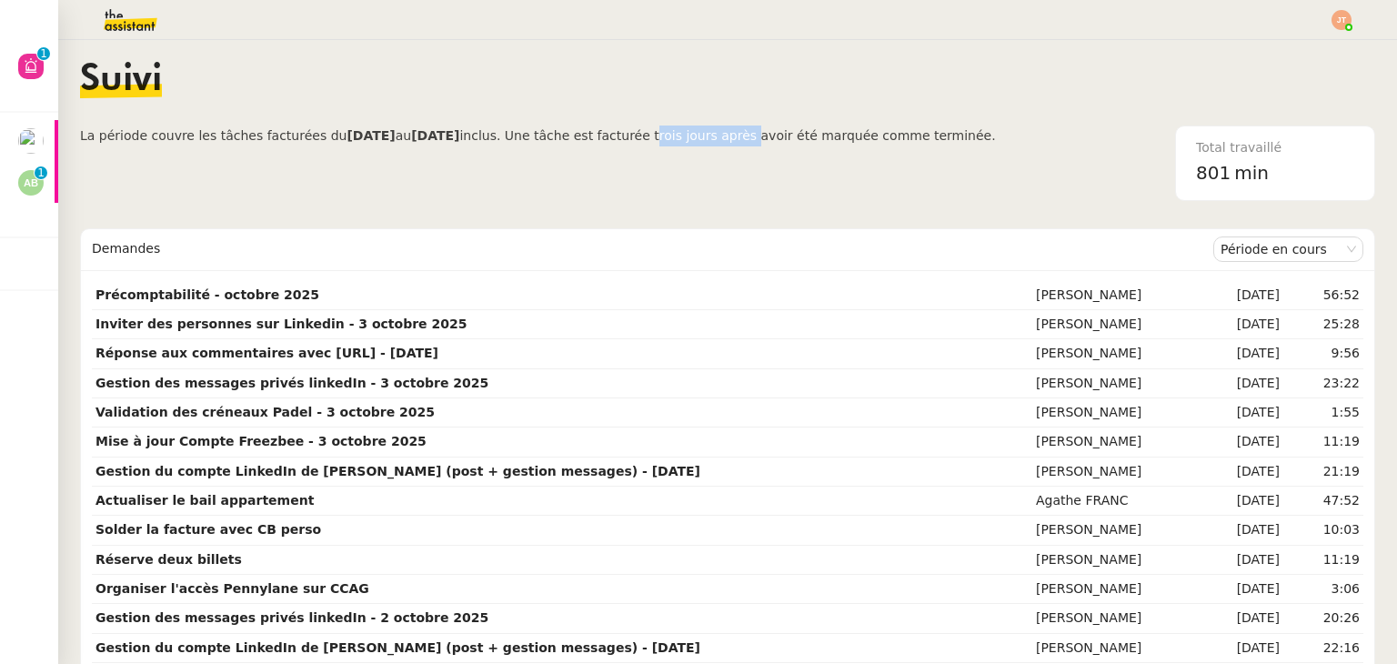
click at [733, 136] on span "inclus. Une tâche est facturée trois jours après avoir été marquée comme termin…" at bounding box center [727, 135] width 536 height 15
drag, startPoint x: 733, startPoint y: 136, endPoint x: 647, endPoint y: 136, distance: 86.4
click at [647, 136] on span "inclus. Une tâche est facturée trois jours après avoir été marquée comme termin…" at bounding box center [727, 135] width 536 height 15
drag, startPoint x: 646, startPoint y: 135, endPoint x: 735, endPoint y: 136, distance: 89.1
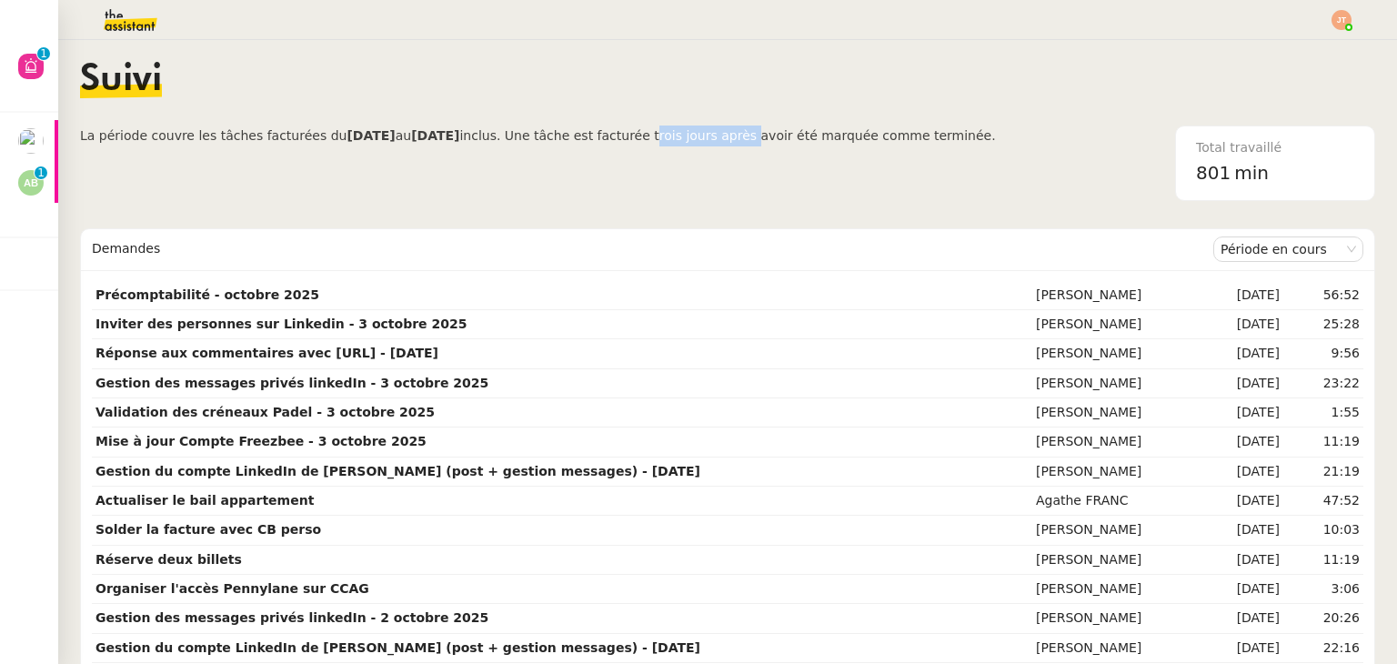
click at [735, 136] on span "inclus. Une tâche est facturée trois jours après avoir été marquée comme termin…" at bounding box center [727, 135] width 536 height 15
drag, startPoint x: 735, startPoint y: 136, endPoint x: 646, endPoint y: 135, distance: 89.1
click at [646, 135] on span "inclus. Une tâche est facturée trois jours après avoir été marquée comme termin…" at bounding box center [727, 135] width 536 height 15
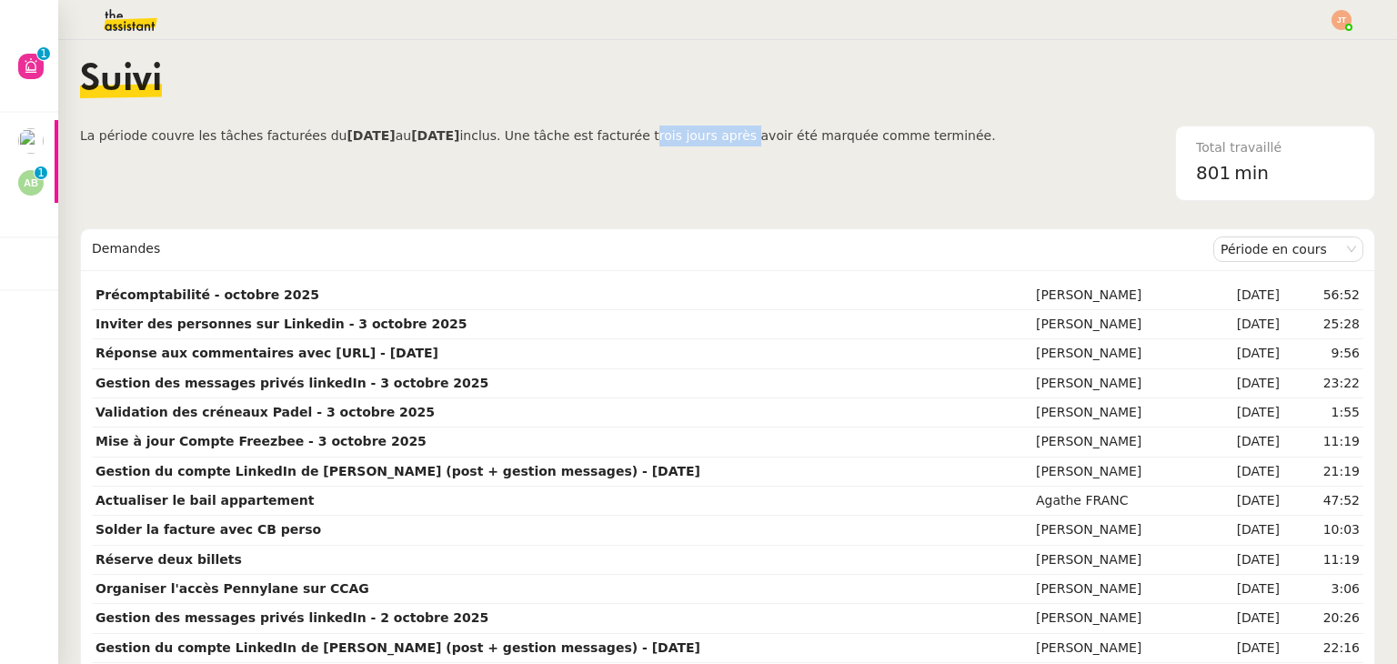
drag, startPoint x: 646, startPoint y: 135, endPoint x: 733, endPoint y: 134, distance: 87.3
click at [733, 134] on span "inclus. Une tâche est facturée trois jours après avoir été marquée comme termin…" at bounding box center [727, 135] width 536 height 15
drag, startPoint x: 733, startPoint y: 134, endPoint x: 645, endPoint y: 136, distance: 88.3
click at [645, 136] on span "inclus. Une tâche est facturée trois jours après avoir été marquée comme termin…" at bounding box center [727, 135] width 536 height 15
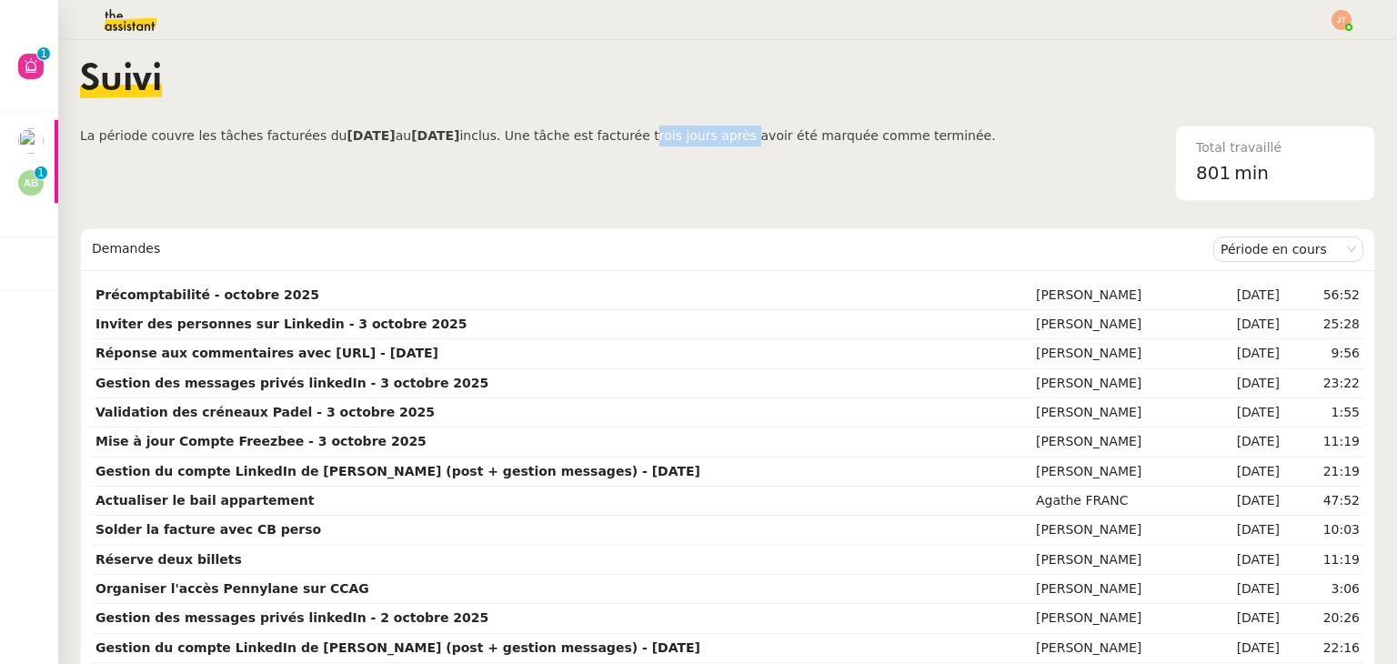
click at [646, 136] on span "inclus. Une tâche est facturée trois jours après avoir été marquée comme termin…" at bounding box center [727, 135] width 536 height 15
click at [649, 136] on span "inclus. Une tâche est facturée trois jours après avoir été marquée comme termin…" at bounding box center [727, 135] width 536 height 15
drag, startPoint x: 647, startPoint y: 136, endPoint x: 735, endPoint y: 136, distance: 88.2
click at [735, 136] on span "inclus. Une tâche est facturée trois jours après avoir été marquée comme termin…" at bounding box center [727, 135] width 536 height 15
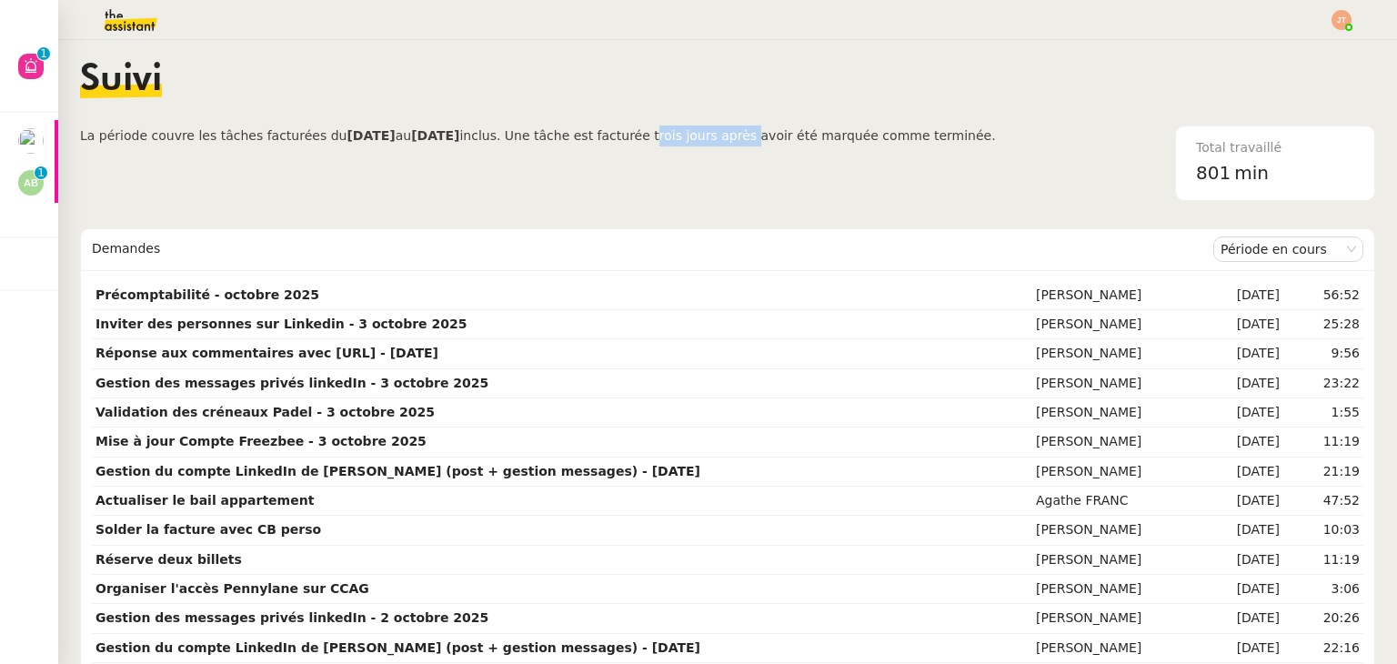
drag, startPoint x: 735, startPoint y: 136, endPoint x: 648, endPoint y: 137, distance: 87.3
click at [648, 137] on span "inclus. Une tâche est facturée trois jours après avoir été marquée comme termin…" at bounding box center [727, 135] width 536 height 15
drag, startPoint x: 646, startPoint y: 134, endPoint x: 737, endPoint y: 134, distance: 91.0
click at [737, 134] on span "inclus. Une tâche est facturée trois jours après avoir été marquée comme termin…" at bounding box center [727, 135] width 536 height 15
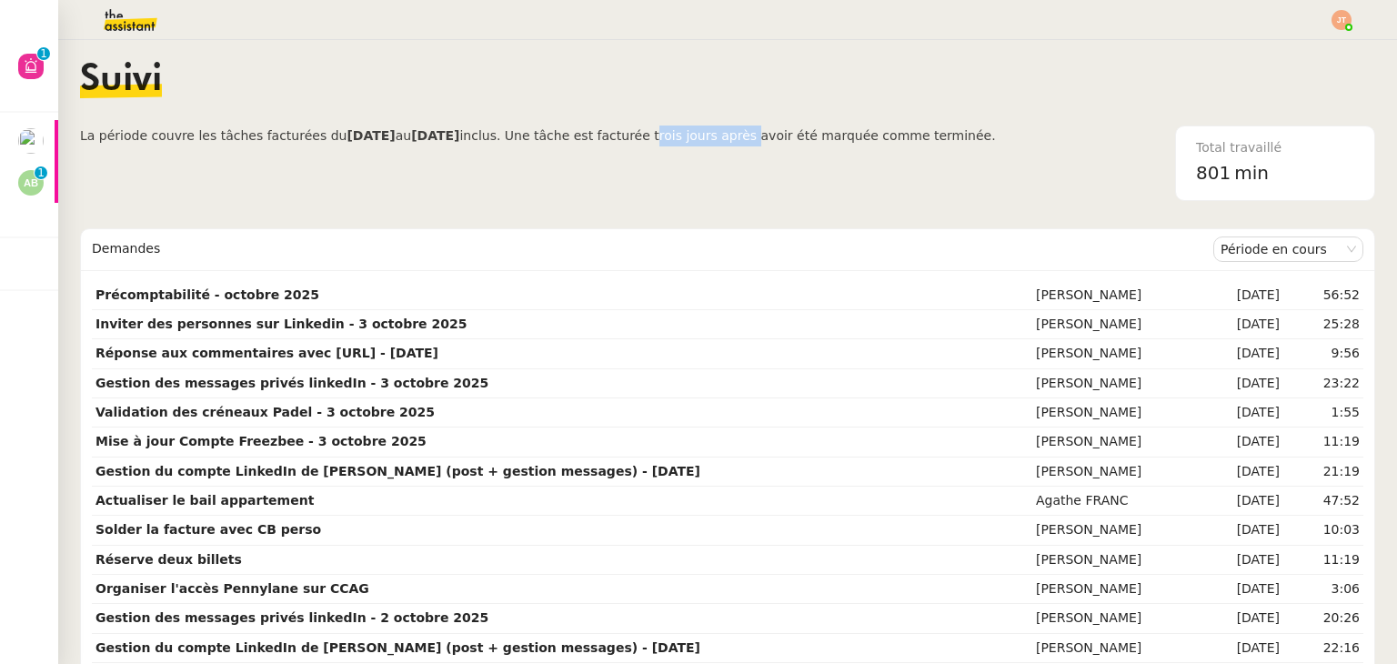
click at [735, 134] on span "inclus. Une tâche est facturée trois jours après avoir été marquée comme termin…" at bounding box center [727, 135] width 536 height 15
drag, startPoint x: 733, startPoint y: 136, endPoint x: 644, endPoint y: 139, distance: 89.2
click at [644, 139] on span "inclus. Une tâche est facturée trois jours après avoir été marquée comme termin…" at bounding box center [727, 135] width 536 height 15
drag, startPoint x: 645, startPoint y: 139, endPoint x: 734, endPoint y: 137, distance: 89.2
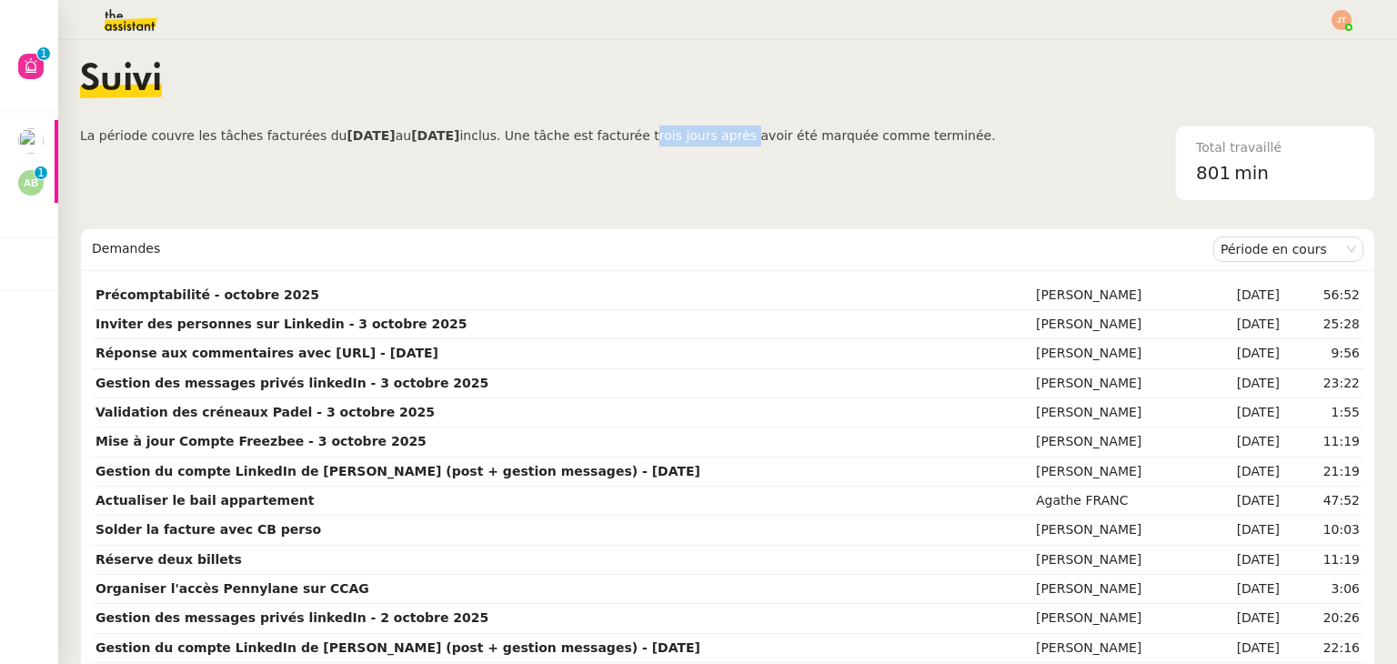
click at [734, 137] on span "inclus. Une tâche est facturée trois jours après avoir été marquée comme termin…" at bounding box center [727, 135] width 536 height 15
drag, startPoint x: 734, startPoint y: 137, endPoint x: 699, endPoint y: 137, distance: 35.5
click at [699, 137] on span "inclus. Une tâche est facturée trois jours après avoir été marquée comme termin…" at bounding box center [727, 135] width 536 height 15
drag, startPoint x: 647, startPoint y: 137, endPoint x: 735, endPoint y: 136, distance: 88.2
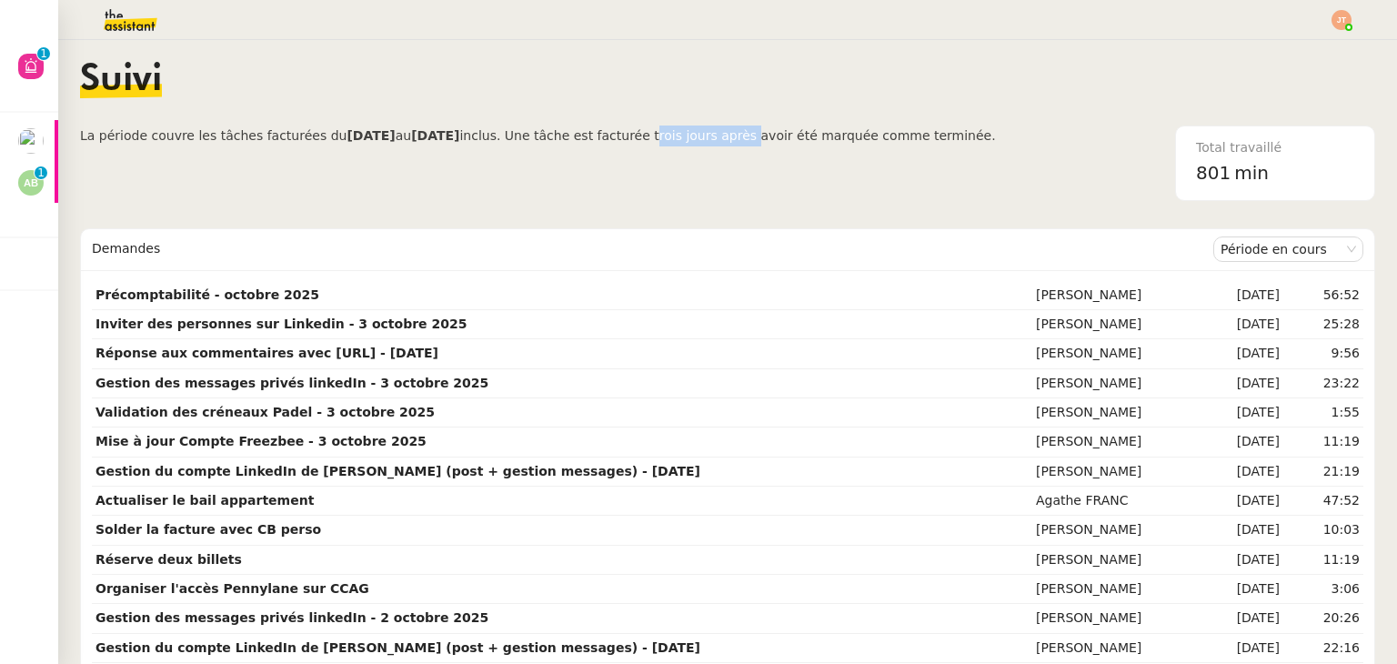
click at [735, 136] on span "inclus. Une tâche est facturée trois jours après avoir été marquée comme termin…" at bounding box center [727, 135] width 536 height 15
drag, startPoint x: 735, startPoint y: 136, endPoint x: 648, endPoint y: 137, distance: 87.3
click at [648, 137] on span "inclus. Une tâche est facturée trois jours après avoir été marquée comme termin…" at bounding box center [727, 135] width 536 height 15
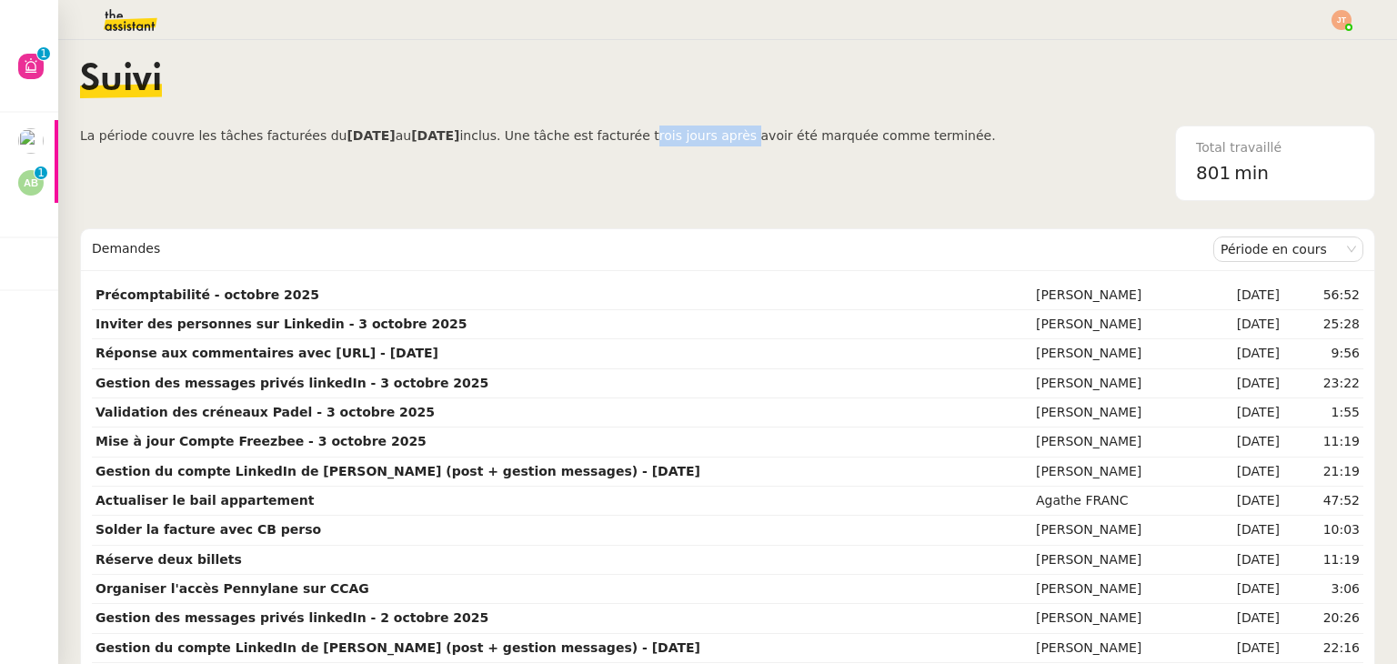
drag, startPoint x: 648, startPoint y: 137, endPoint x: 728, endPoint y: 138, distance: 80.1
click at [728, 138] on span "inclus. Une tâche est facturée trois jours après avoir été marquée comme termin…" at bounding box center [727, 135] width 536 height 15
click at [734, 137] on span "inclus. Une tâche est facturée trois jours après avoir été marquée comme termin…" at bounding box center [727, 135] width 536 height 15
drag, startPoint x: 734, startPoint y: 137, endPoint x: 647, endPoint y: 142, distance: 87.4
click at [647, 142] on span "inclus. Une tâche est facturée trois jours après avoir été marquée comme termin…" at bounding box center [727, 135] width 536 height 15
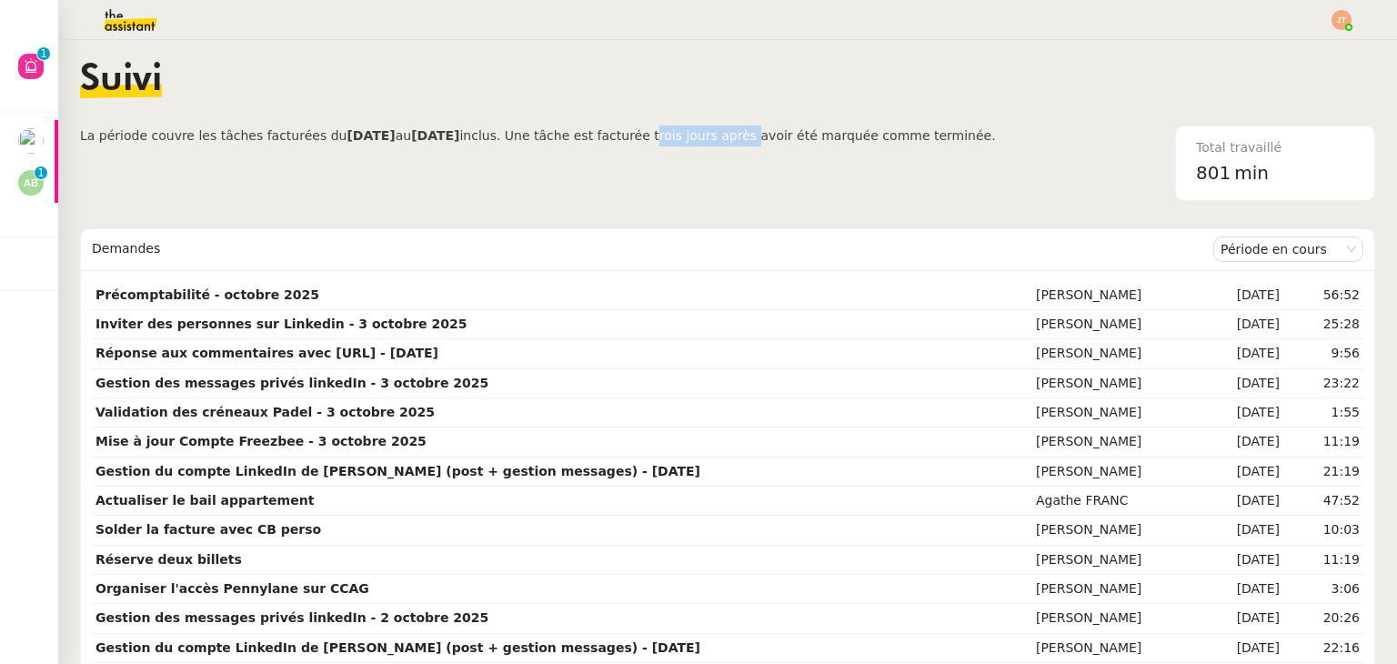
click at [672, 130] on span "inclus. Une tâche est facturée trois jours après avoir été marquée comme termin…" at bounding box center [727, 135] width 536 height 15
drag, startPoint x: 646, startPoint y: 131, endPoint x: 736, endPoint y: 136, distance: 90.2
click at [736, 136] on span "inclus. Une tâche est facturée trois jours après avoir été marquée comme termin…" at bounding box center [727, 135] width 536 height 15
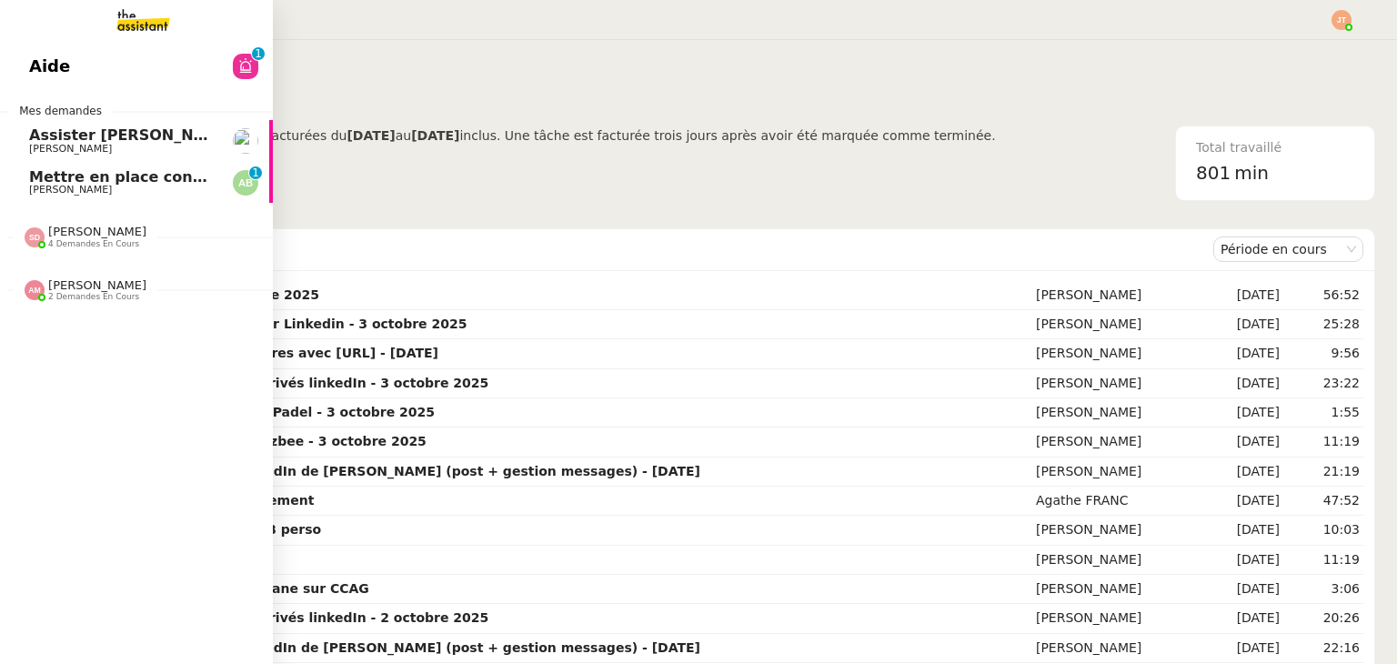
click at [120, 285] on span "[PERSON_NAME]" at bounding box center [97, 285] width 98 height 14
click at [120, 297] on span "2 demandes en cours" at bounding box center [93, 297] width 91 height 10
click at [120, 231] on span "[PERSON_NAME]" at bounding box center [97, 232] width 98 height 14
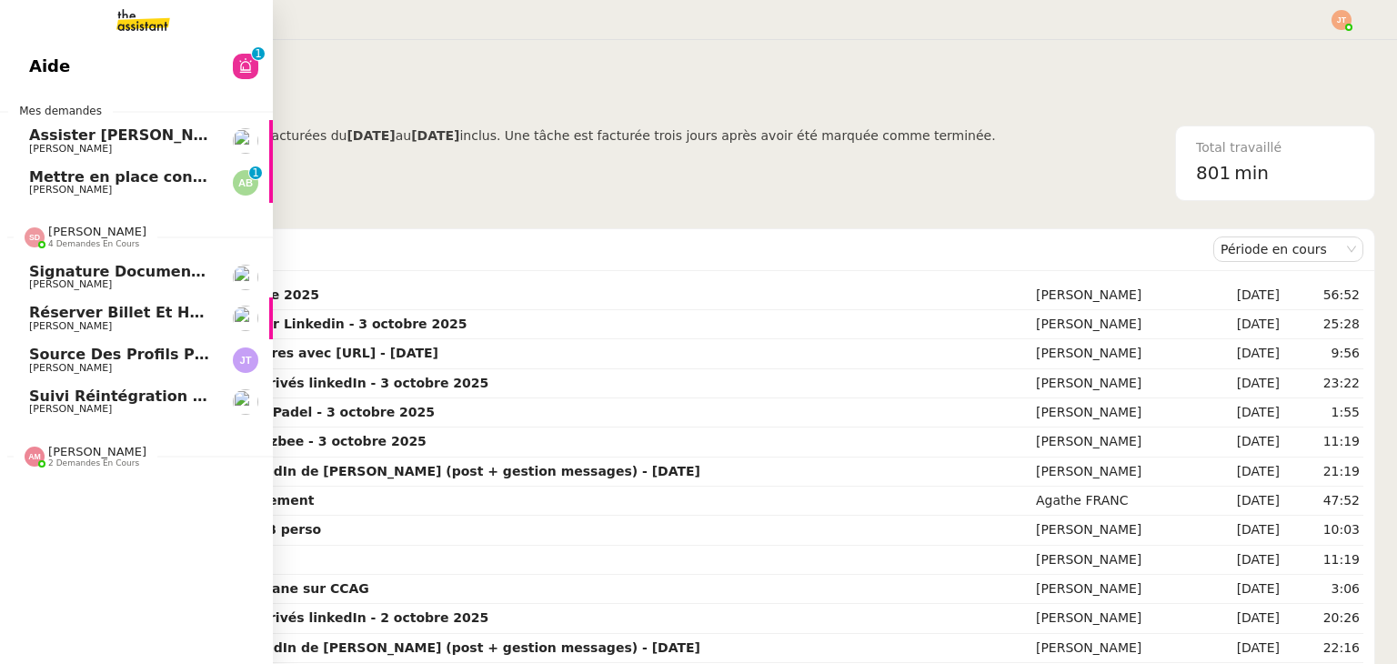
click at [120, 231] on span "[PERSON_NAME]" at bounding box center [97, 232] width 98 height 14
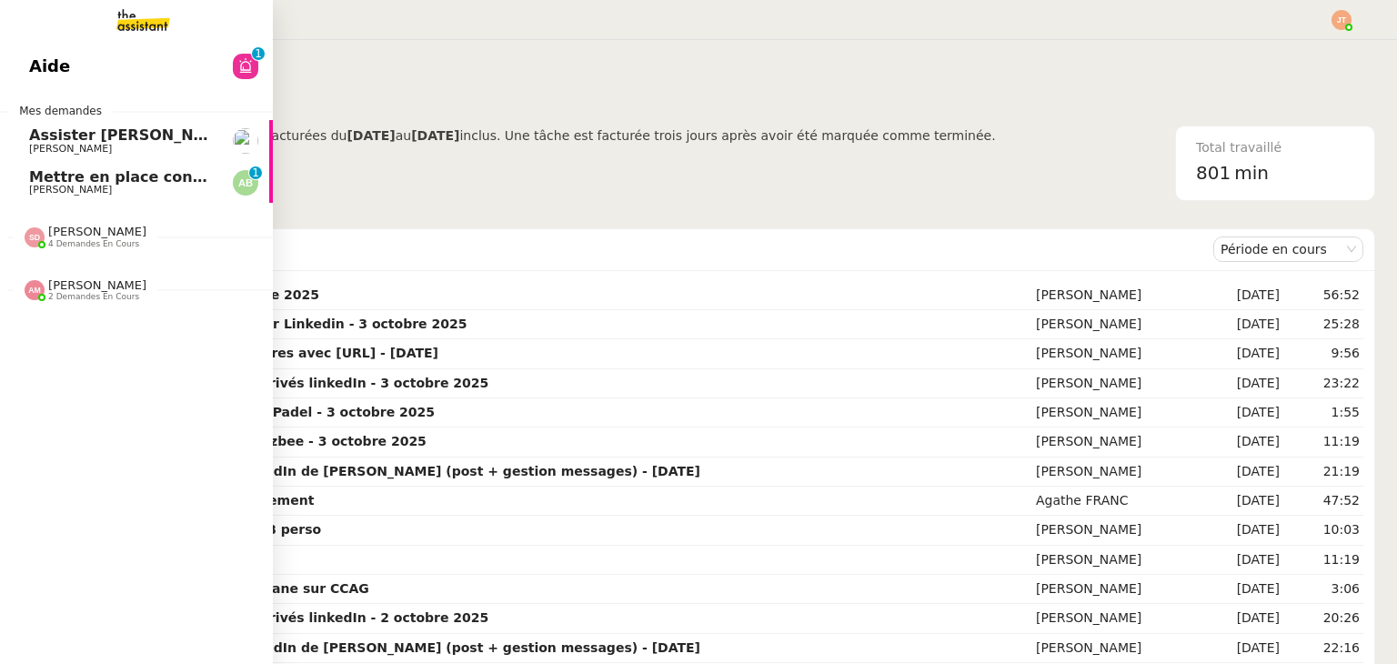
click at [120, 231] on span "[PERSON_NAME]" at bounding box center [97, 232] width 98 height 14
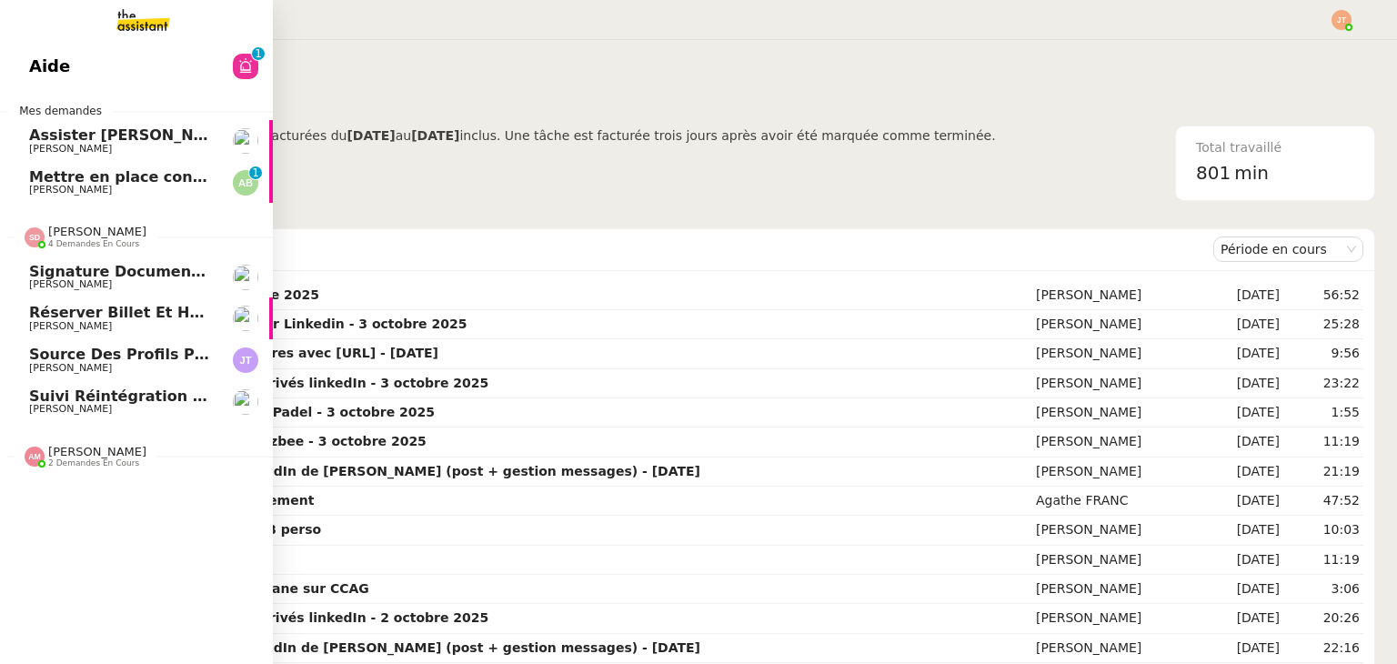
click at [116, 360] on span "Source des profils pour Account Manager" at bounding box center [199, 354] width 341 height 17
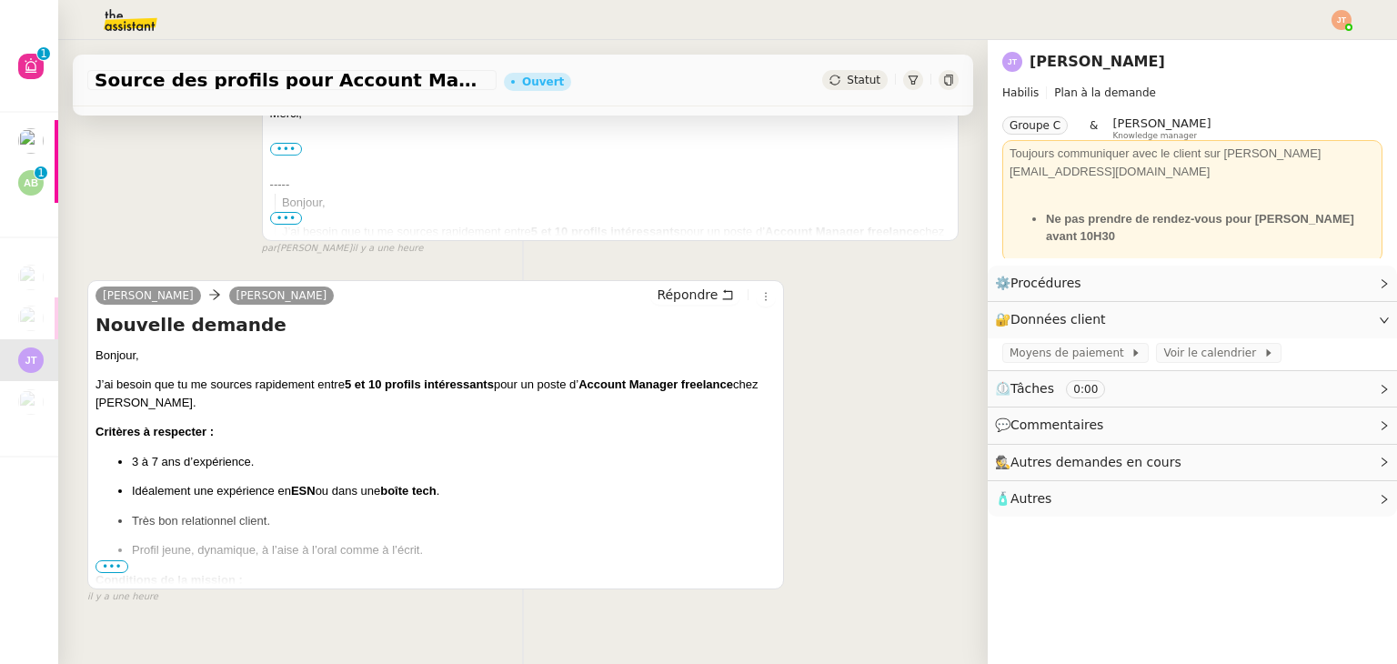
scroll to position [455, 0]
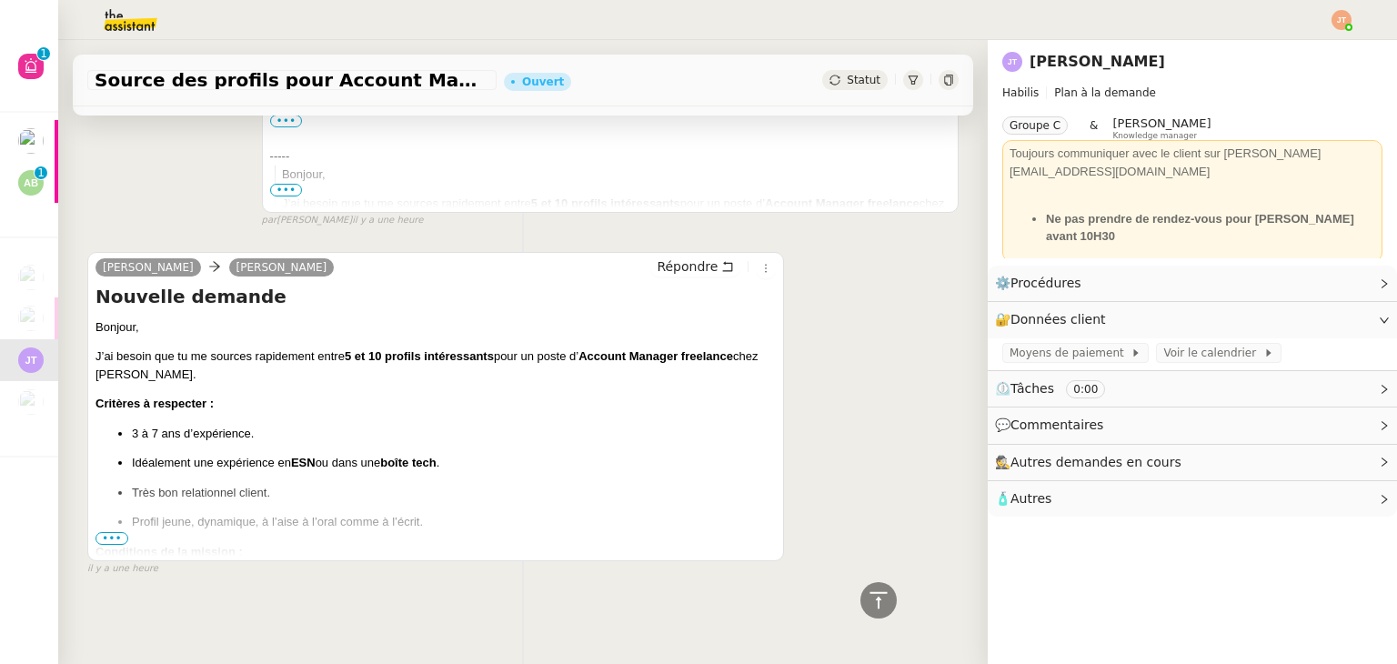
click at [113, 537] on span "•••" at bounding box center [112, 538] width 33 height 13
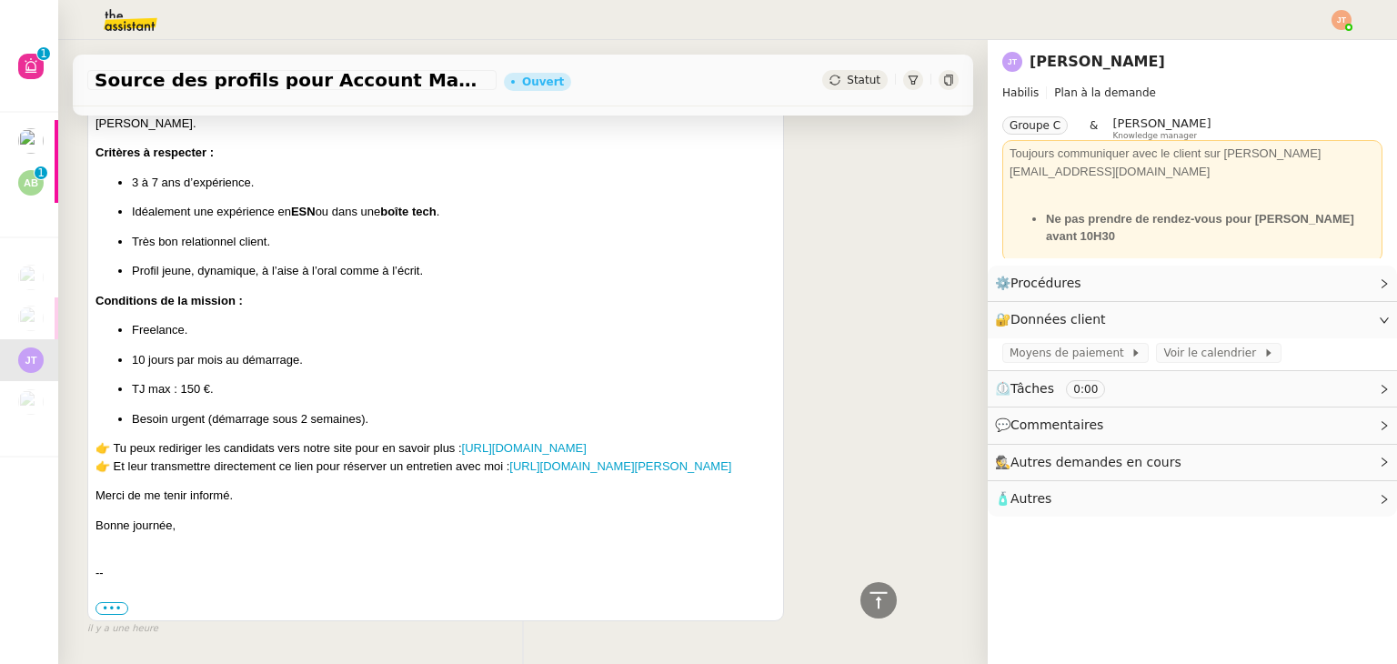
scroll to position [728, 0]
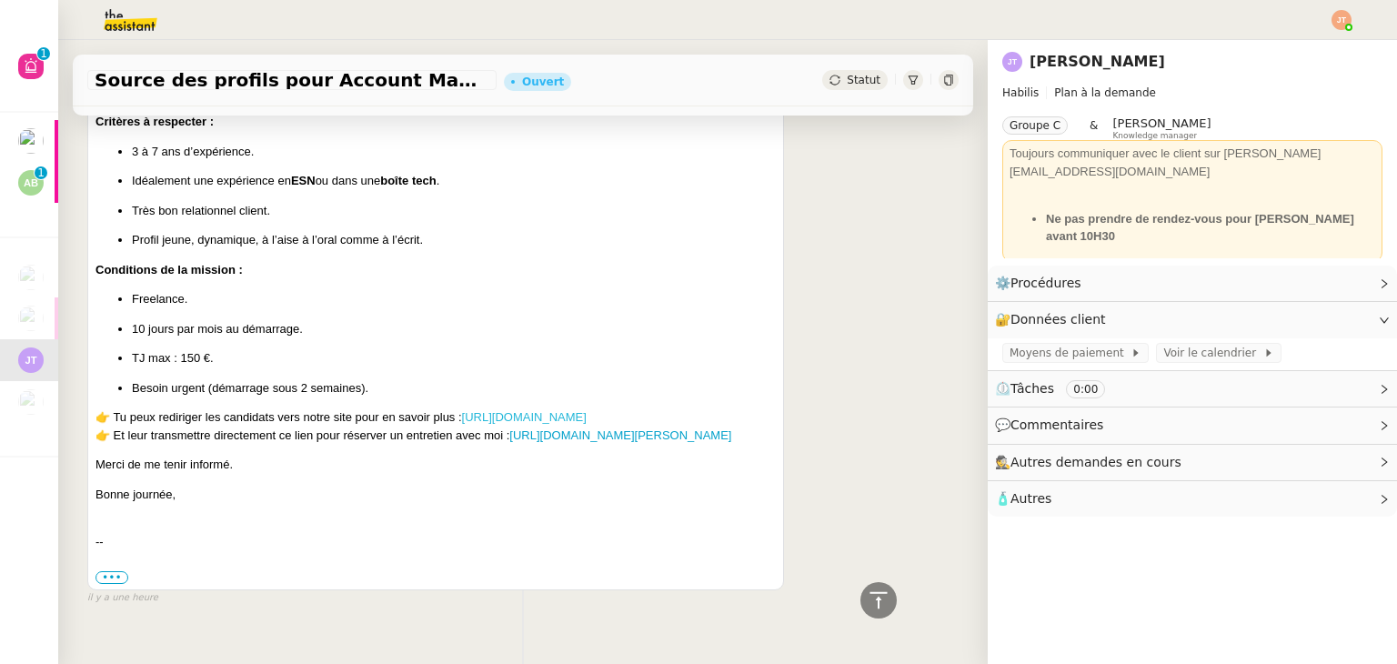
click at [548, 424] on link "[URL][DOMAIN_NAME]" at bounding box center [524, 417] width 125 height 14
click at [586, 440] on link "[URL][DOMAIN_NAME][PERSON_NAME]" at bounding box center [620, 435] width 222 height 14
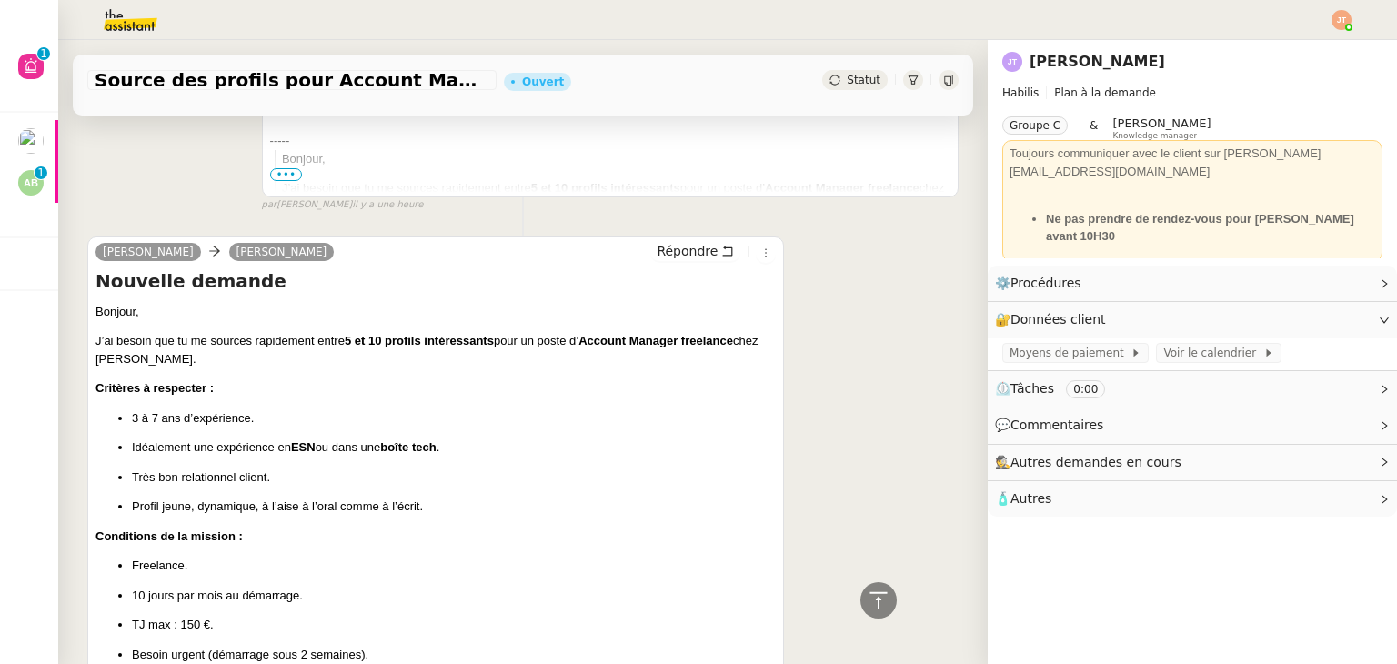
scroll to position [455, 0]
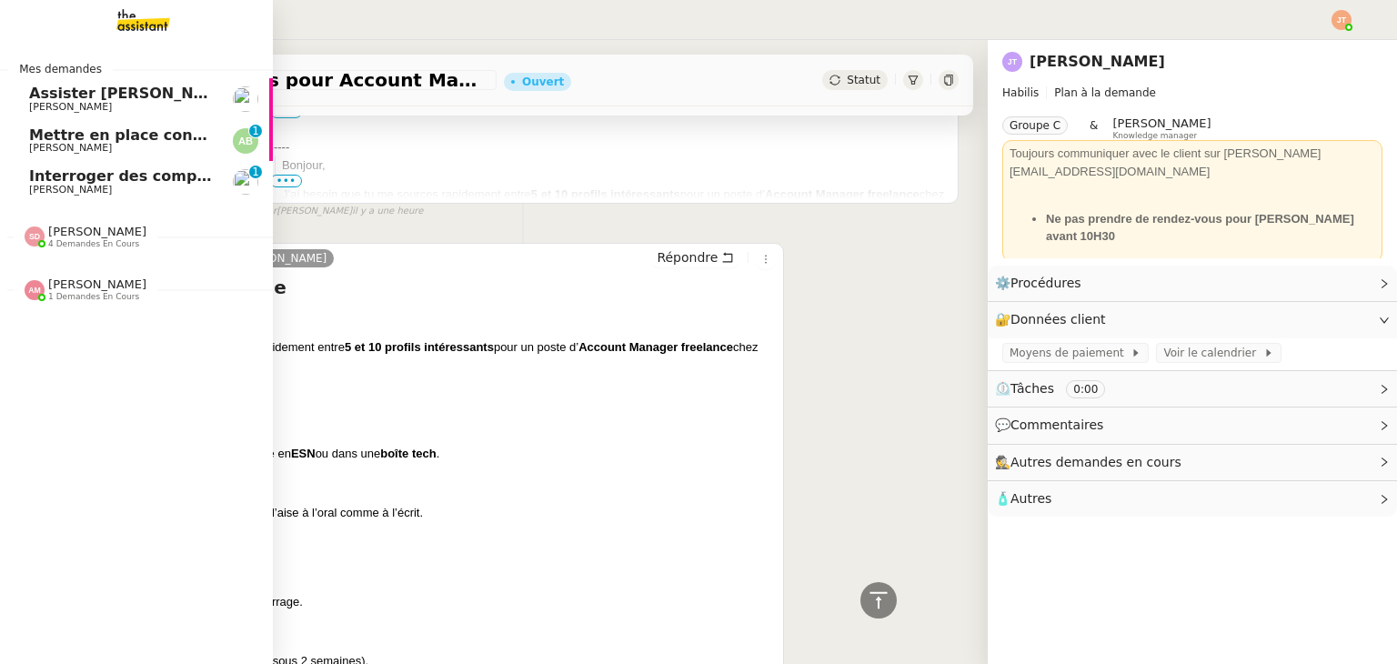
click at [67, 184] on span "[PERSON_NAME]" at bounding box center [70, 190] width 83 height 12
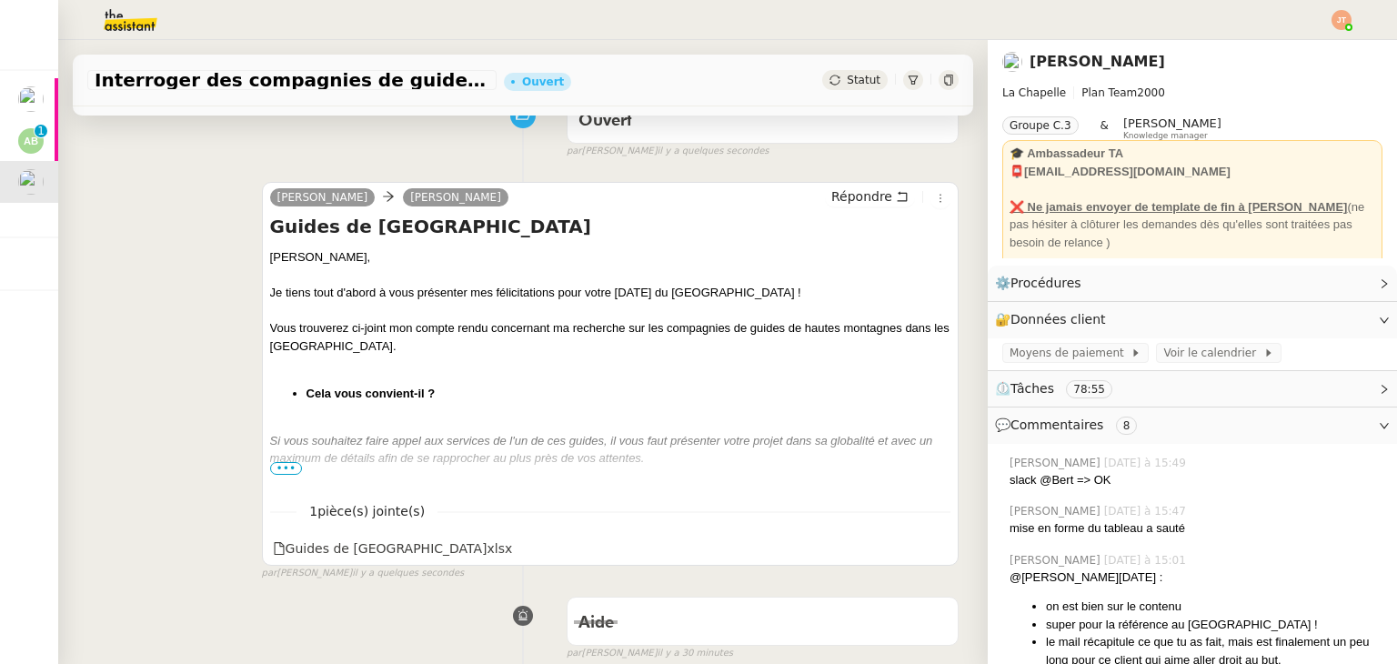
scroll to position [182, 0]
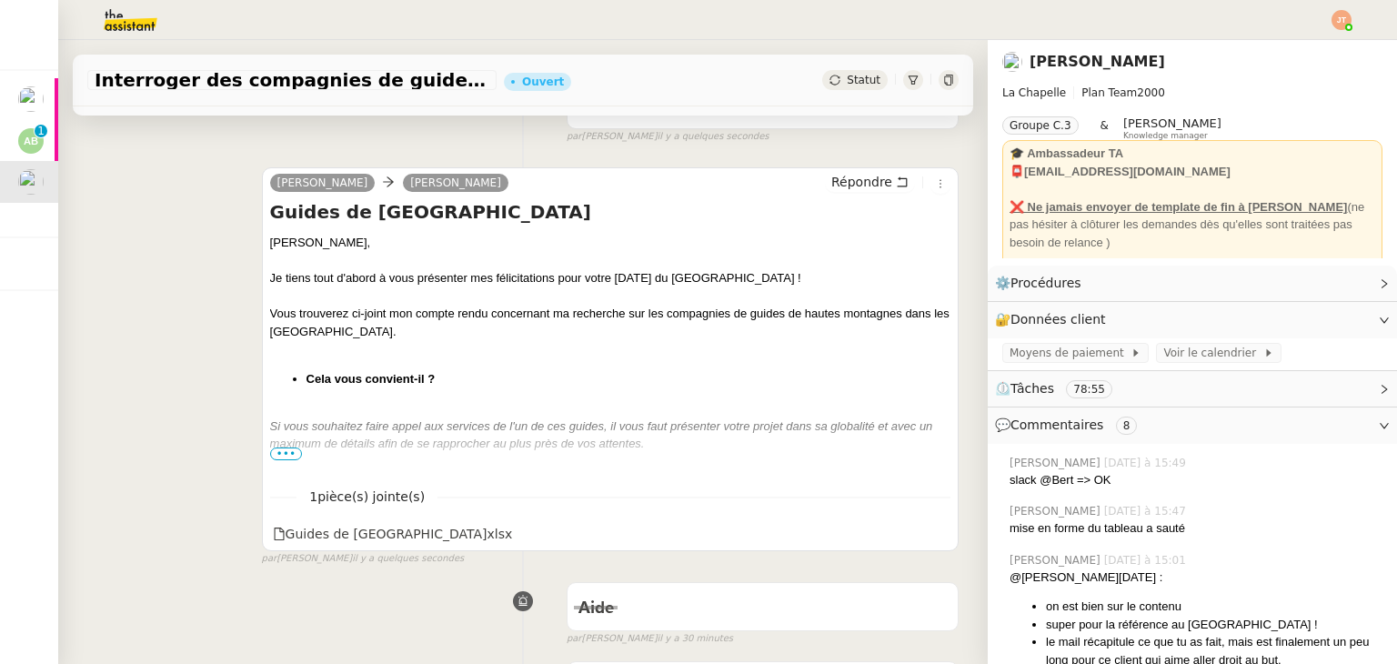
click at [283, 447] on em "Si vous souhaitez faire appel aux services de l'un de ces guides, il vous faut …" at bounding box center [601, 435] width 663 height 32
click at [284, 452] on span "•••" at bounding box center [286, 454] width 33 height 13
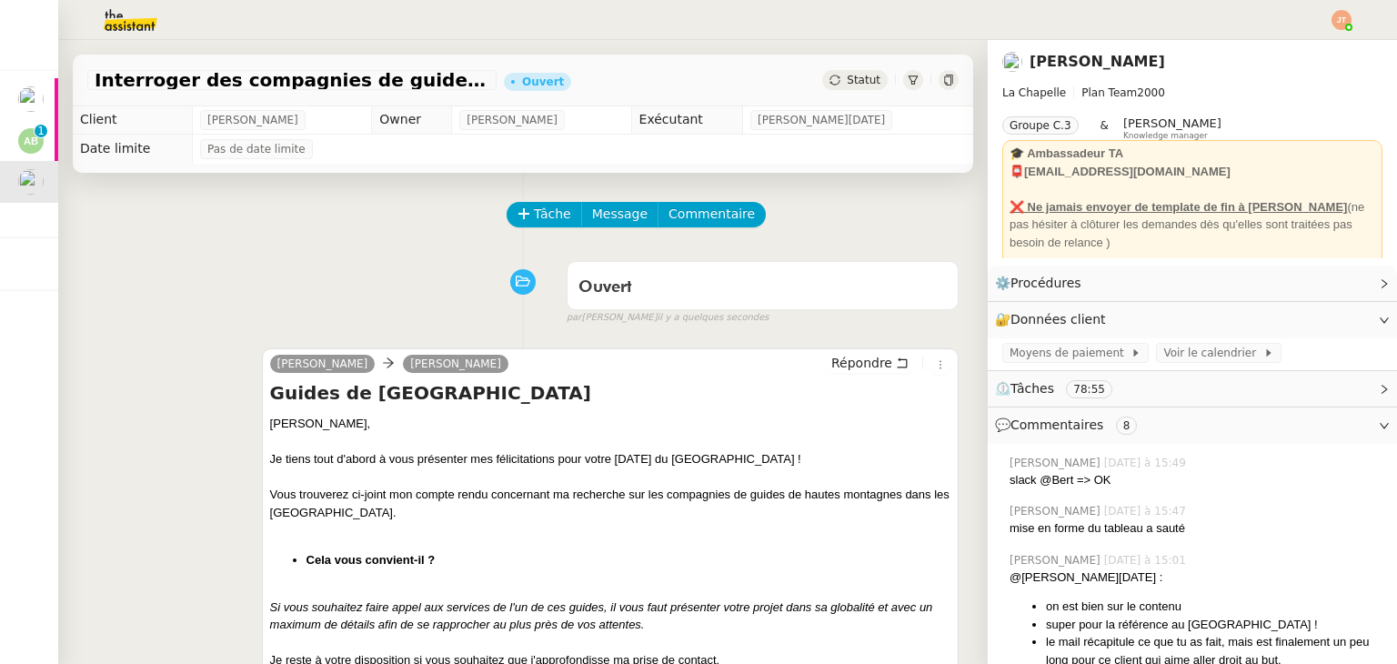
scroll to position [0, 0]
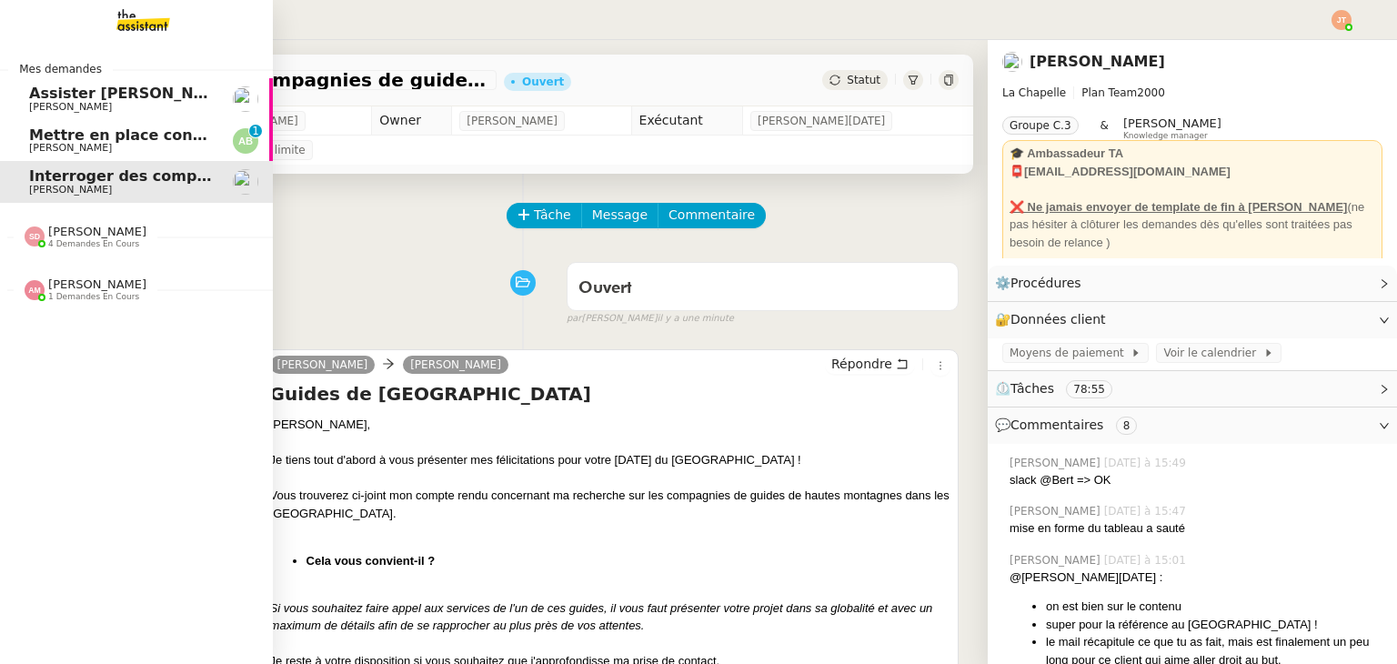
click at [131, 243] on span "[PERSON_NAME] 4 demandes en cours" at bounding box center [86, 237] width 144 height 24
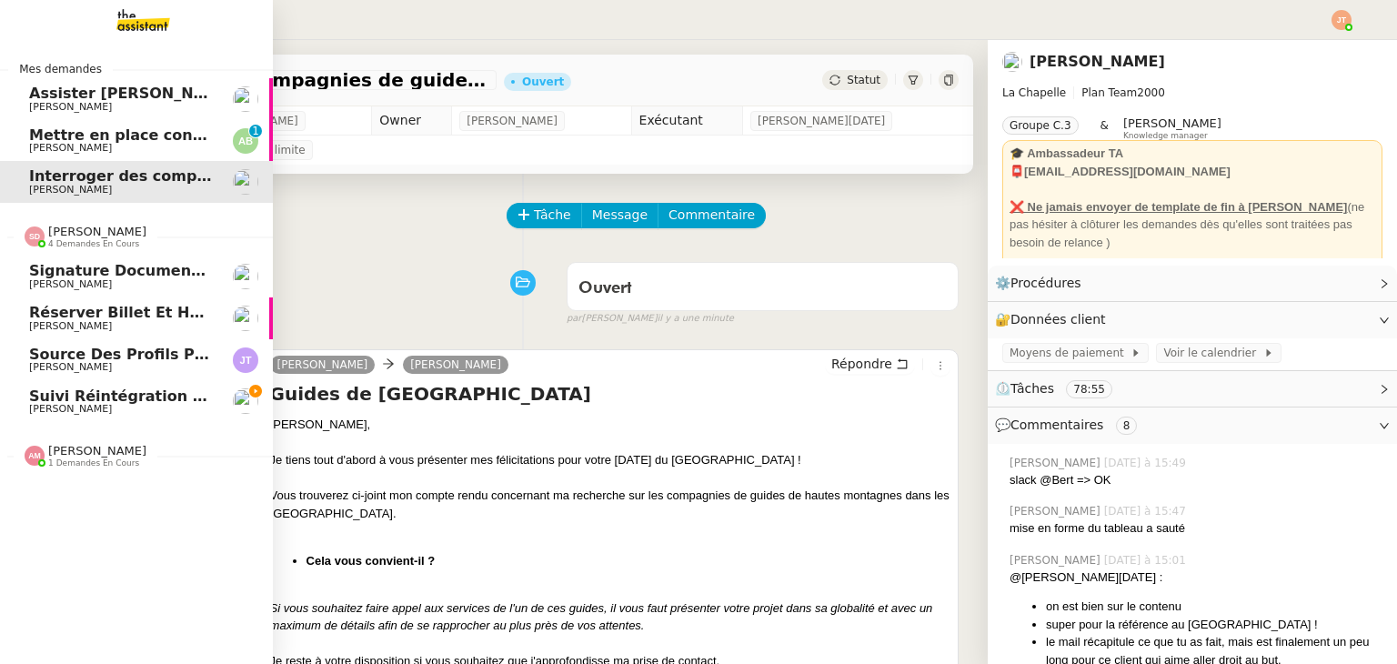
click at [156, 400] on span "Suivi réintégration – Médecine du travail (PST35) + paiements effectués" at bounding box center [329, 395] width 600 height 17
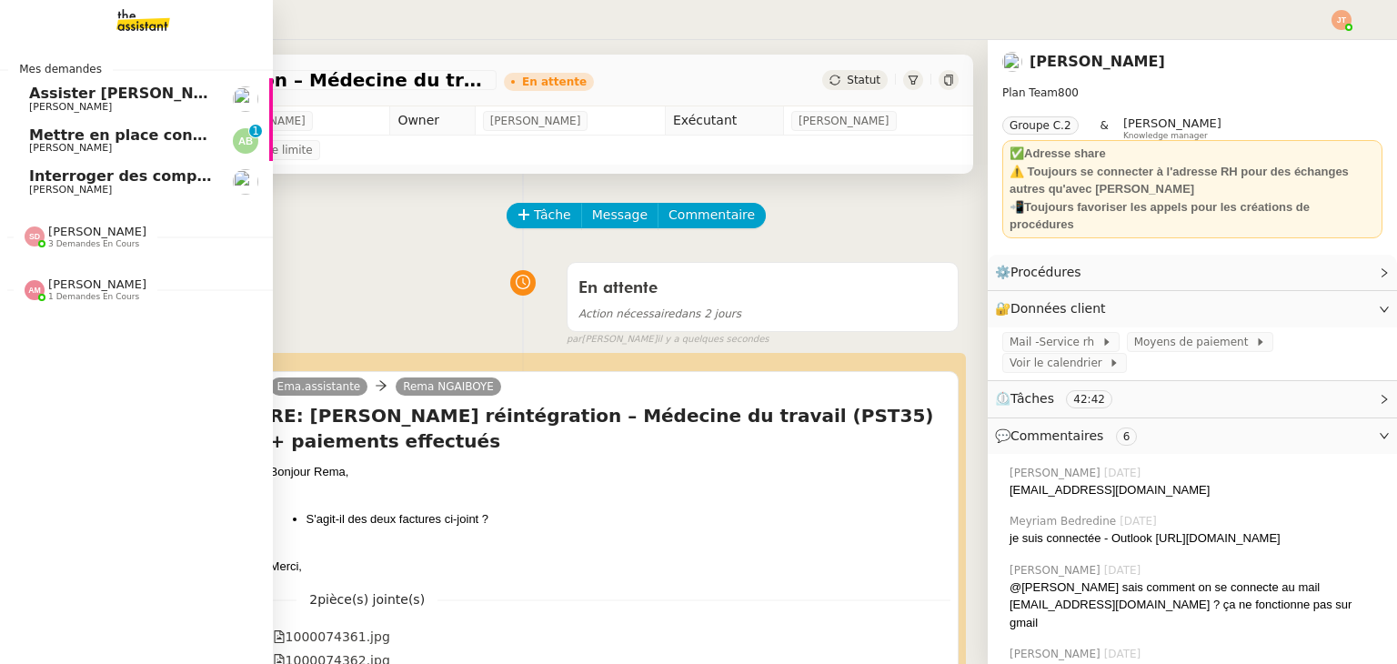
click at [156, 191] on span "[PERSON_NAME]" at bounding box center [121, 190] width 184 height 11
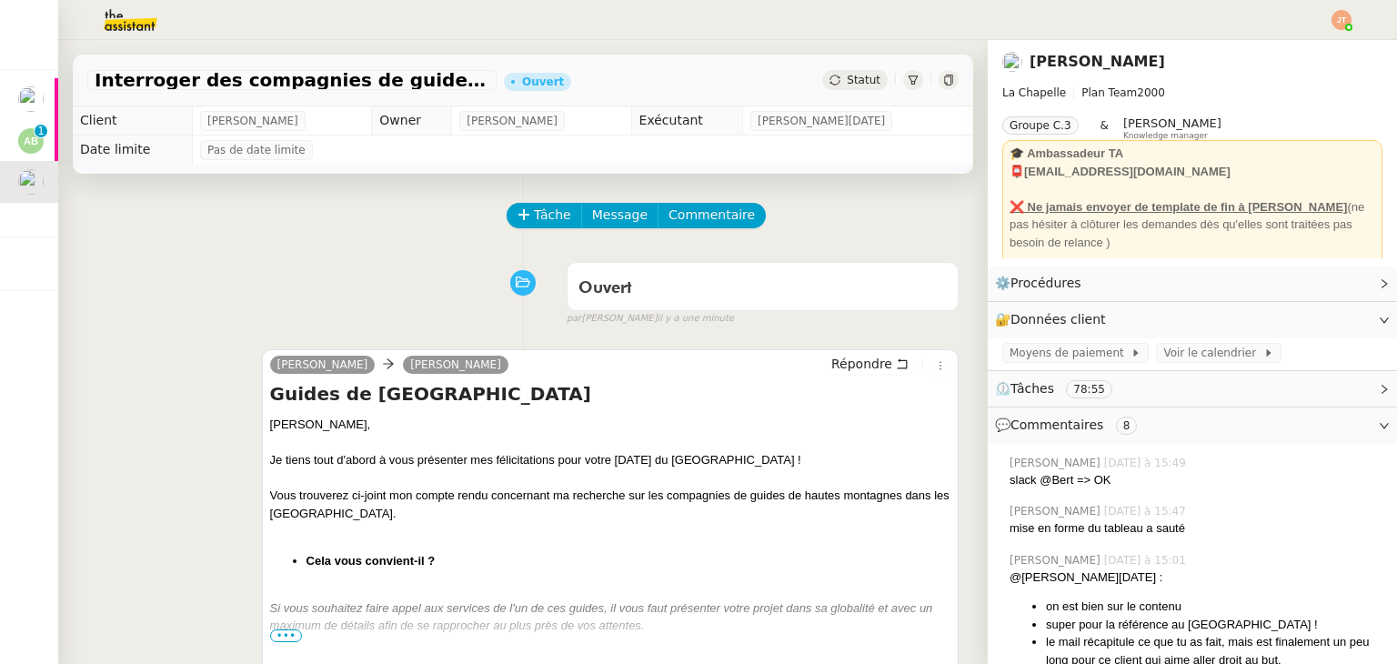
click at [847, 76] on span "Statut" at bounding box center [864, 80] width 34 height 13
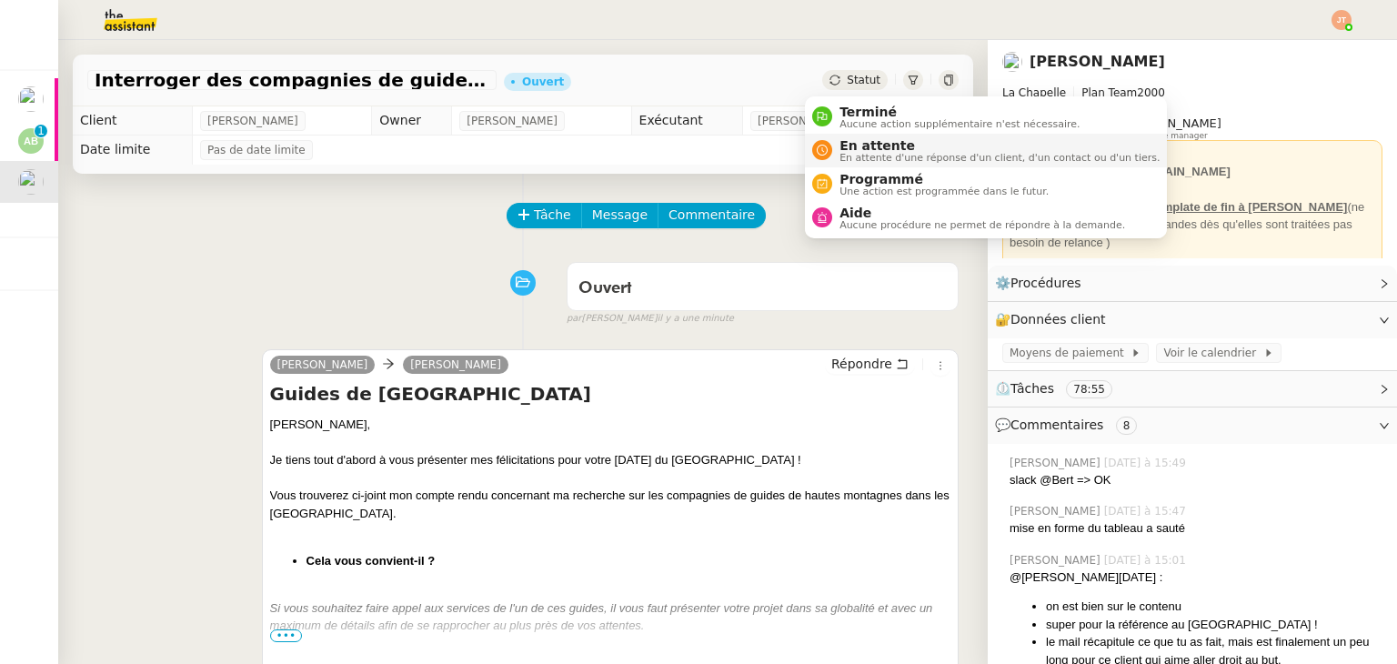
click at [873, 143] on span "En attente" at bounding box center [1000, 145] width 320 height 15
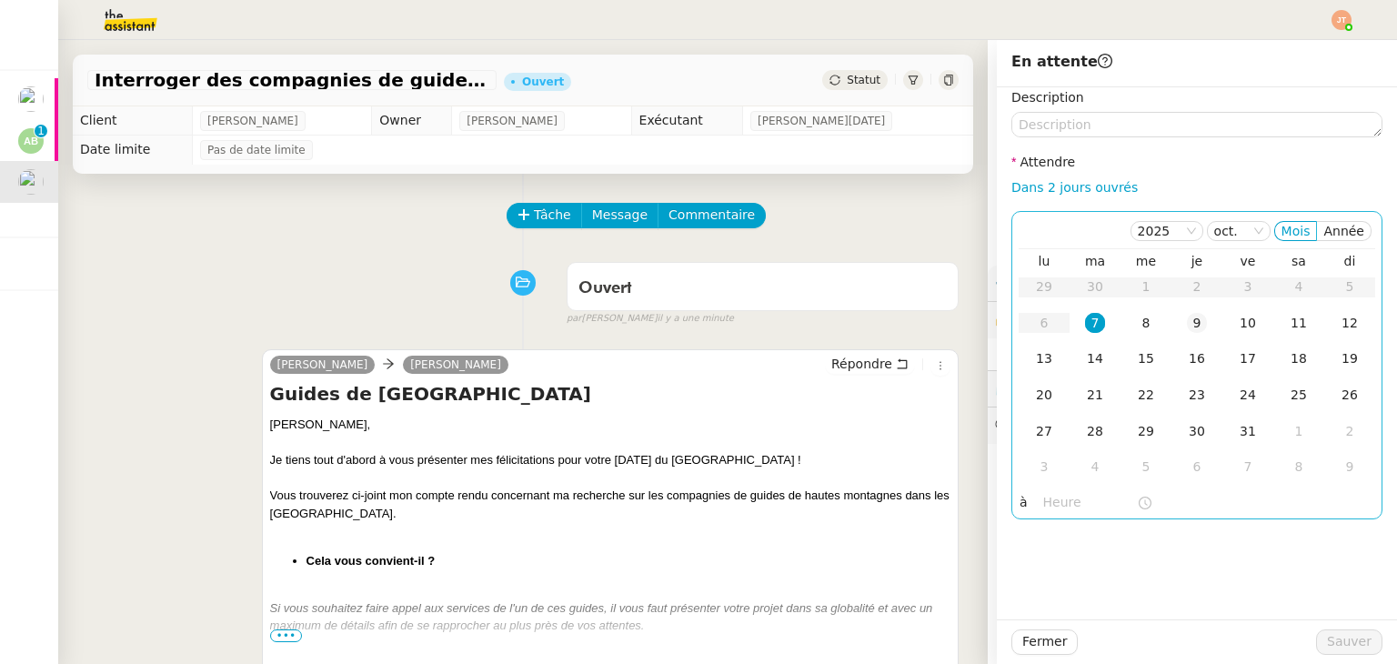
click at [1194, 328] on td "9" at bounding box center [1197, 324] width 51 height 36
click at [1046, 504] on input "text" at bounding box center [1090, 502] width 94 height 21
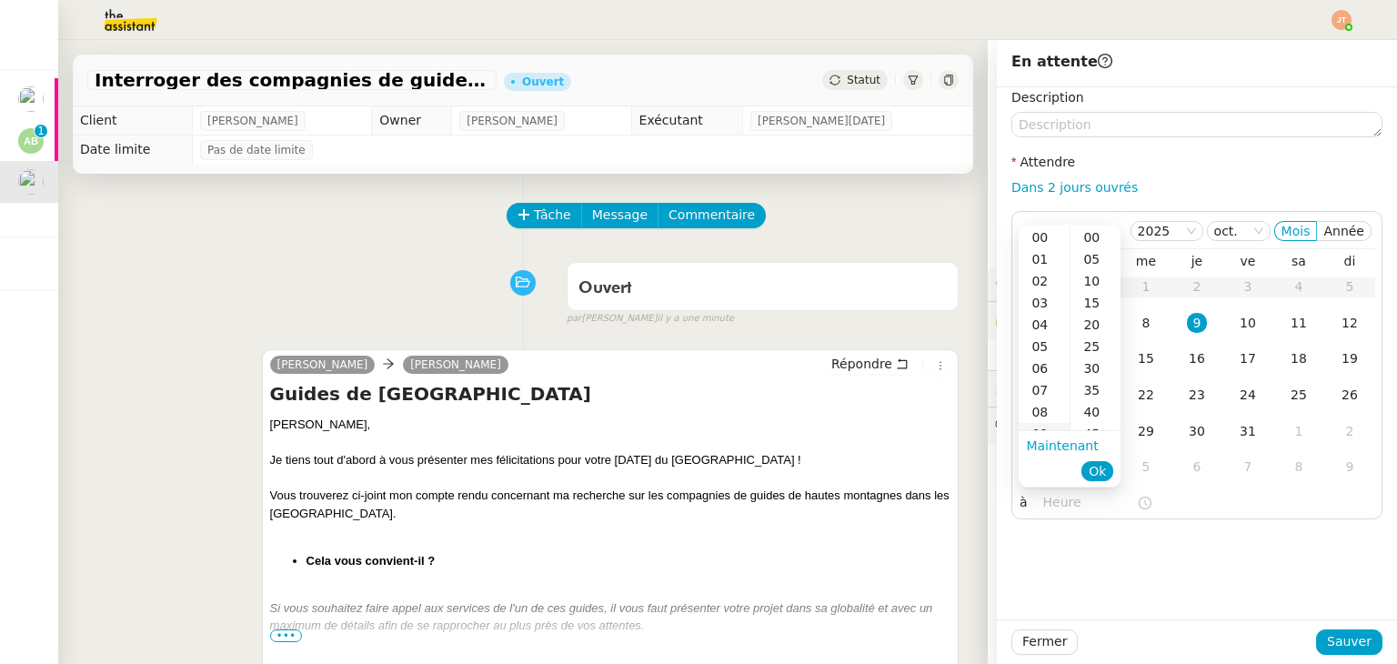
click at [1042, 424] on div "09" at bounding box center [1044, 434] width 51 height 22
click at [1083, 407] on div "40" at bounding box center [1096, 412] width 50 height 22
type input "09:40"
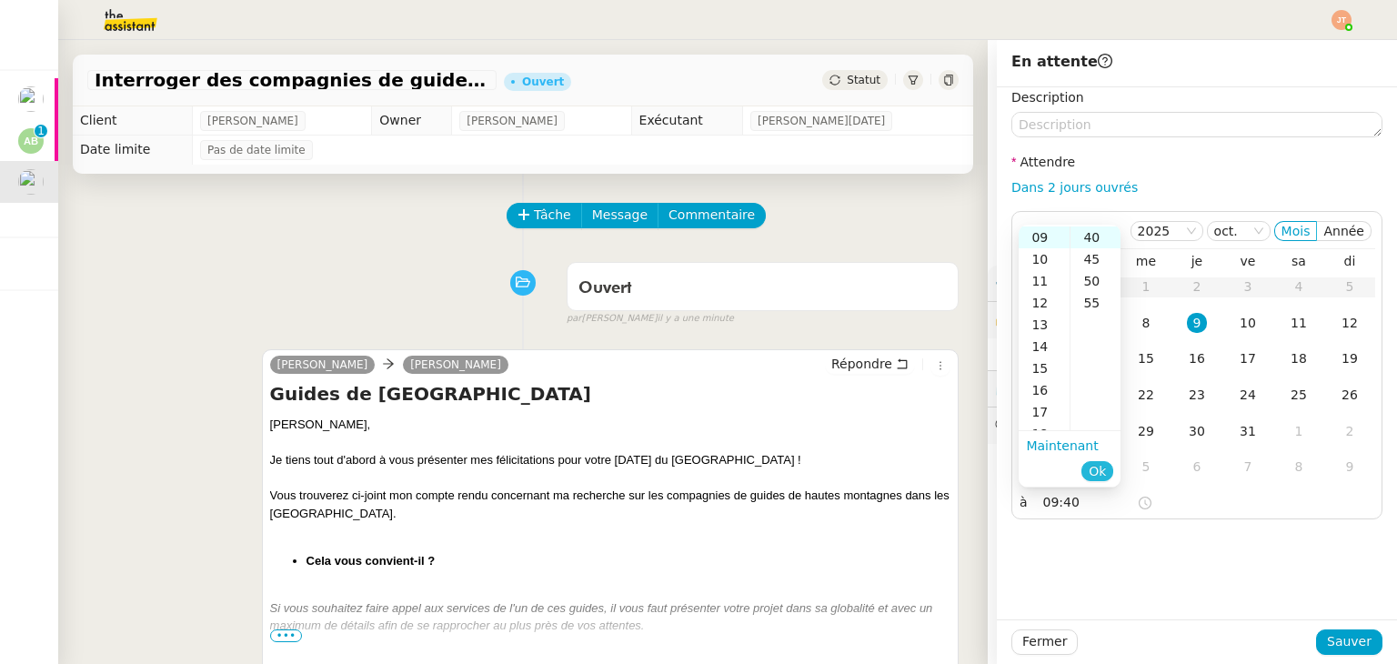
click at [1097, 468] on span "Ok" at bounding box center [1097, 471] width 17 height 18
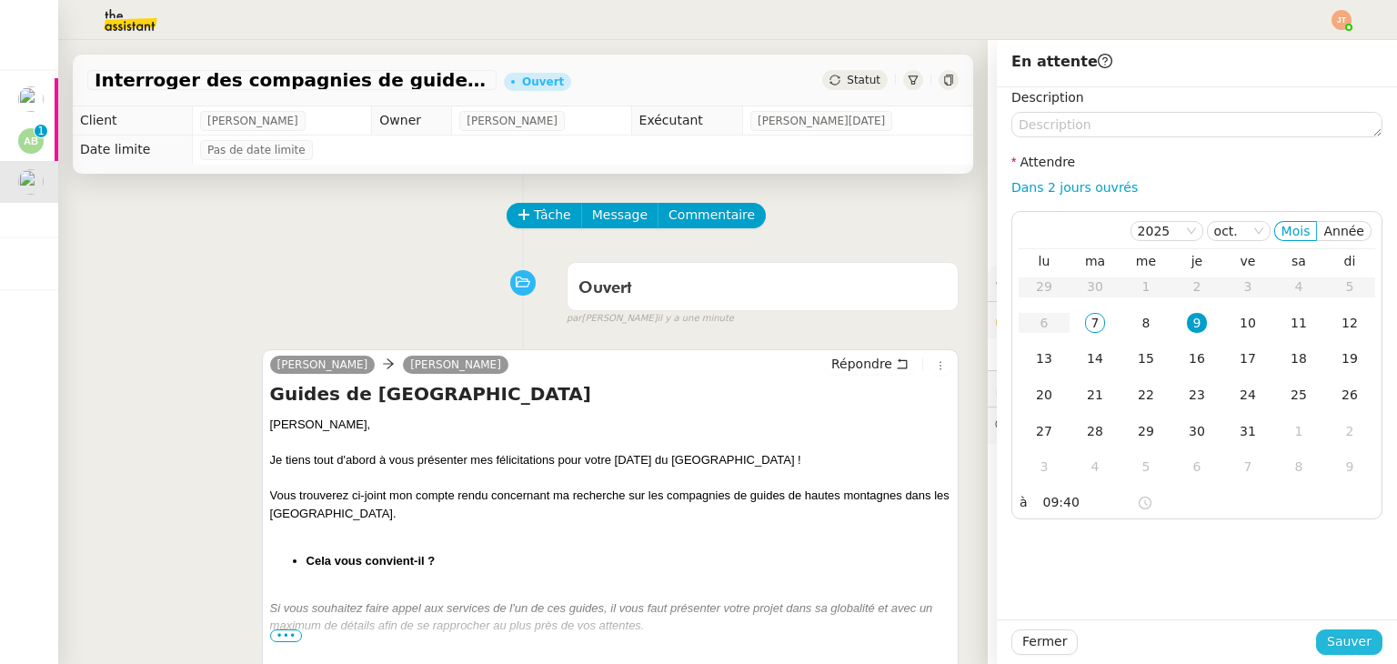
click at [1327, 639] on span "Sauver" at bounding box center [1349, 641] width 45 height 21
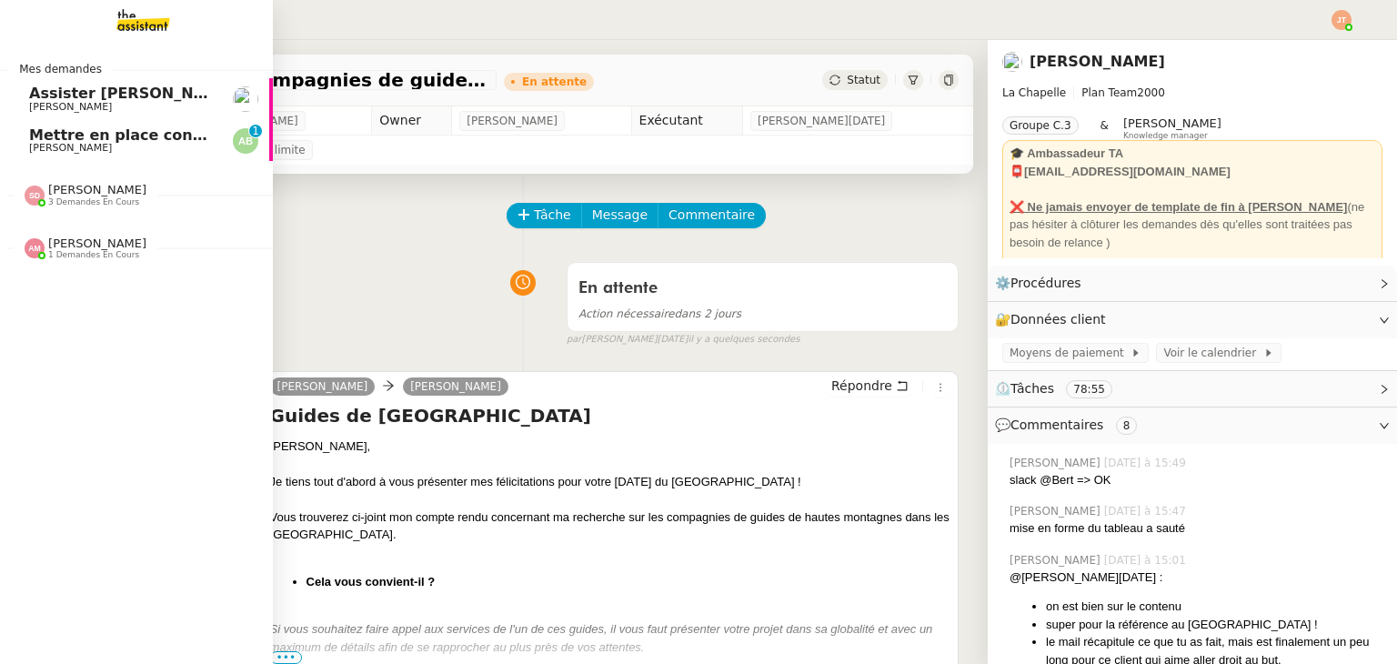
click at [80, 194] on span "[PERSON_NAME]" at bounding box center [97, 190] width 98 height 14
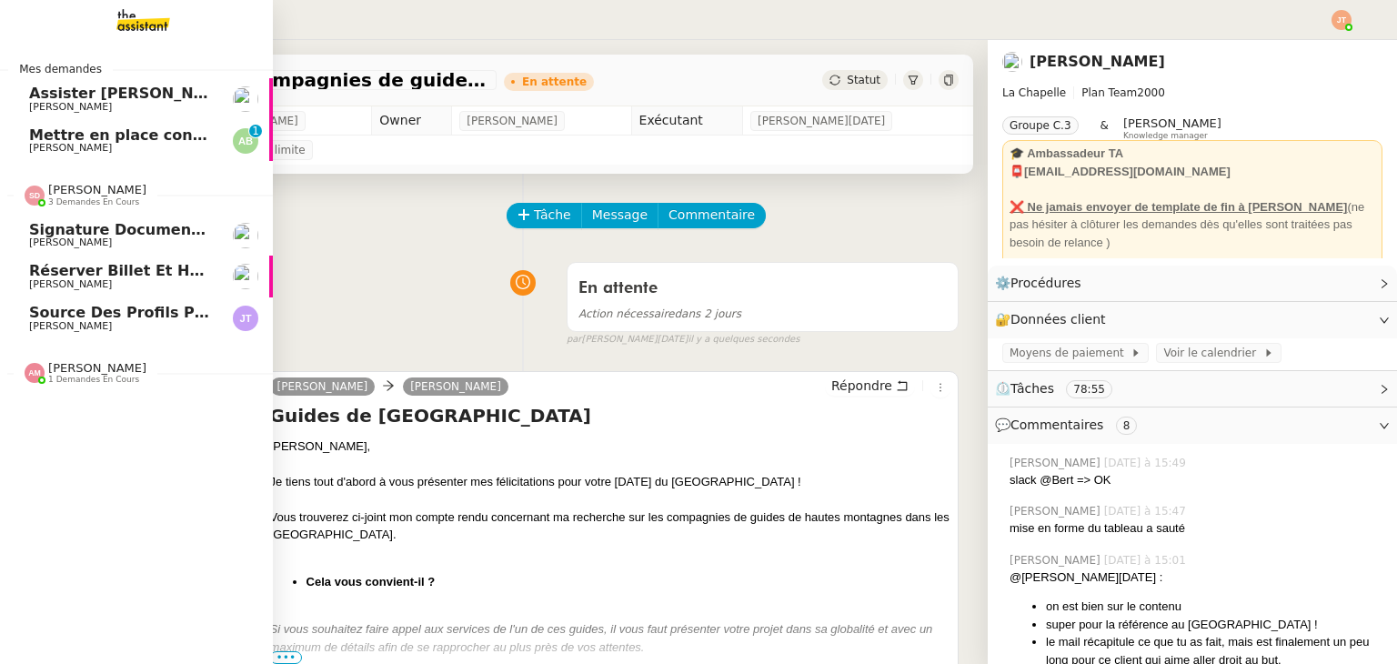
click at [109, 271] on span "Réserver billet et hôtel pour [PERSON_NAME]" at bounding box center [217, 270] width 376 height 17
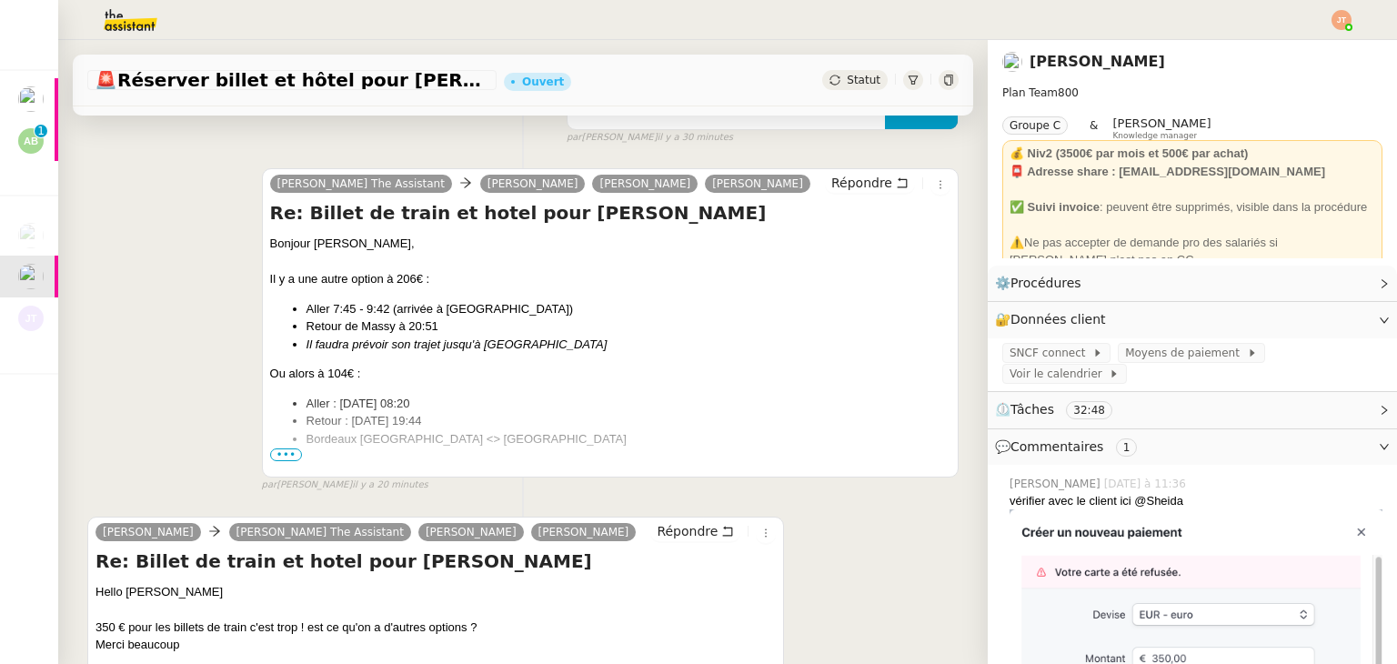
scroll to position [273, 0]
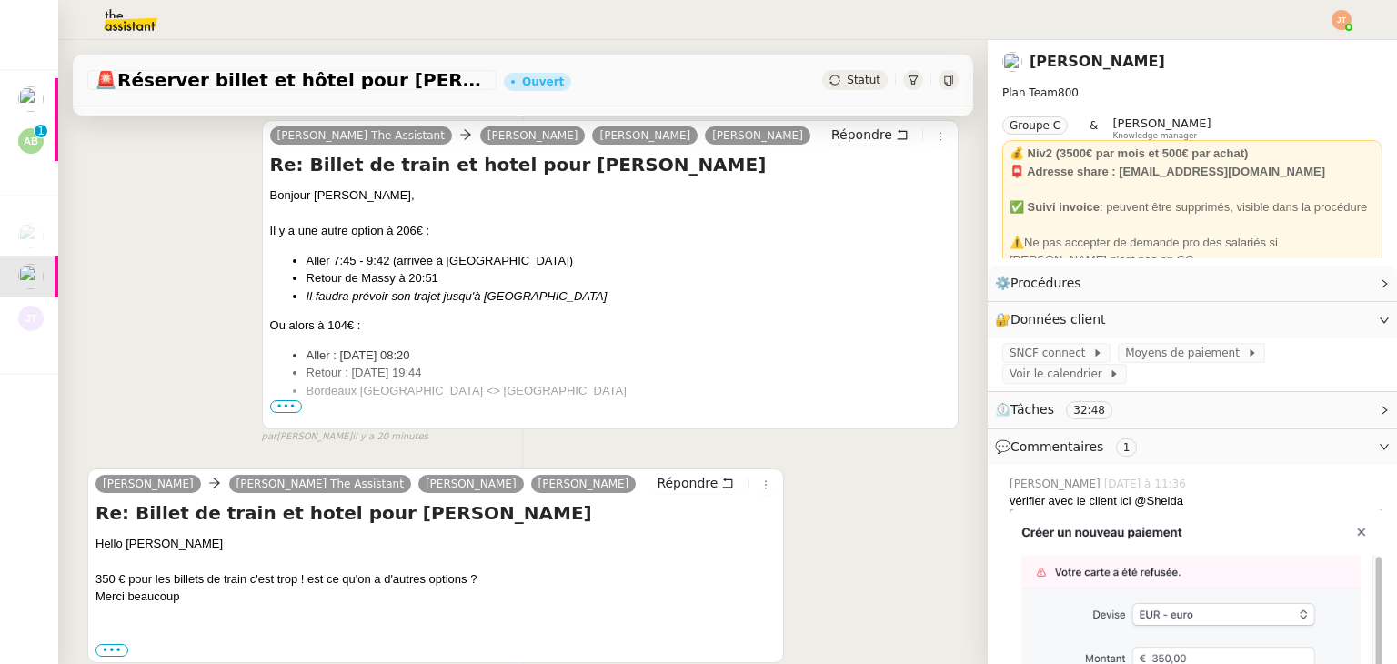
click at [287, 407] on span "•••" at bounding box center [286, 406] width 33 height 13
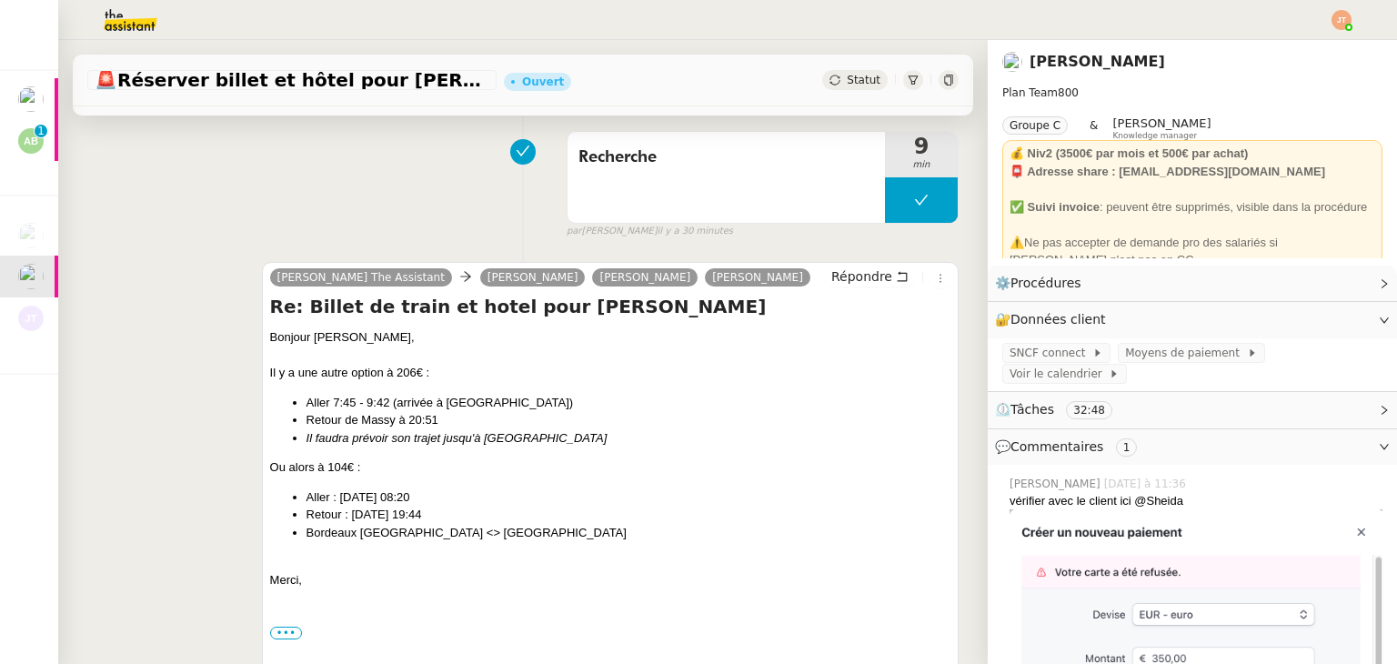
scroll to position [0, 0]
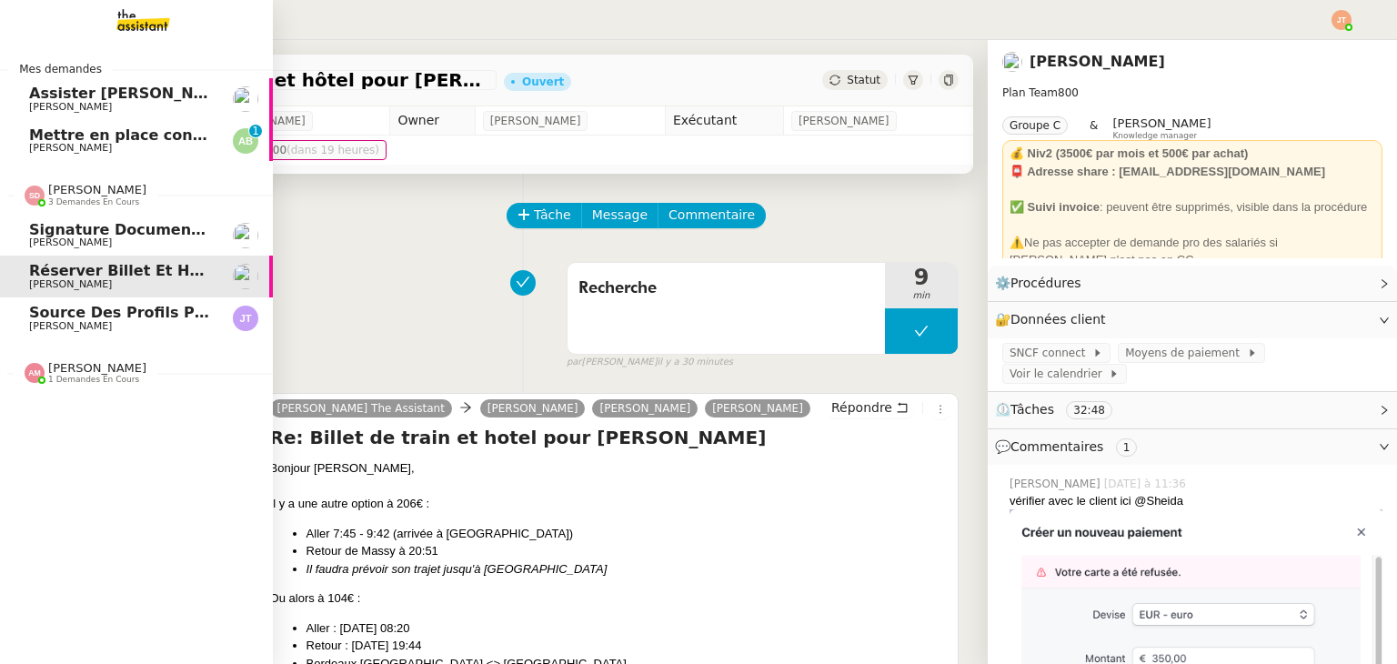
click at [85, 189] on span "[PERSON_NAME]" at bounding box center [97, 190] width 98 height 14
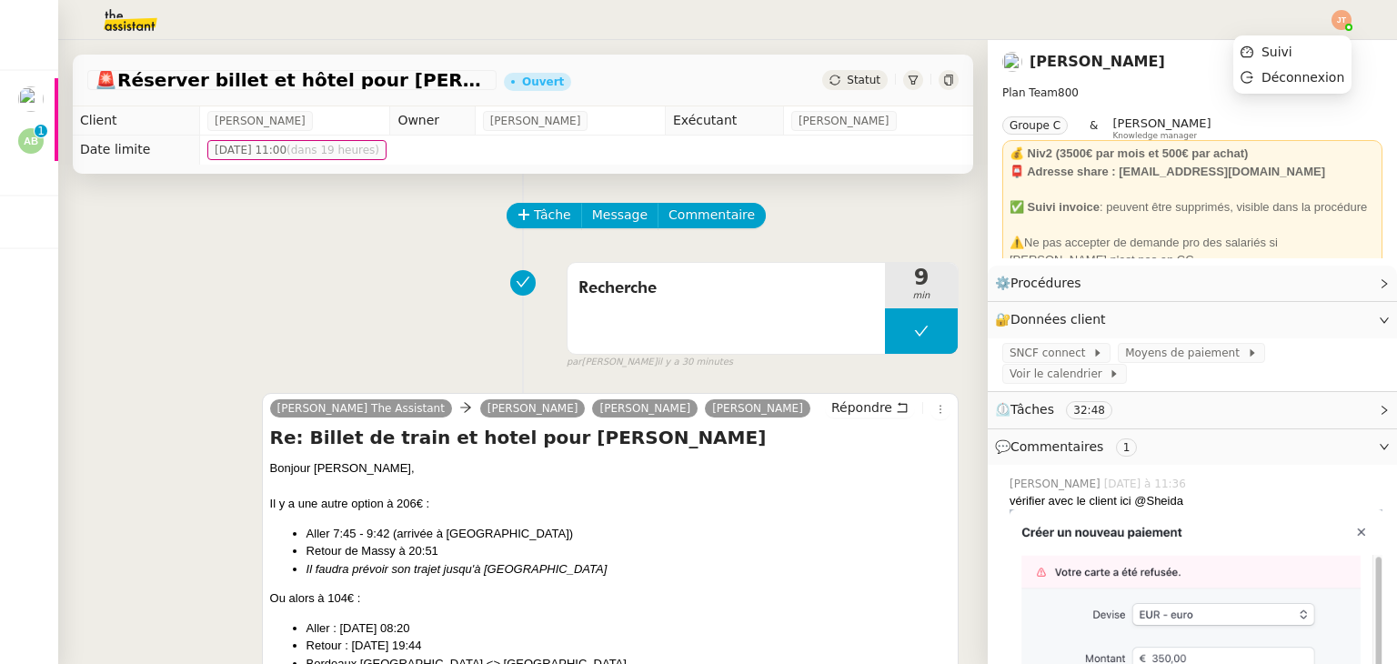
click at [1343, 25] on img at bounding box center [1342, 20] width 20 height 20
click at [1288, 48] on span "Suivi" at bounding box center [1277, 52] width 31 height 15
